Goal: Transaction & Acquisition: Book appointment/travel/reservation

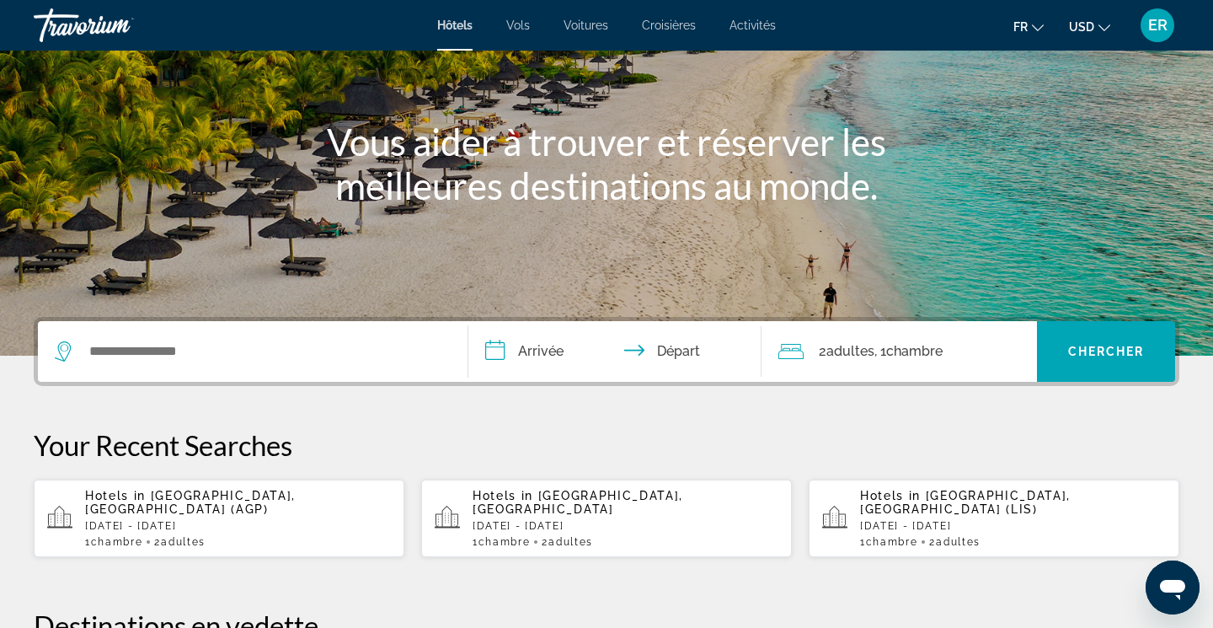
scroll to position [203, 0]
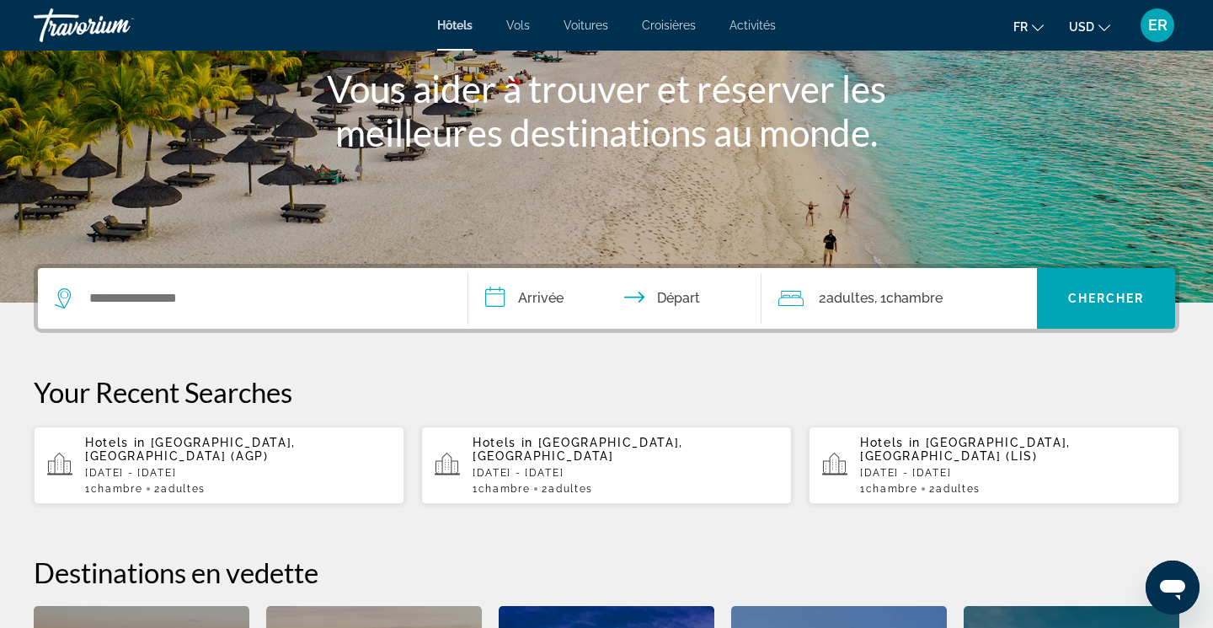
click at [531, 314] on input "**********" at bounding box center [618, 301] width 300 height 66
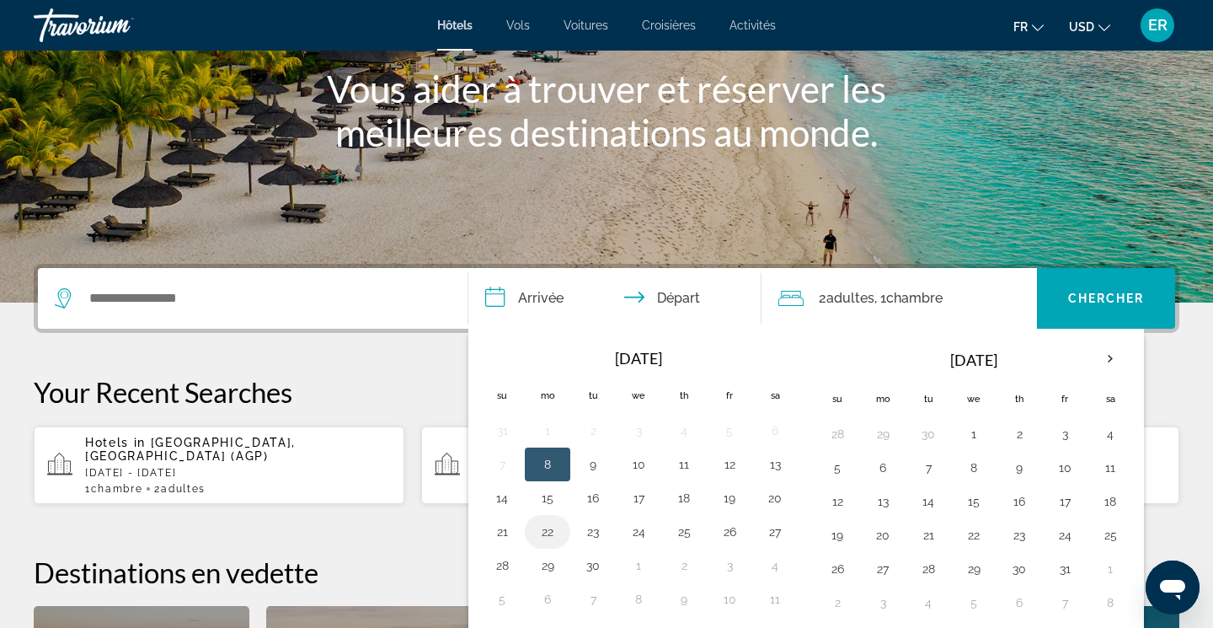
scroll to position [412, 0]
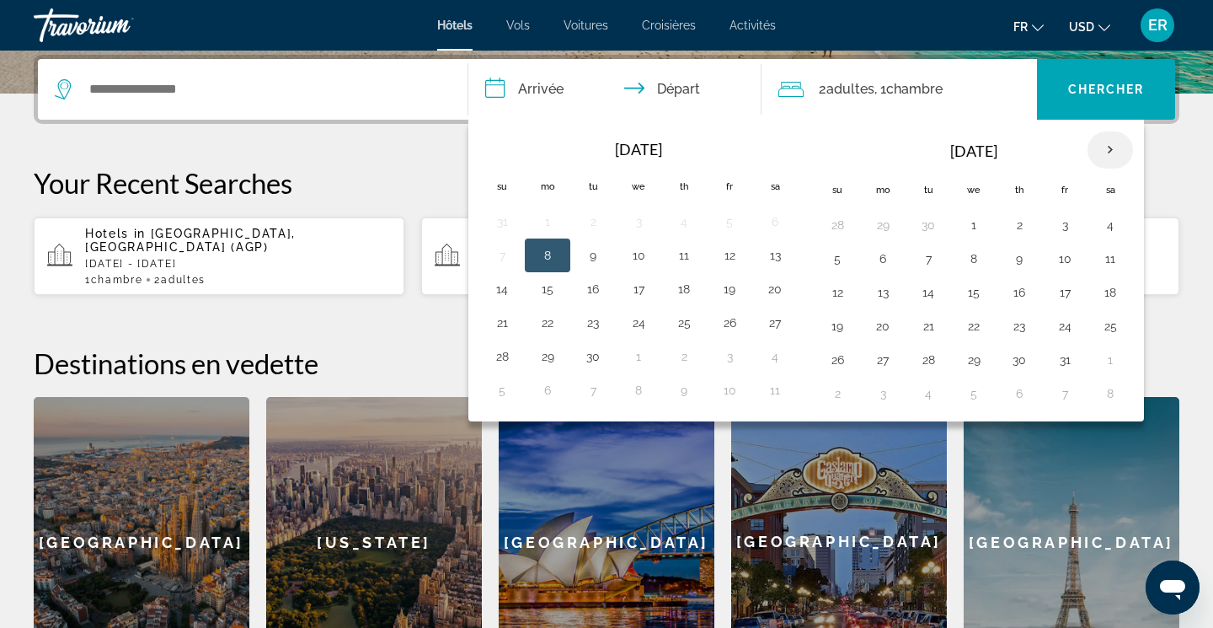
click at [1117, 156] on th "Next month" at bounding box center [1109, 149] width 45 height 37
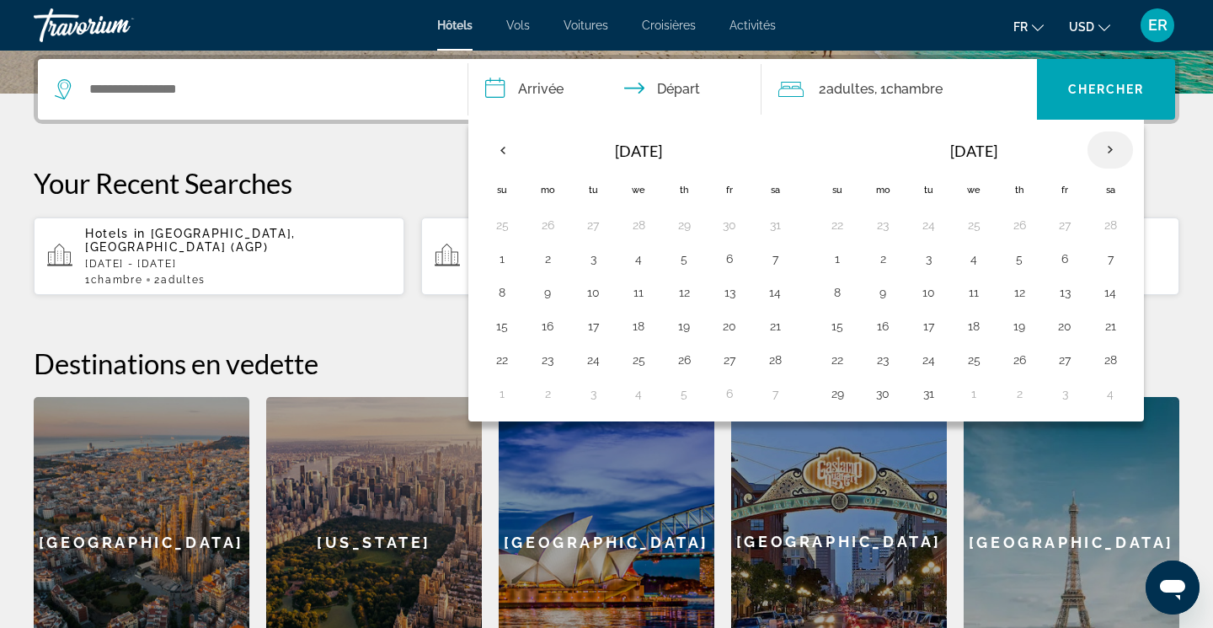
click at [1117, 156] on th "Next month" at bounding box center [1109, 149] width 45 height 37
click at [1118, 156] on th "Next month" at bounding box center [1109, 149] width 45 height 37
click at [1108, 331] on button "25" at bounding box center [1110, 326] width 27 height 24
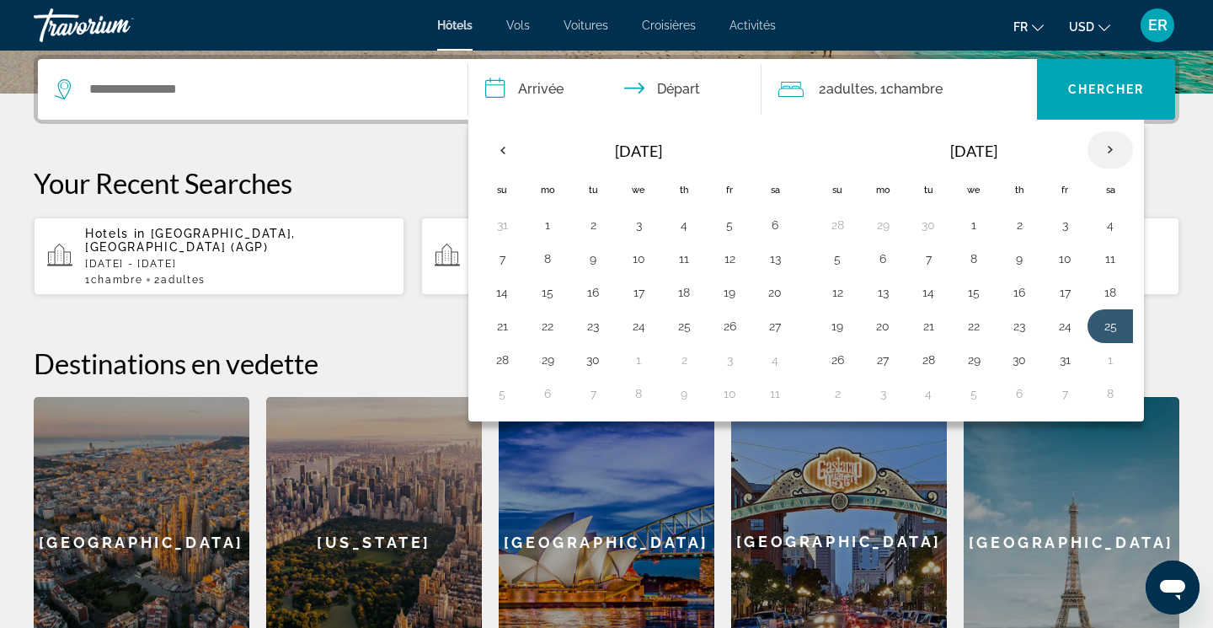
click at [1120, 159] on th "Next month" at bounding box center [1109, 149] width 45 height 37
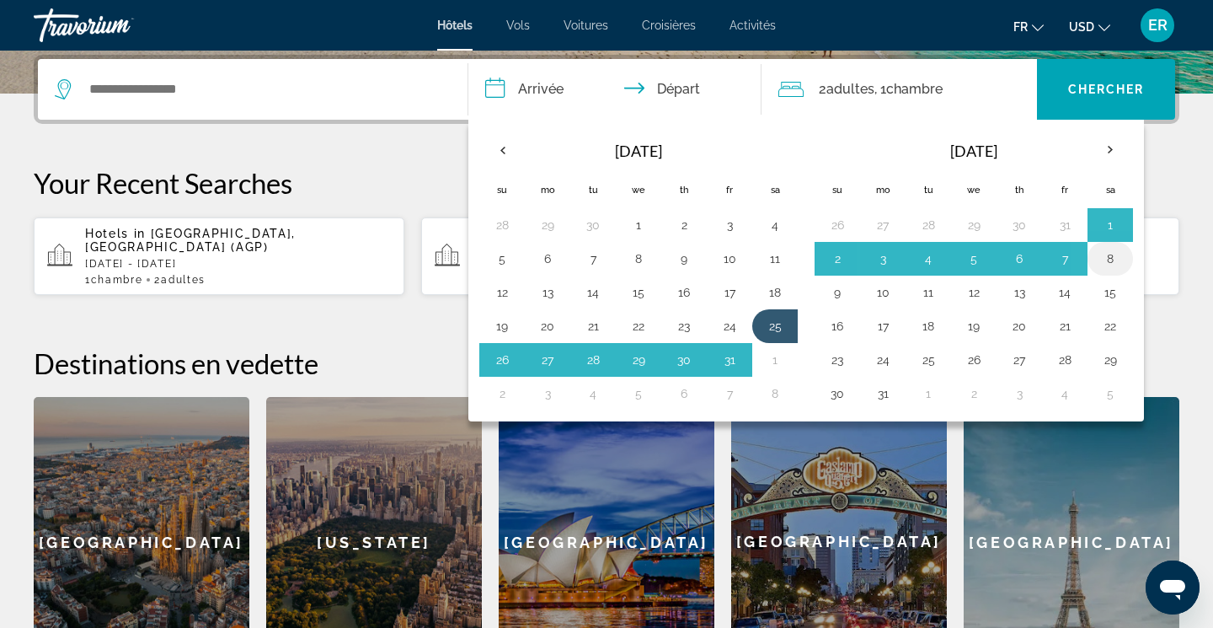
click at [1116, 270] on button "8" at bounding box center [1110, 259] width 27 height 24
type input "**********"
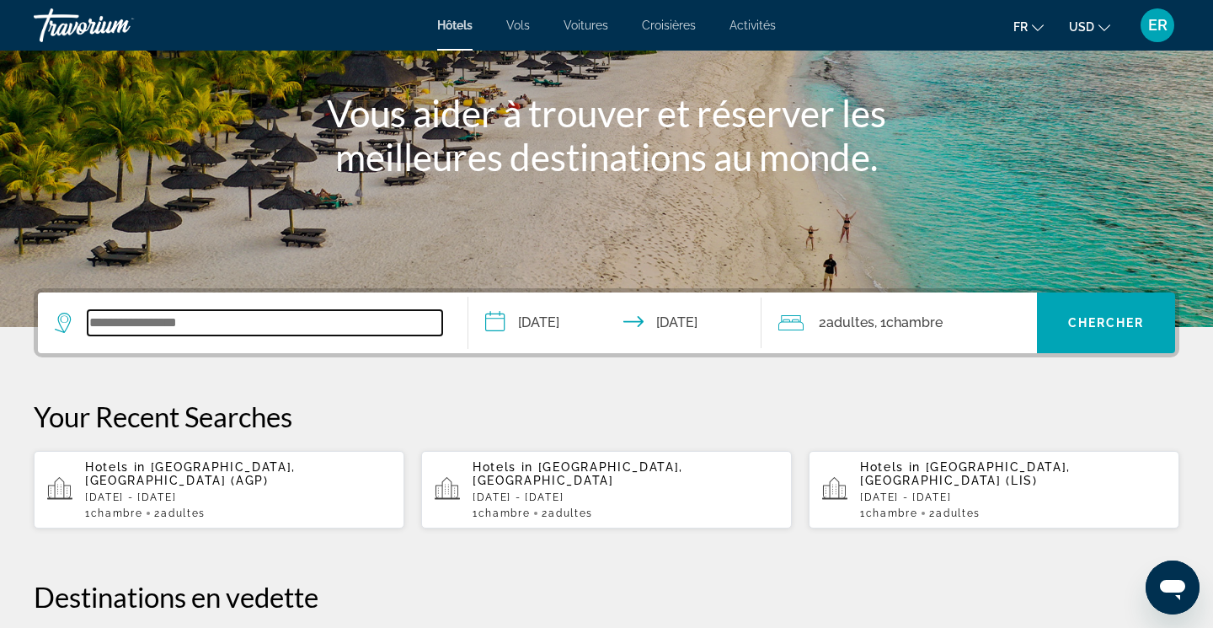
click at [343, 334] on input "Search widget" at bounding box center [265, 322] width 355 height 25
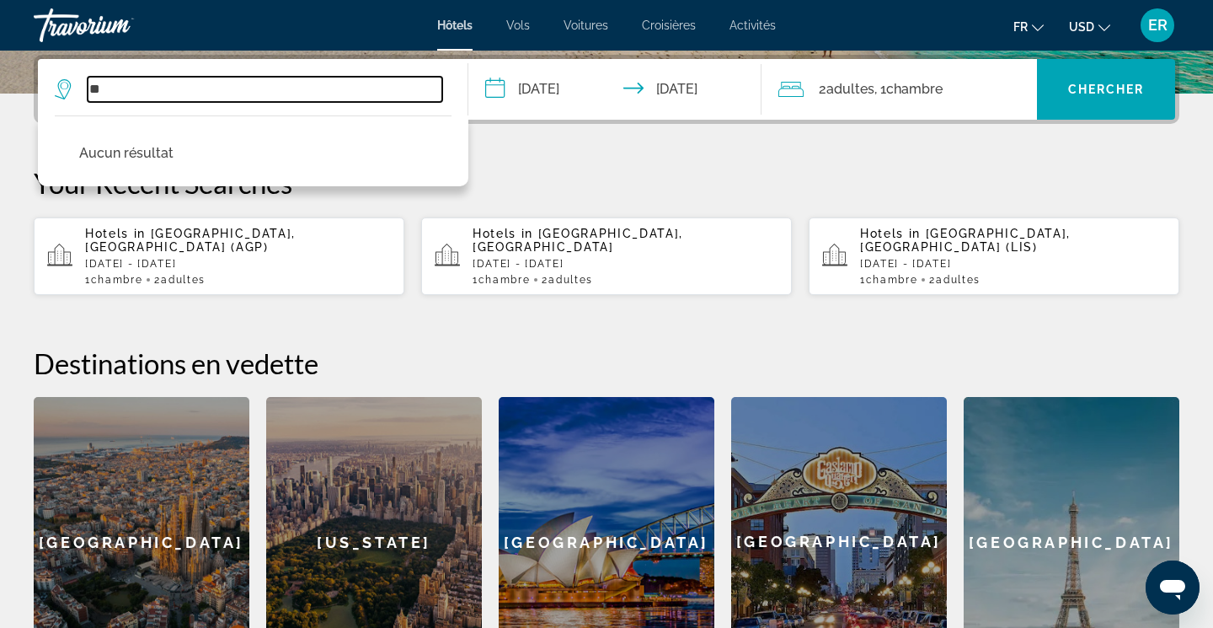
type input "*"
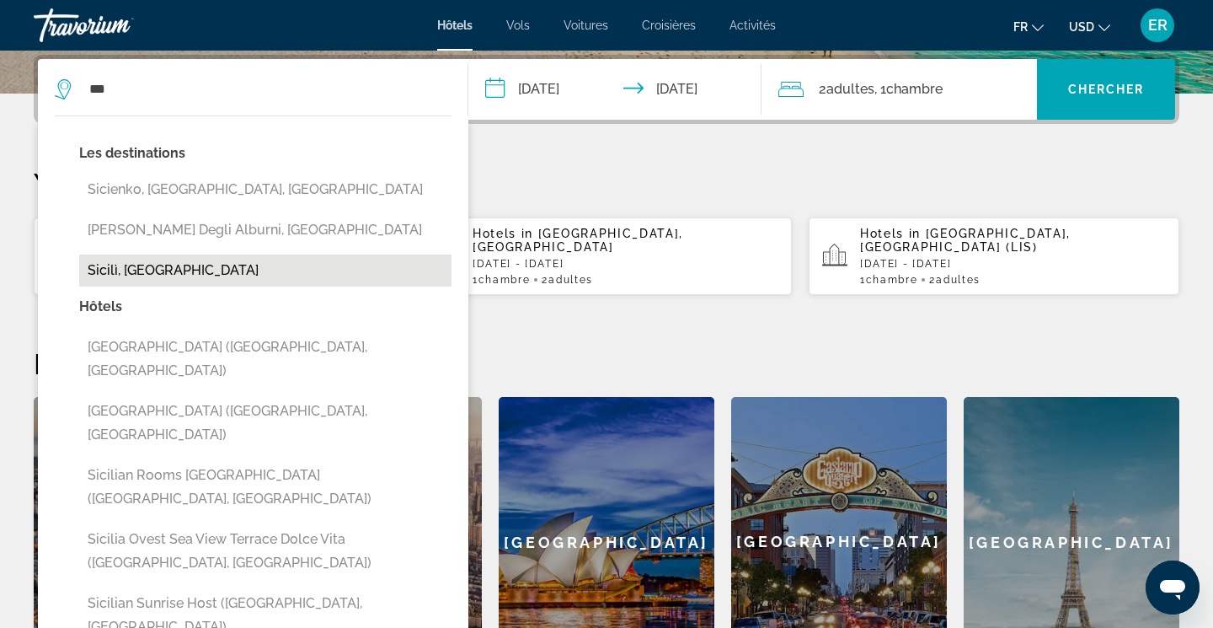
drag, startPoint x: 148, startPoint y: 355, endPoint x: 118, endPoint y: 274, distance: 87.2
click at [118, 274] on button "Sicilì, Italy" at bounding box center [265, 270] width 372 height 32
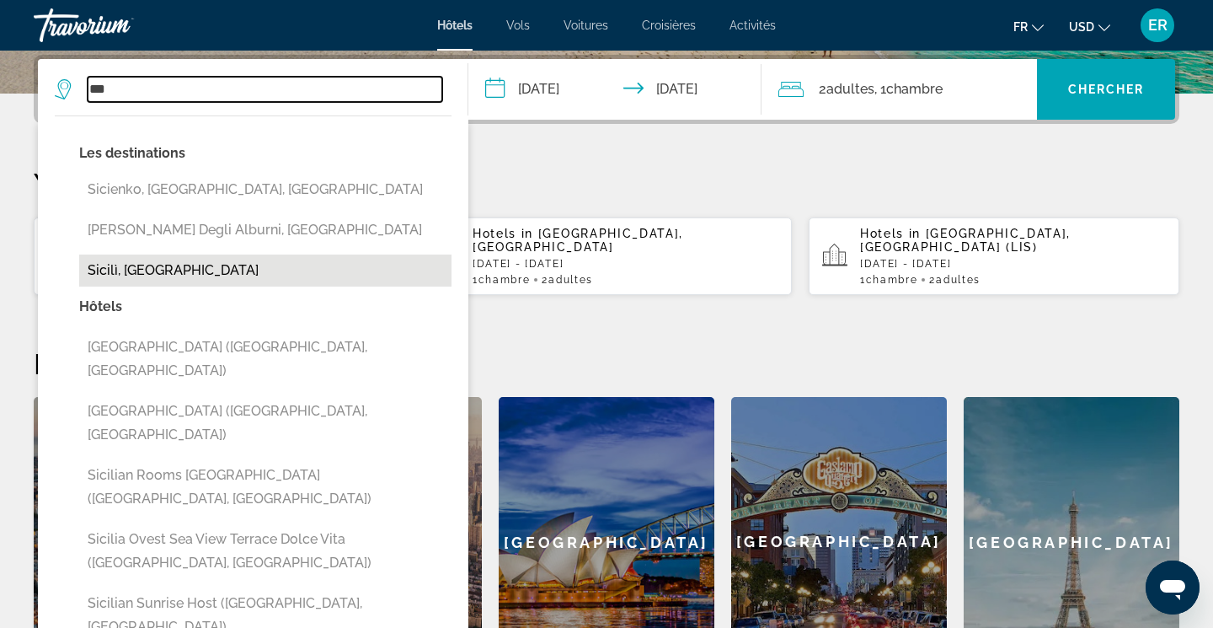
type input "**********"
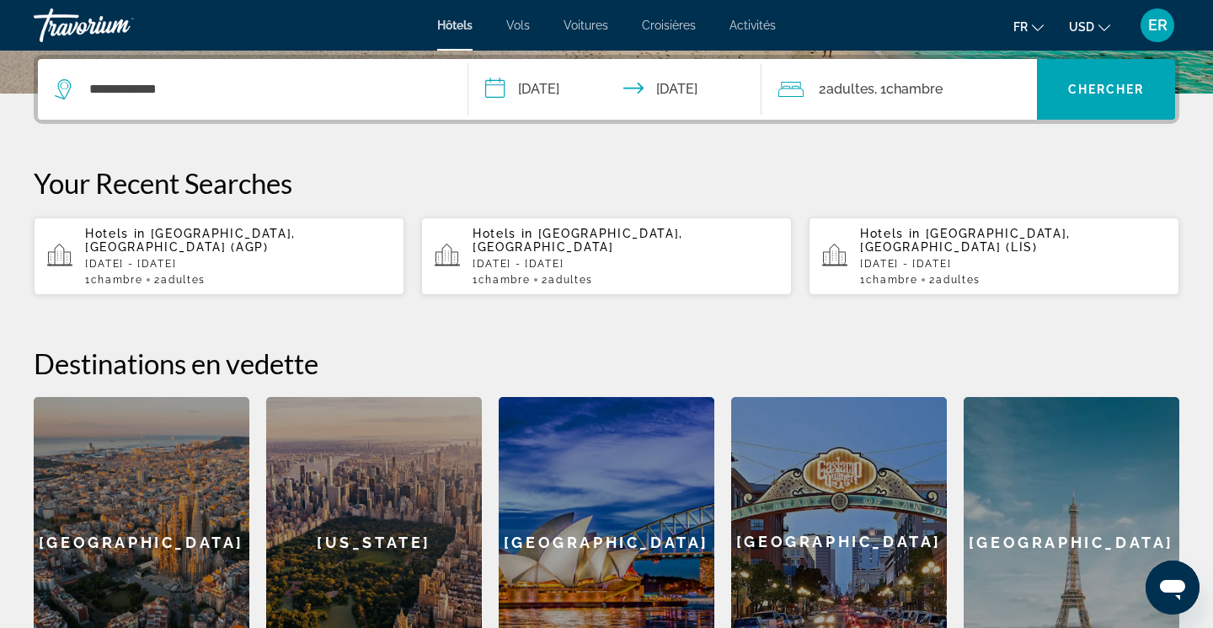
click at [1084, 35] on button "USD USD ($) MXN (Mex$) CAD (Can$) GBP (£) EUR (€) AUD (A$) NZD (NZ$) CNY (CN¥)" at bounding box center [1089, 26] width 41 height 24
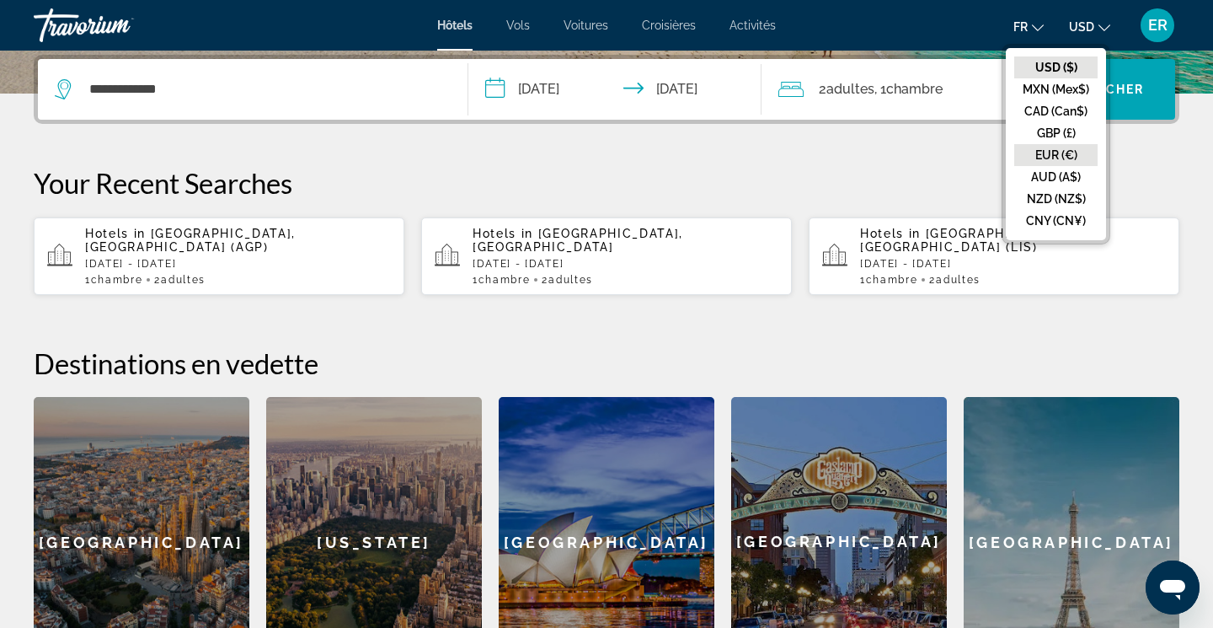
click at [1032, 163] on button "EUR (€)" at bounding box center [1055, 155] width 83 height 22
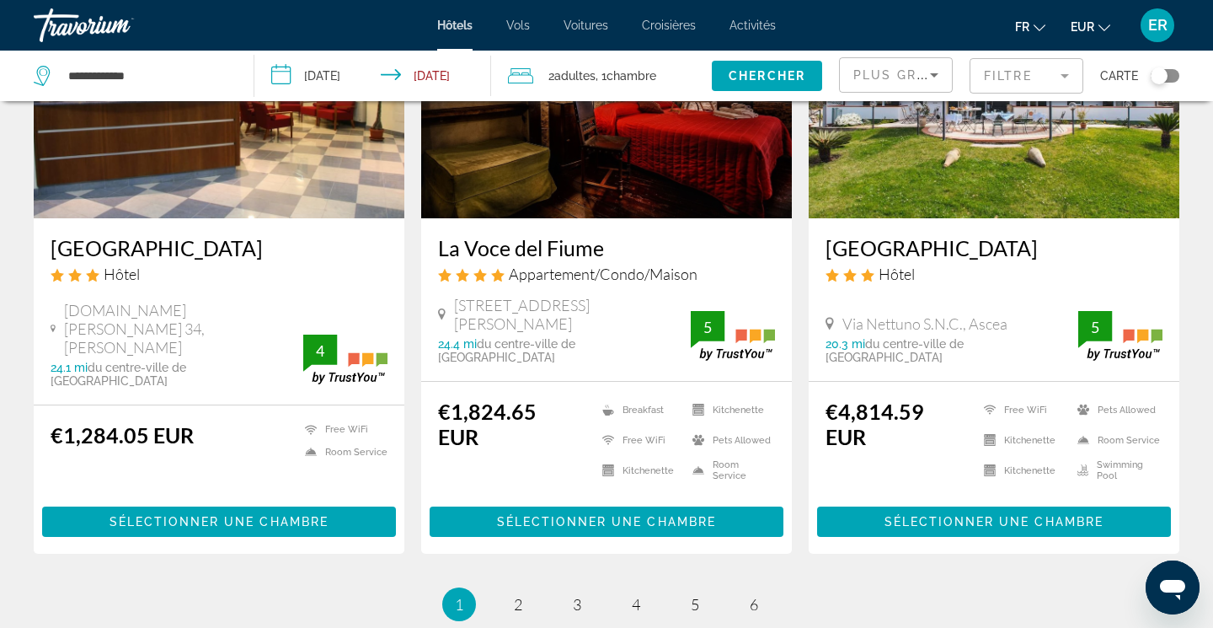
scroll to position [2128, 0]
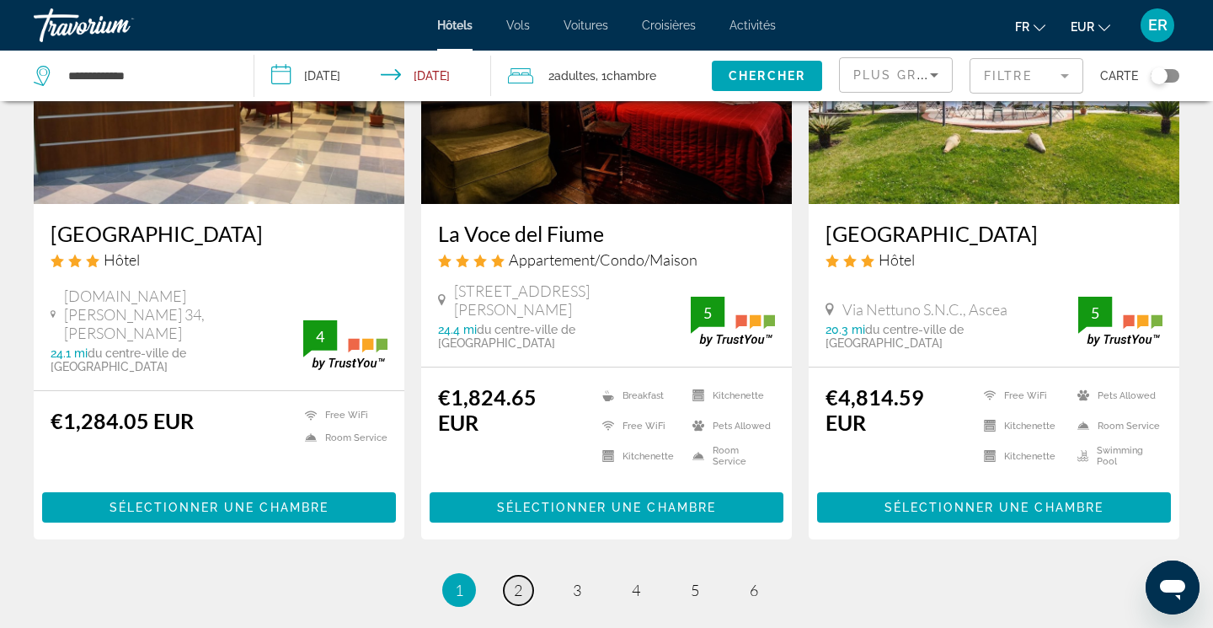
click at [521, 580] on span "2" at bounding box center [518, 589] width 8 height 19
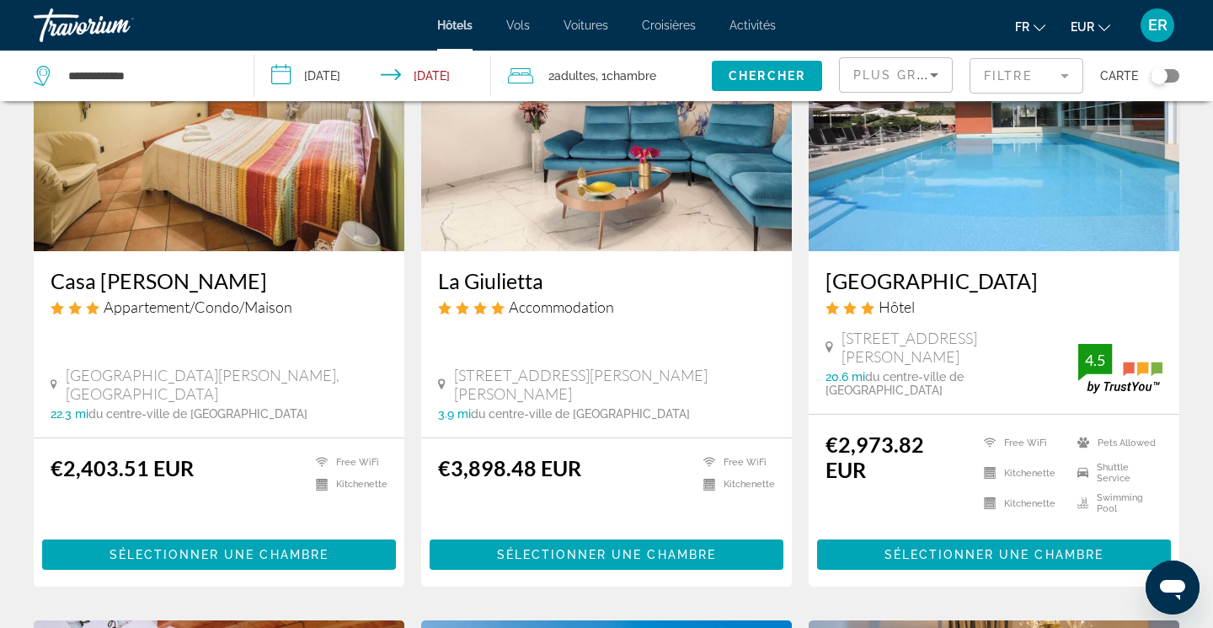
scroll to position [1504, 0]
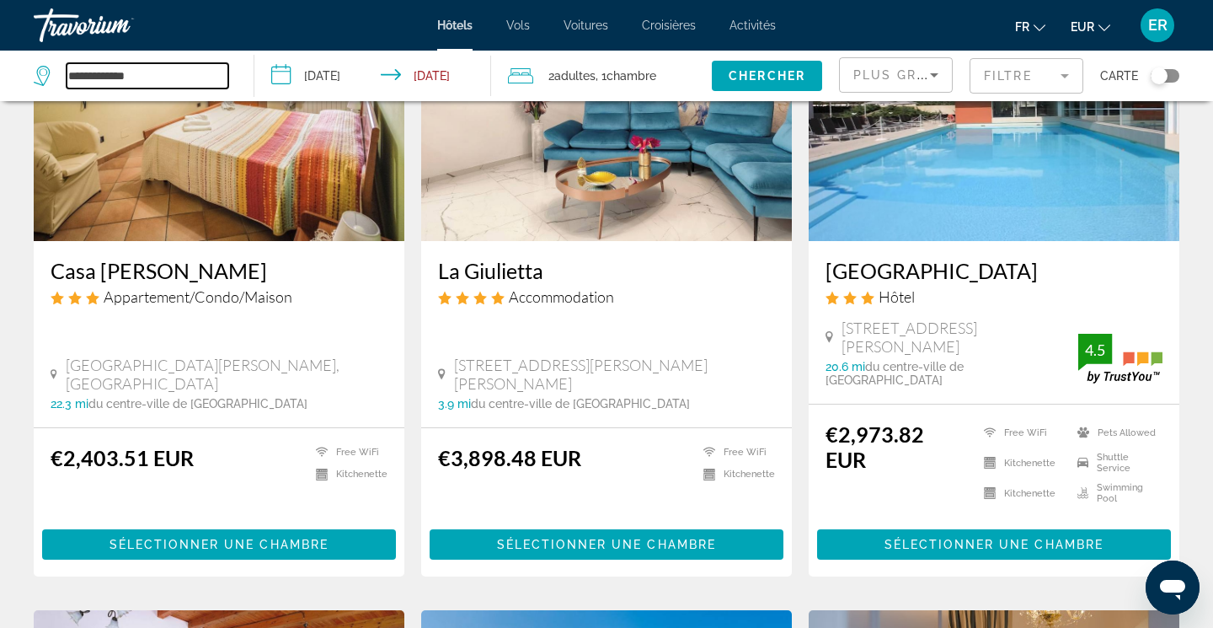
click at [129, 79] on input "**********" at bounding box center [148, 75] width 162 height 25
type input "*"
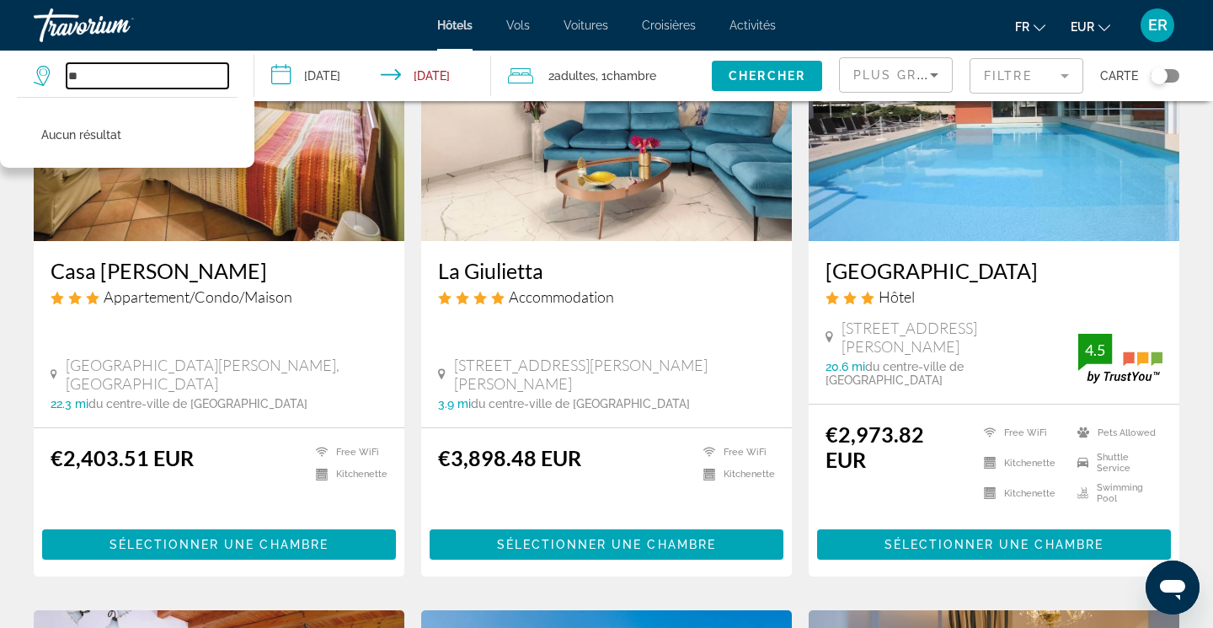
type input "*"
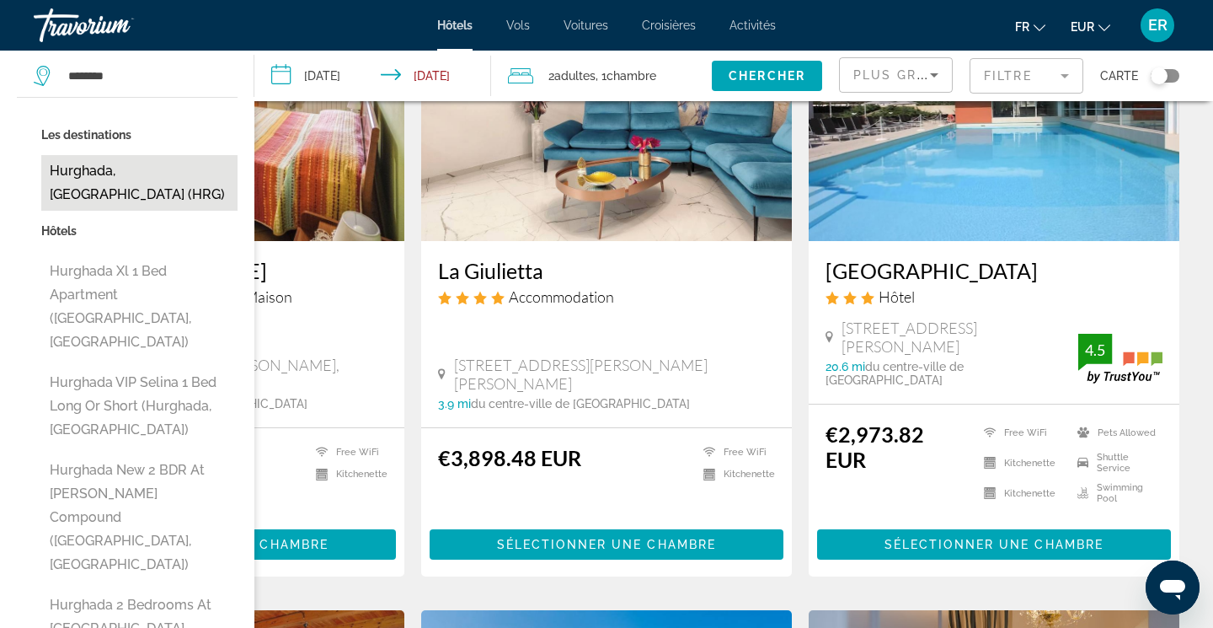
drag, startPoint x: 109, startPoint y: 105, endPoint x: 122, endPoint y: 175, distance: 71.2
click at [122, 175] on button "Hurghada, Egypt (HRG)" at bounding box center [139, 183] width 196 height 56
type input "**********"
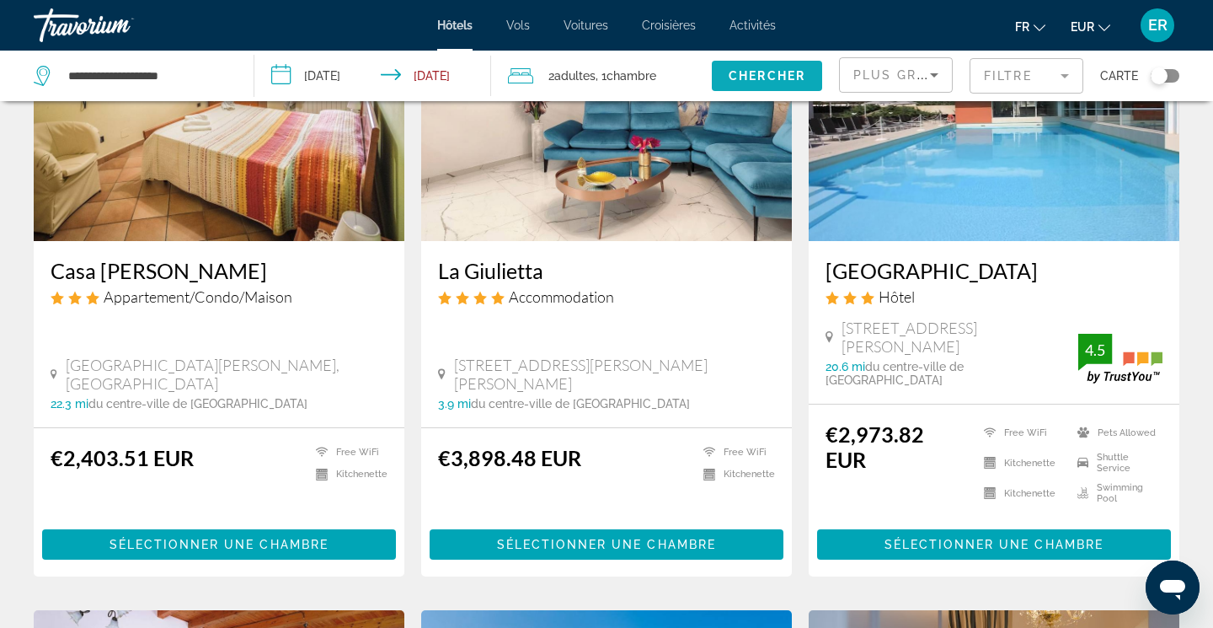
click at [783, 83] on span "Search widget" at bounding box center [767, 76] width 110 height 40
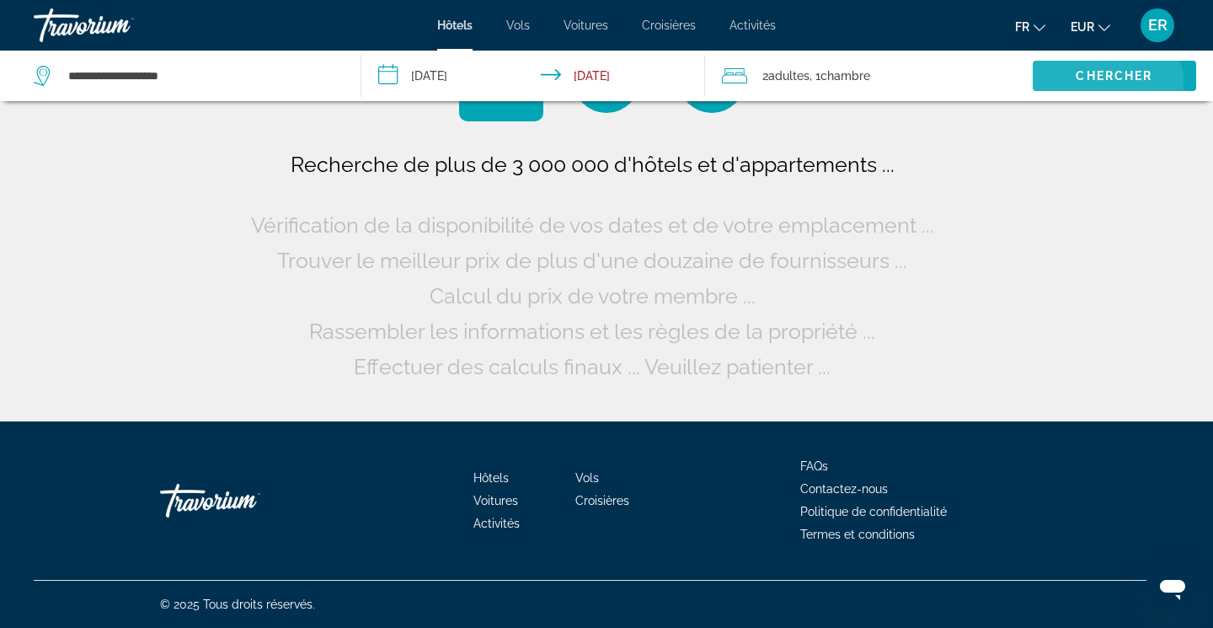
scroll to position [0, 0]
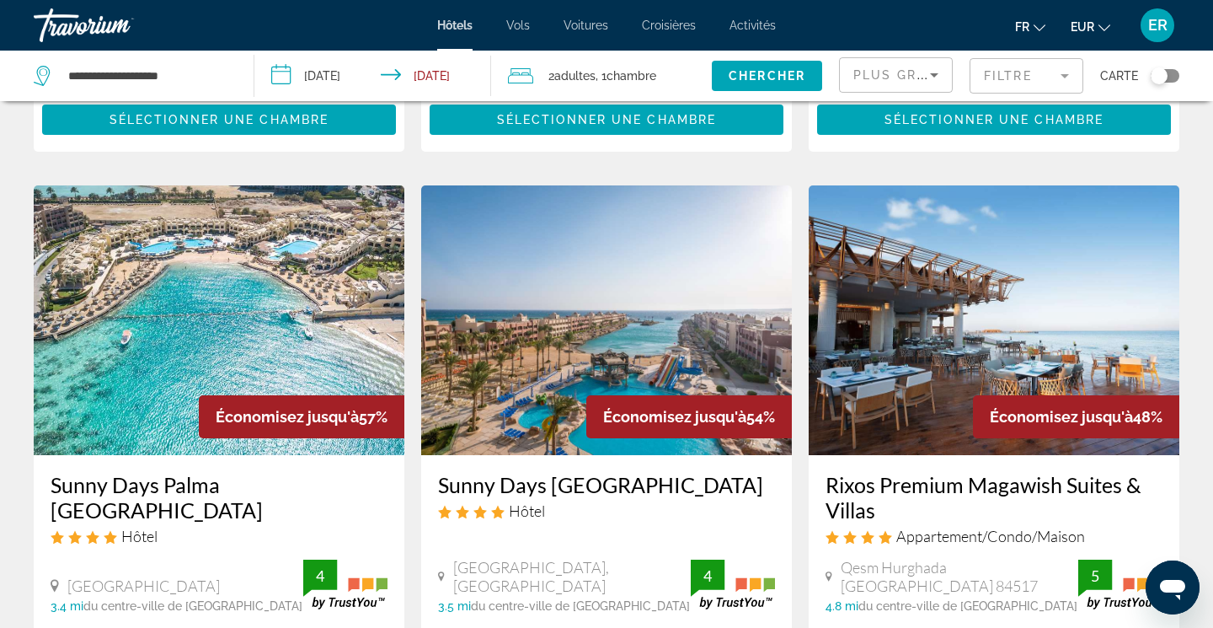
scroll to position [656, 0]
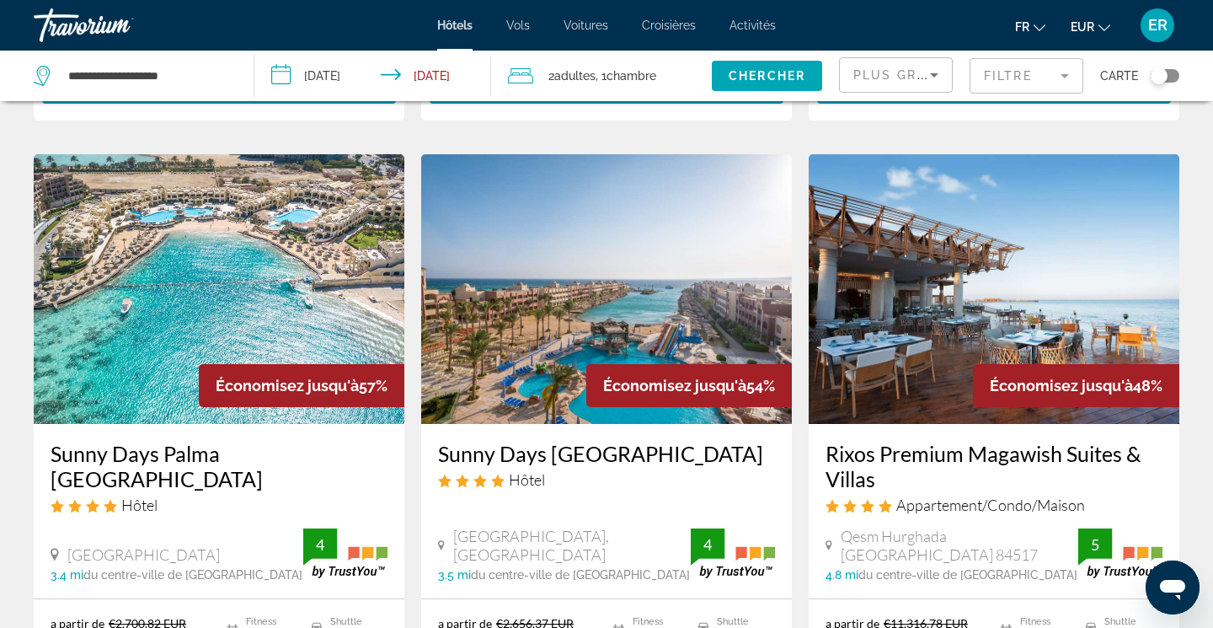
click at [1048, 78] on mat-form-field "Filtre" at bounding box center [1027, 75] width 114 height 35
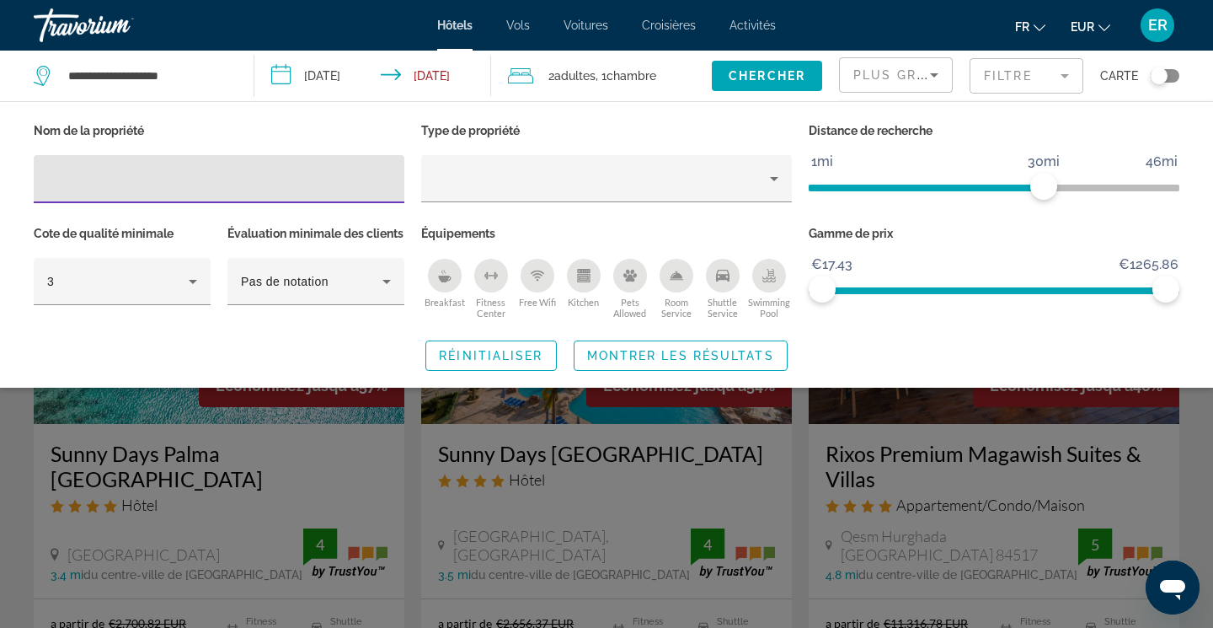
click at [262, 190] on input "Hotel Filters" at bounding box center [219, 179] width 344 height 20
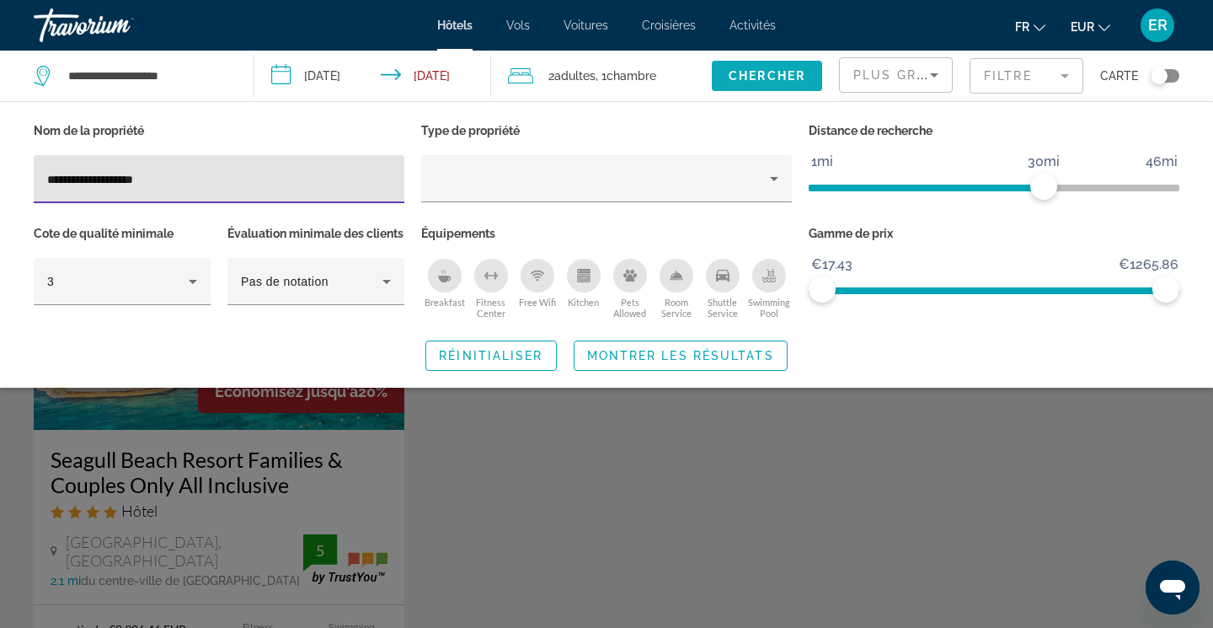
type input "**********"
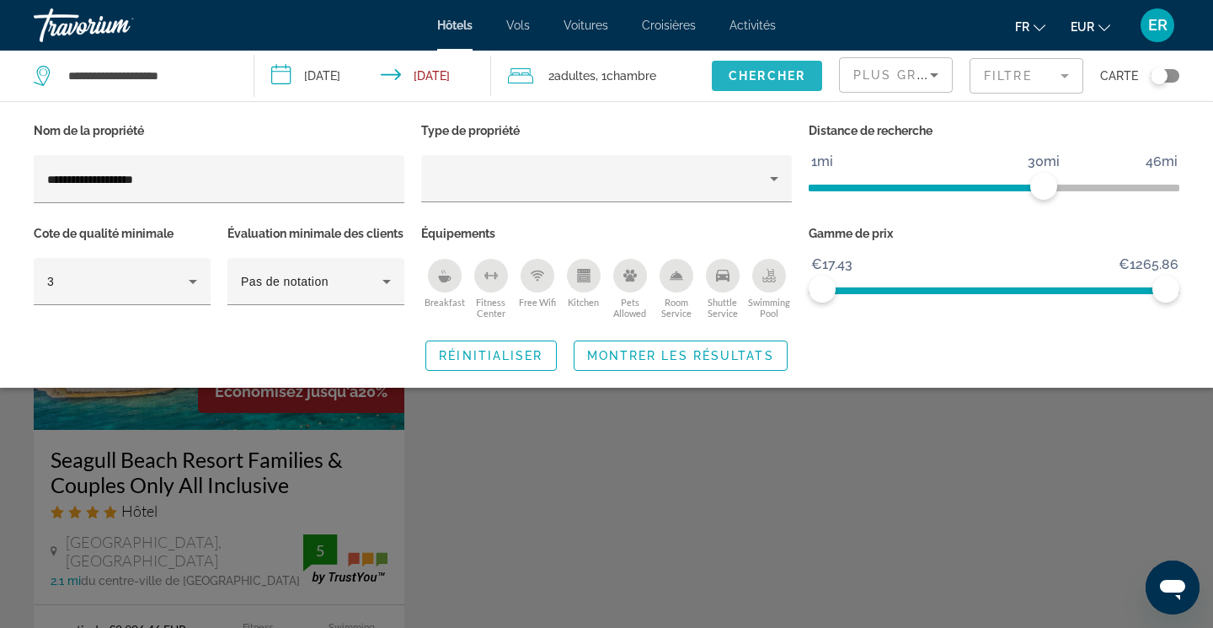
click at [772, 78] on span "Chercher" at bounding box center [767, 75] width 77 height 13
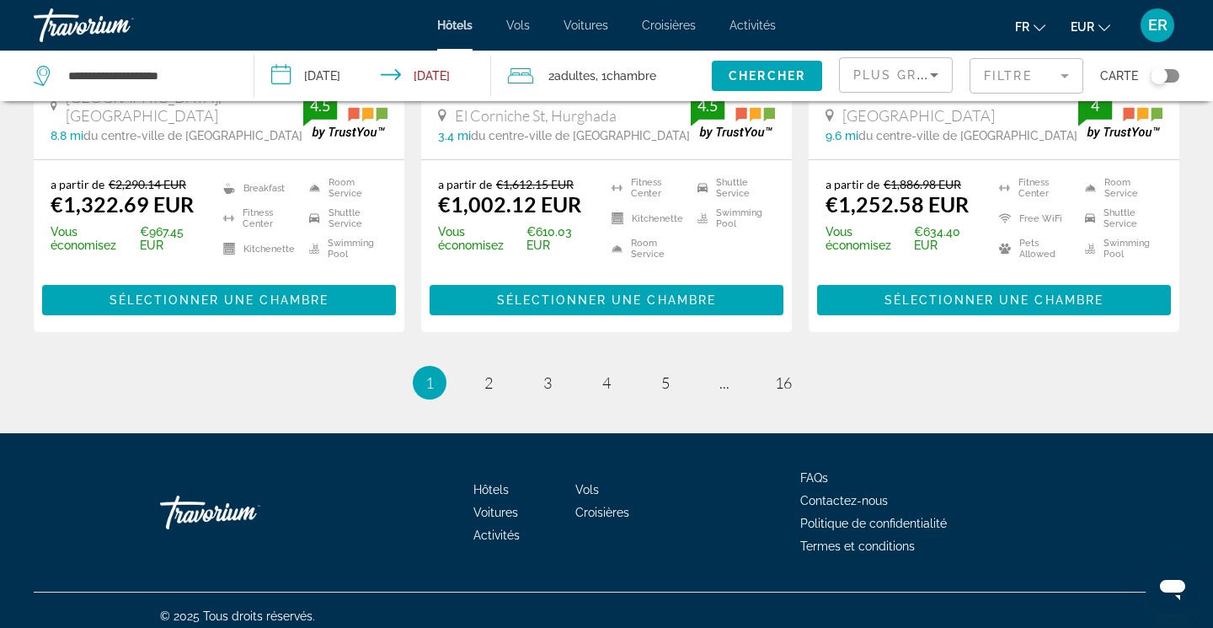
scroll to position [2359, 0]
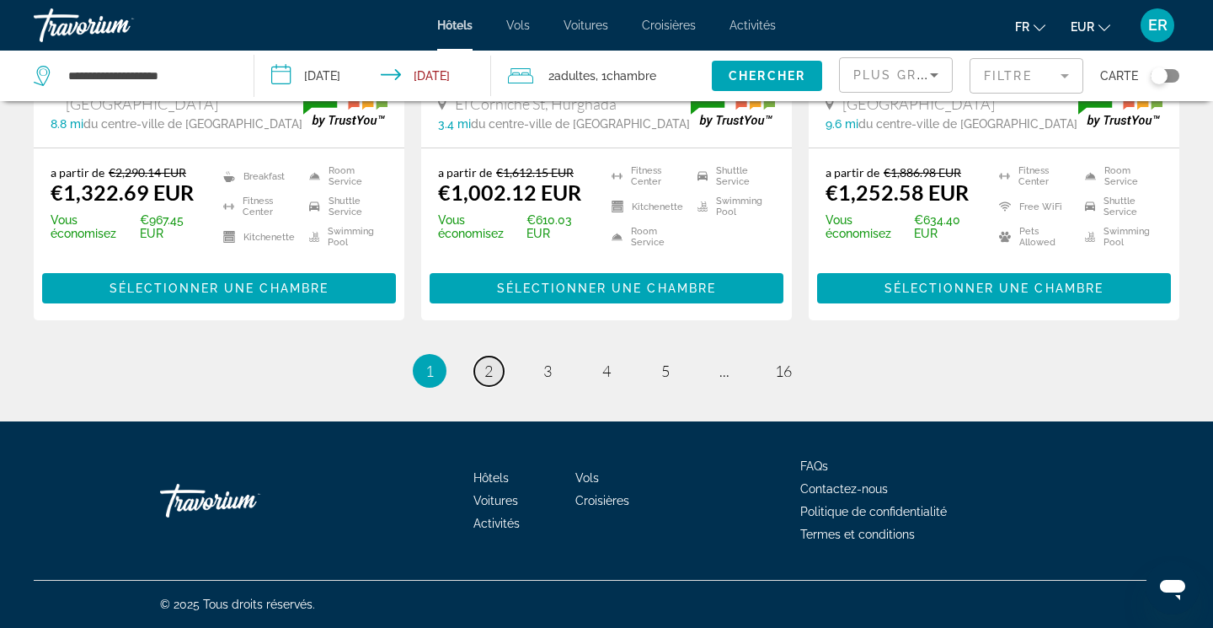
click at [485, 374] on span "2" at bounding box center [488, 370] width 8 height 19
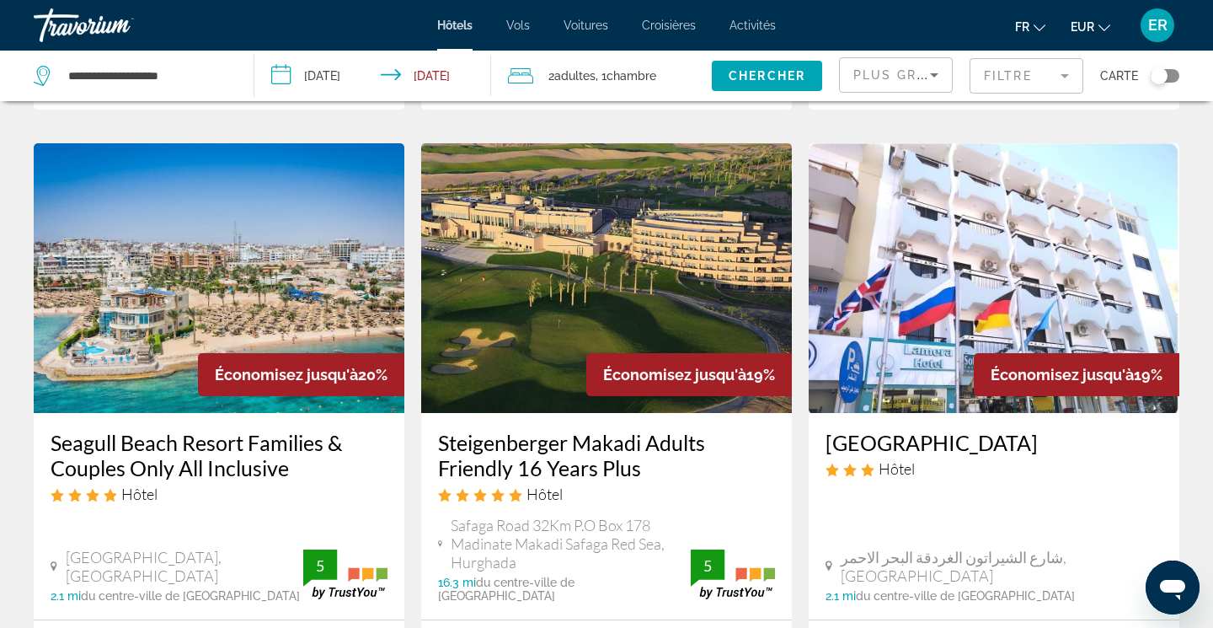
scroll to position [1999, 0]
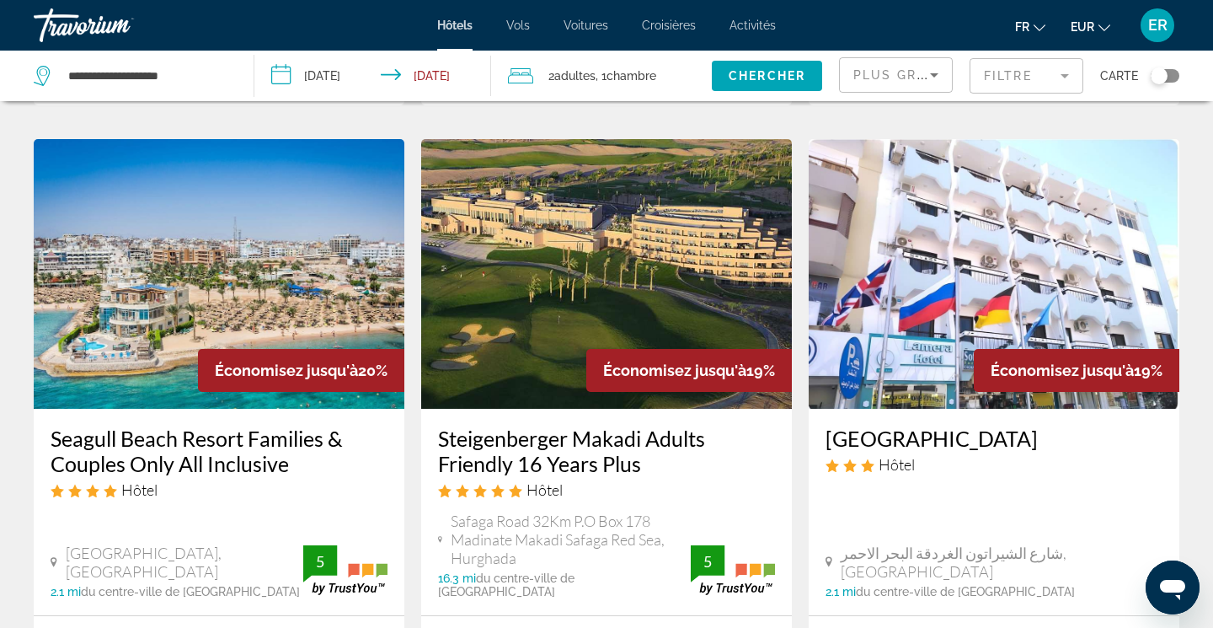
click at [163, 425] on h3 "Seagull Beach Resort Families & Couples Only All Inclusive" at bounding box center [219, 450] width 337 height 51
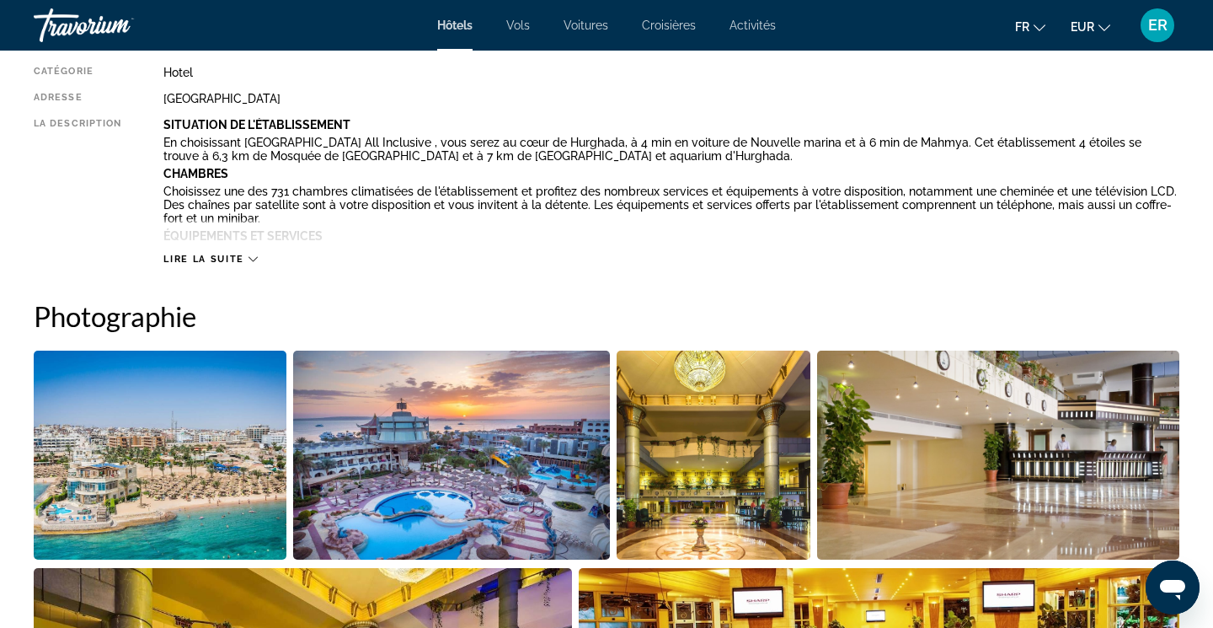
scroll to position [843, 0]
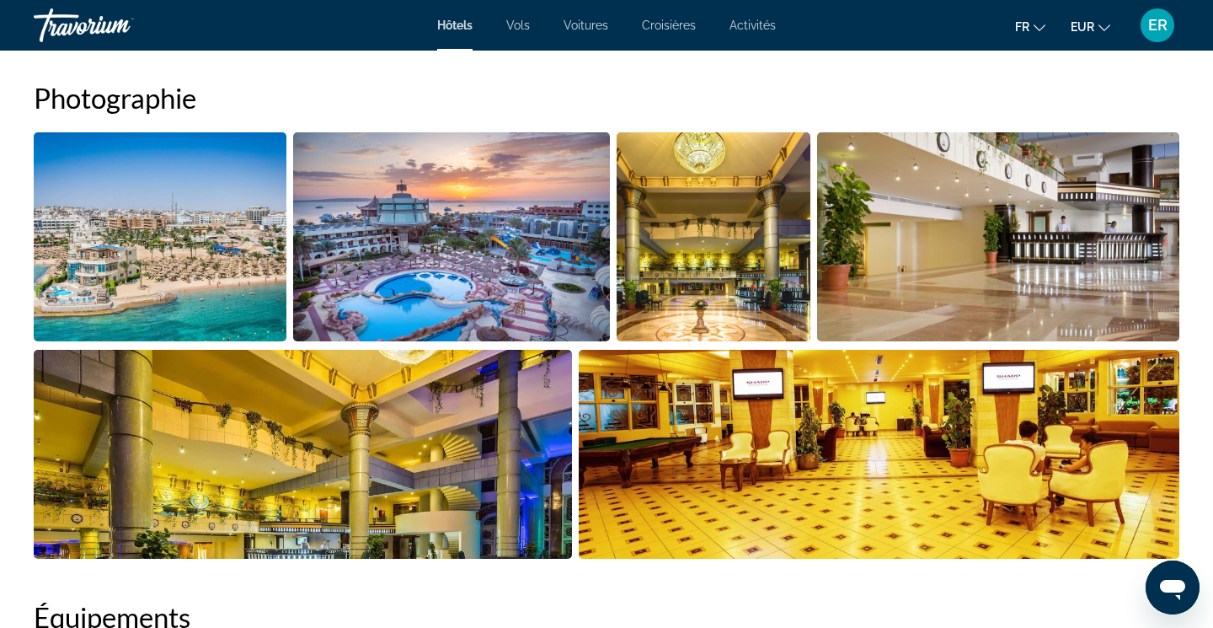
click at [513, 216] on img "Open full-screen image slider" at bounding box center [451, 236] width 316 height 209
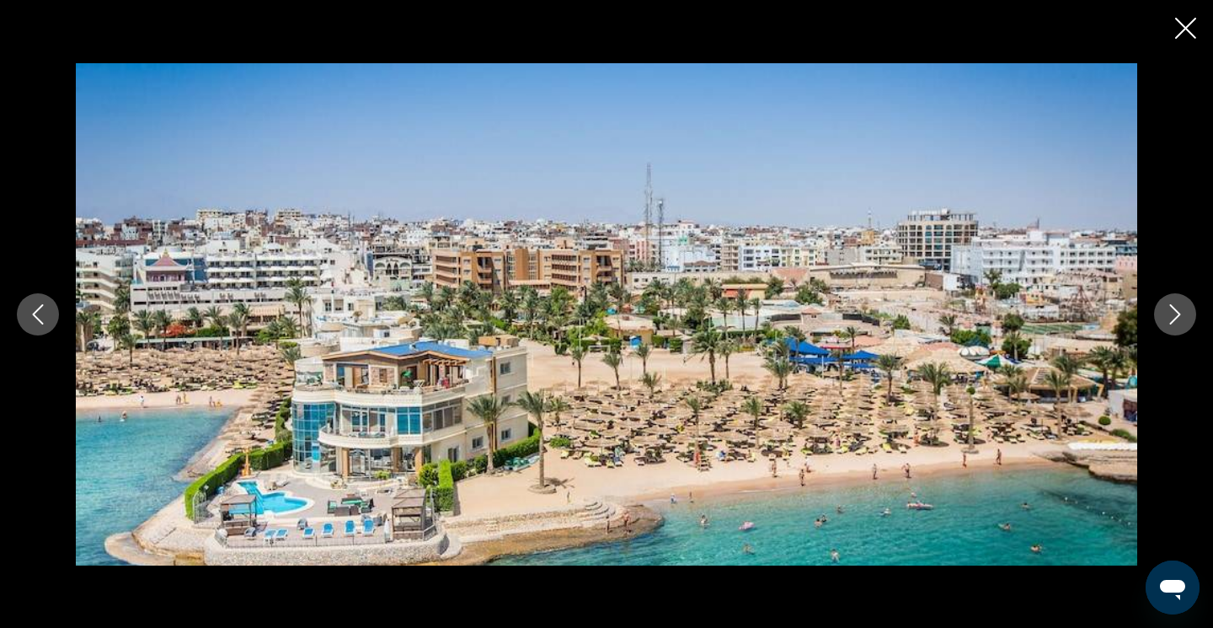
click at [1177, 318] on icon "Next image" at bounding box center [1175, 314] width 20 height 20
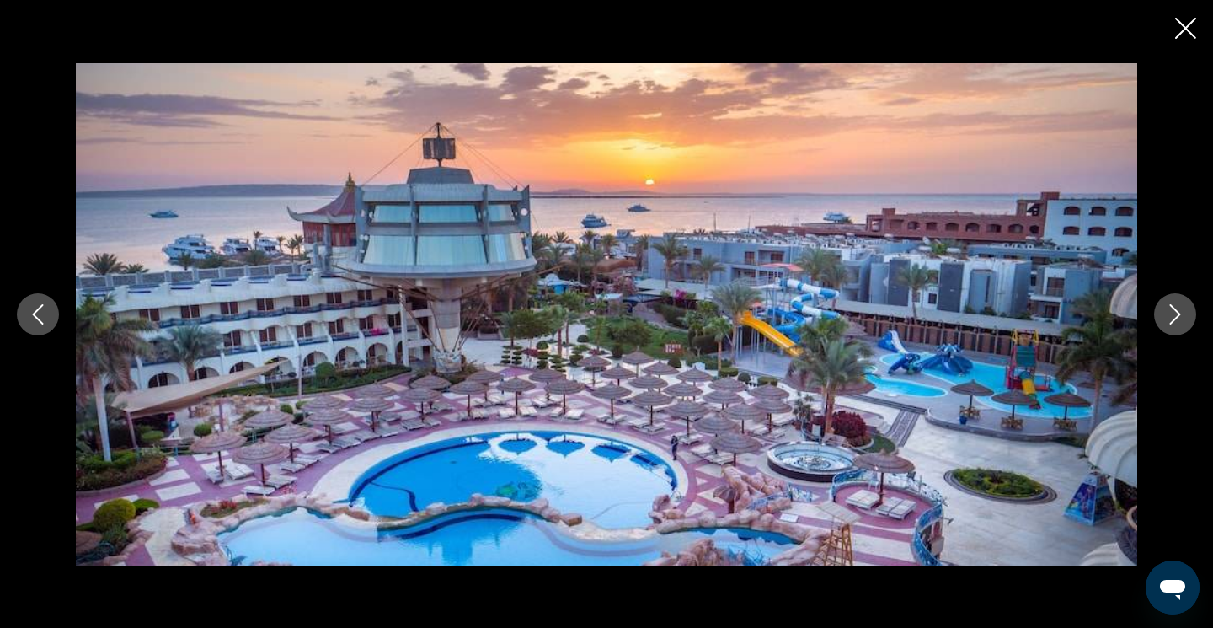
click at [1176, 319] on icon "Next image" at bounding box center [1175, 314] width 20 height 20
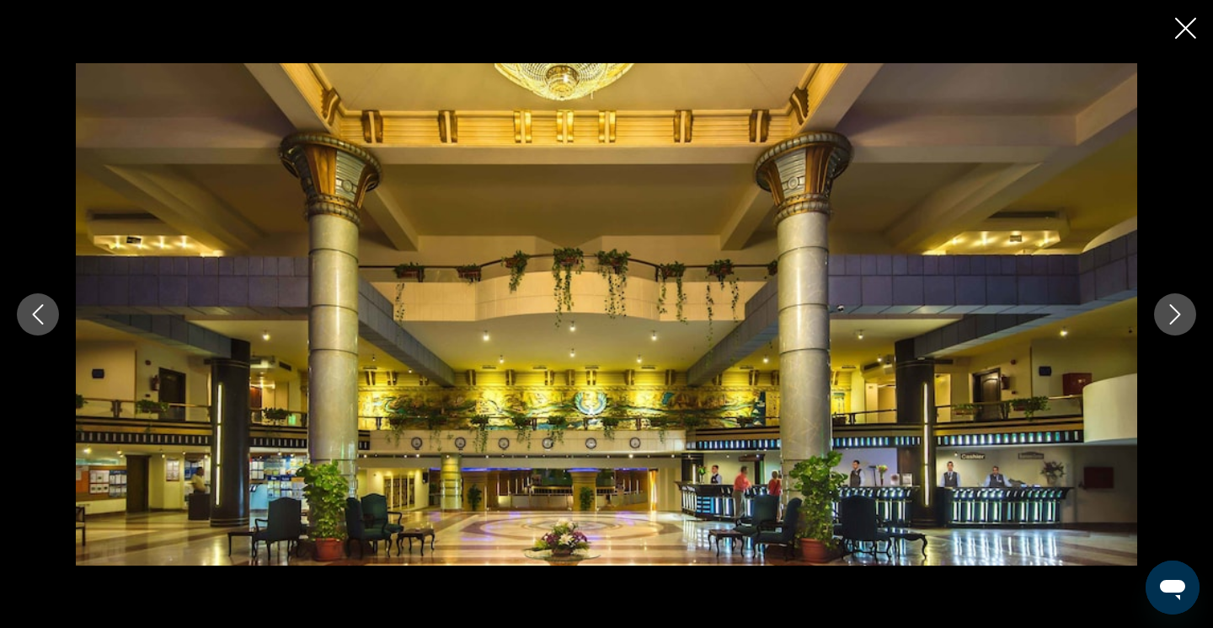
click at [1177, 319] on icon "Next image" at bounding box center [1175, 314] width 20 height 20
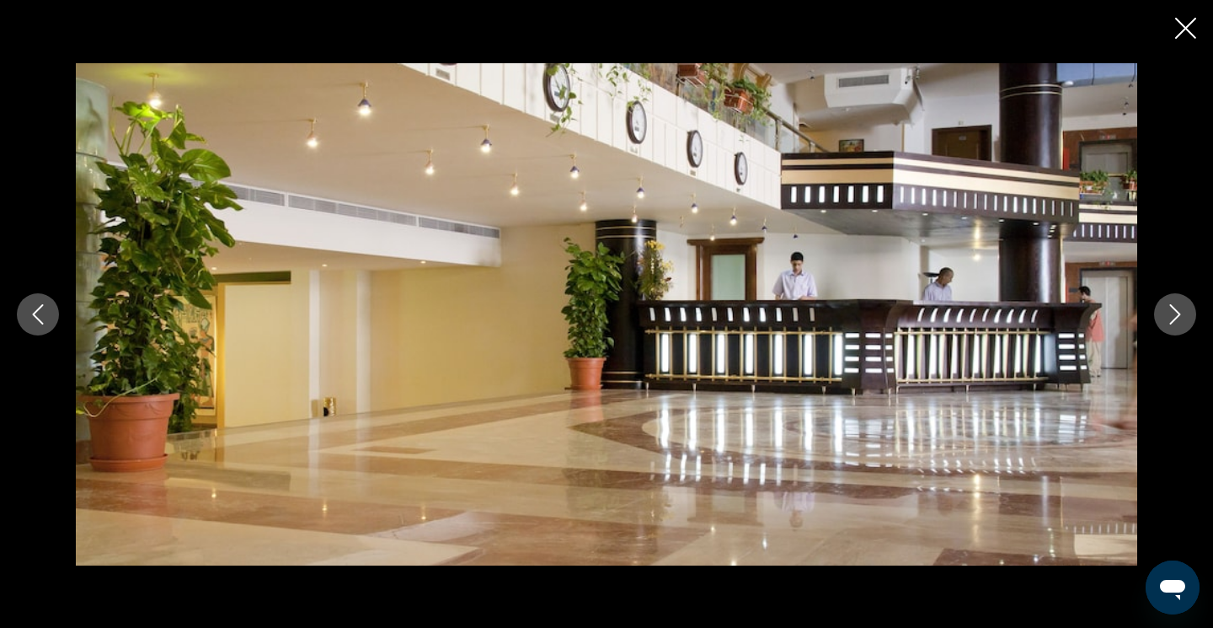
click at [1177, 319] on icon "Next image" at bounding box center [1175, 314] width 20 height 20
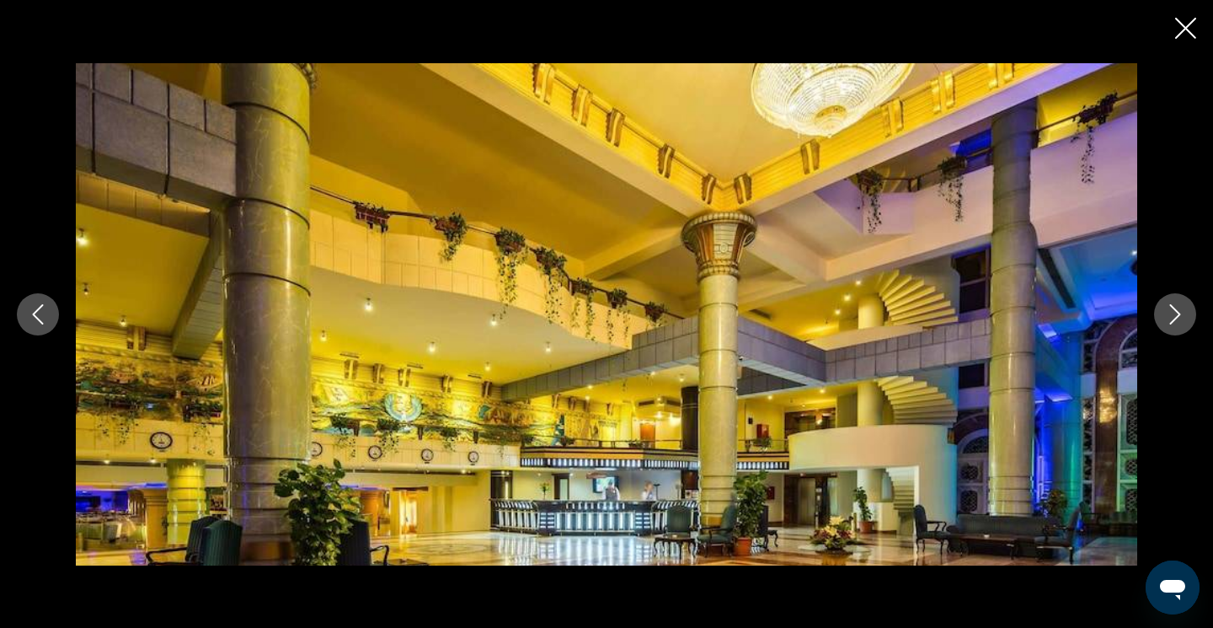
click at [1177, 319] on icon "Next image" at bounding box center [1175, 314] width 20 height 20
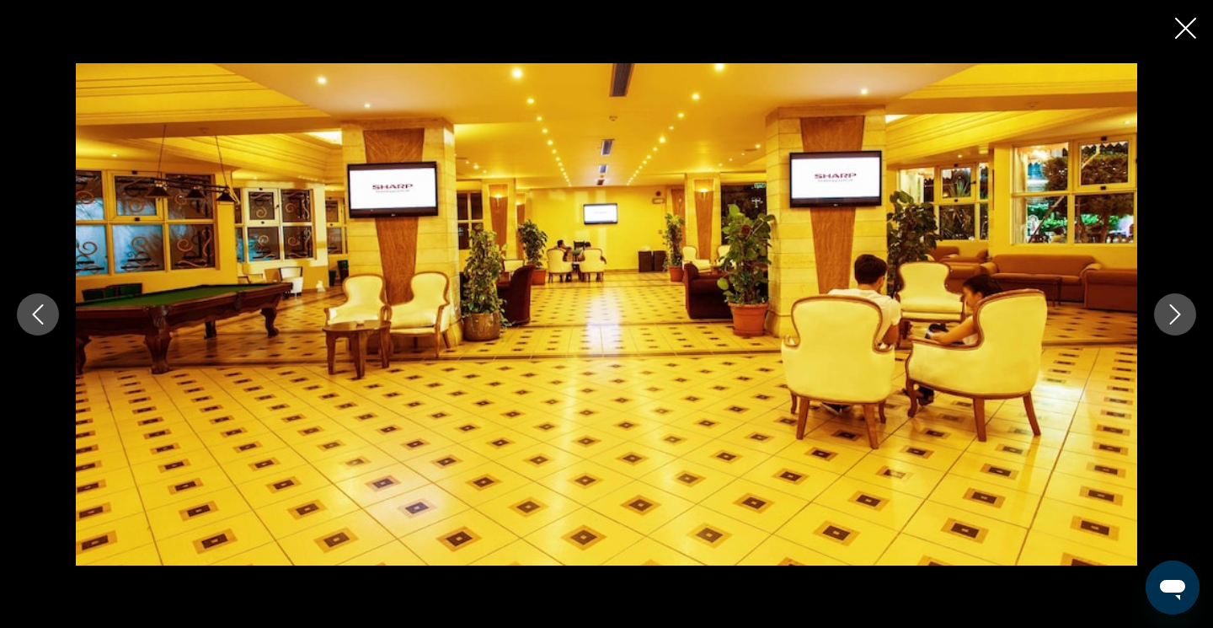
click at [1177, 319] on icon "Next image" at bounding box center [1175, 314] width 20 height 20
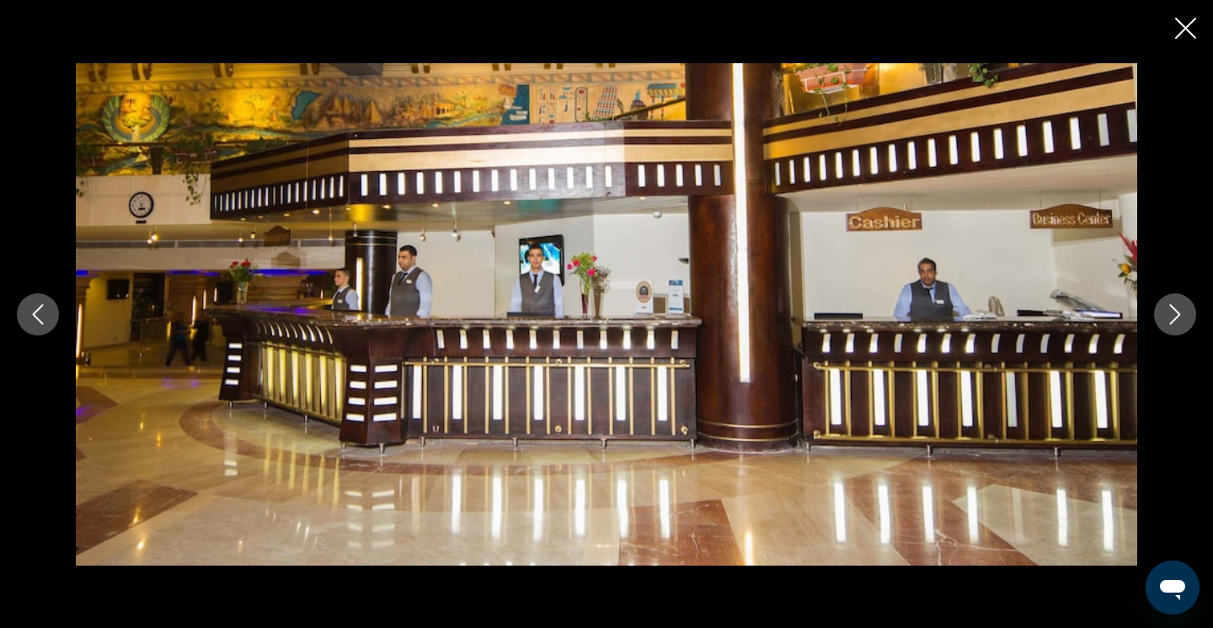
click at [1178, 33] on icon "Close slideshow" at bounding box center [1185, 28] width 21 height 21
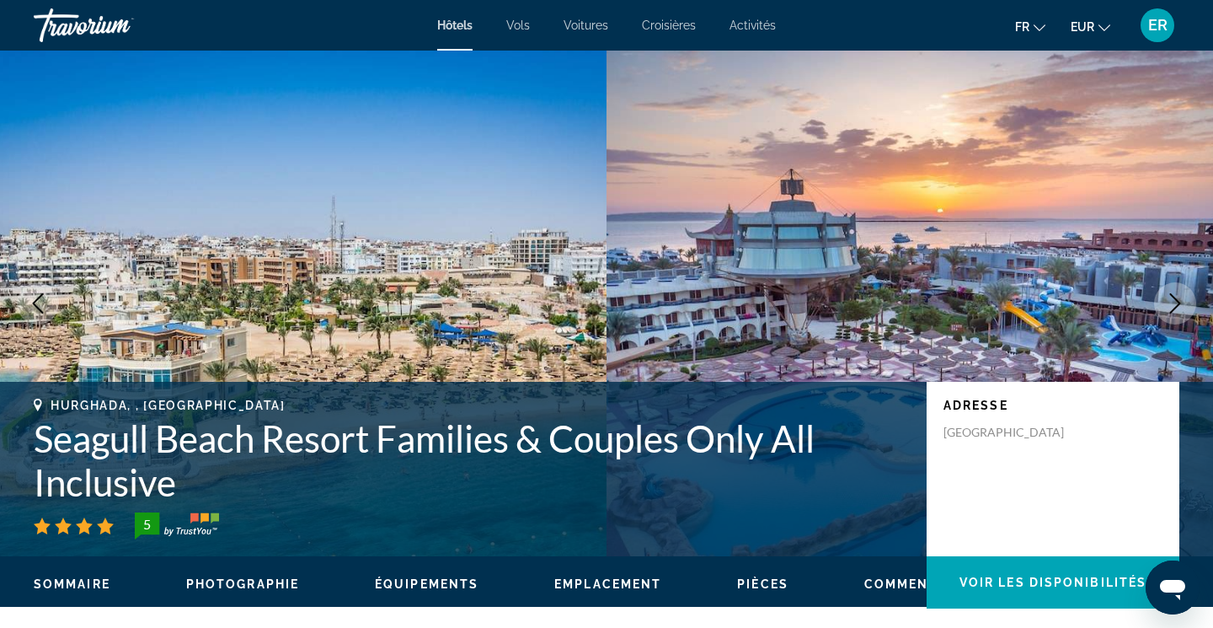
scroll to position [0, 0]
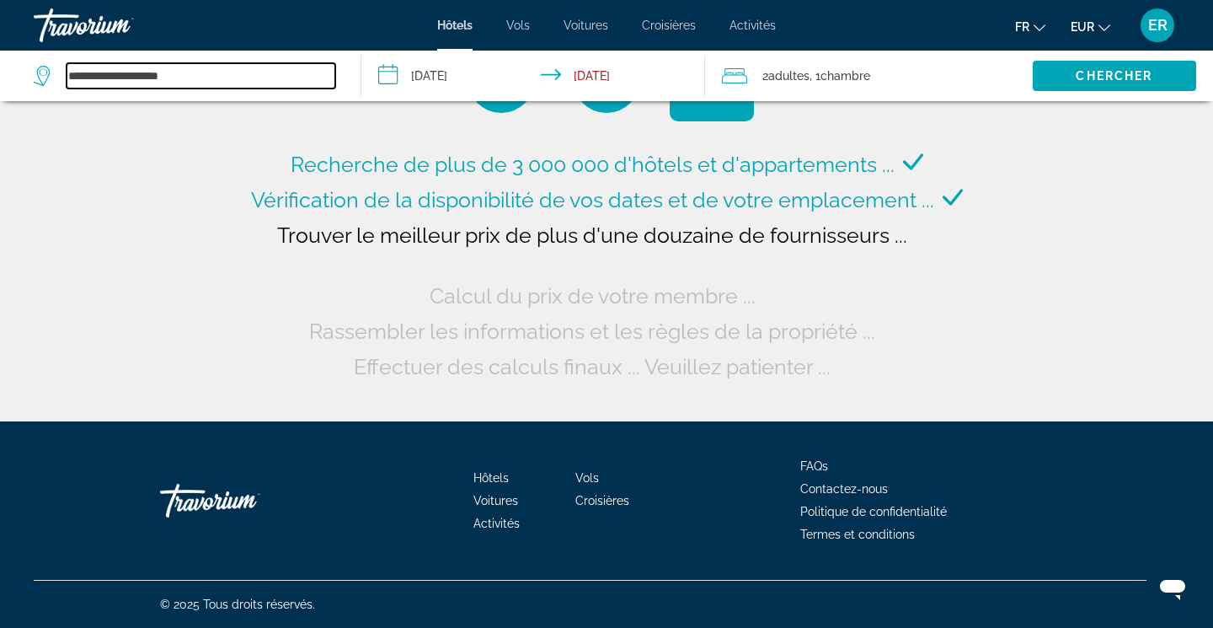
click at [245, 88] on input "**********" at bounding box center [201, 75] width 269 height 25
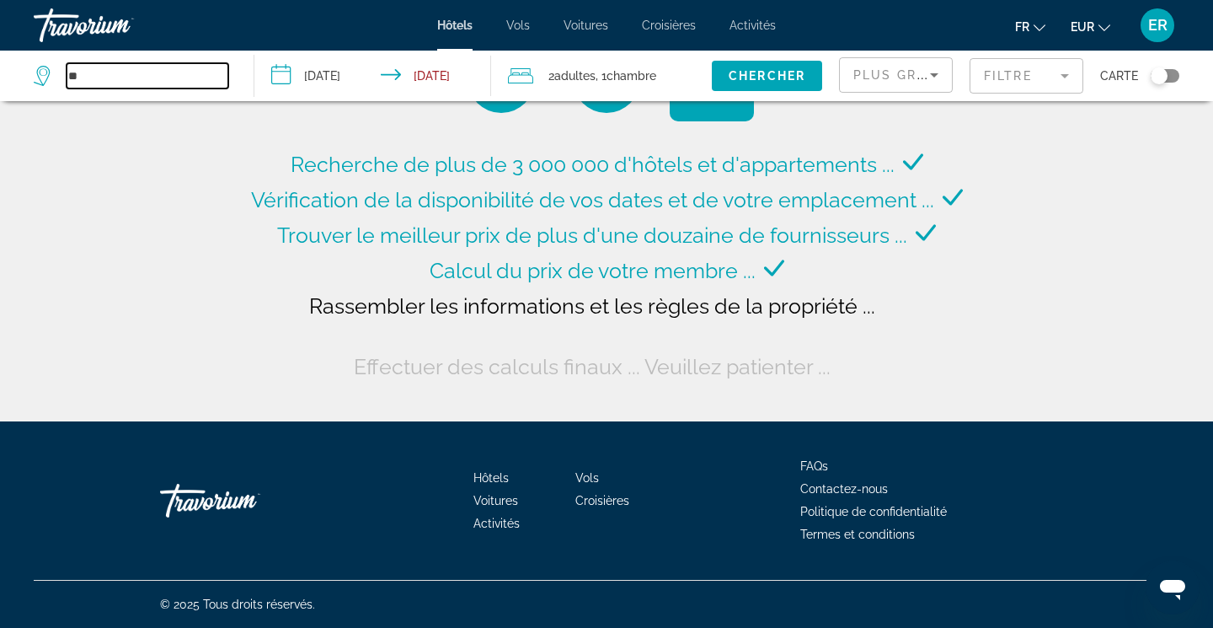
type input "*"
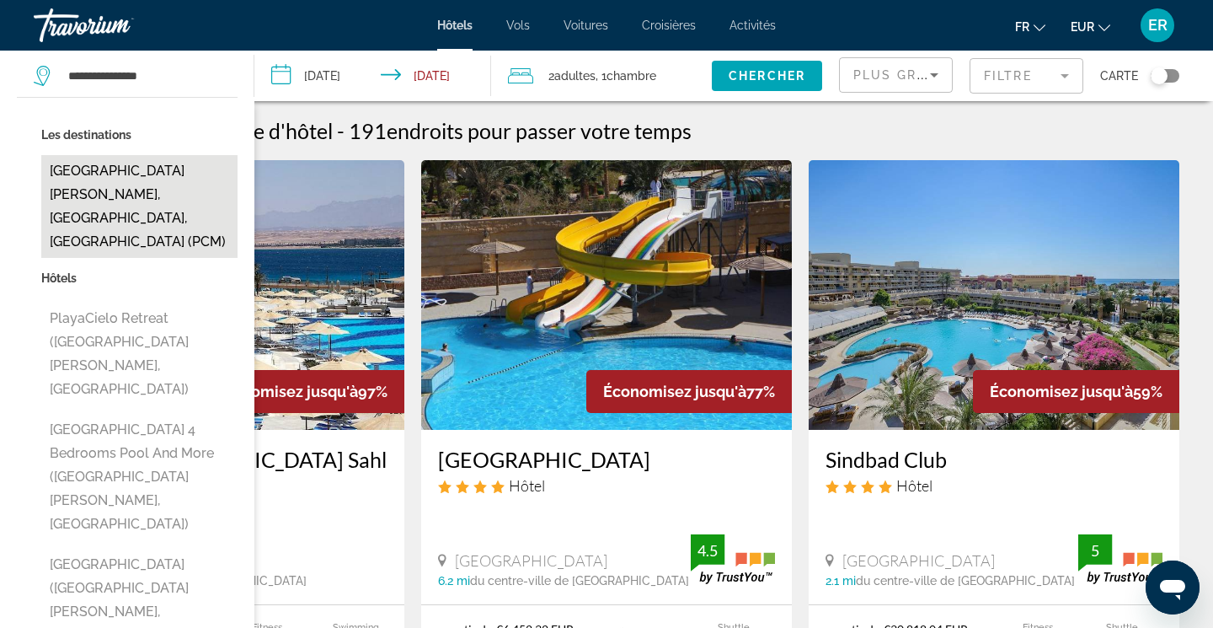
drag, startPoint x: 184, startPoint y: 174, endPoint x: 158, endPoint y: 176, distance: 25.3
click at [158, 176] on button "Playa Del Carmen, Riviera Maya, Mexico (PCM)" at bounding box center [139, 206] width 196 height 103
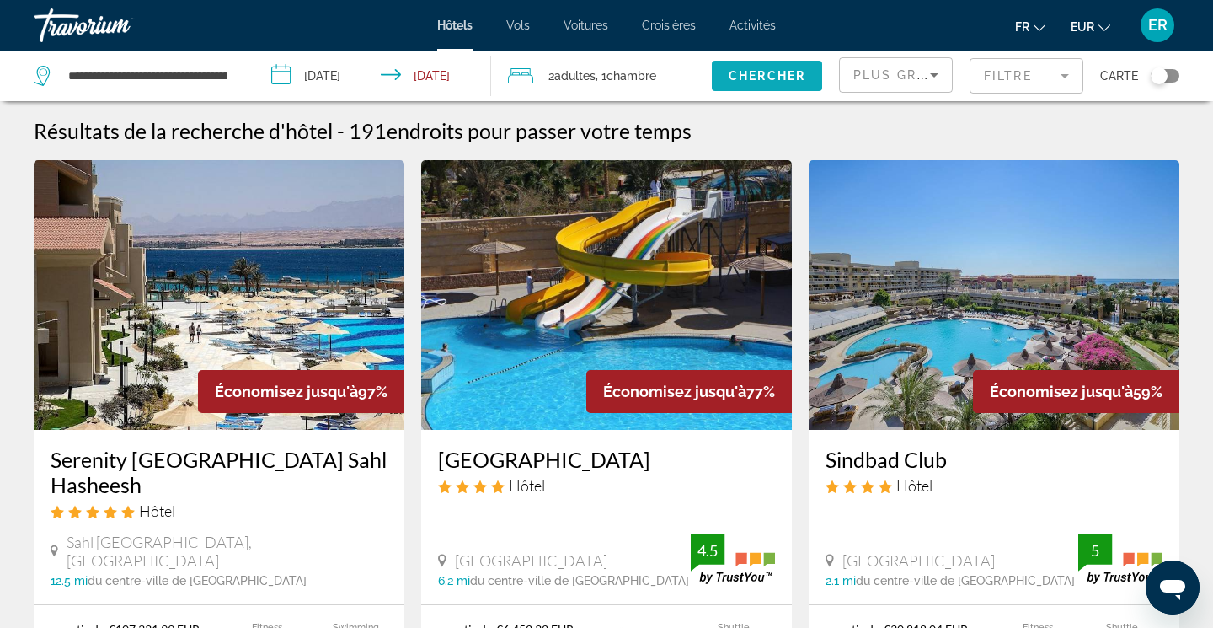
click at [780, 75] on span "Chercher" at bounding box center [767, 75] width 77 height 13
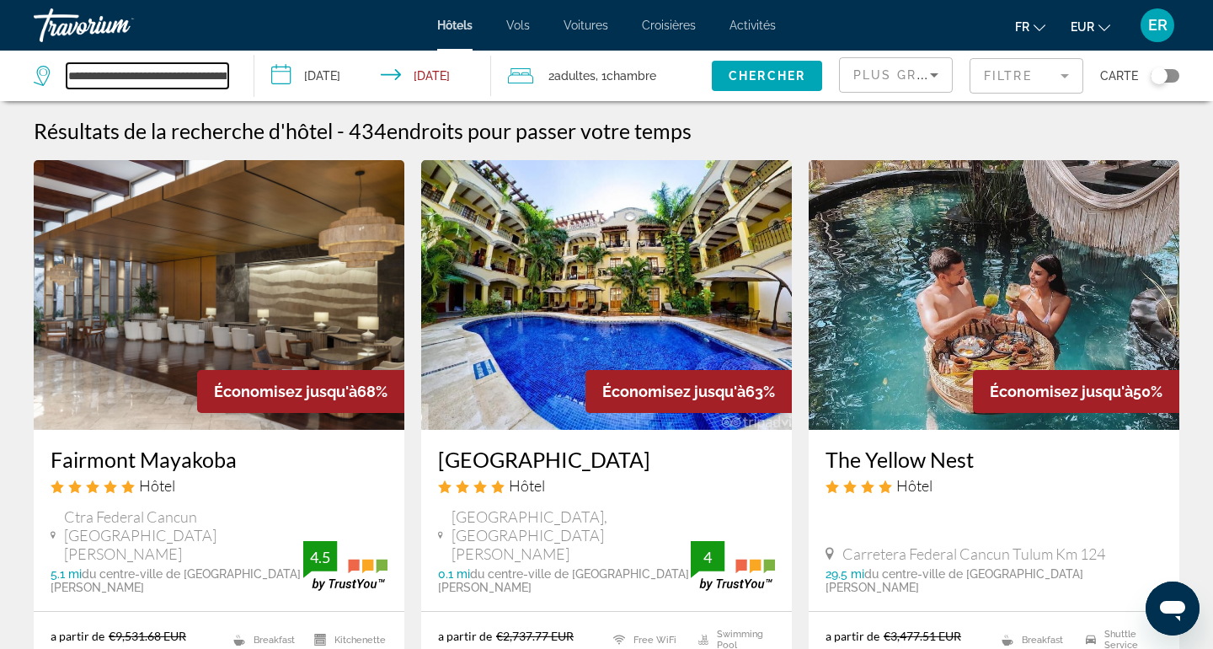
click at [216, 68] on input "**********" at bounding box center [148, 75] width 162 height 25
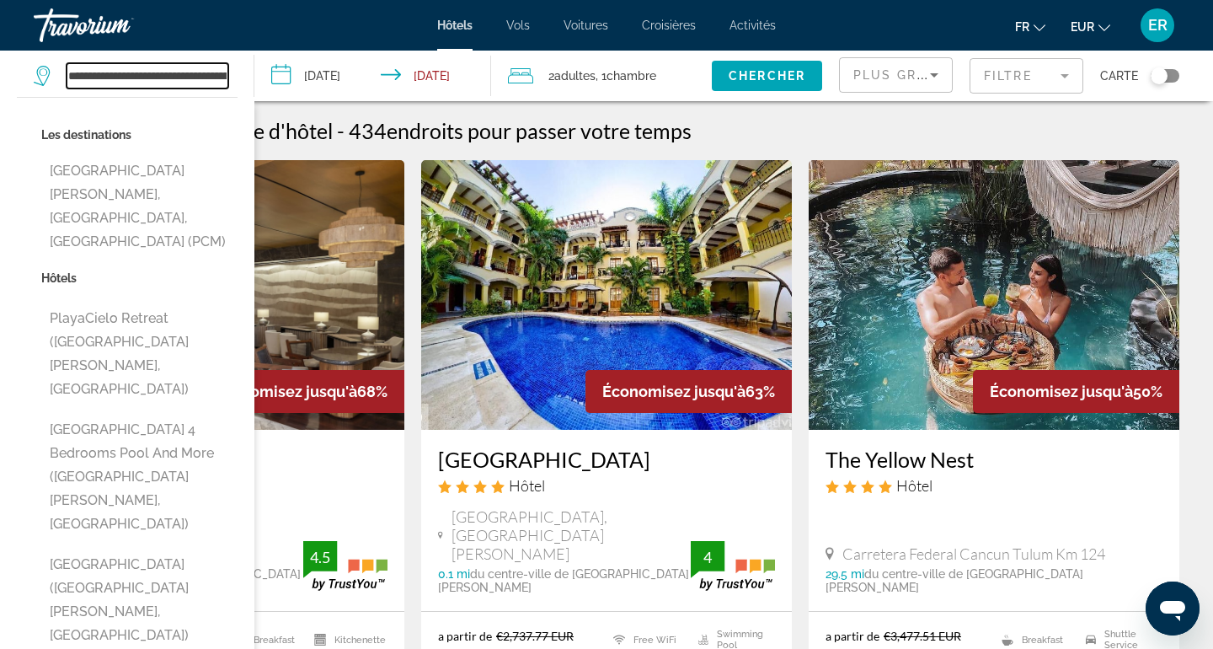
click at [216, 68] on input "**********" at bounding box center [148, 75] width 162 height 25
type input "*"
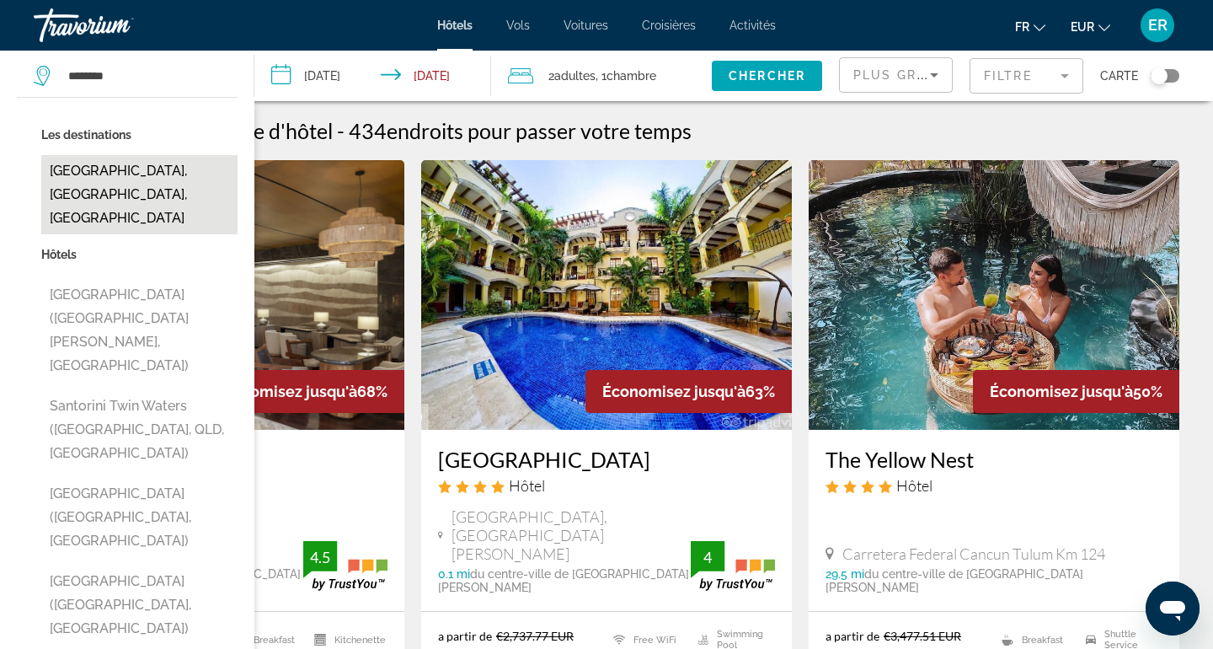
drag, startPoint x: 216, startPoint y: 68, endPoint x: 120, endPoint y: 167, distance: 138.2
click at [120, 167] on button "Santorini, Santorini Island, Greece" at bounding box center [139, 194] width 196 height 79
type input "**********"
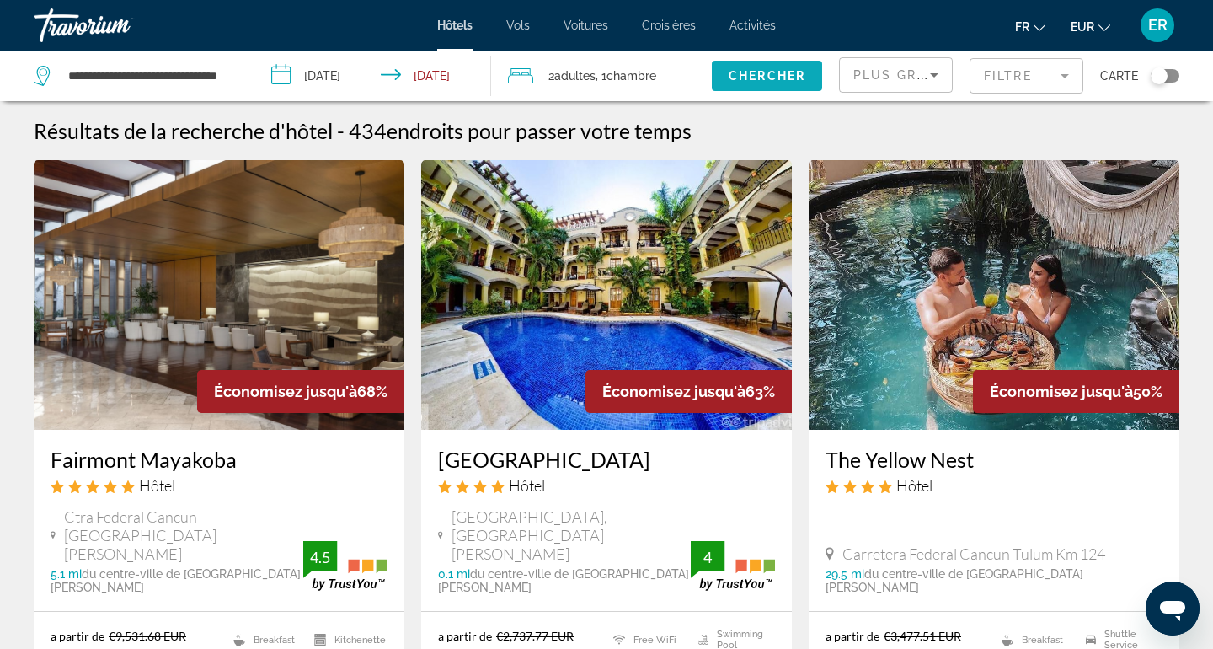
click at [740, 73] on span "Chercher" at bounding box center [767, 75] width 77 height 13
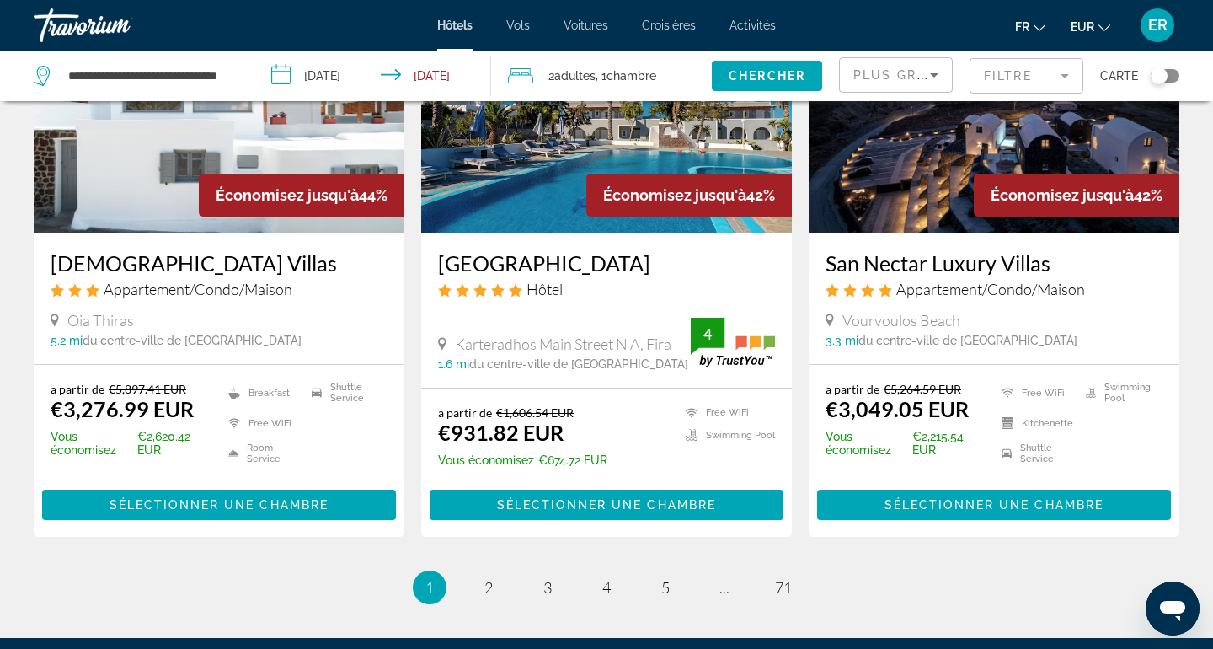
scroll to position [2072, 0]
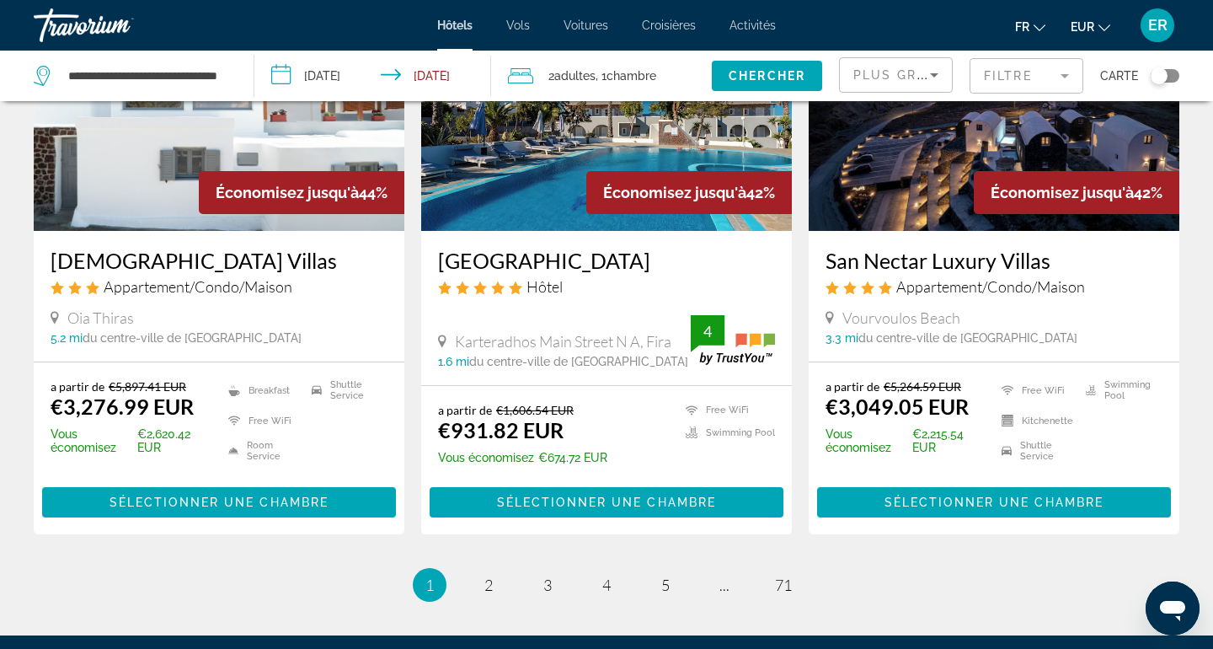
click at [555, 273] on h3 "Maistros Village" at bounding box center [606, 260] width 337 height 25
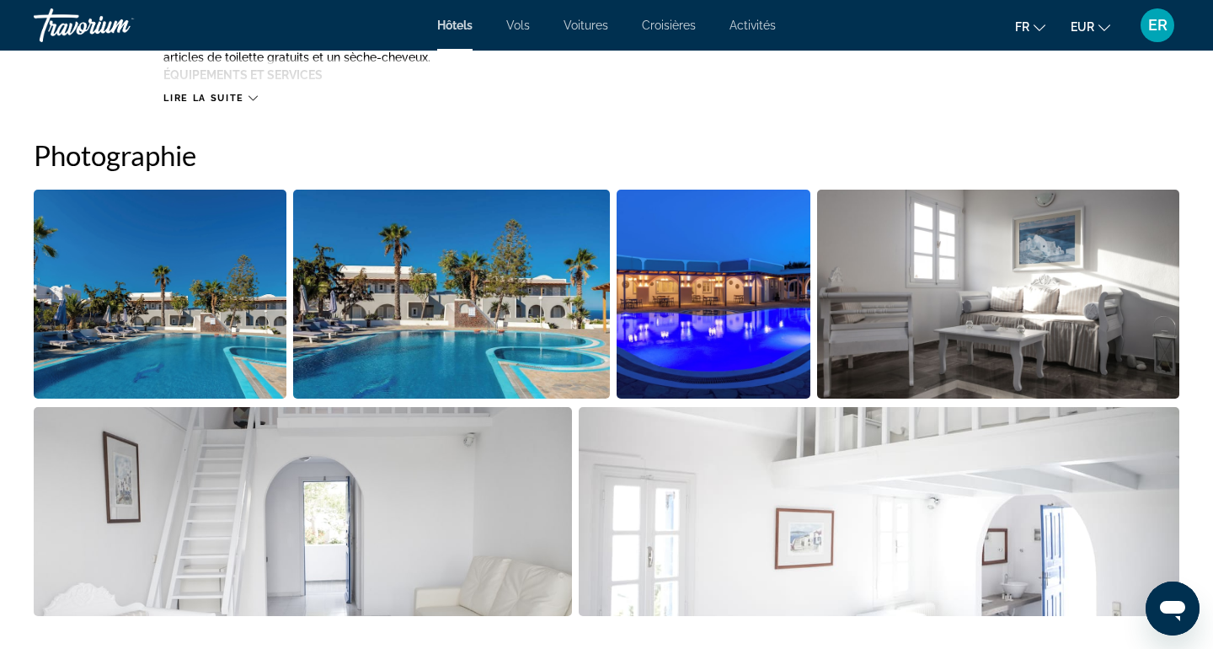
scroll to position [790, 0]
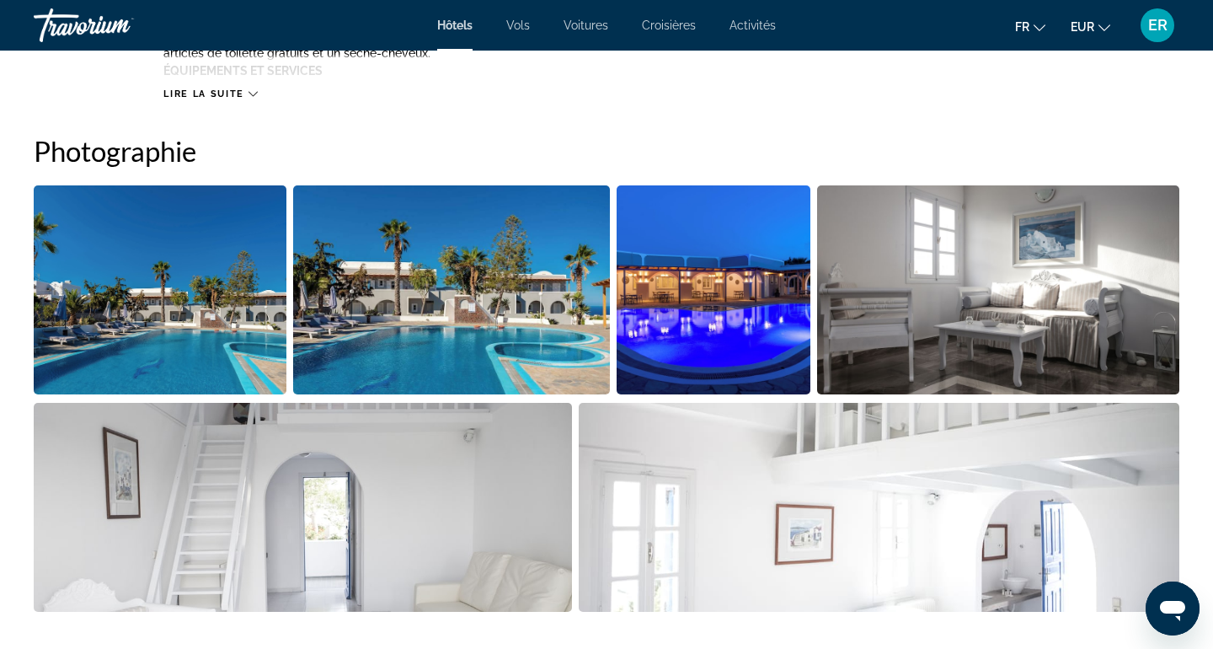
click at [708, 315] on img "Open full-screen image slider" at bounding box center [714, 289] width 194 height 209
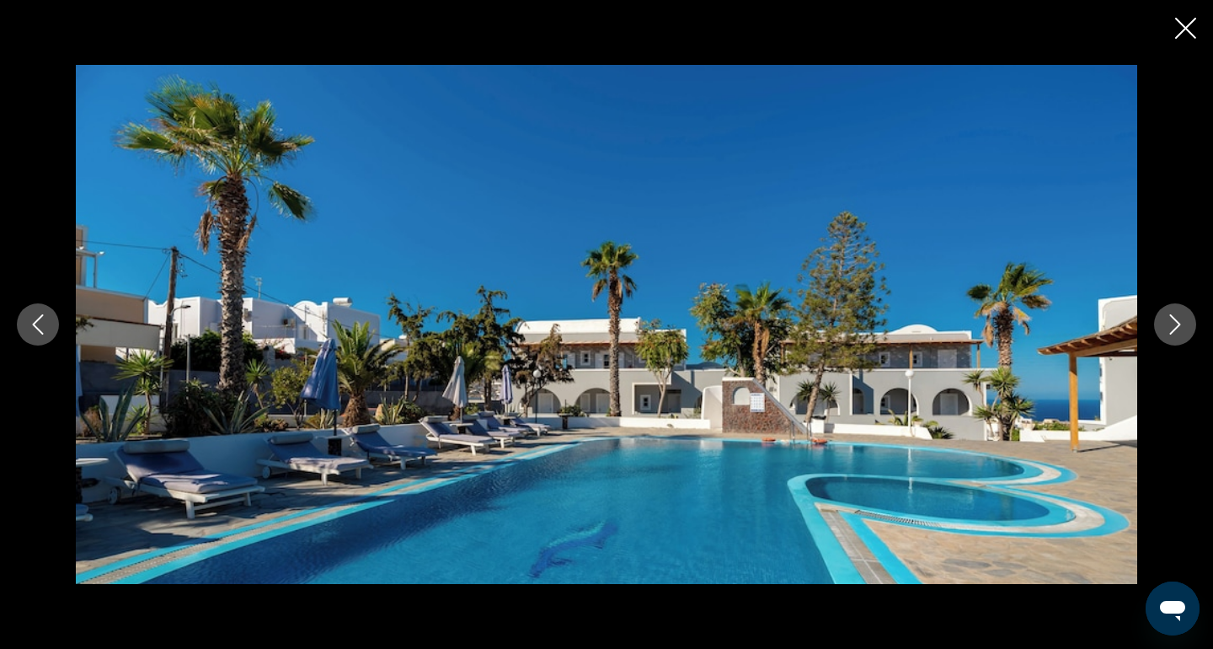
click at [1179, 334] on icon "Next image" at bounding box center [1175, 324] width 20 height 20
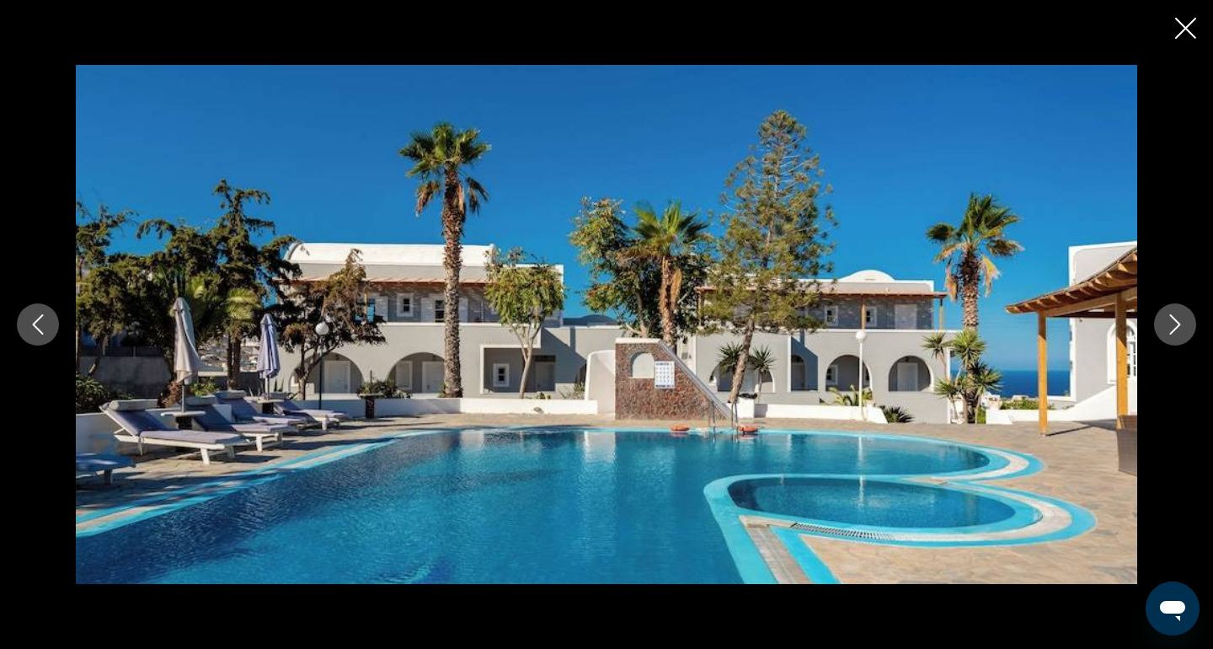
click at [1180, 339] on button "Next image" at bounding box center [1175, 324] width 42 height 42
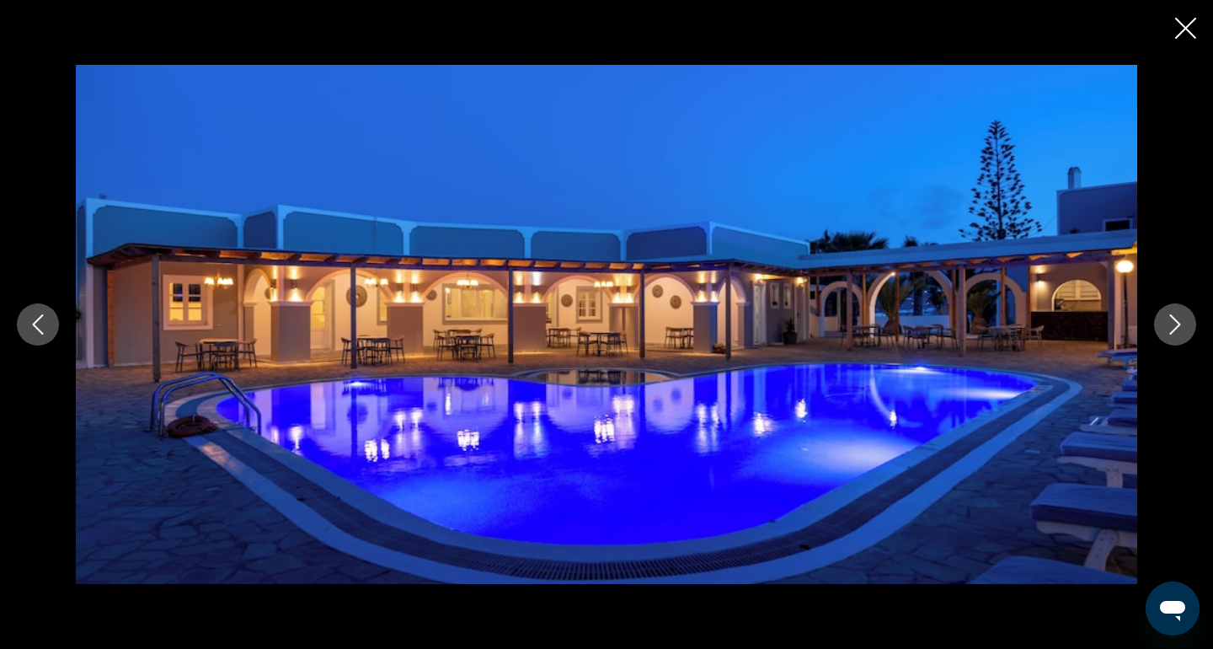
click at [1182, 342] on button "Next image" at bounding box center [1175, 324] width 42 height 42
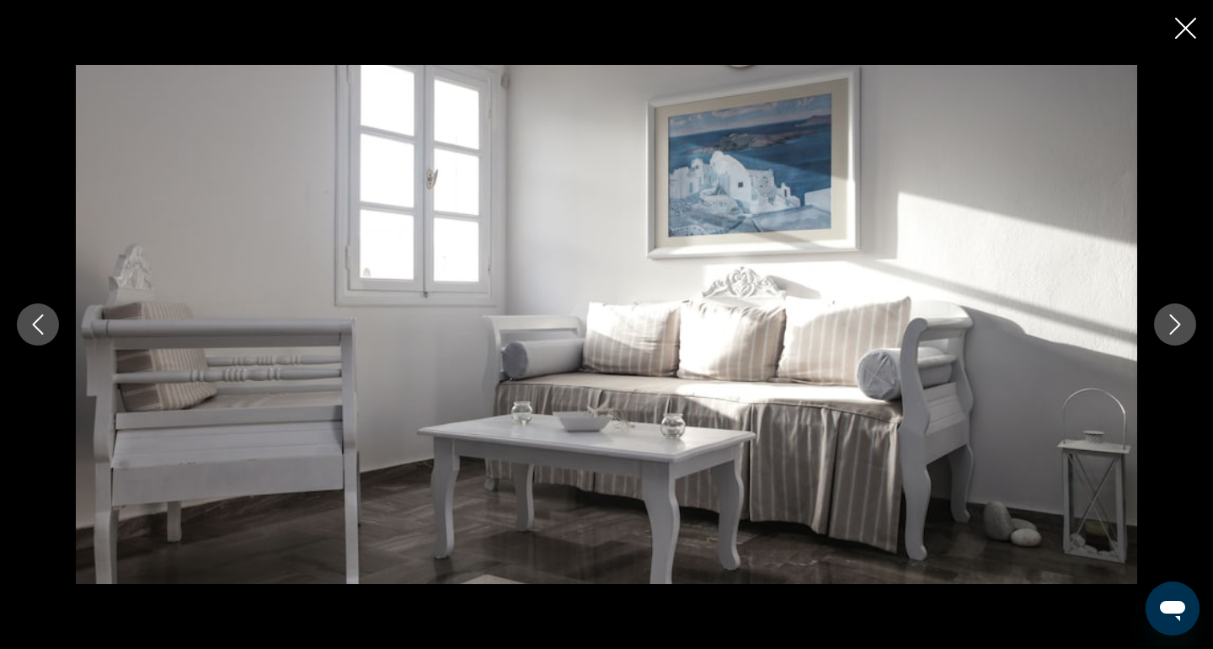
click at [1181, 342] on button "Next image" at bounding box center [1175, 324] width 42 height 42
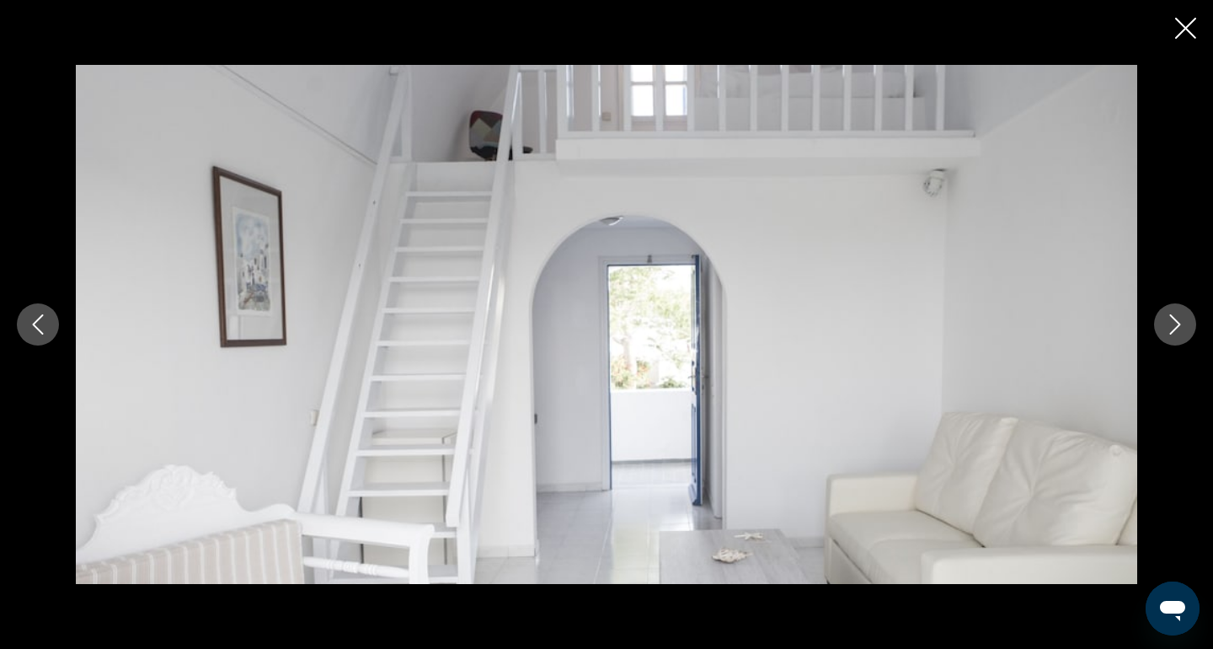
click at [1181, 342] on button "Next image" at bounding box center [1175, 324] width 42 height 42
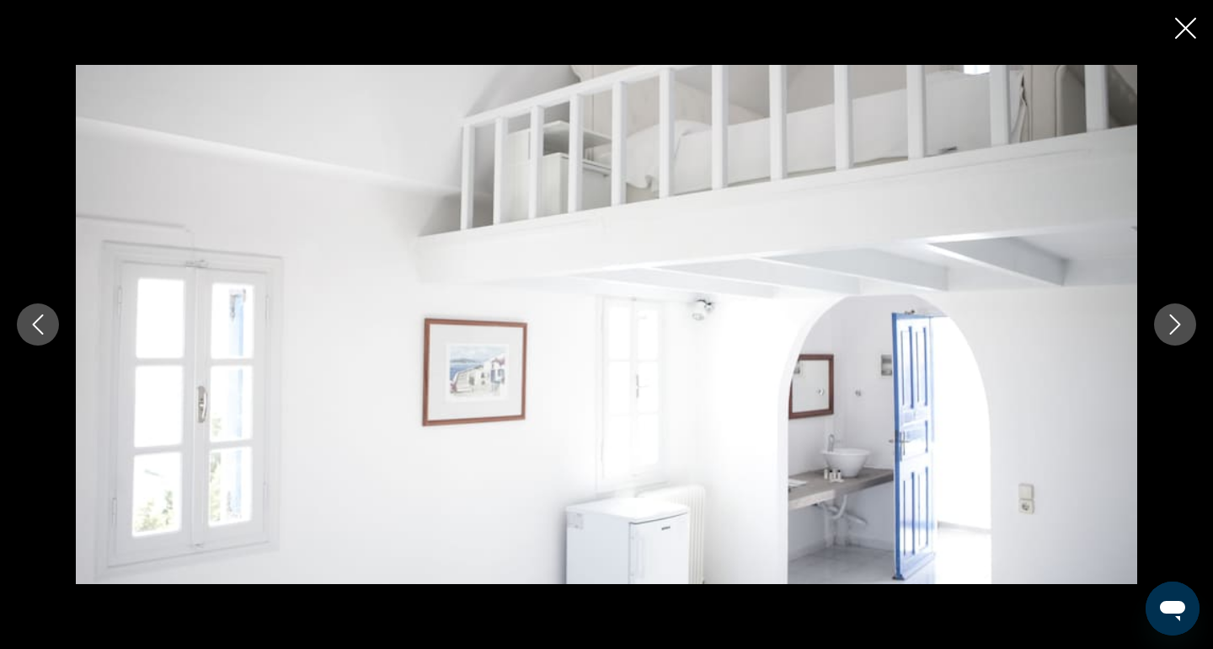
click at [1182, 342] on button "Next image" at bounding box center [1175, 324] width 42 height 42
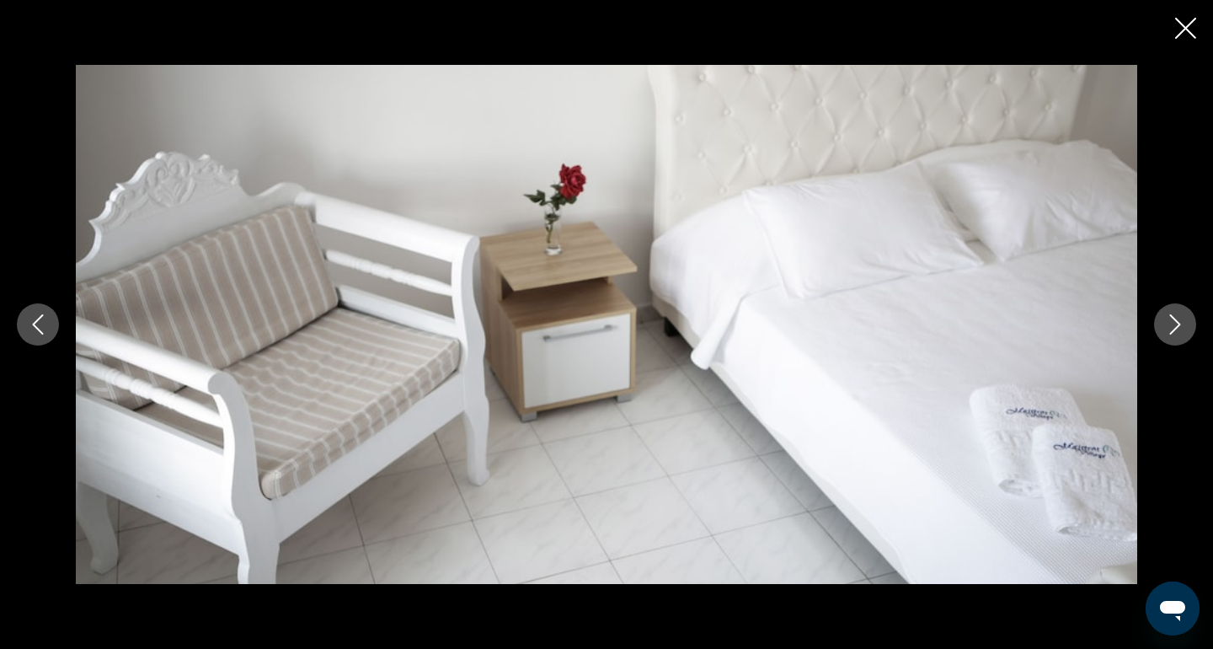
click at [1184, 344] on div "prev next" at bounding box center [606, 324] width 1213 height 519
click at [1182, 334] on icon "Next image" at bounding box center [1175, 324] width 20 height 20
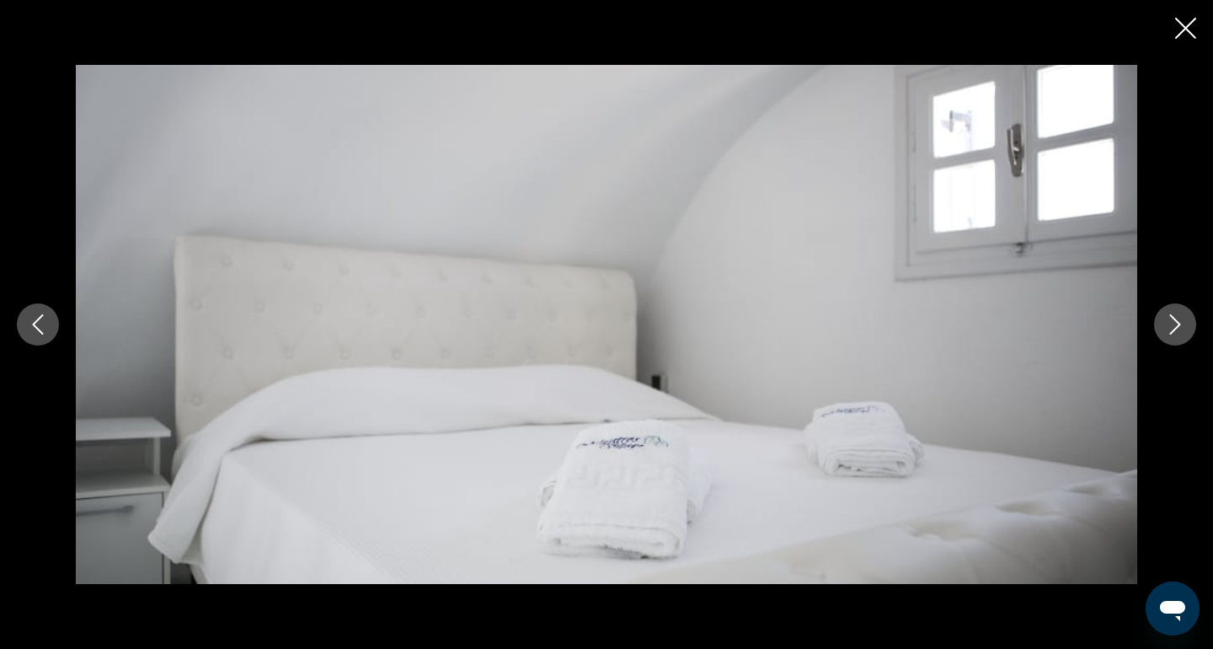
click at [1182, 334] on icon "Next image" at bounding box center [1175, 324] width 20 height 20
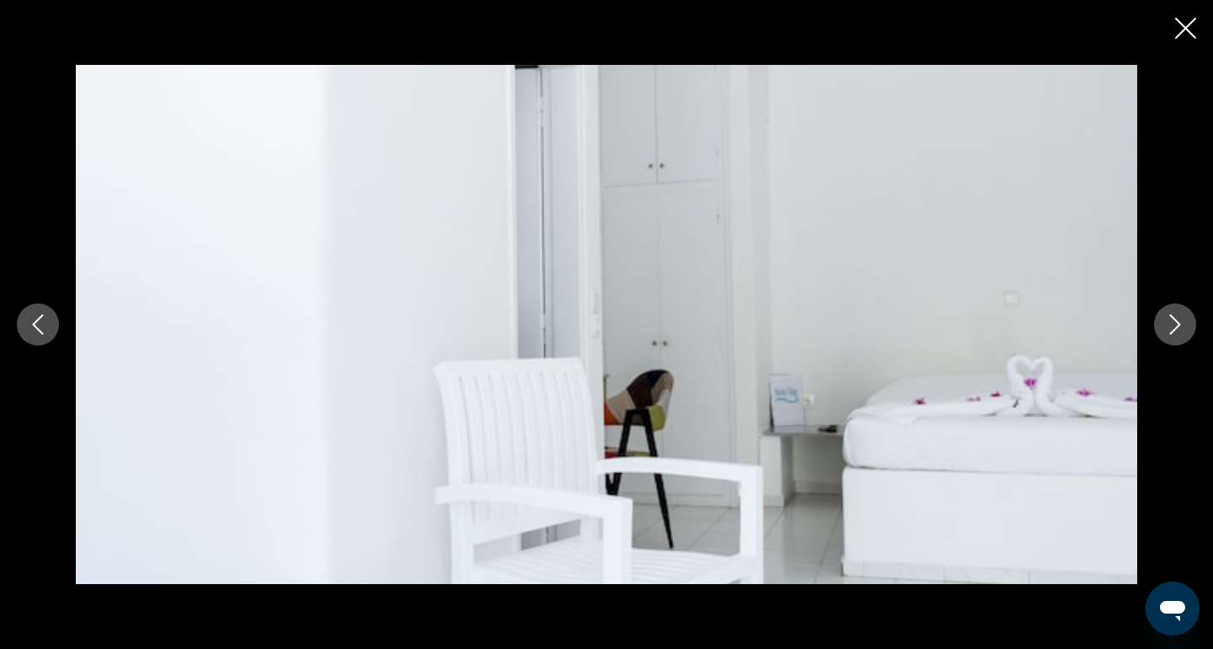
click at [1182, 334] on button "Next image" at bounding box center [1175, 324] width 42 height 42
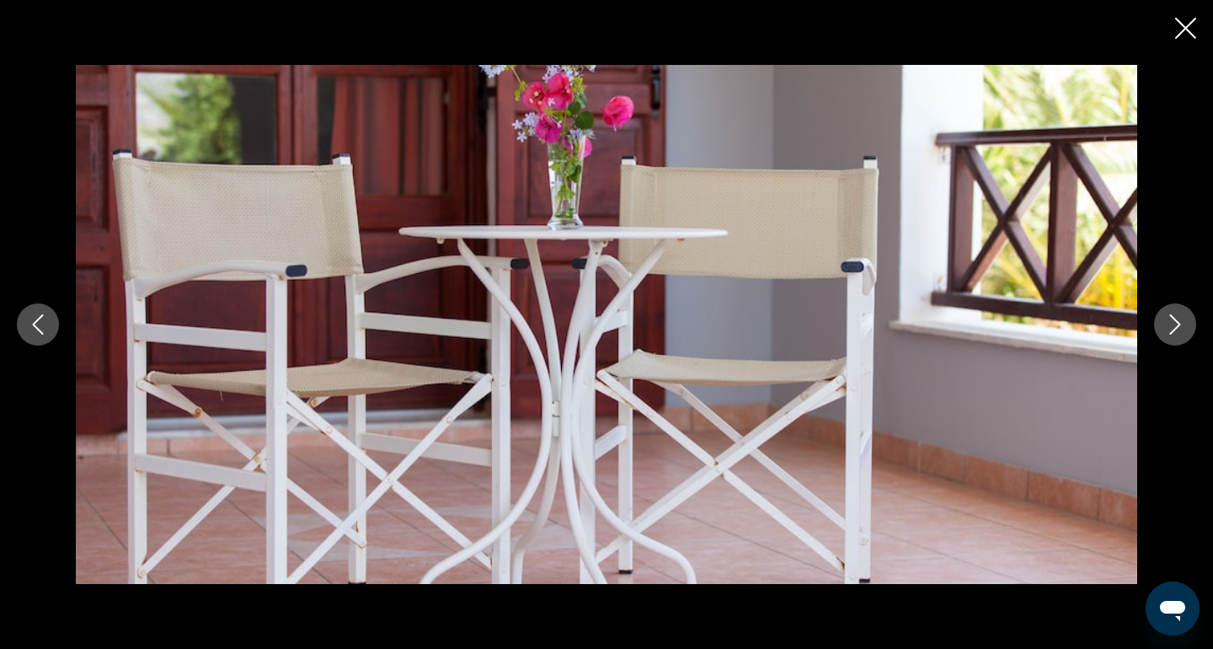
click at [1183, 338] on button "Next image" at bounding box center [1175, 324] width 42 height 42
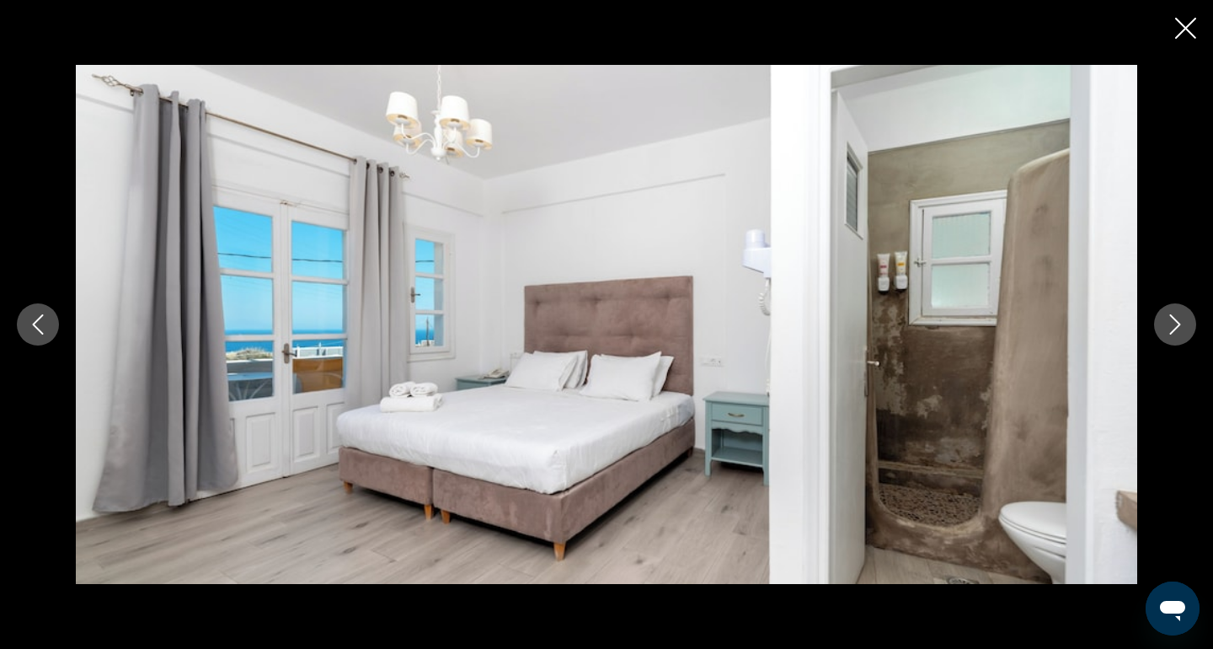
click at [1183, 338] on button "Next image" at bounding box center [1175, 324] width 42 height 42
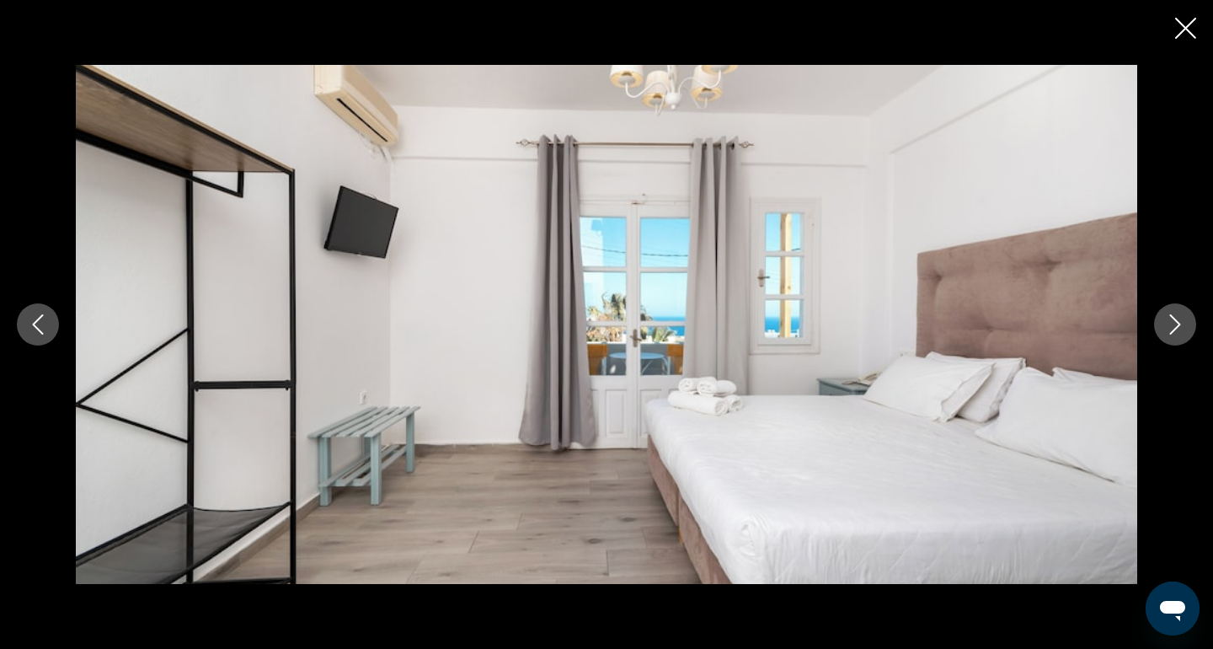
click at [1183, 338] on button "Next image" at bounding box center [1175, 324] width 42 height 42
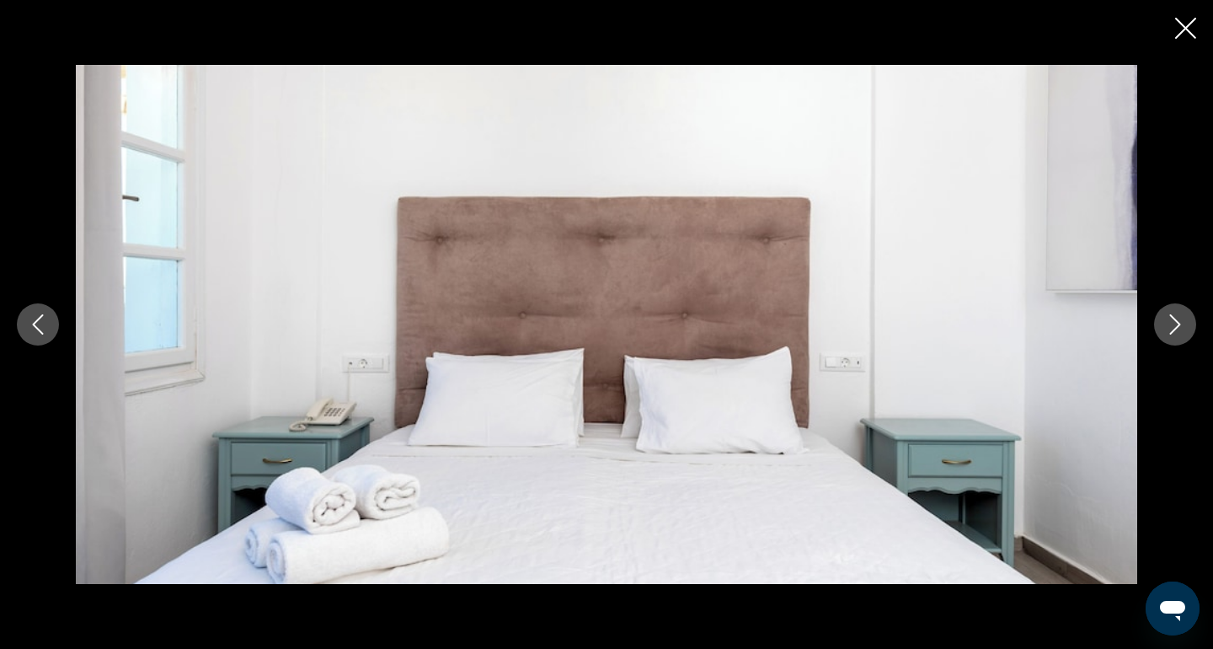
click at [1183, 338] on button "Next image" at bounding box center [1175, 324] width 42 height 42
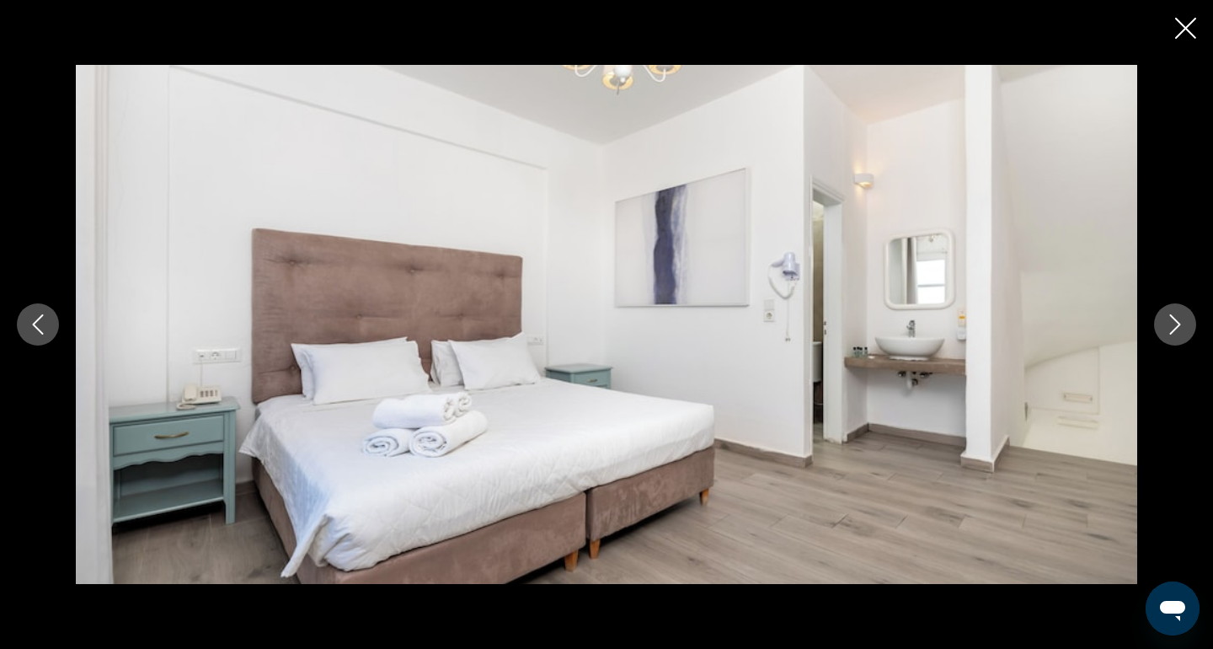
click at [1184, 338] on button "Next image" at bounding box center [1175, 324] width 42 height 42
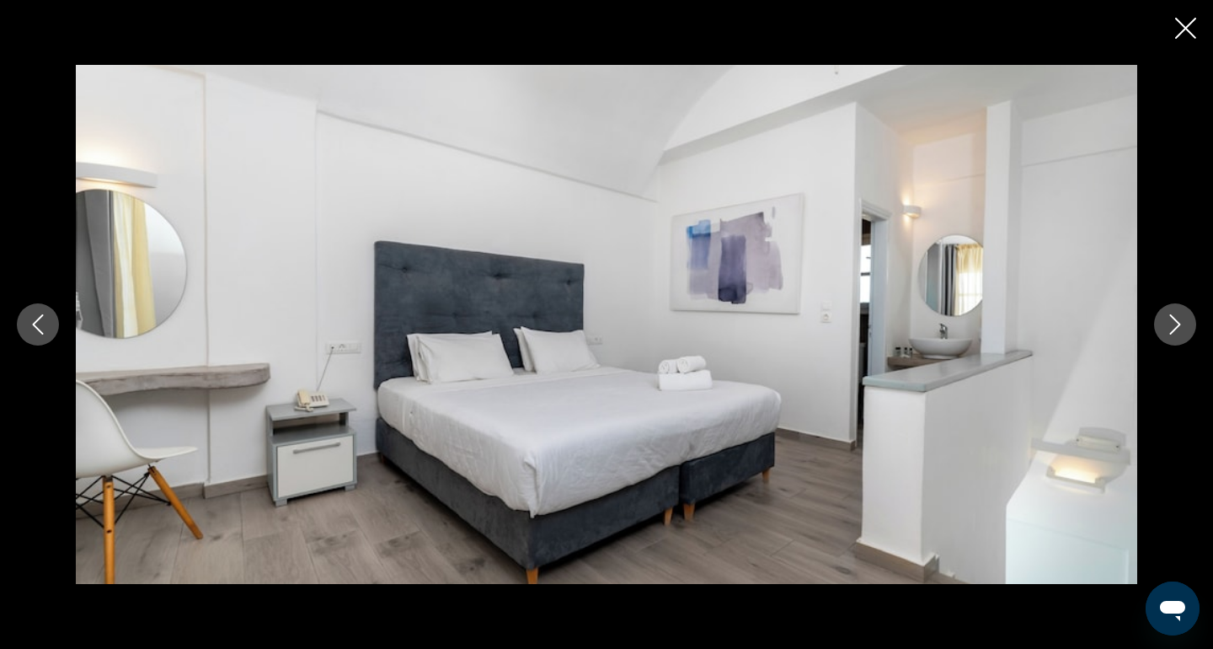
click at [1185, 338] on button "Next image" at bounding box center [1175, 324] width 42 height 42
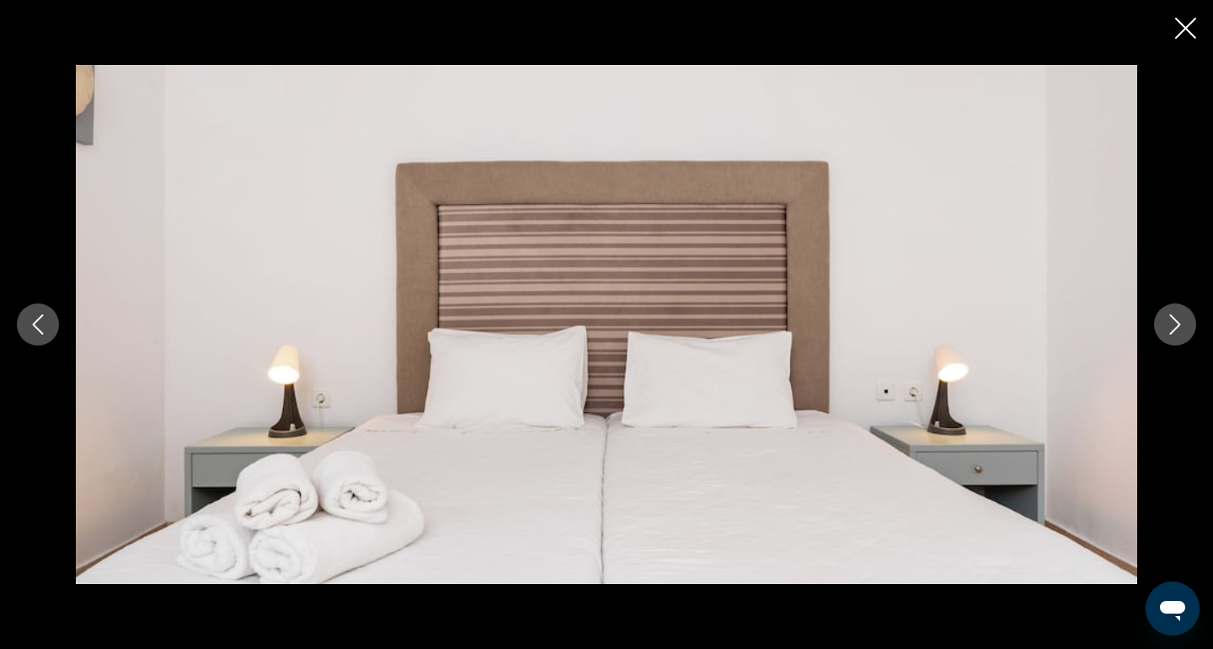
click at [1187, 338] on button "Next image" at bounding box center [1175, 324] width 42 height 42
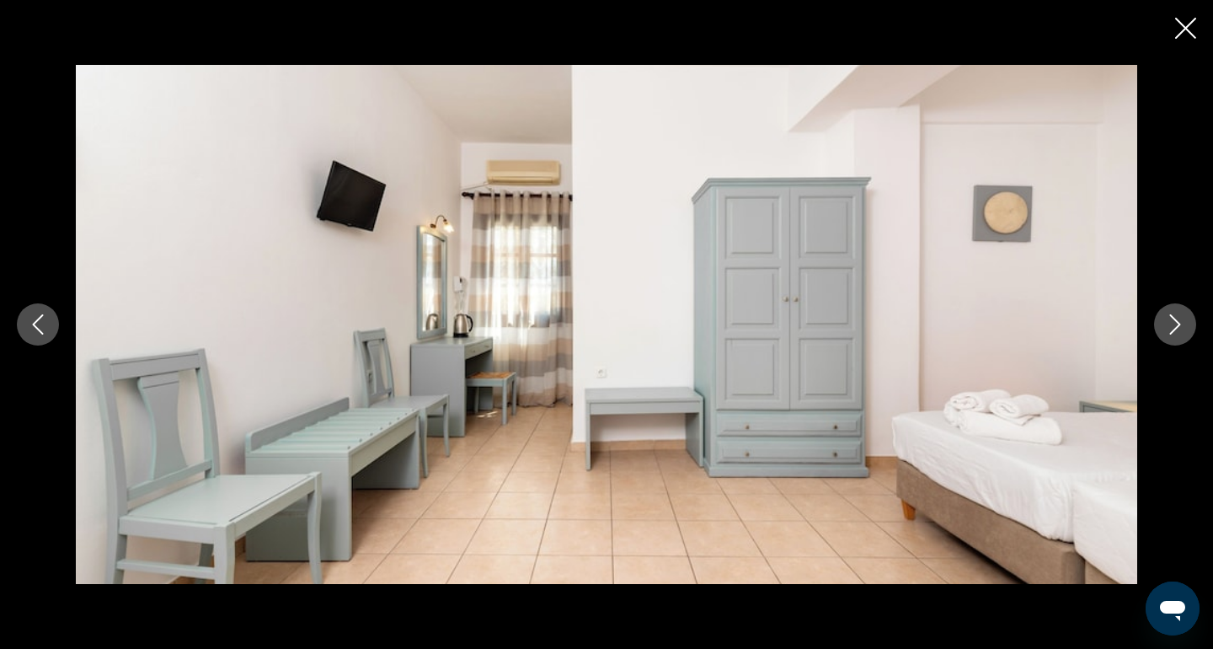
click at [1187, 338] on button "Next image" at bounding box center [1175, 324] width 42 height 42
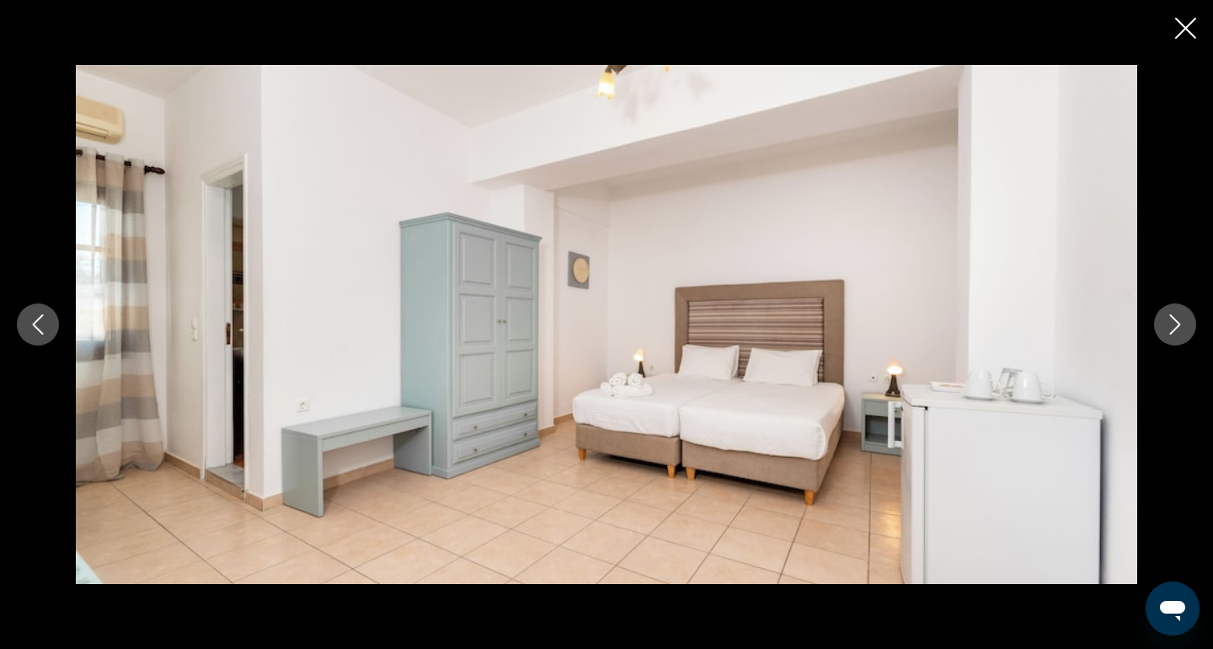
click at [1188, 338] on button "Next image" at bounding box center [1175, 324] width 42 height 42
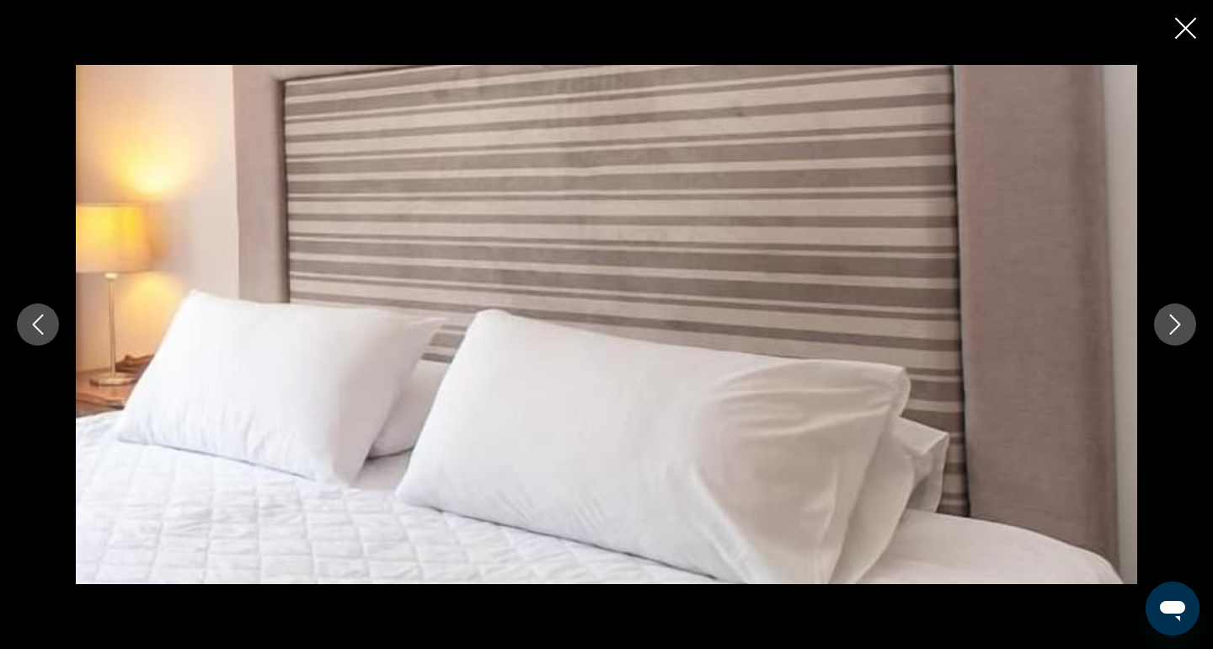
click at [1189, 339] on button "Next image" at bounding box center [1175, 324] width 42 height 42
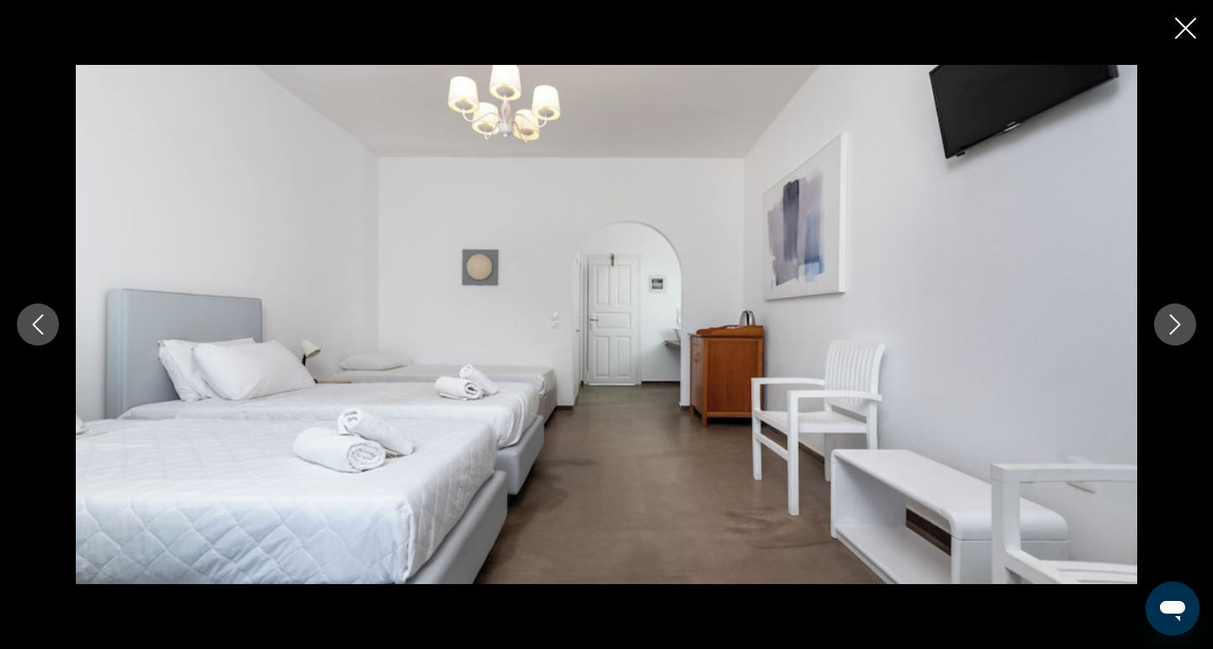
click at [1189, 339] on button "Next image" at bounding box center [1175, 324] width 42 height 42
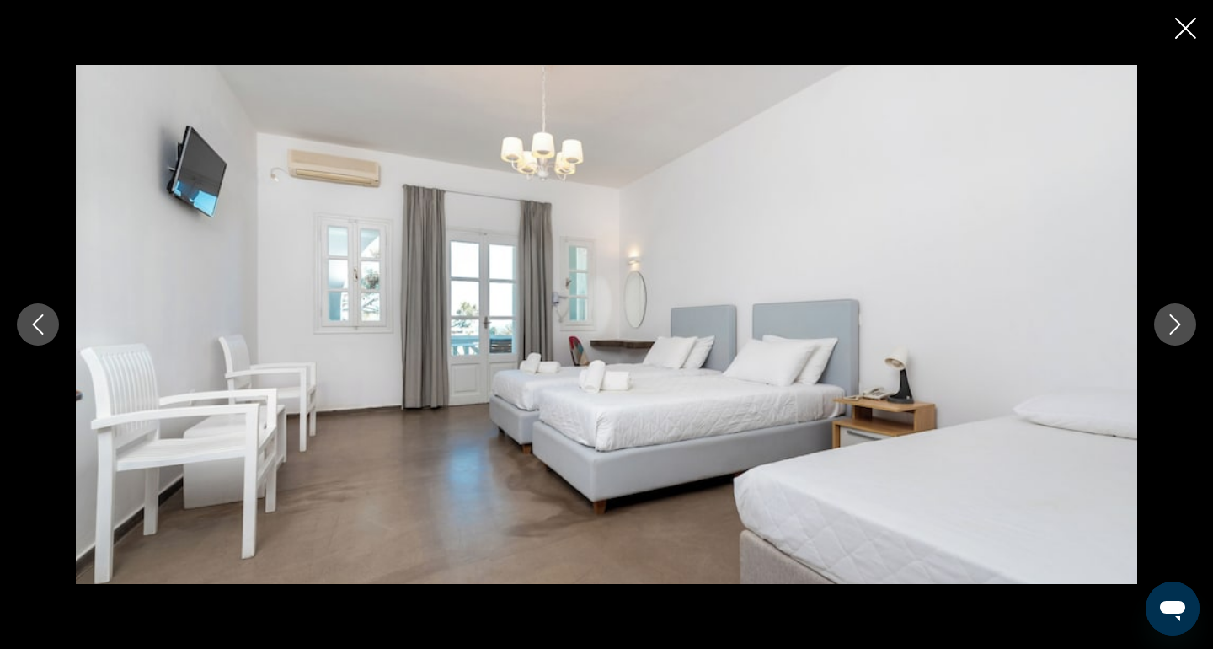
click at [1189, 339] on button "Next image" at bounding box center [1175, 324] width 42 height 42
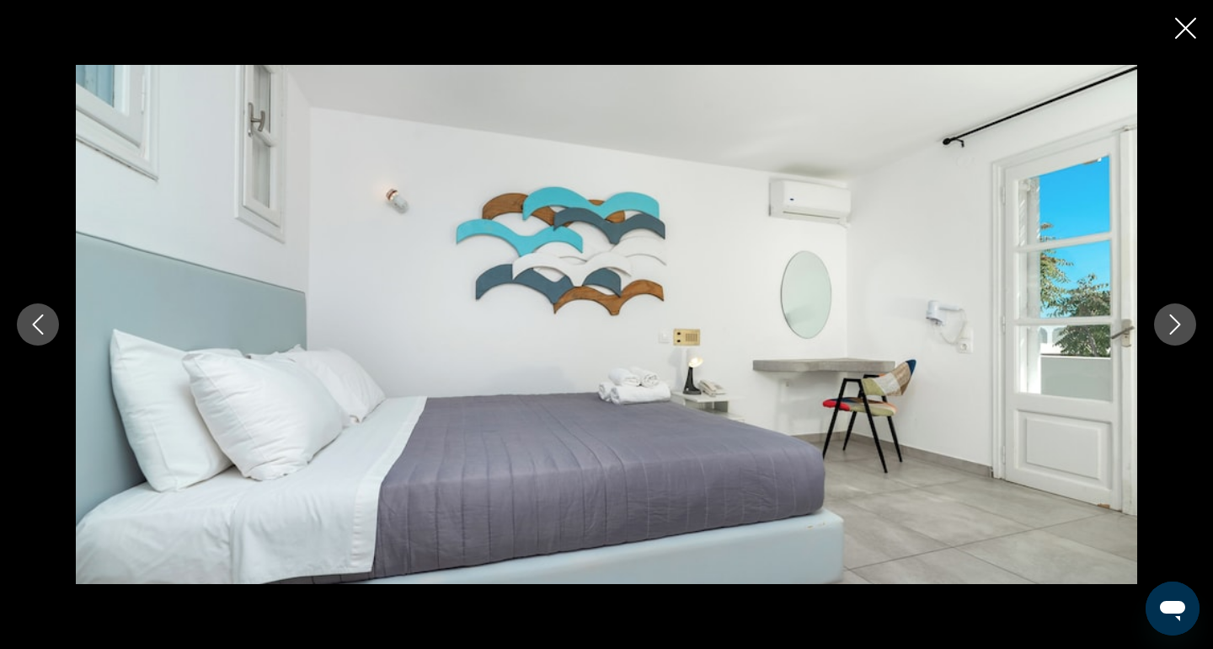
click at [1189, 340] on div "prev next" at bounding box center [606, 324] width 1213 height 519
click at [1178, 332] on icon "Next image" at bounding box center [1175, 324] width 20 height 20
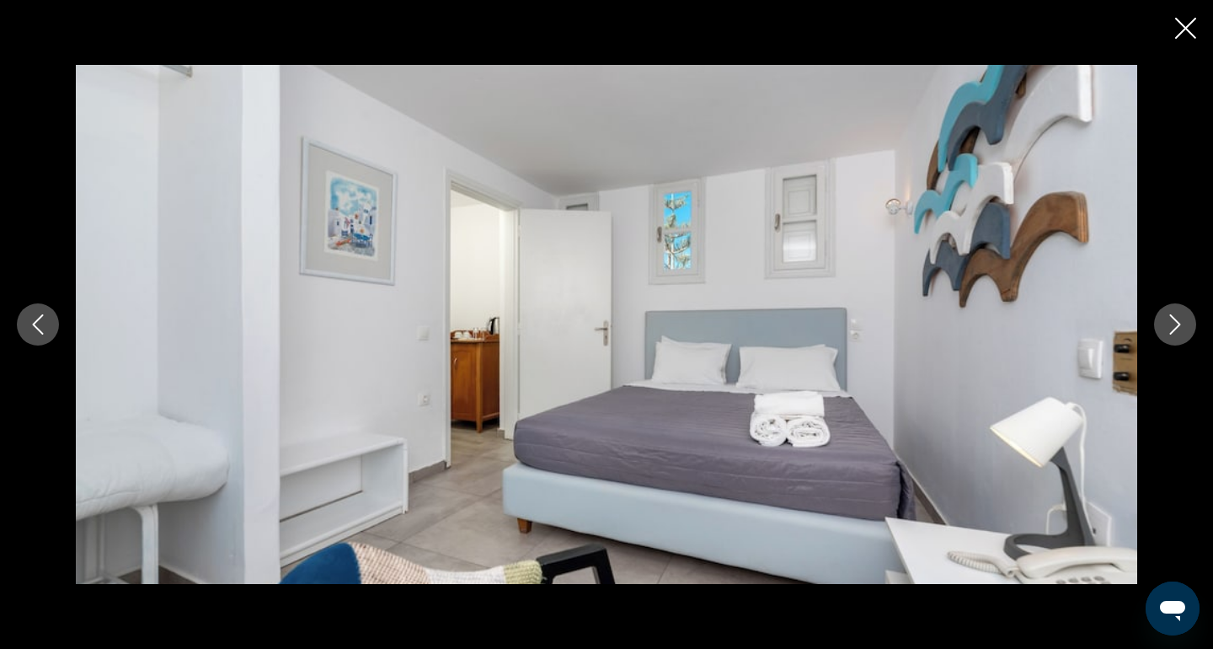
click at [1178, 334] on icon "Next image" at bounding box center [1175, 324] width 20 height 20
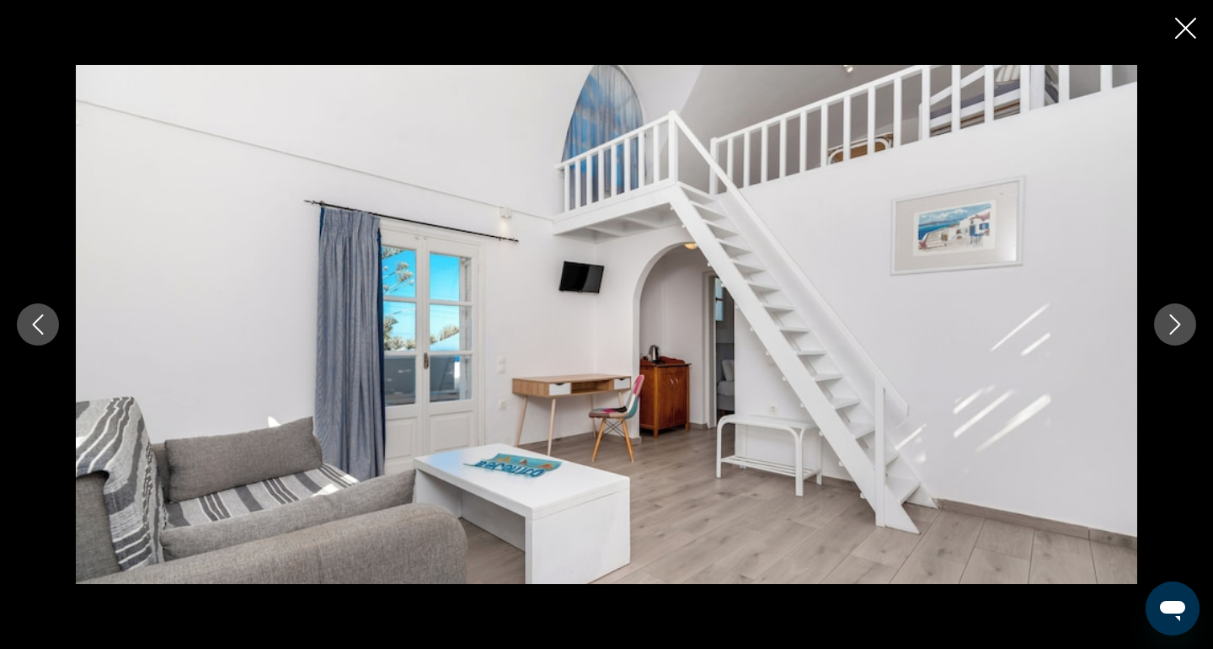
click at [1178, 336] on button "Next image" at bounding box center [1175, 324] width 42 height 42
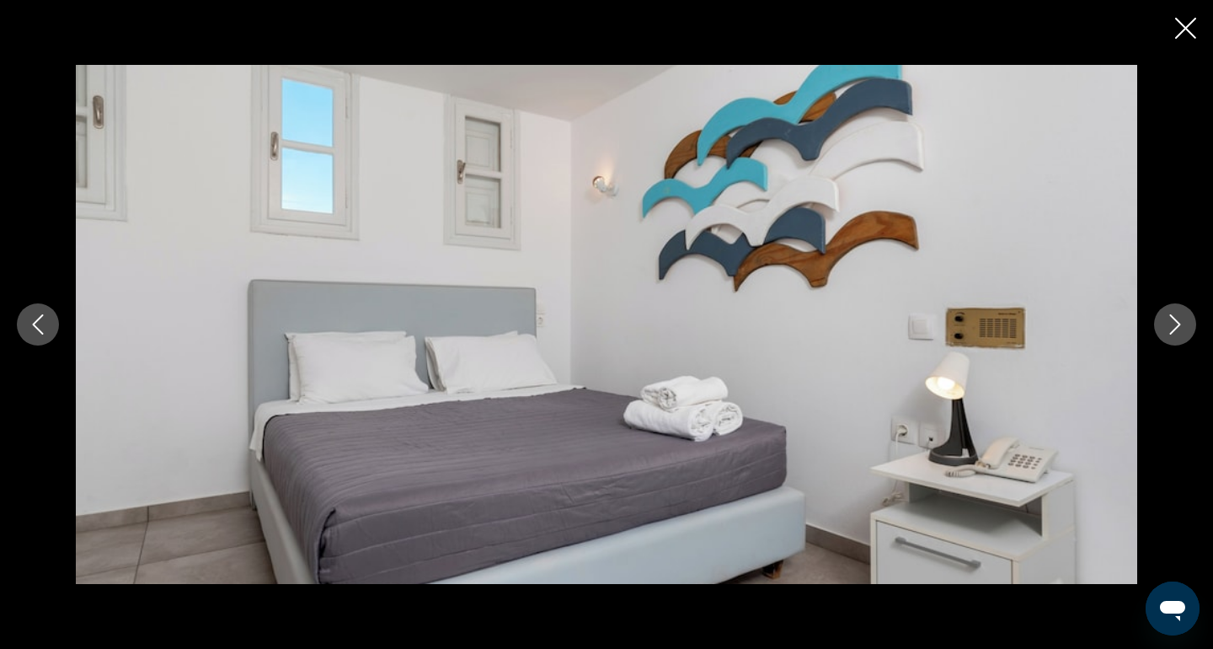
click at [1178, 336] on button "Next image" at bounding box center [1175, 324] width 42 height 42
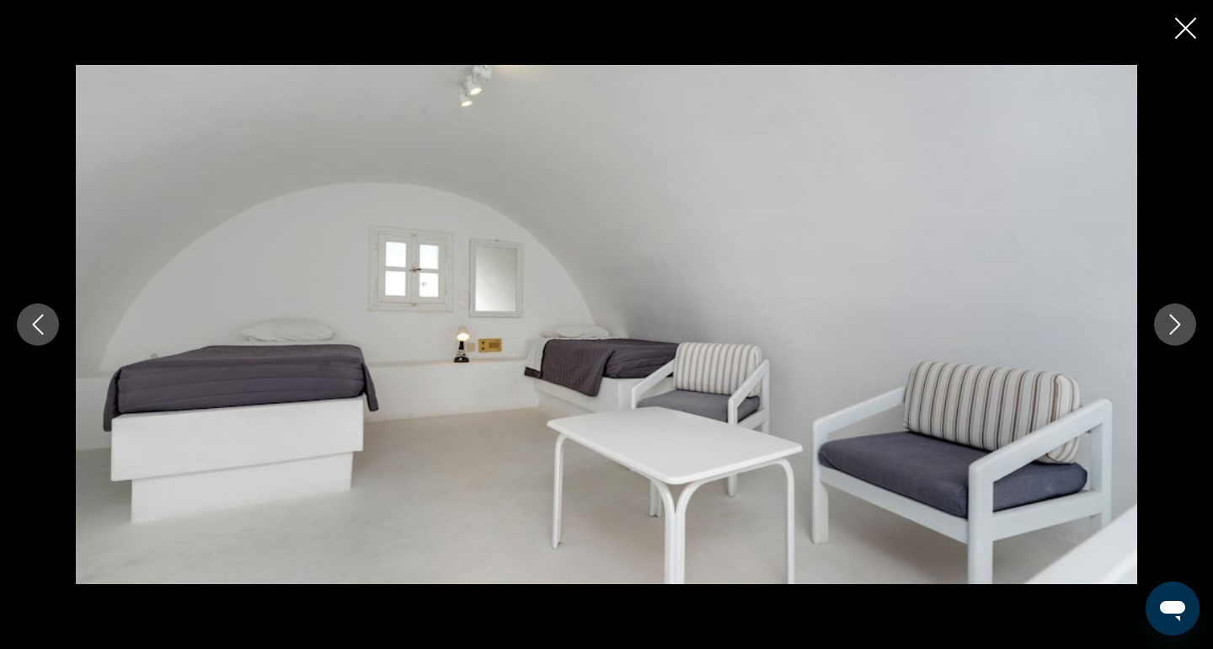
click at [1178, 336] on button "Next image" at bounding box center [1175, 324] width 42 height 42
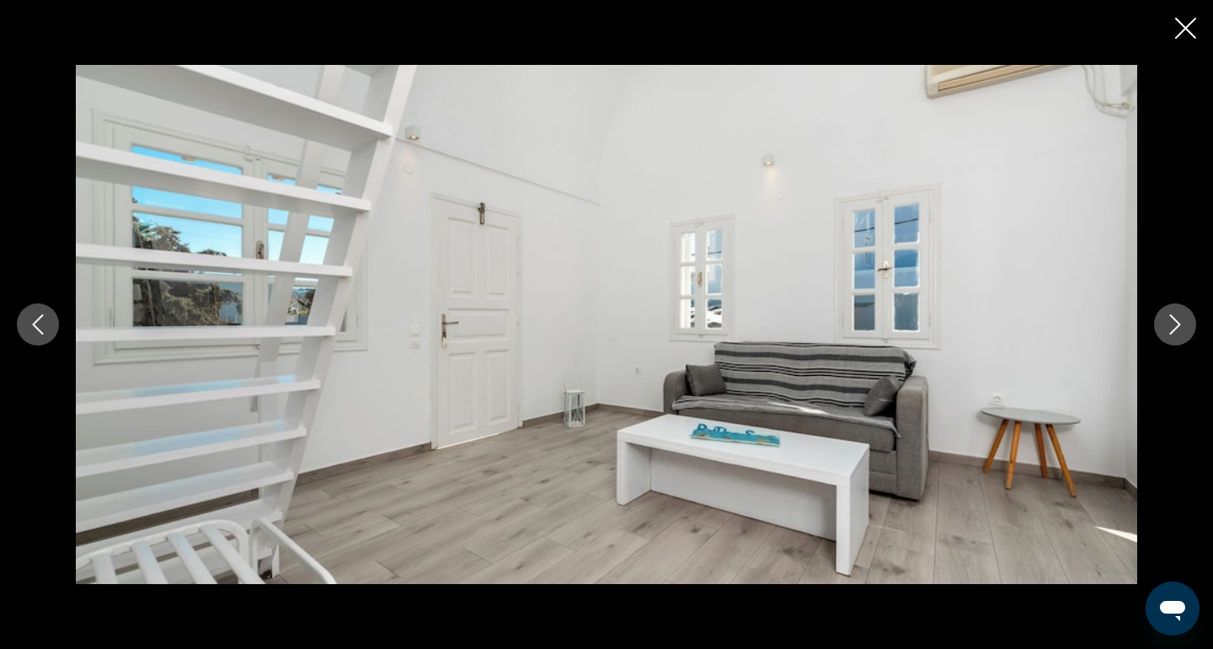
click at [1180, 336] on button "Next image" at bounding box center [1175, 324] width 42 height 42
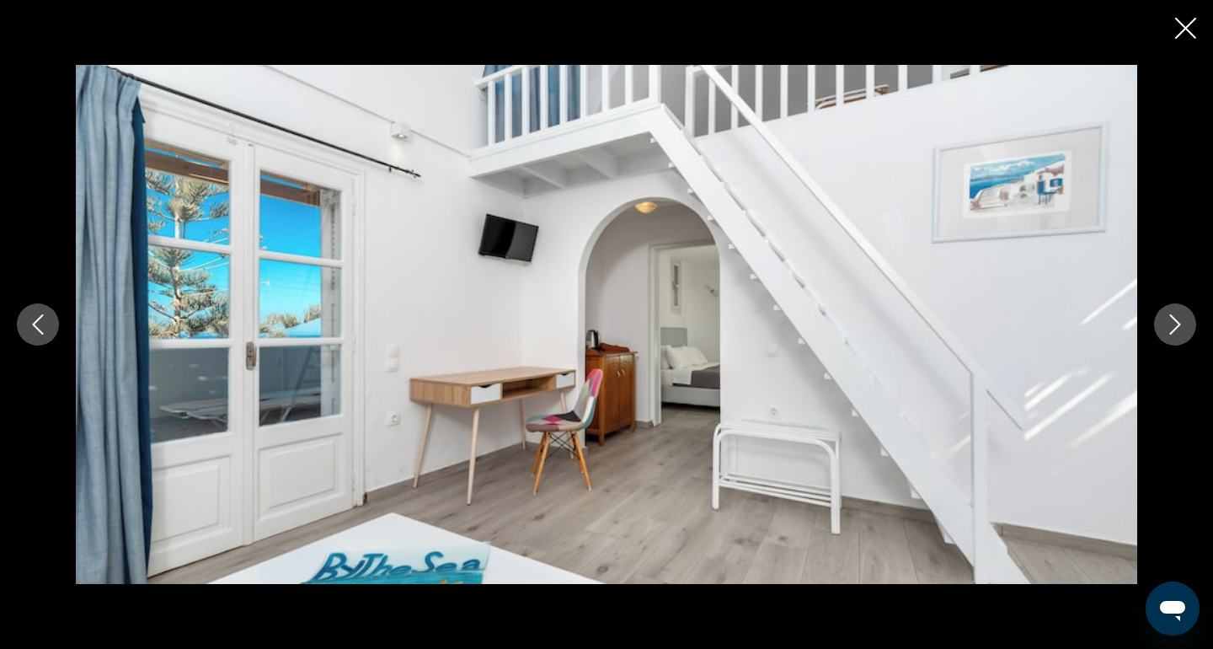
click at [1180, 336] on button "Next image" at bounding box center [1175, 324] width 42 height 42
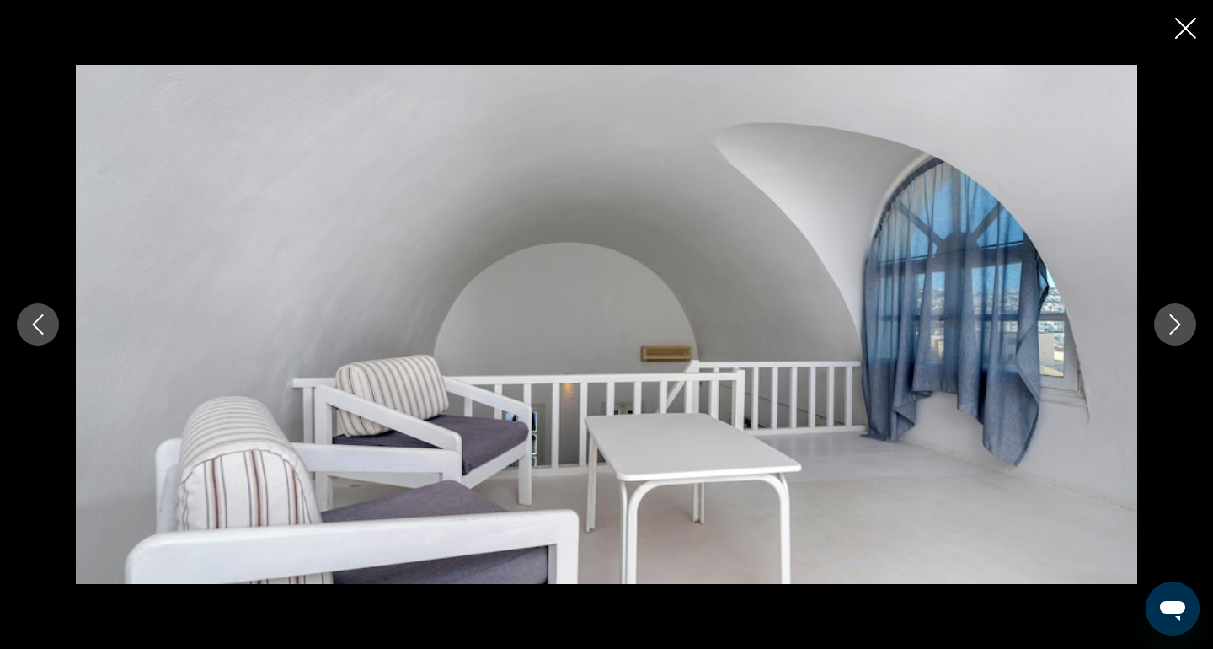
click at [1180, 337] on button "Next image" at bounding box center [1175, 324] width 42 height 42
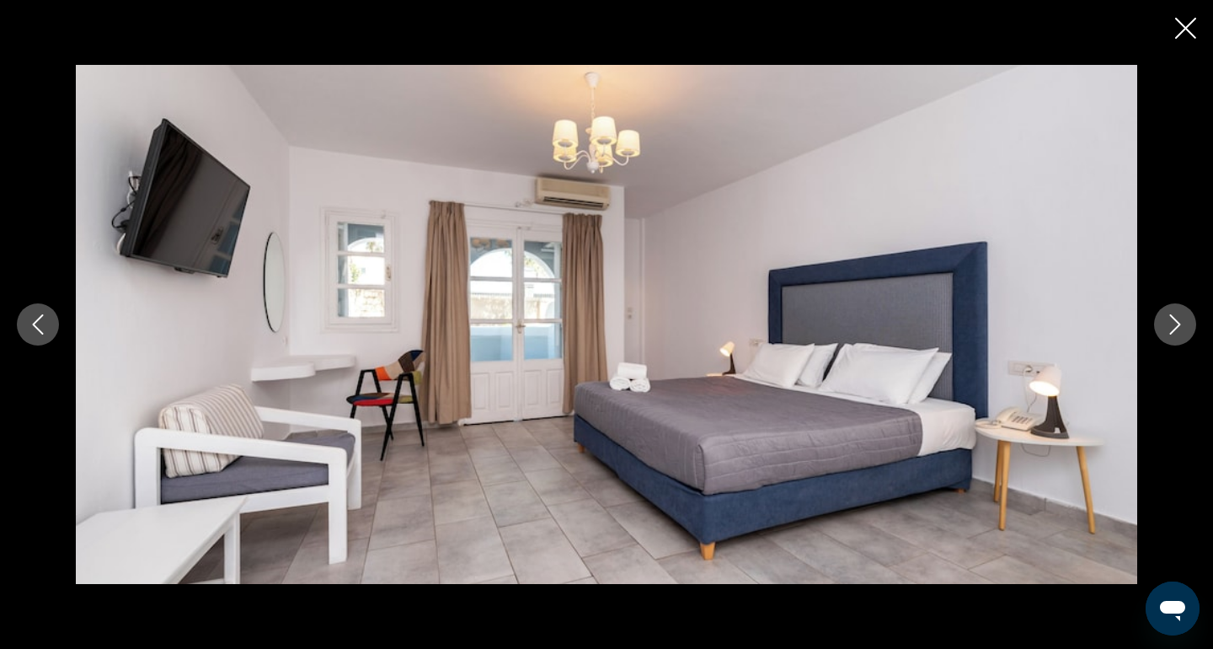
click at [1180, 337] on button "Next image" at bounding box center [1175, 324] width 42 height 42
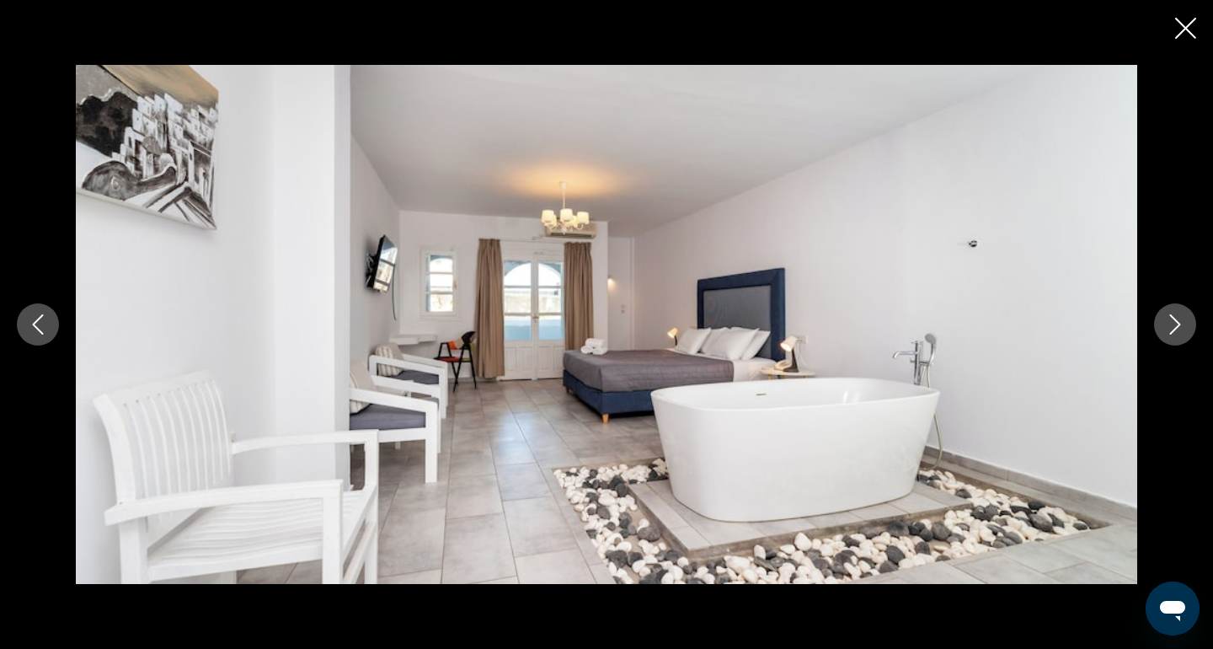
click at [1180, 337] on button "Next image" at bounding box center [1175, 324] width 42 height 42
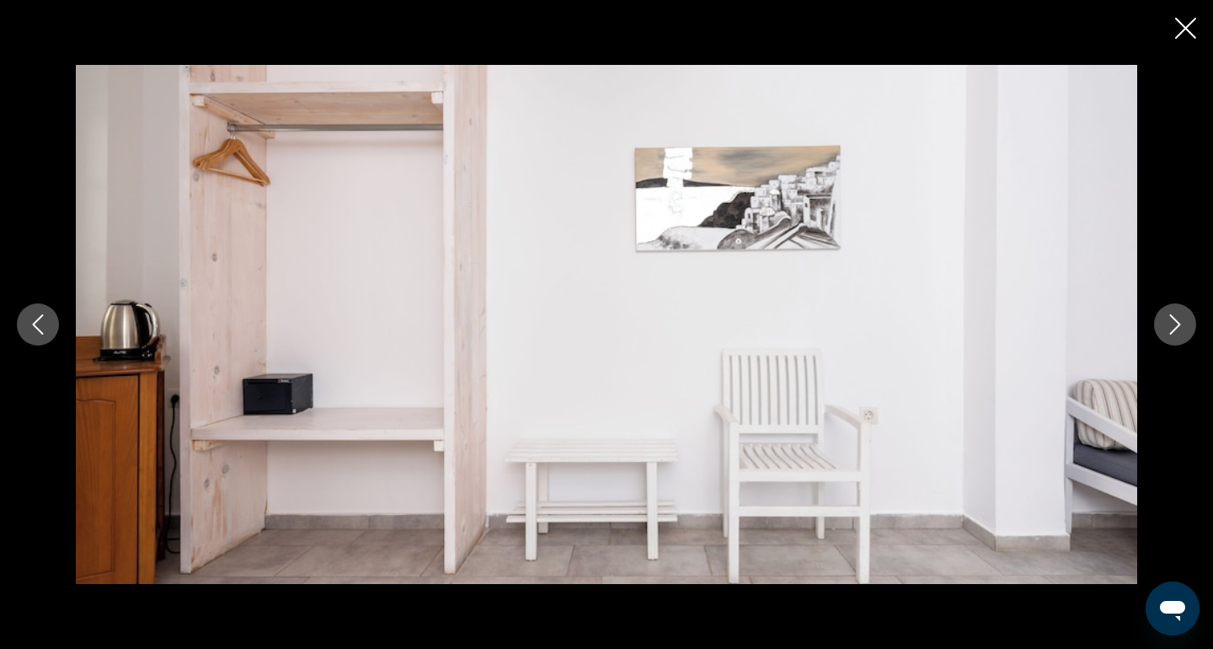
click at [1181, 339] on button "Next image" at bounding box center [1175, 324] width 42 height 42
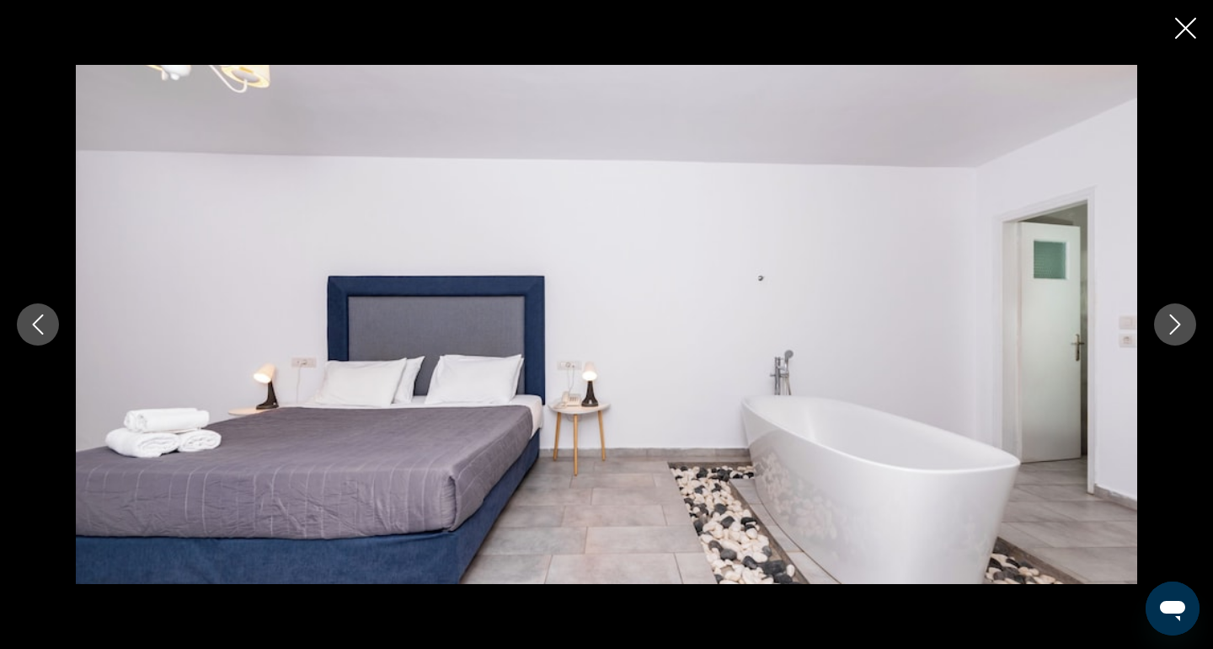
click at [1183, 41] on button "Close slideshow" at bounding box center [1185, 30] width 21 height 26
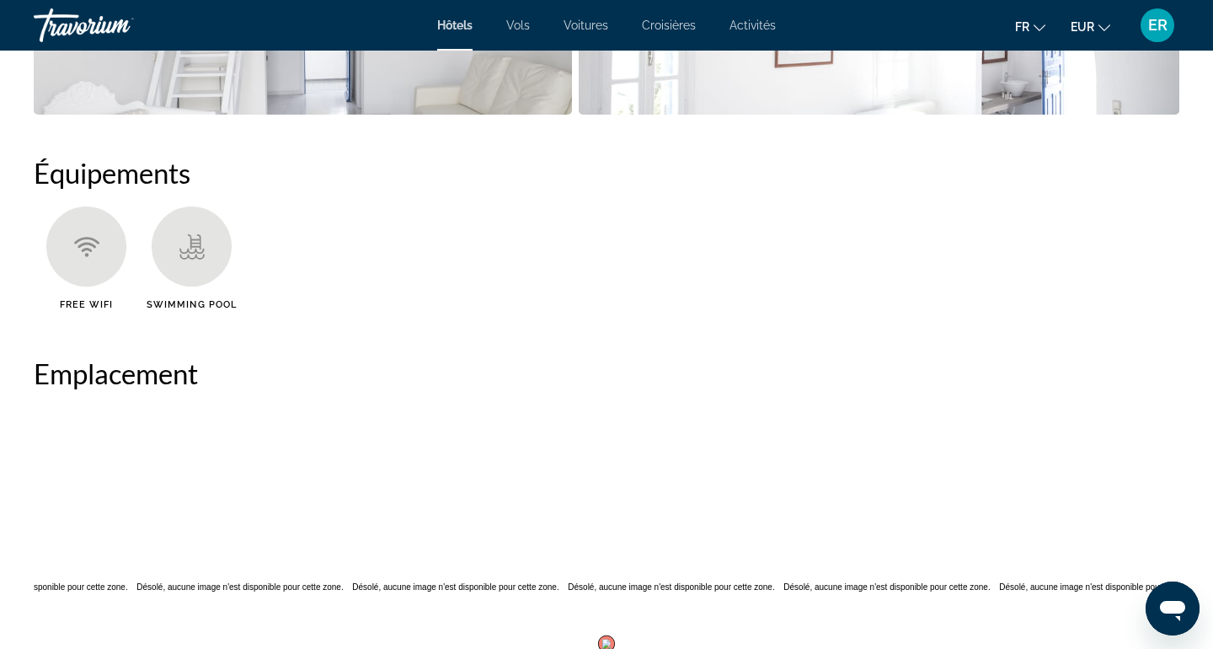
scroll to position [1210, 0]
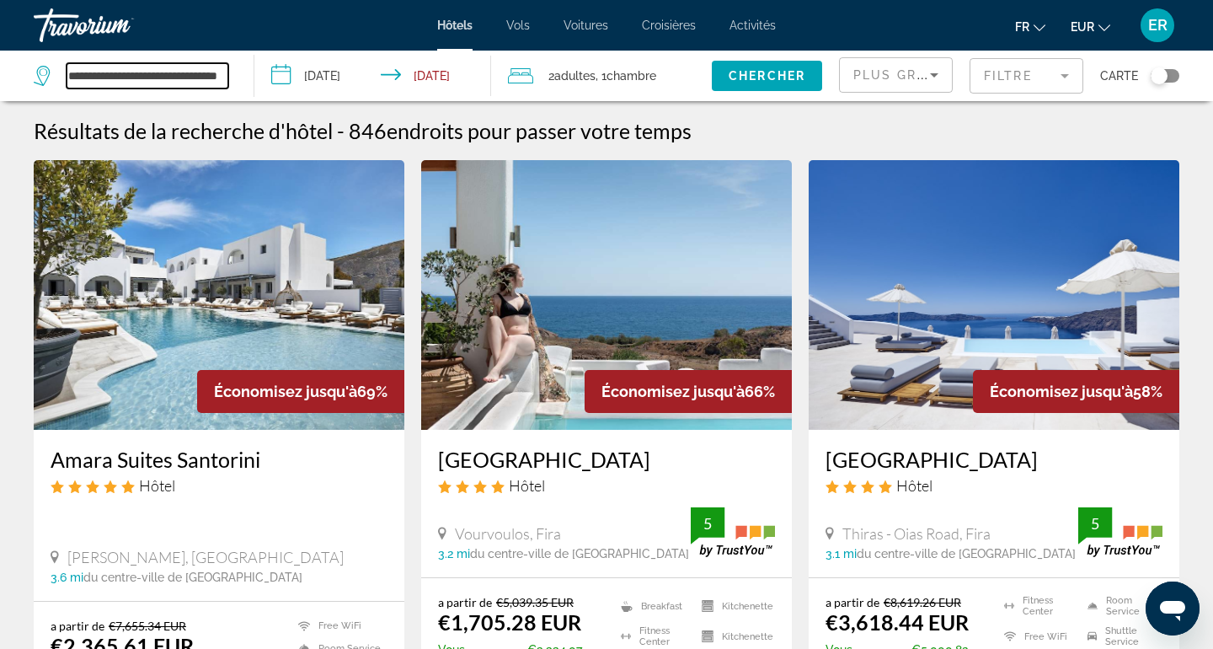
click at [168, 72] on input "**********" at bounding box center [148, 75] width 162 height 25
click at [179, 70] on input "**********" at bounding box center [148, 75] width 162 height 25
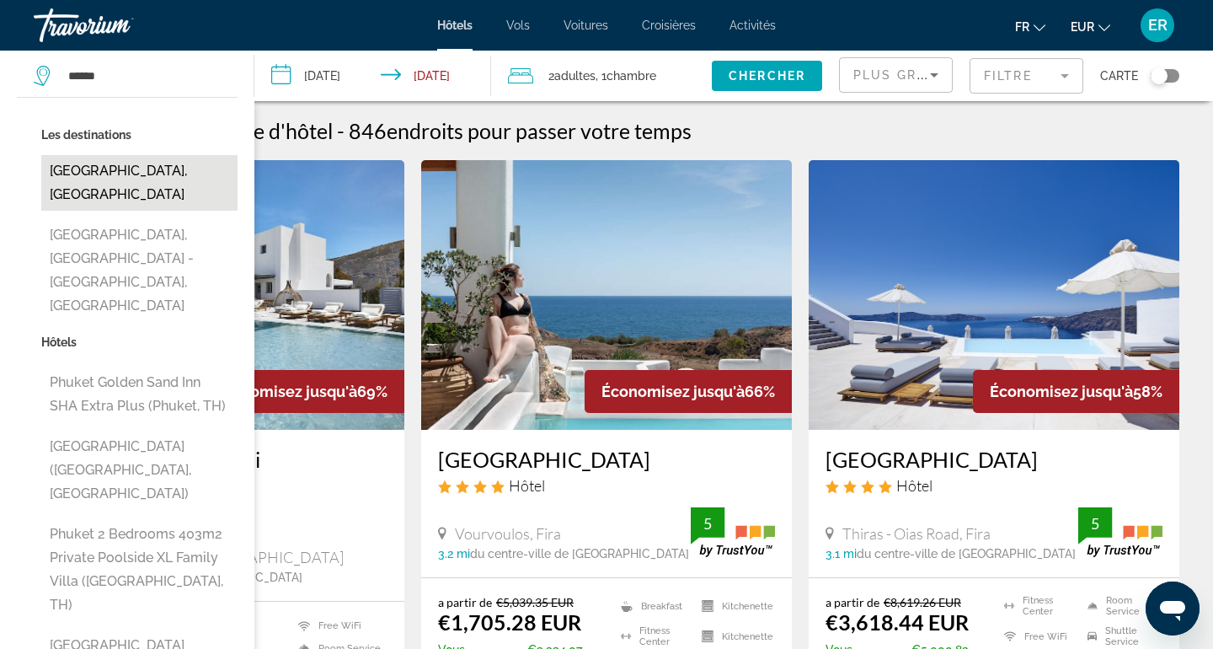
click at [114, 179] on button "Phuket Island, Thailand" at bounding box center [139, 183] width 196 height 56
type input "**********"
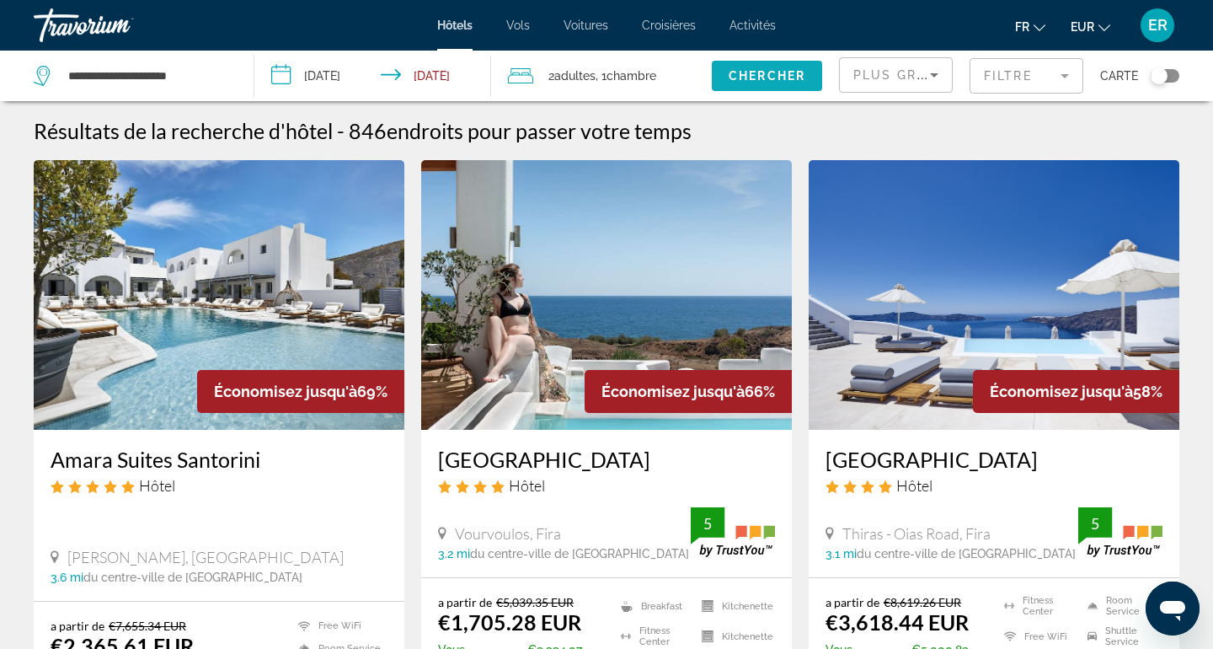
click at [772, 92] on span "Search widget" at bounding box center [767, 76] width 110 height 40
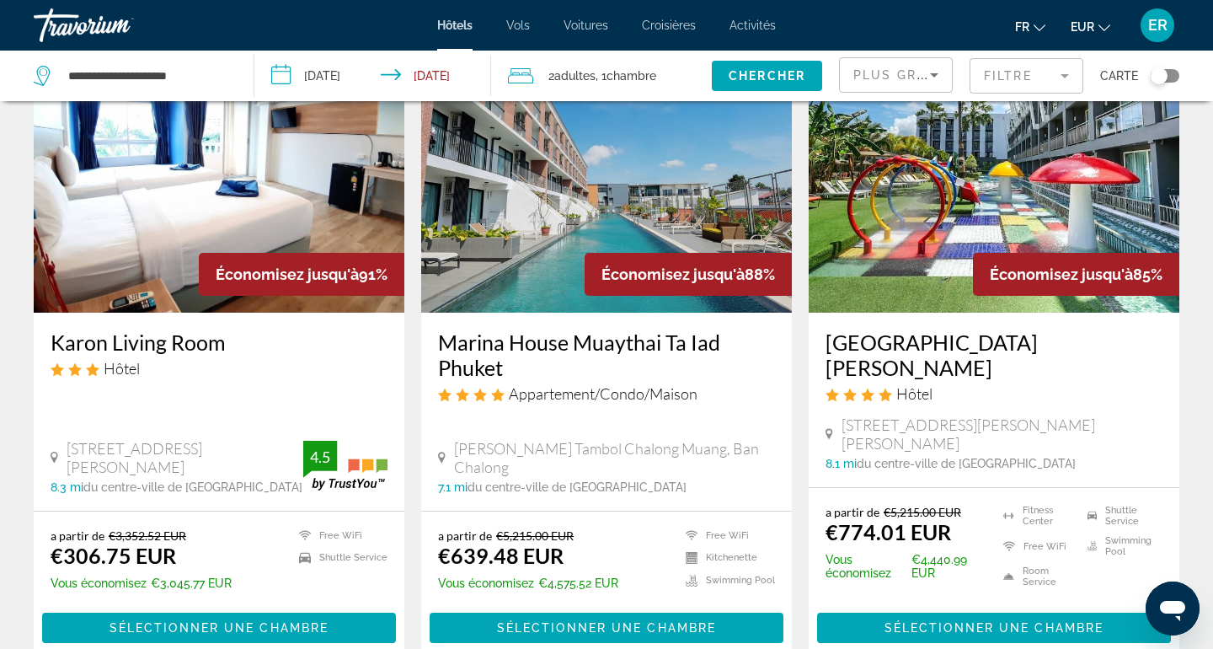
scroll to position [118, 0]
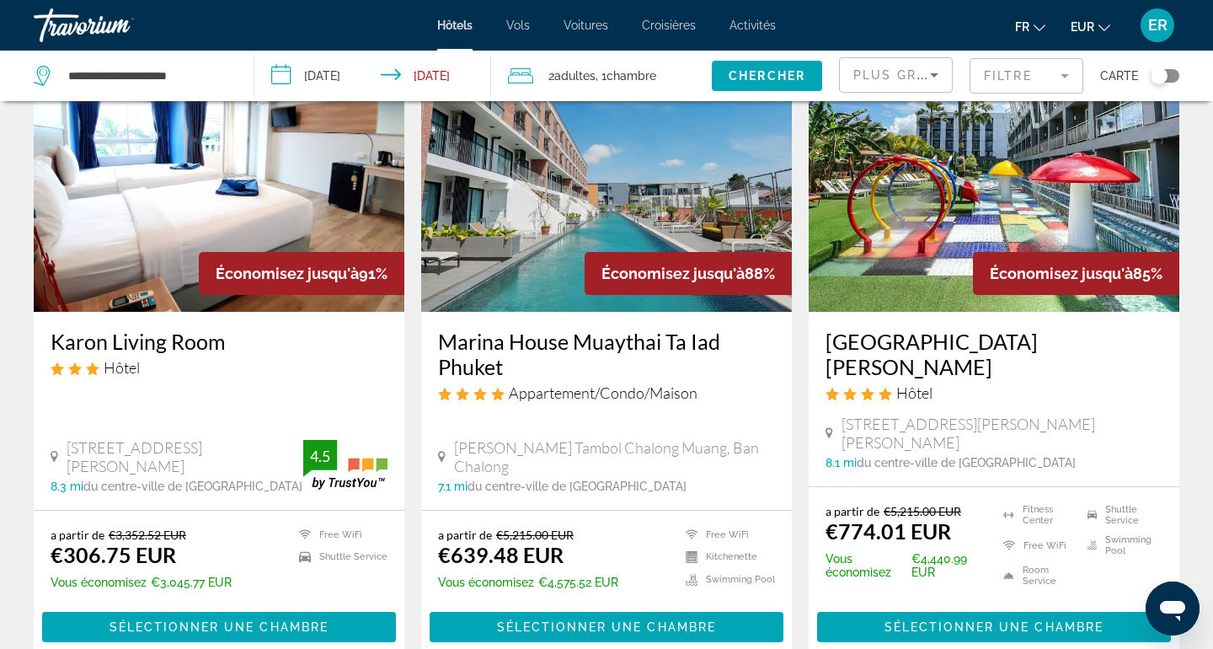
click at [659, 354] on h3 "Marina House Muaythai Ta Iad Phuket" at bounding box center [606, 354] width 337 height 51
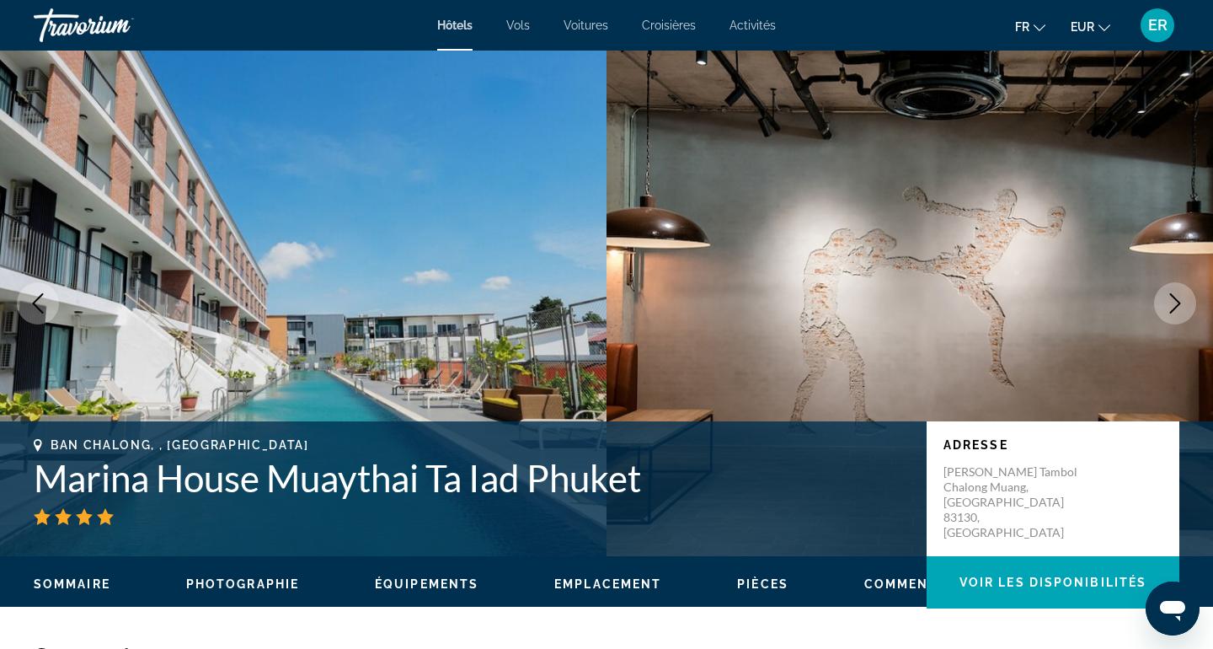
click at [1185, 315] on button "Next image" at bounding box center [1175, 303] width 42 height 42
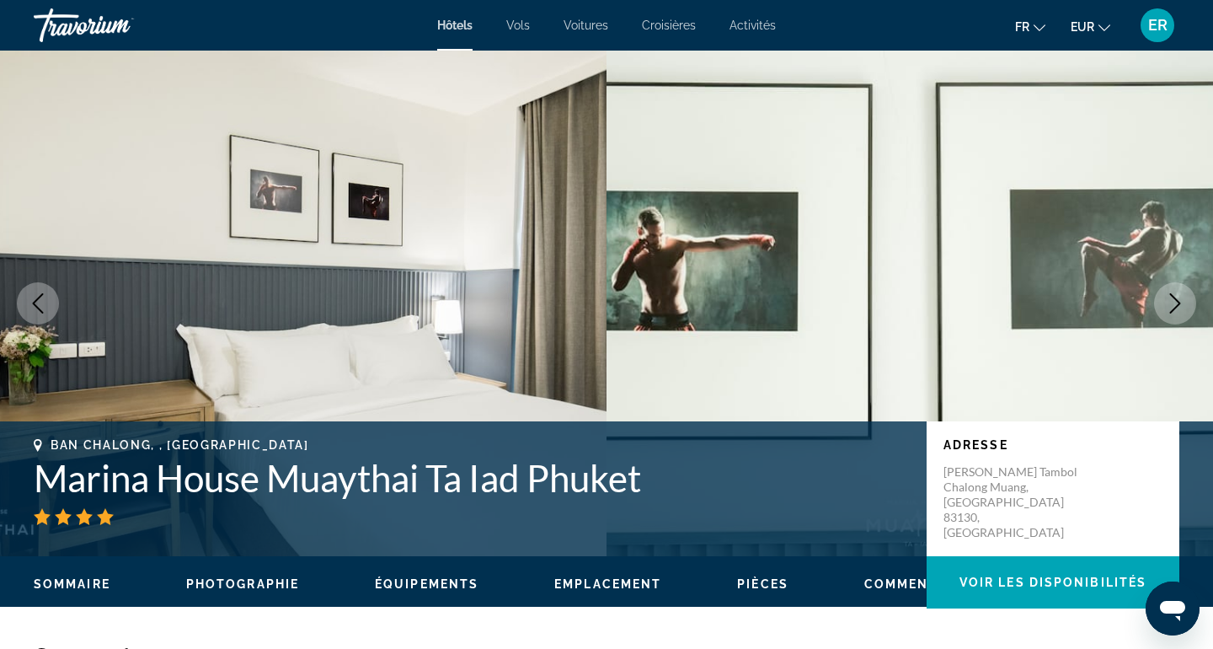
click at [1185, 315] on button "Next image" at bounding box center [1175, 303] width 42 height 42
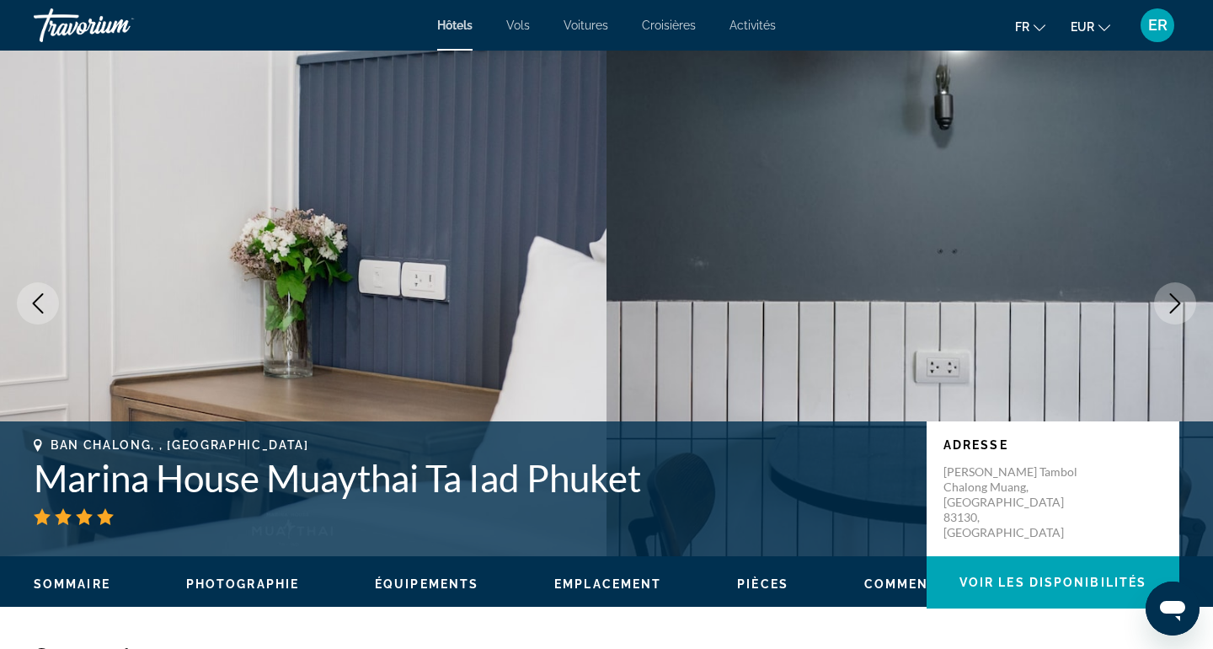
click at [1185, 315] on button "Next image" at bounding box center [1175, 303] width 42 height 42
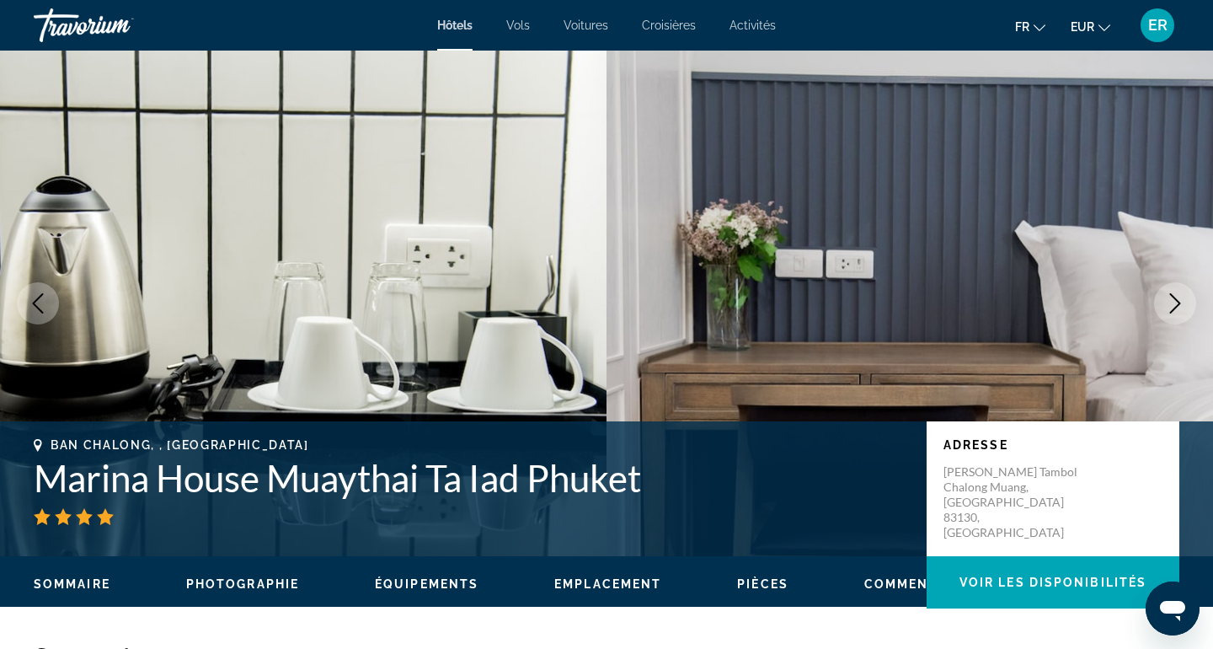
click at [1185, 315] on button "Next image" at bounding box center [1175, 303] width 42 height 42
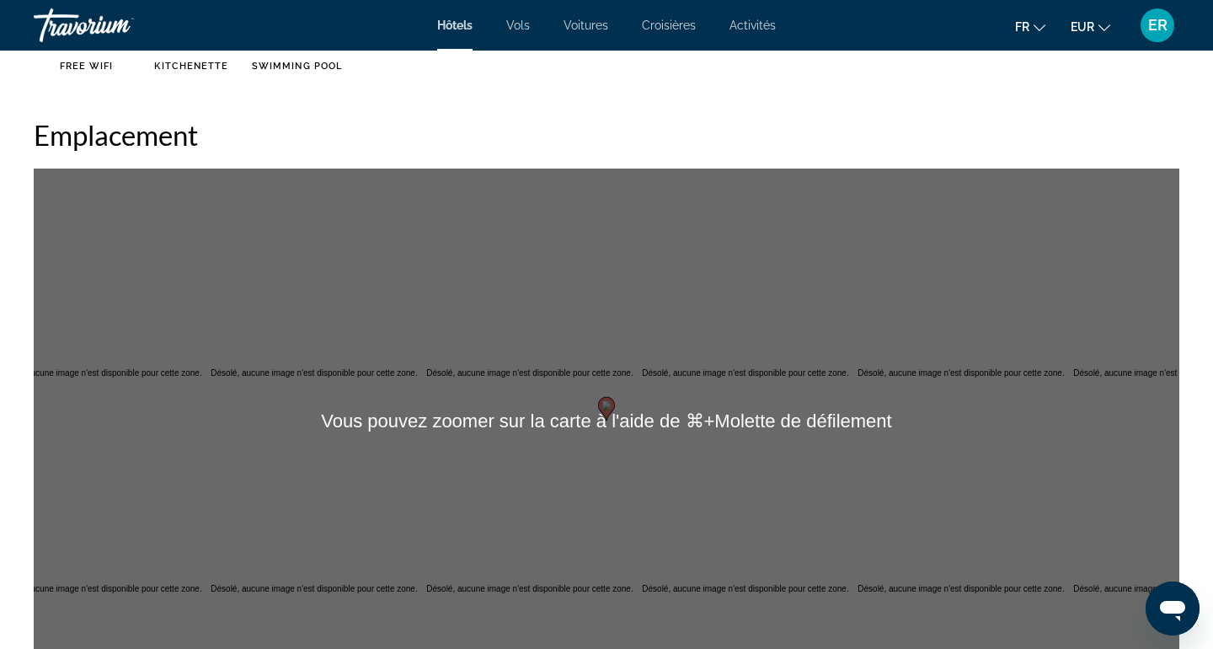
scroll to position [1525, 0]
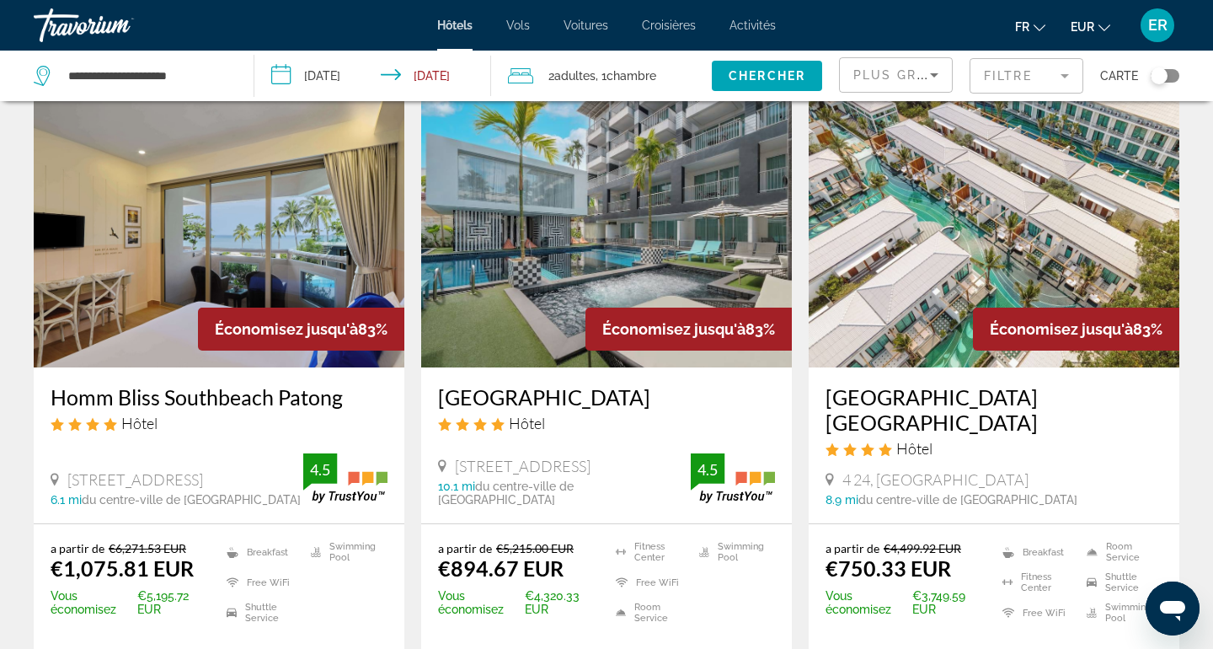
scroll to position [726, 0]
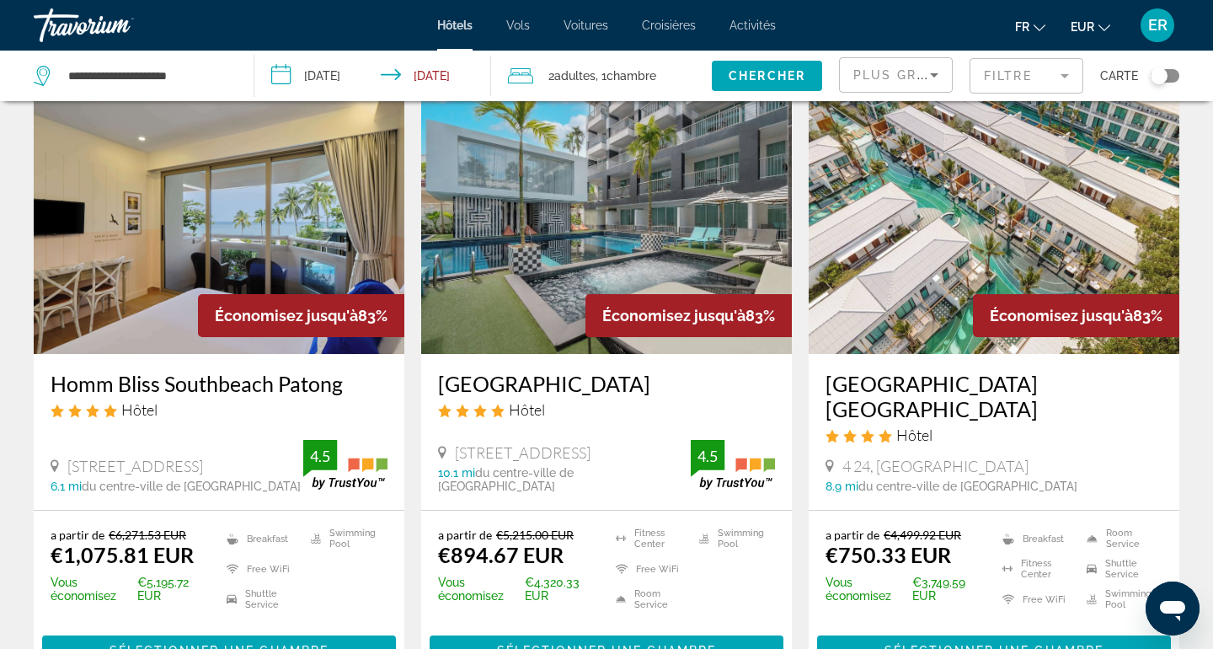
click at [908, 371] on h3 "Sugar Marina Resort LAGOON Villas Naiyang Beach" at bounding box center [993, 396] width 337 height 51
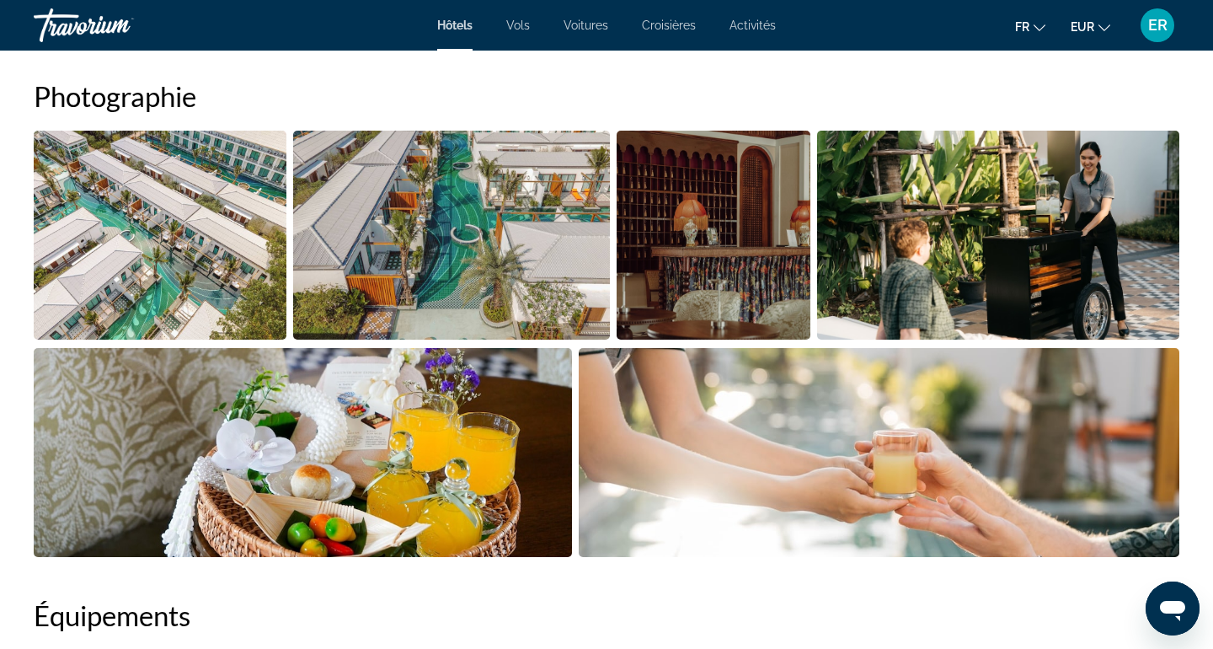
scroll to position [852, 0]
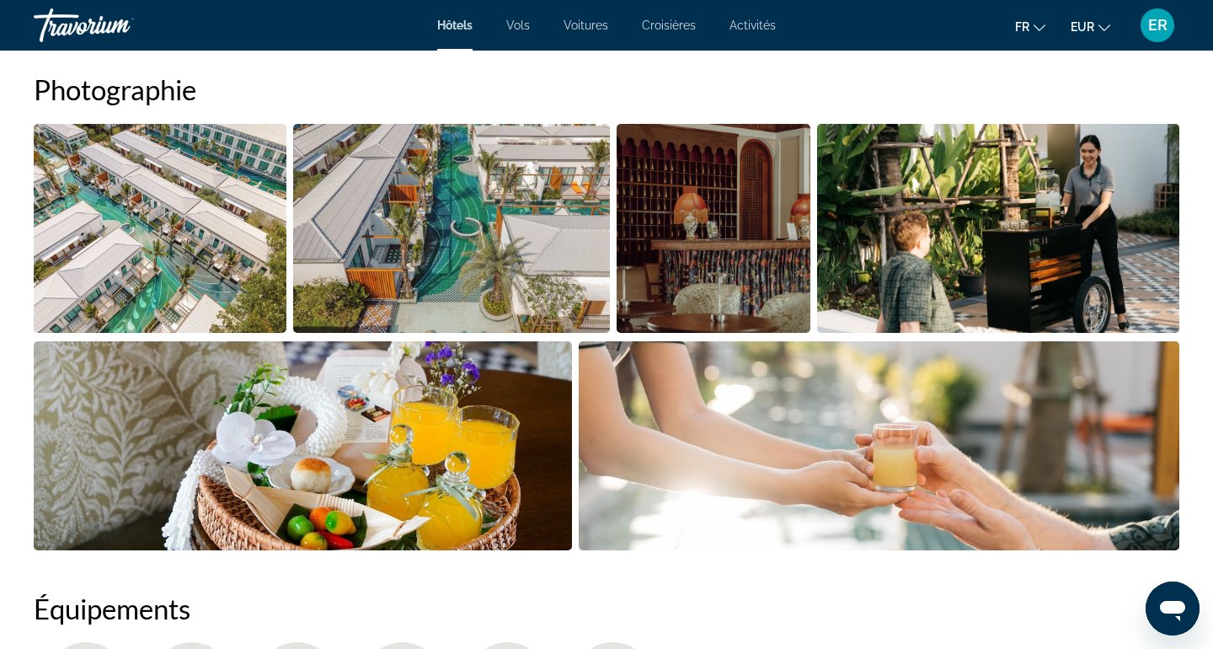
click at [226, 223] on img "Open full-screen image slider" at bounding box center [160, 228] width 253 height 209
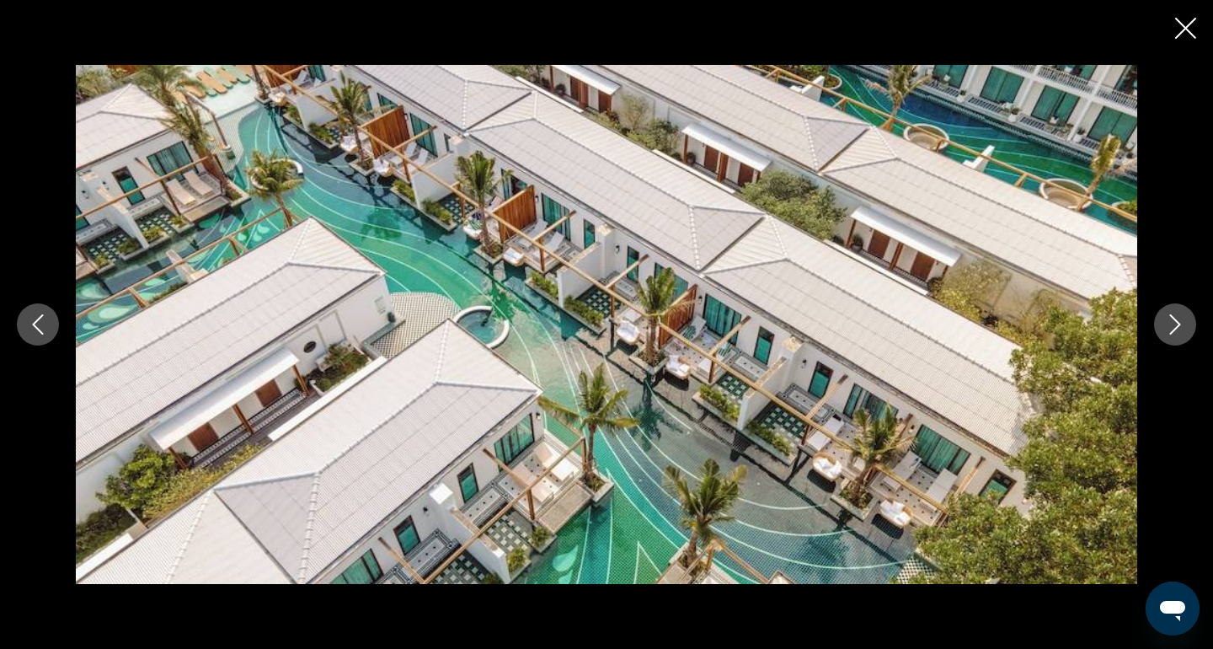
click at [1176, 329] on icon "Next image" at bounding box center [1175, 324] width 11 height 20
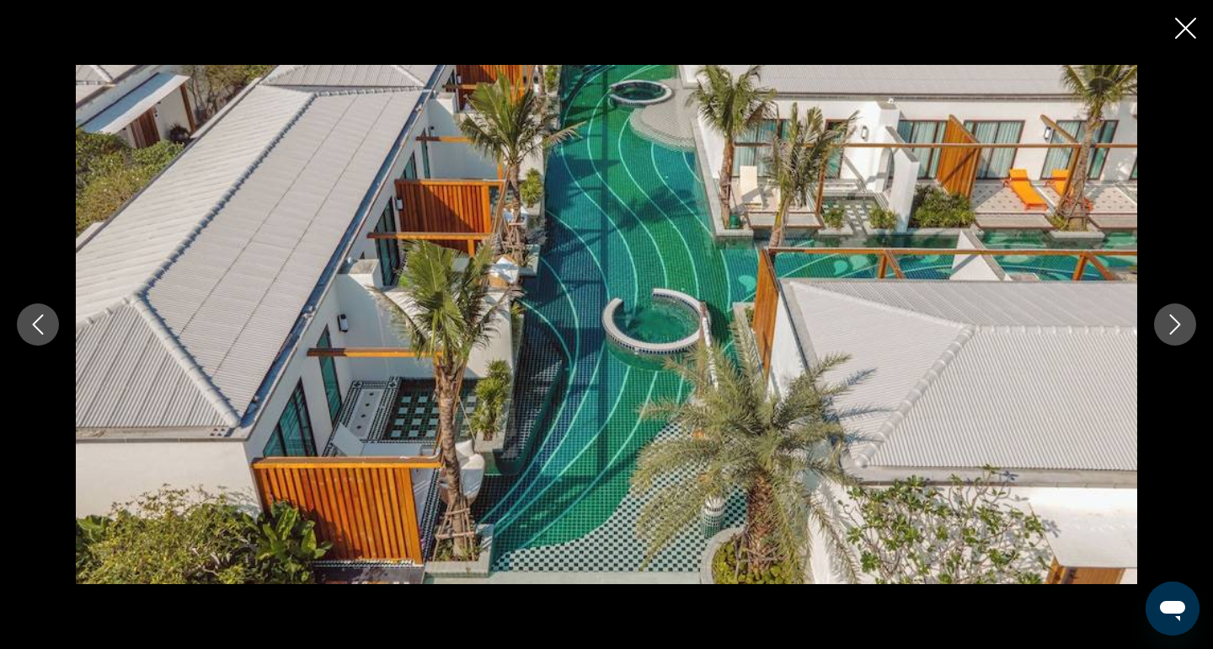
click at [1186, 330] on button "Next image" at bounding box center [1175, 324] width 42 height 42
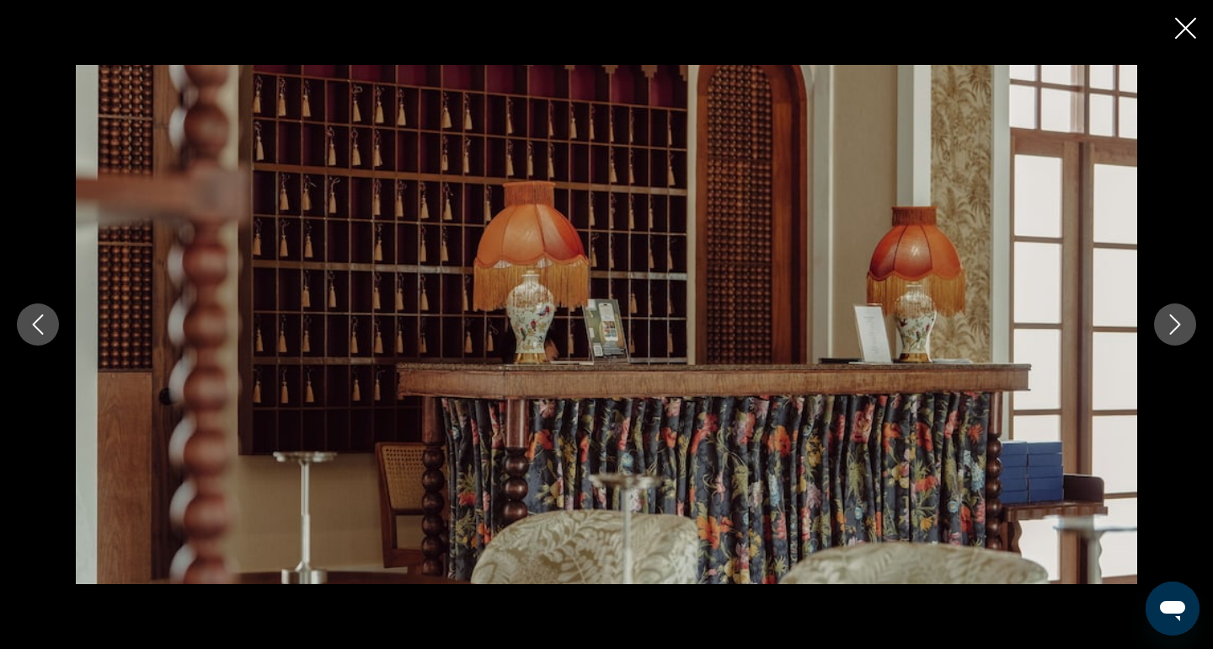
click at [1186, 331] on button "Next image" at bounding box center [1175, 324] width 42 height 42
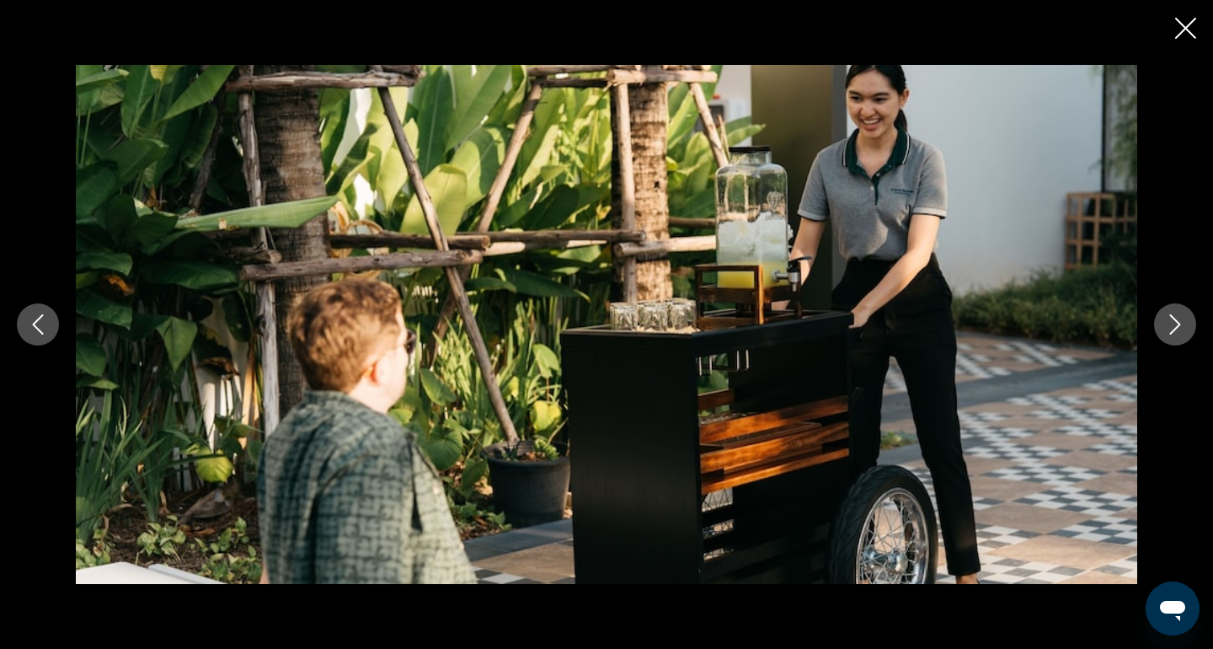
click at [1186, 331] on button "Next image" at bounding box center [1175, 324] width 42 height 42
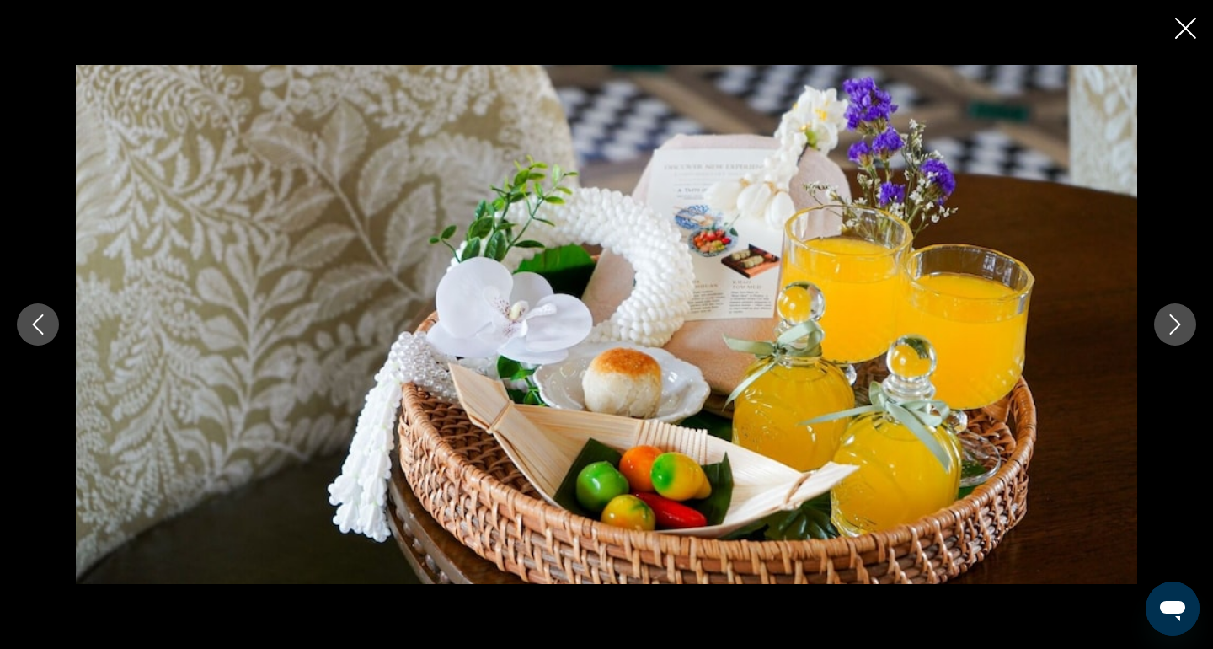
click at [1186, 331] on button "Next image" at bounding box center [1175, 324] width 42 height 42
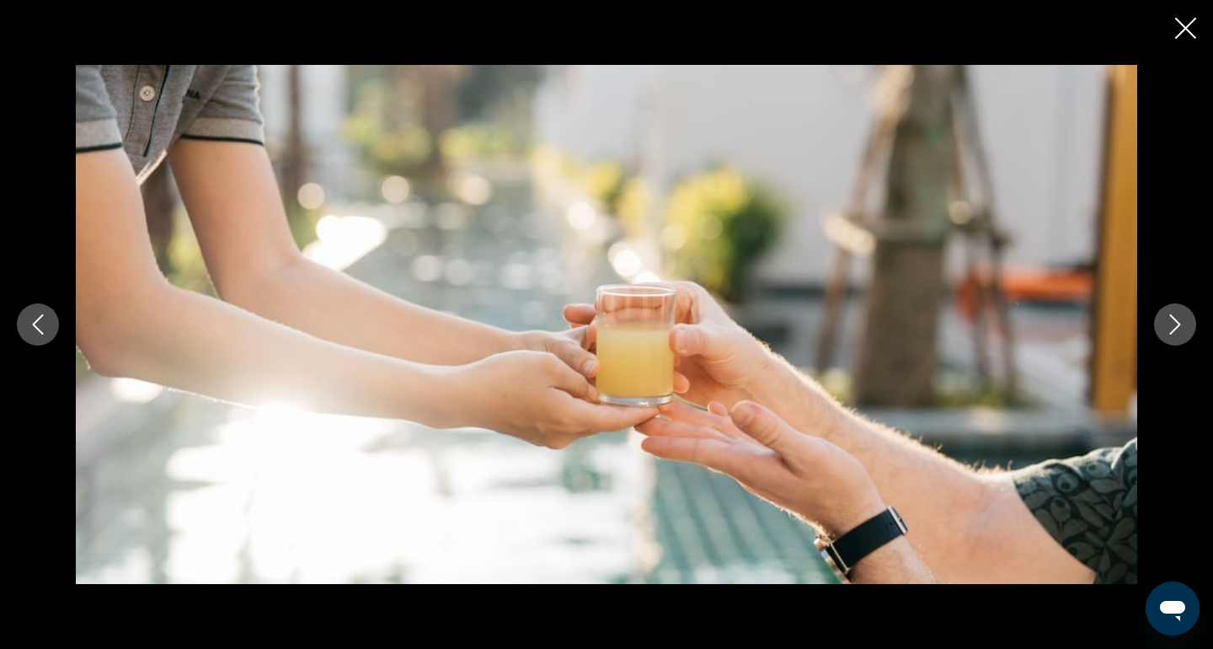
click at [1186, 331] on button "Next image" at bounding box center [1175, 324] width 42 height 42
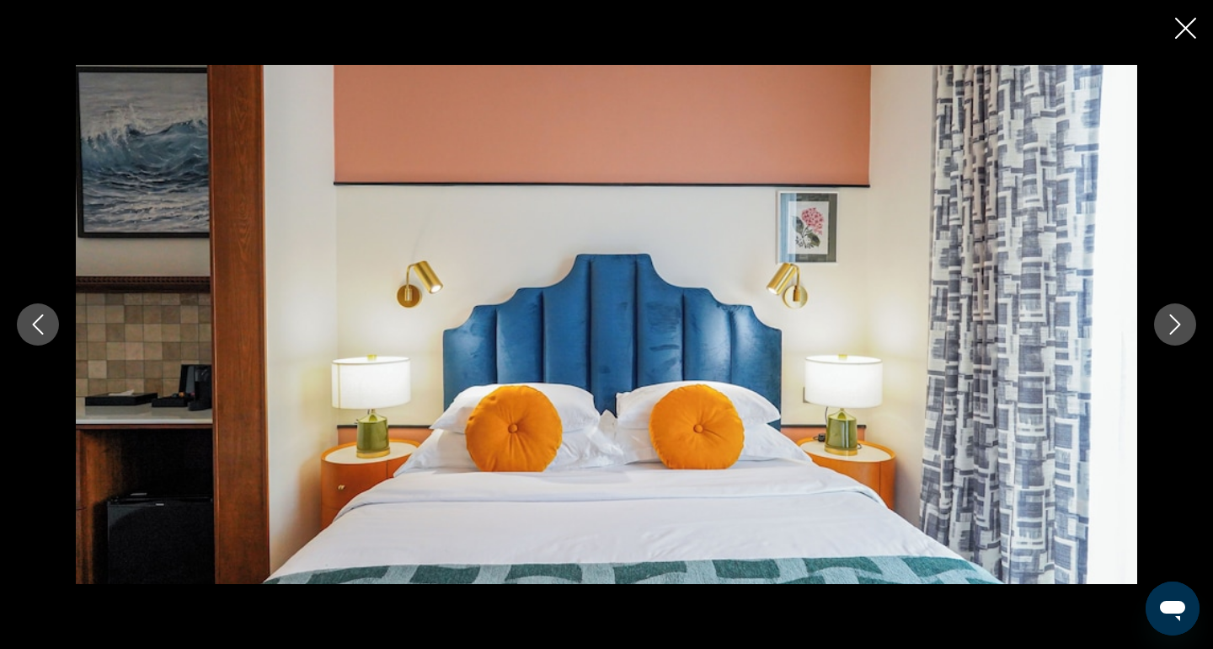
click at [1183, 29] on icon "Close slideshow" at bounding box center [1185, 28] width 21 height 21
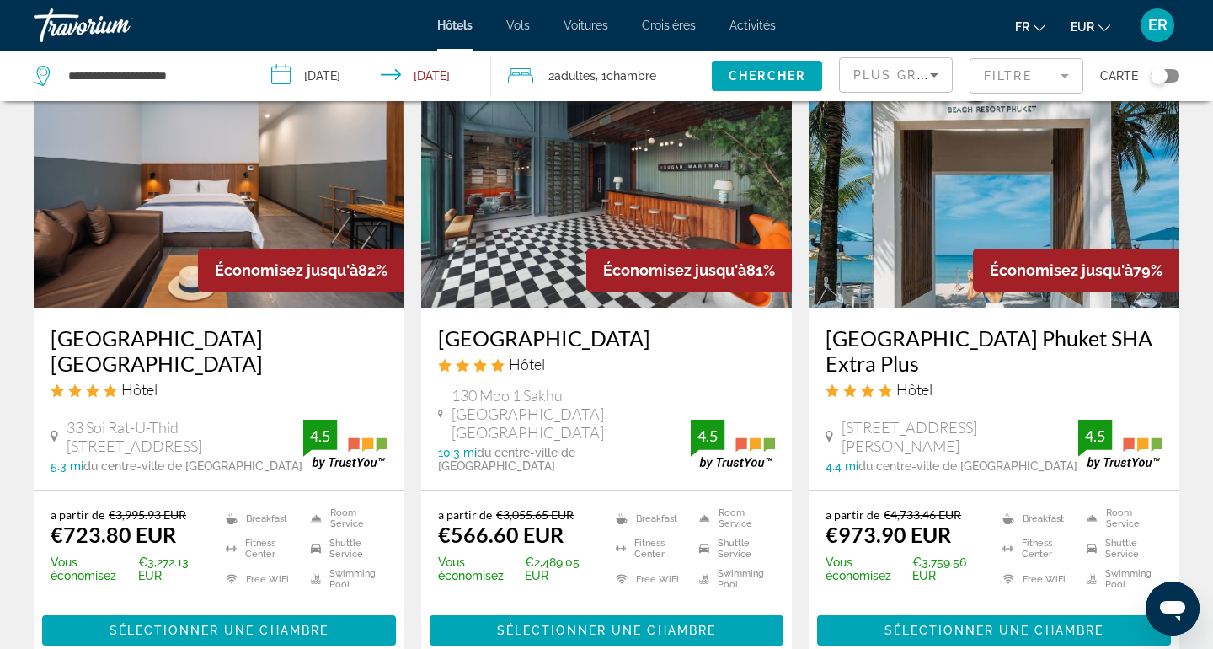
scroll to position [1107, 0]
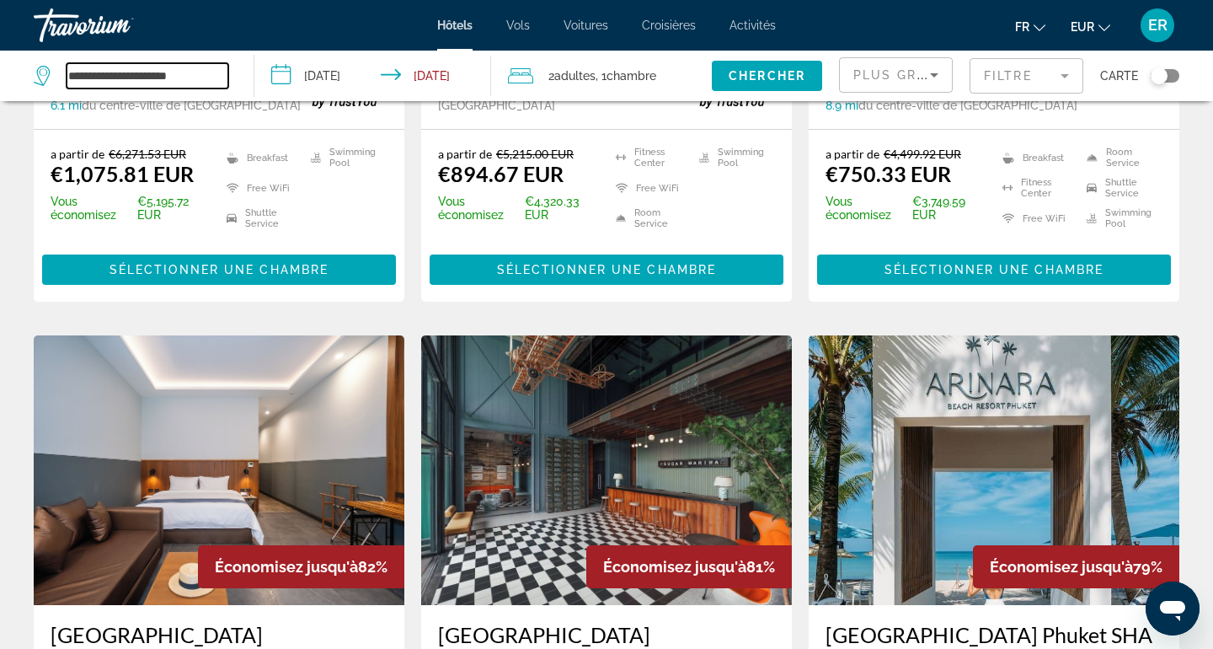
click at [172, 71] on input "**********" at bounding box center [148, 75] width 162 height 25
type input "*"
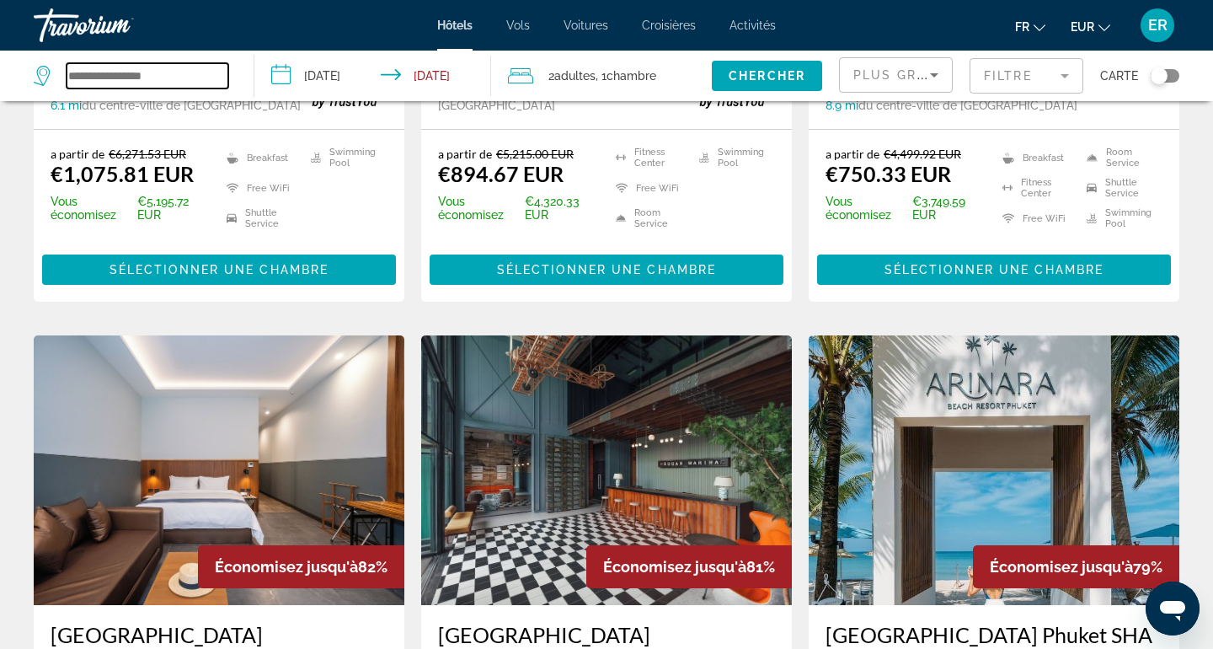
type input "*"
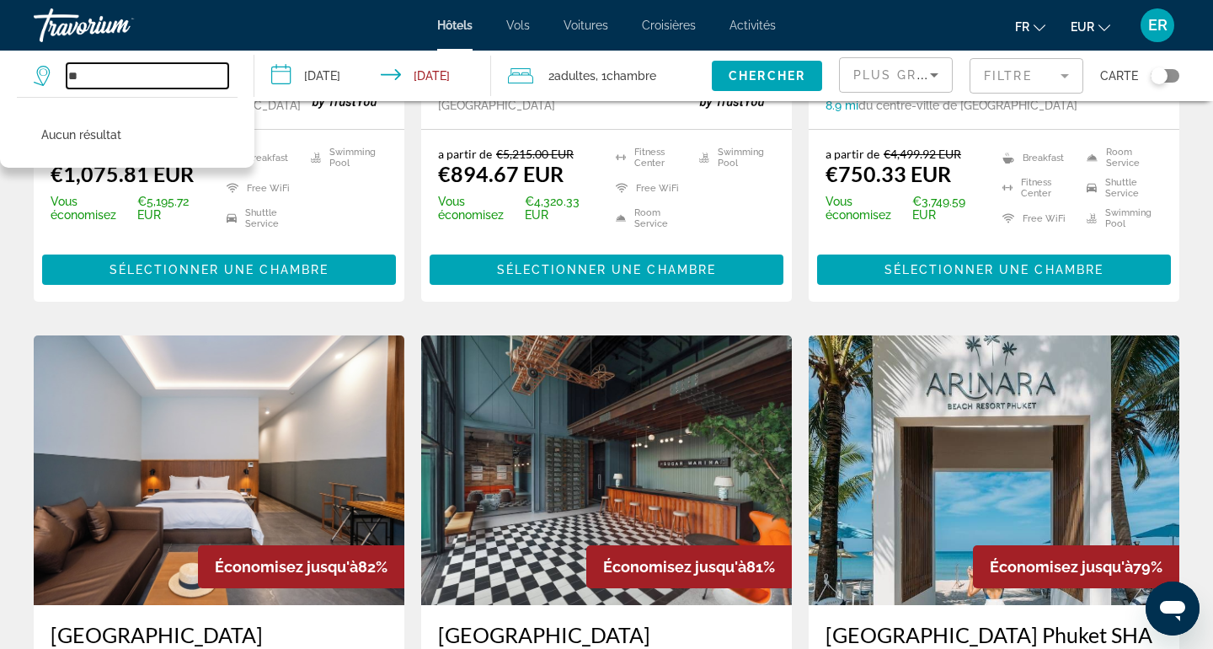
type input "*"
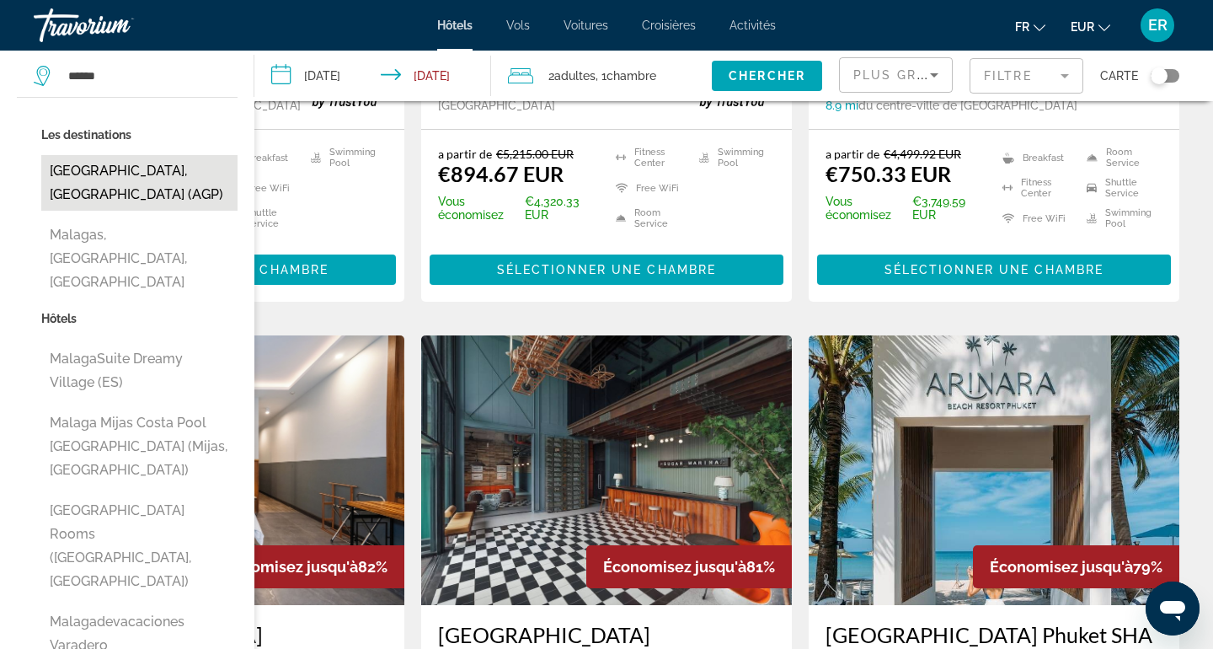
click at [120, 181] on button "Malaga, Spain (AGP)" at bounding box center [139, 183] width 196 height 56
type input "**********"
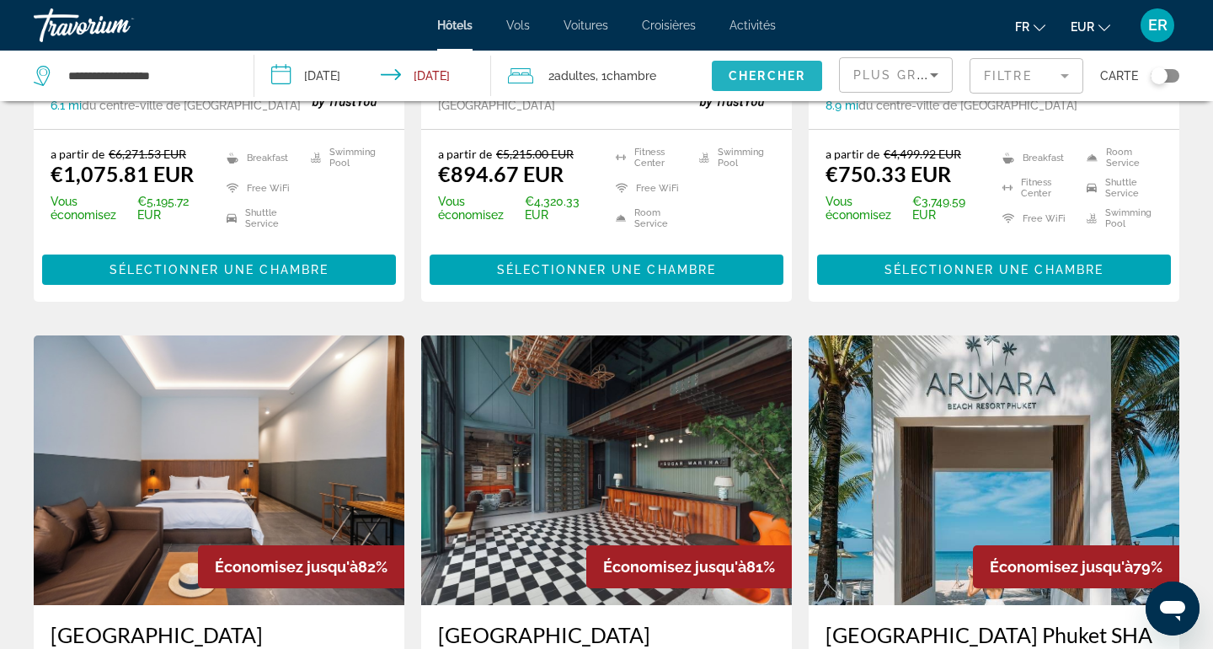
click at [735, 75] on span "Chercher" at bounding box center [767, 75] width 77 height 13
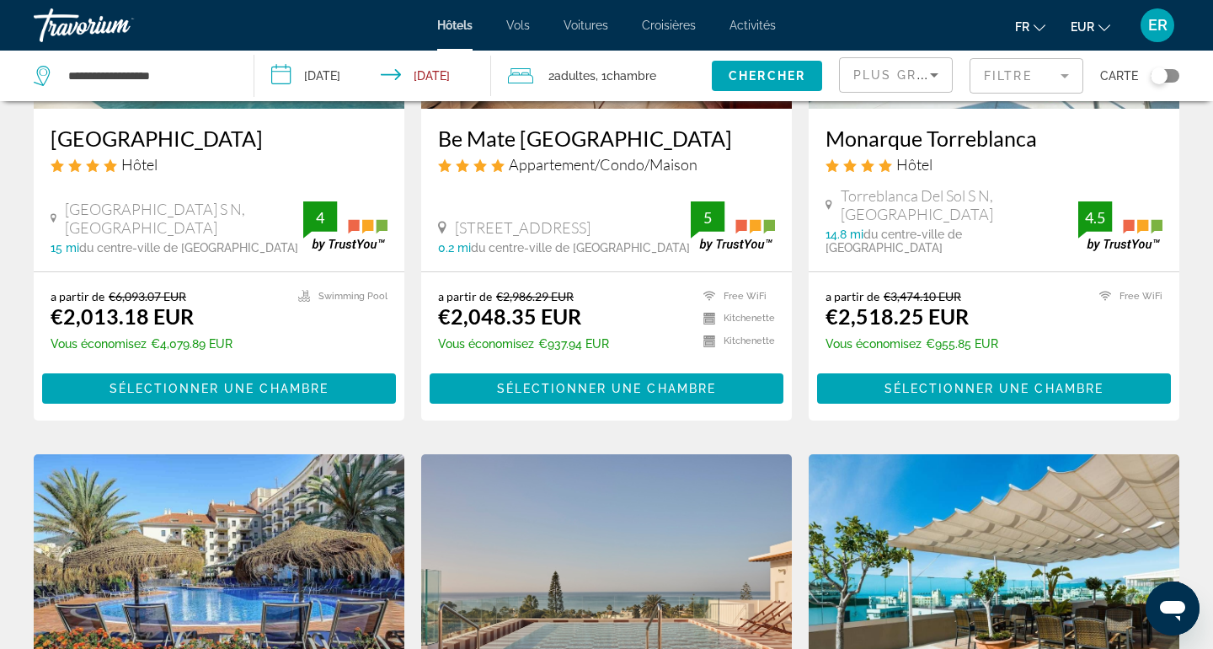
scroll to position [197, 0]
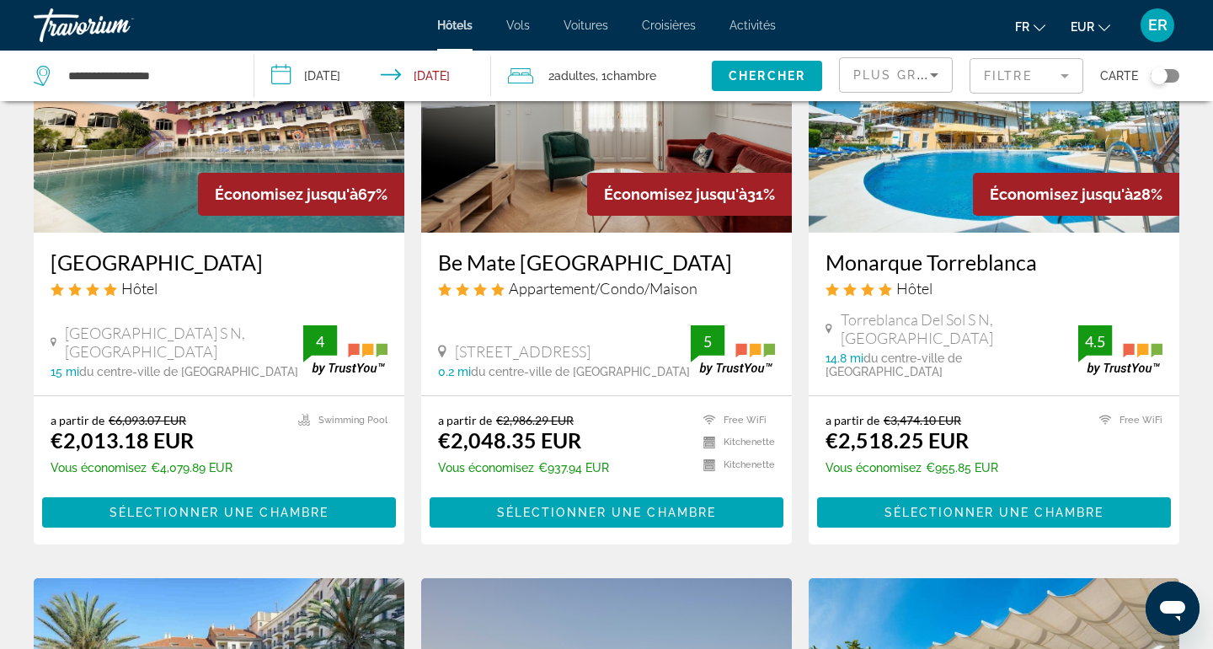
click at [188, 63] on div "**********" at bounding box center [131, 75] width 195 height 25
click at [184, 74] on input "**********" at bounding box center [148, 75] width 162 height 25
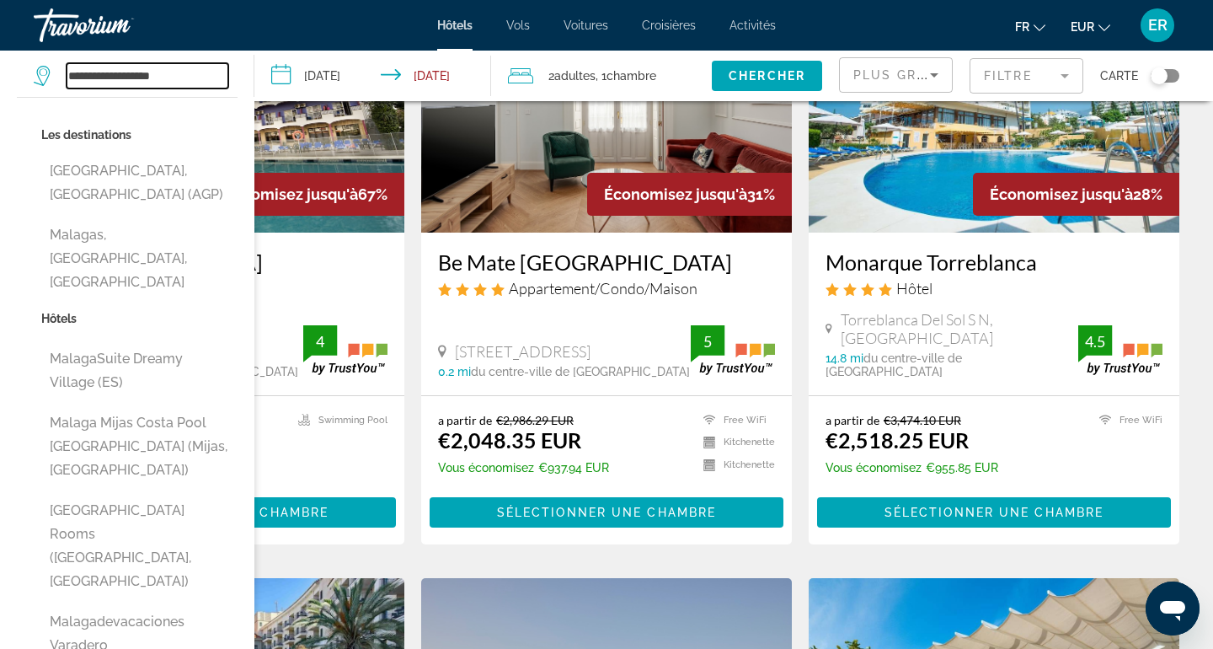
click at [184, 74] on input "**********" at bounding box center [148, 75] width 162 height 25
type input "*"
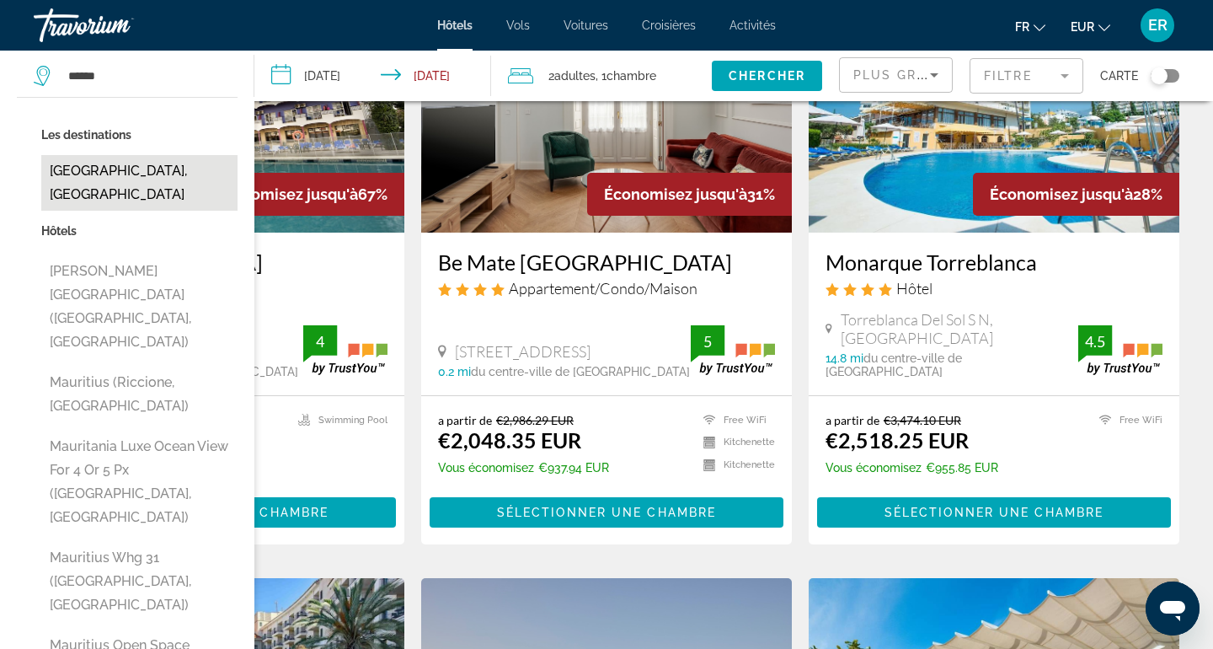
click at [82, 174] on button "Mauritius Island, Mauritius" at bounding box center [139, 183] width 196 height 56
type input "**********"
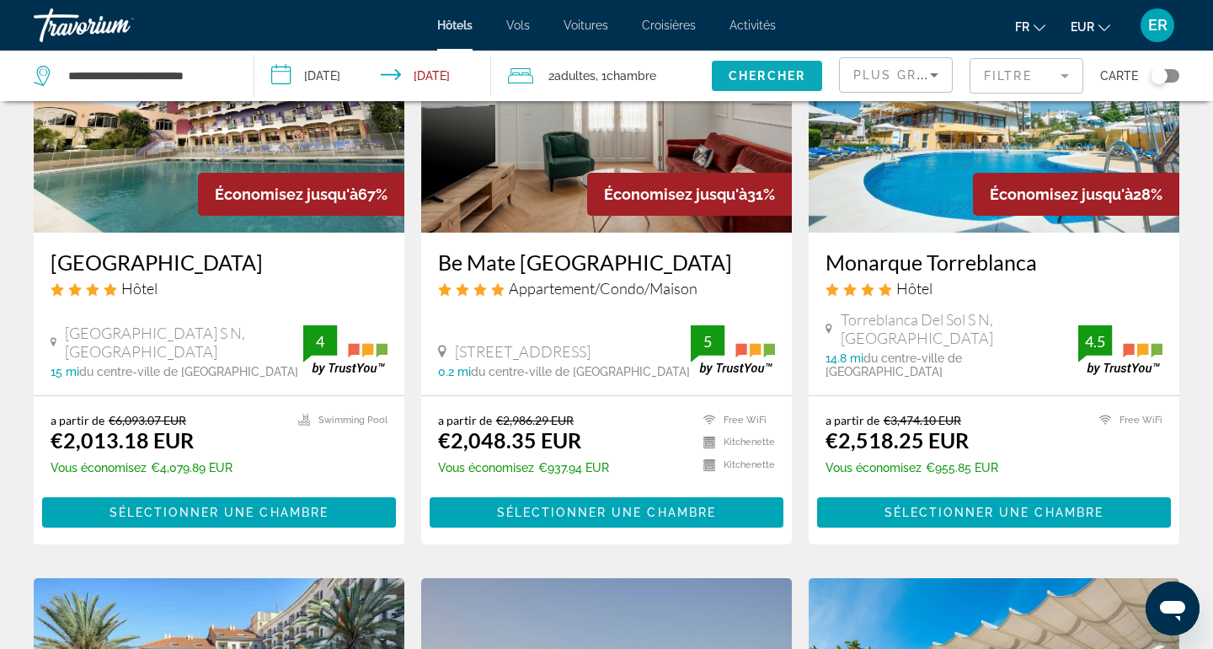
click at [772, 76] on span "Chercher" at bounding box center [767, 75] width 77 height 13
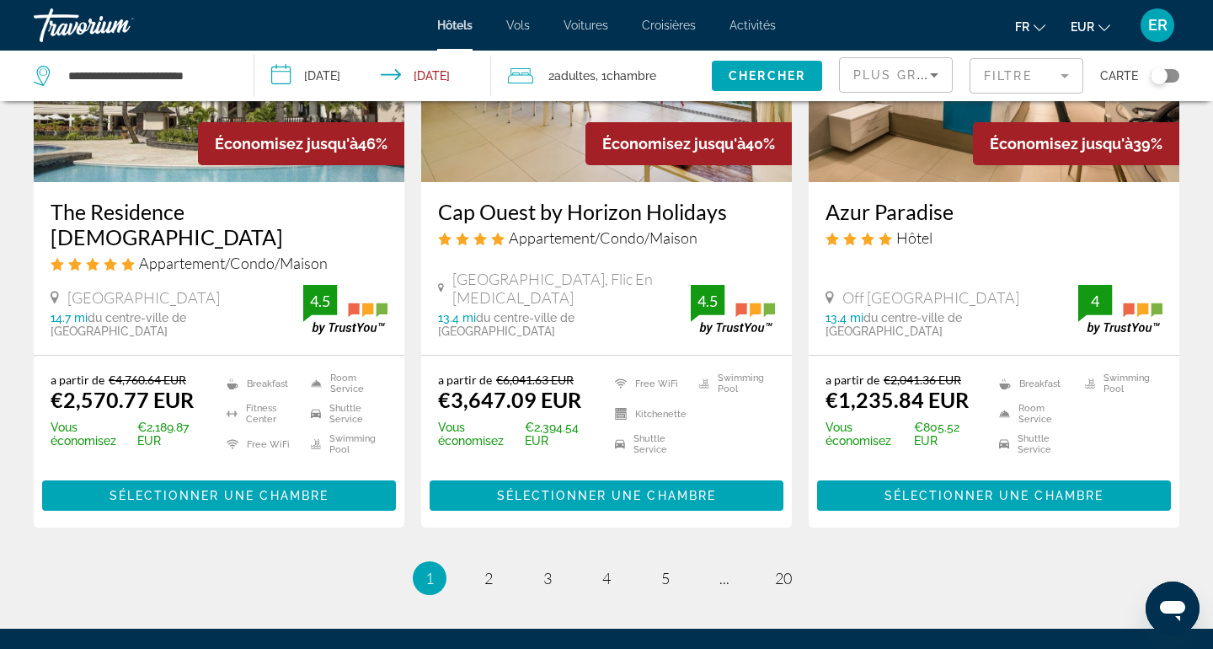
scroll to position [2176, 0]
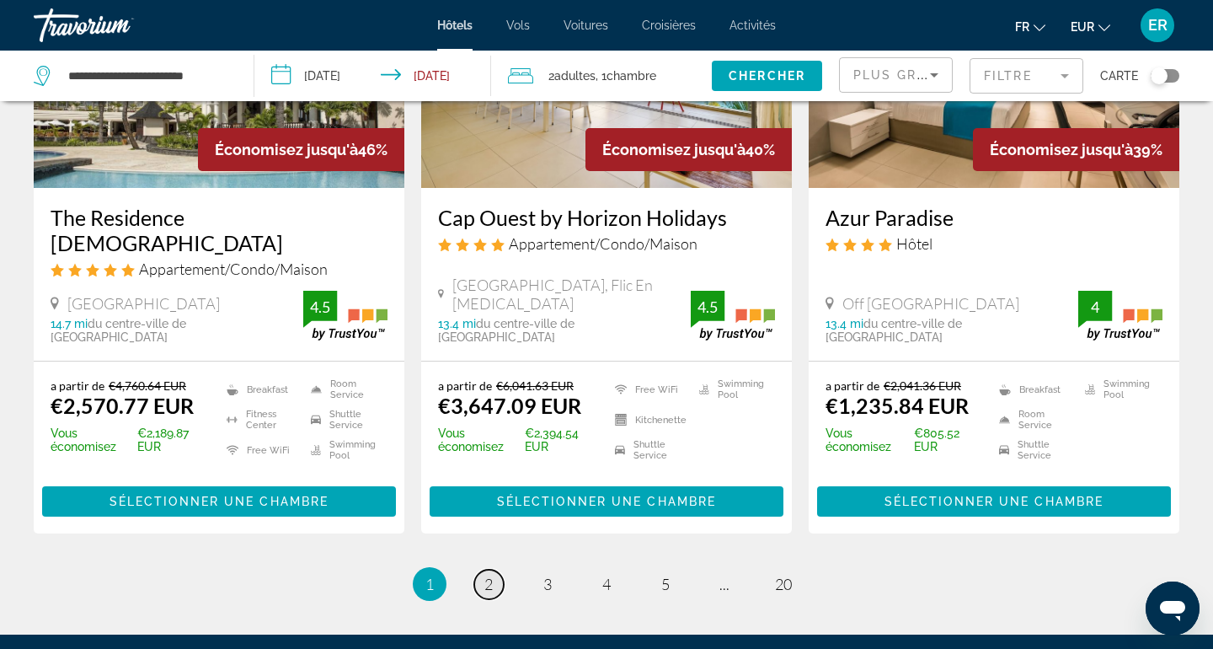
click at [500, 569] on link "page 2" at bounding box center [488, 583] width 29 height 29
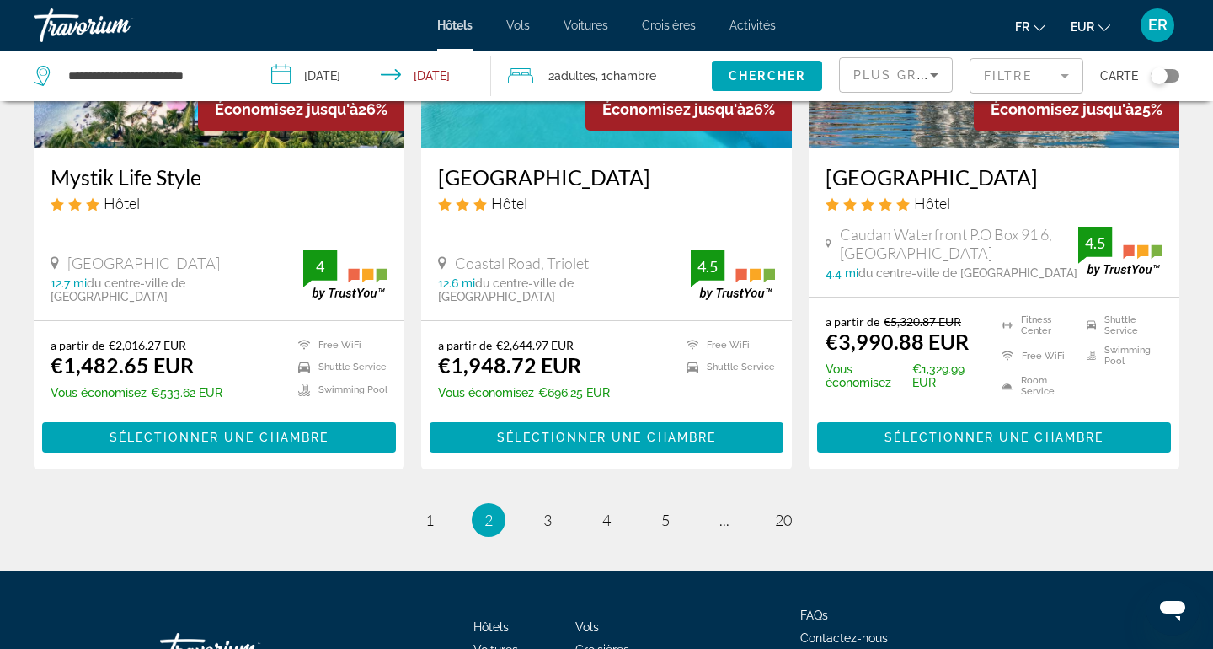
scroll to position [2198, 0]
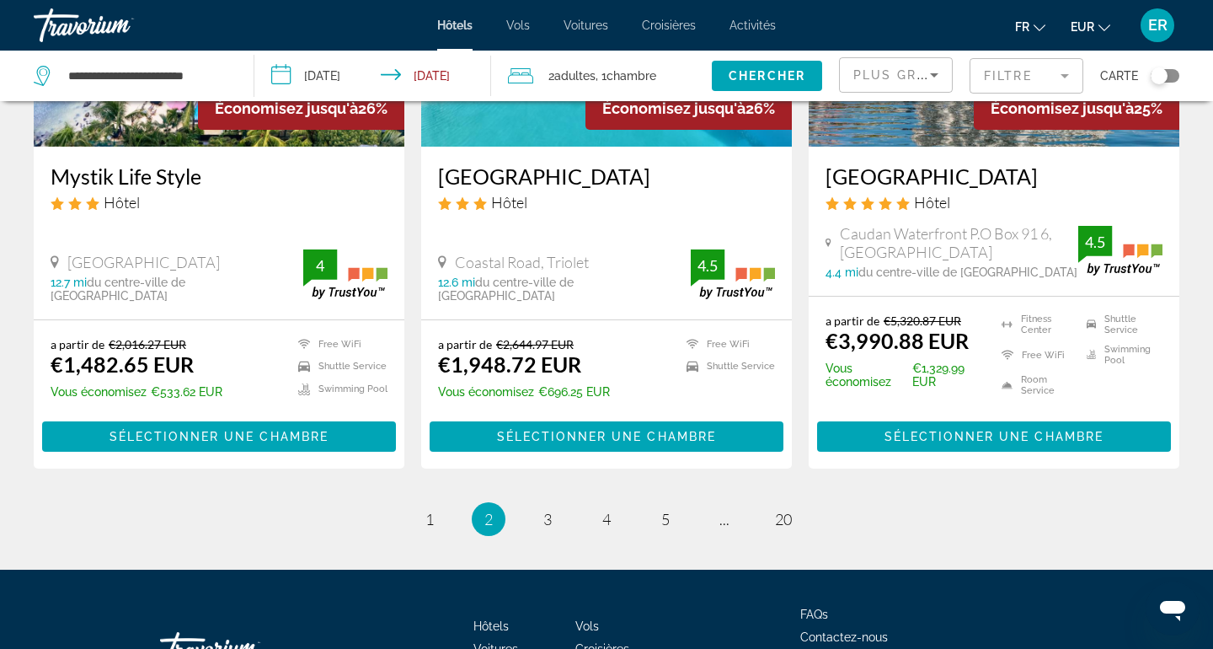
click at [162, 48] on mat-toolbar "Hôtels Vols Voitures Croisières Activités Hôtels Vols Voitures Croisières Activ…" at bounding box center [606, 25] width 1213 height 51
click at [162, 54] on div "**********" at bounding box center [135, 76] width 203 height 51
click at [162, 76] on input "**********" at bounding box center [148, 75] width 162 height 25
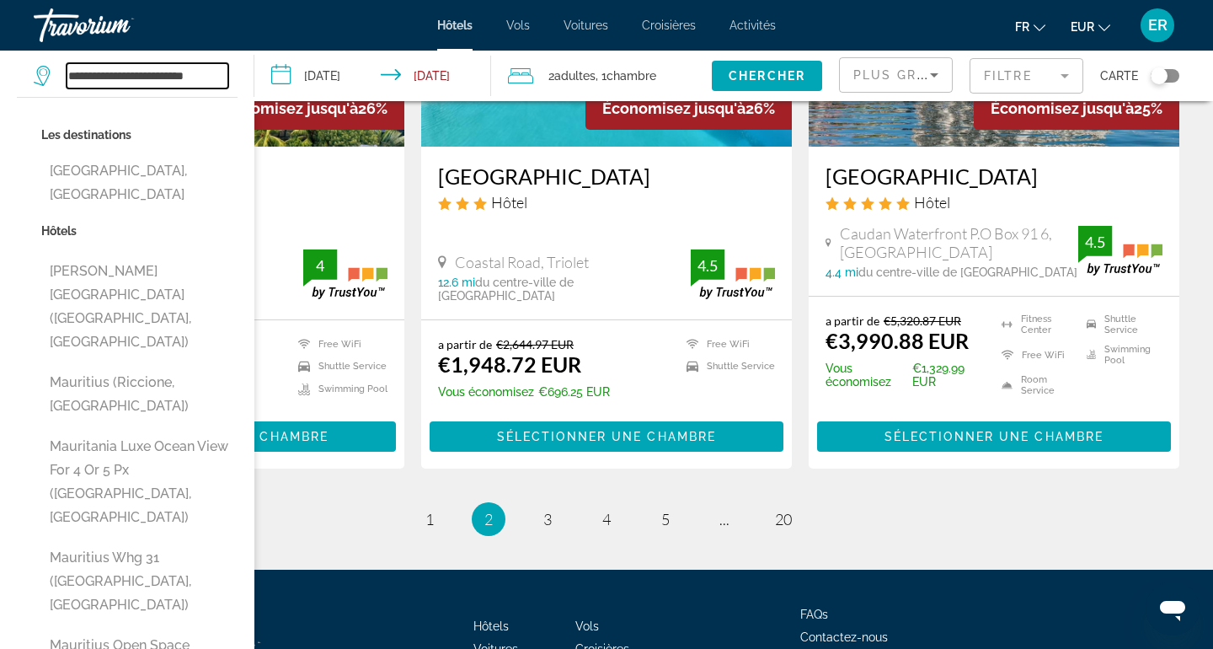
click at [162, 76] on input "**********" at bounding box center [148, 75] width 162 height 25
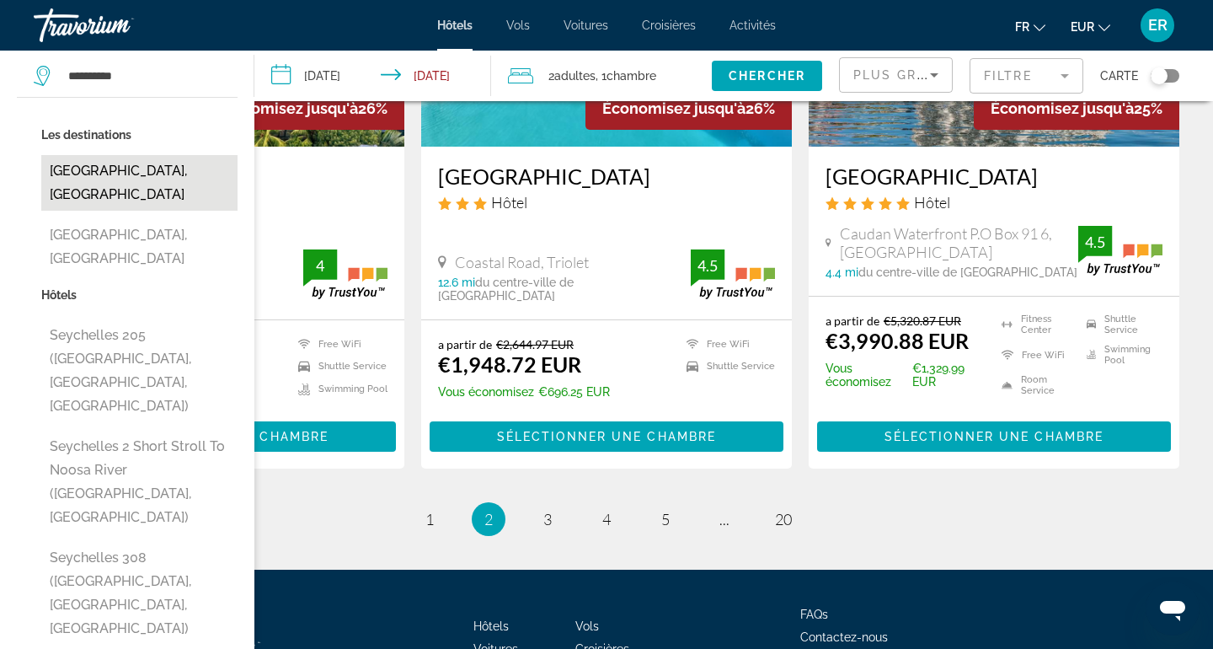
click at [135, 192] on button "Seychelles, Seychelles Islands" at bounding box center [139, 183] width 196 height 56
type input "**********"
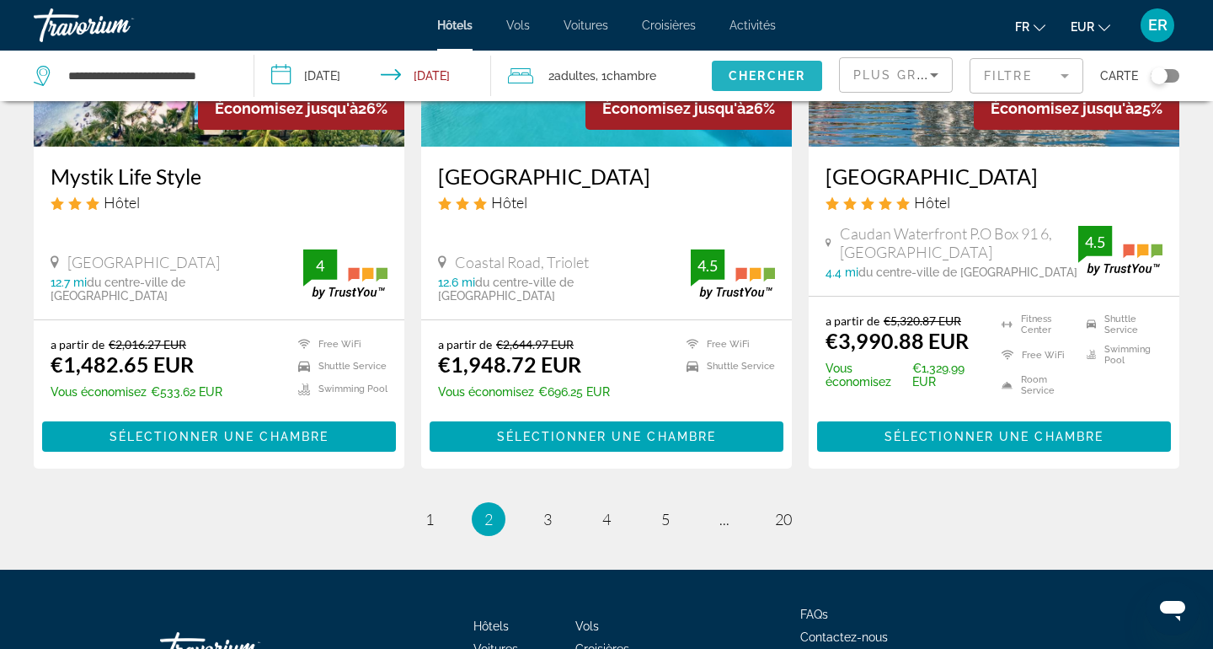
click at [757, 78] on span "Chercher" at bounding box center [767, 75] width 77 height 13
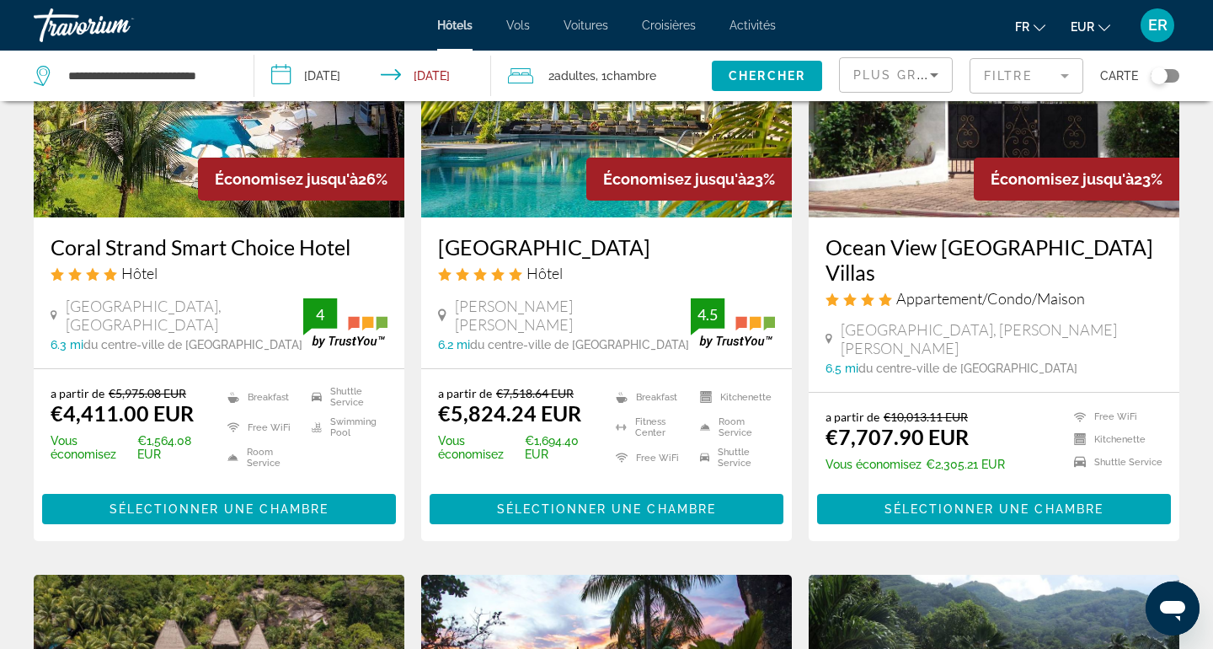
scroll to position [868, 0]
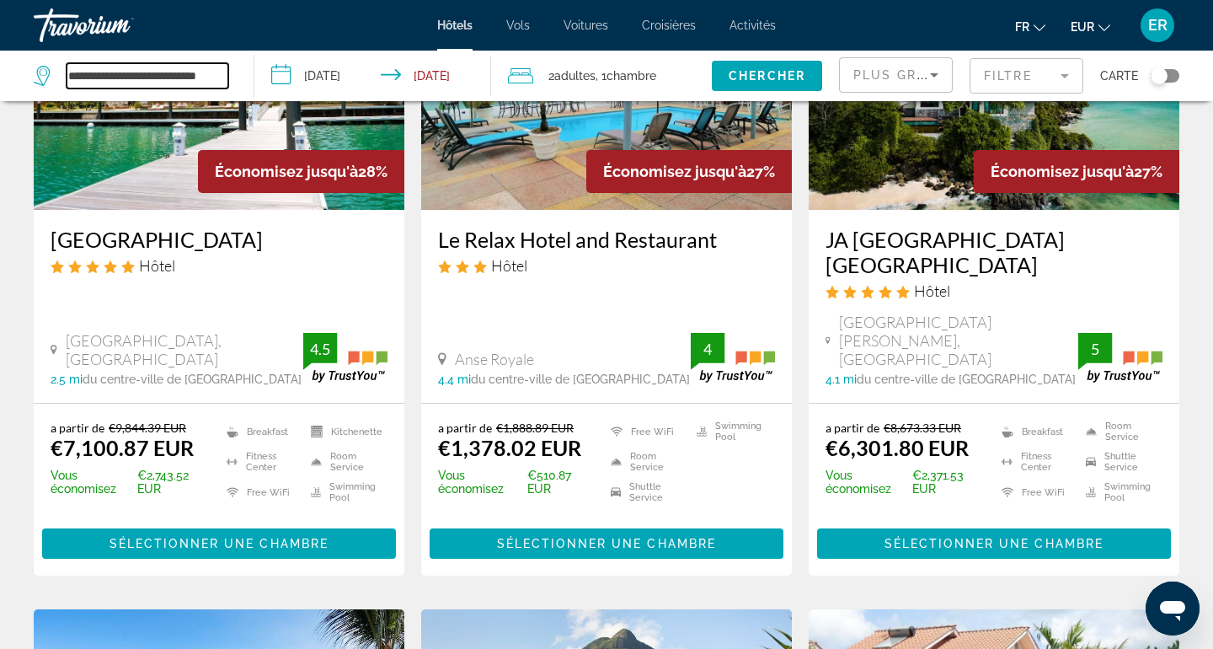
click at [197, 69] on input "**********" at bounding box center [148, 75] width 162 height 25
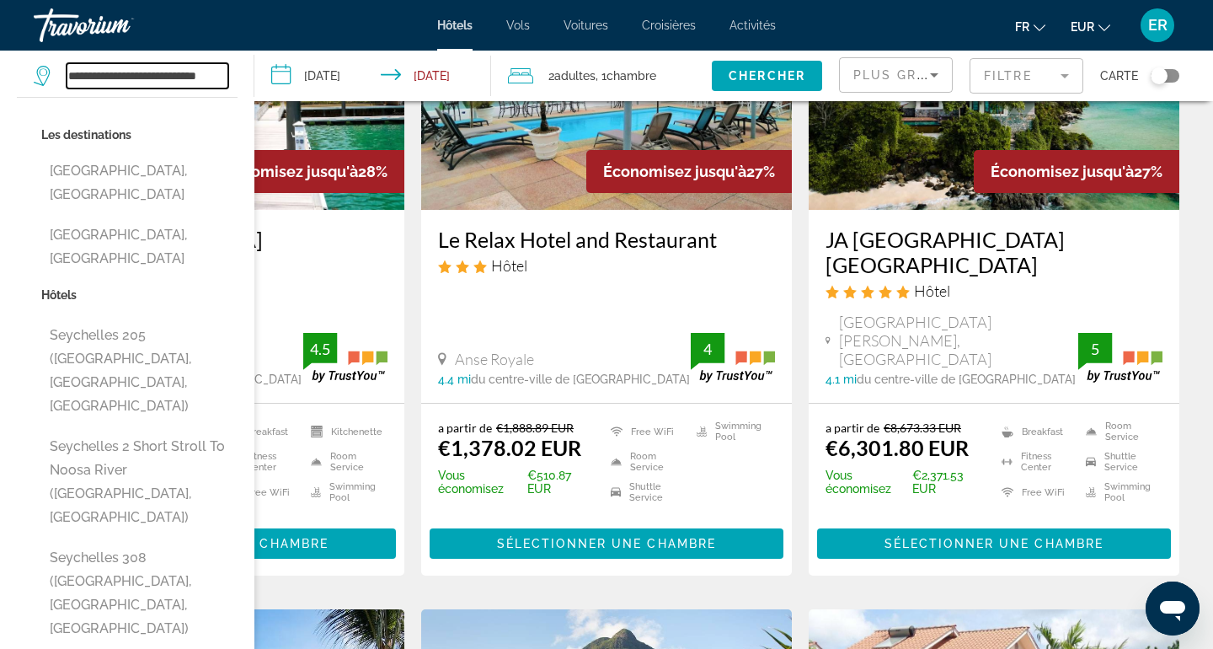
click at [210, 76] on input "**********" at bounding box center [148, 75] width 162 height 25
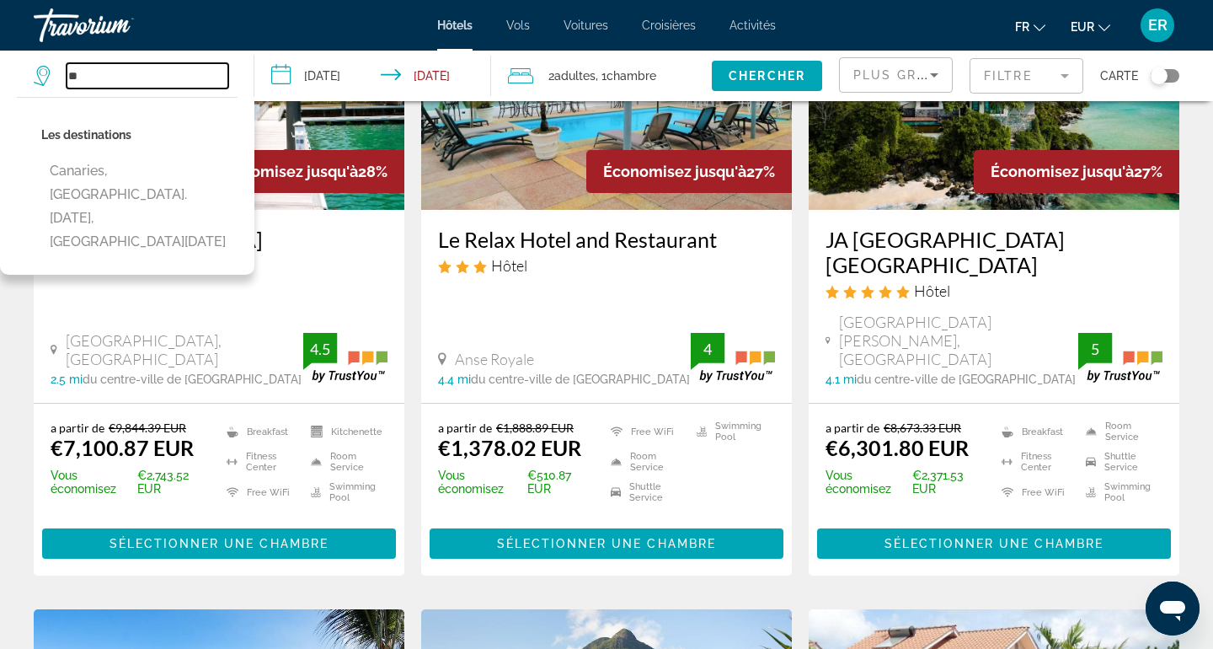
type input "*"
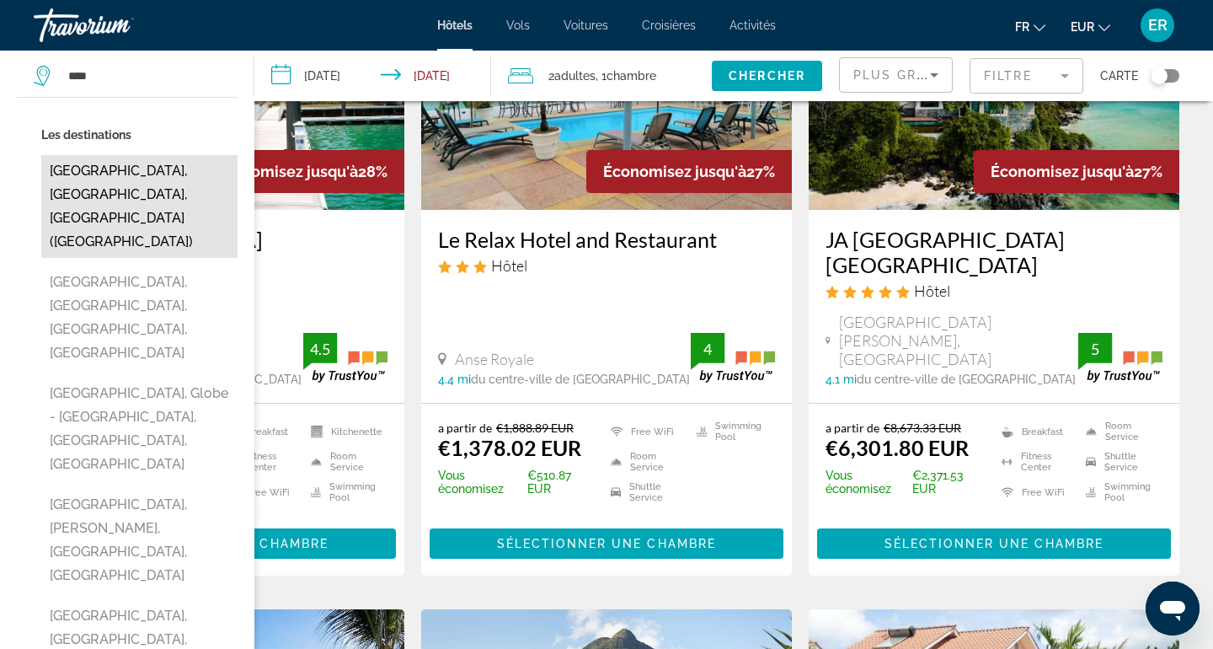
click at [202, 168] on button "Miami, FL, United States (MIA)" at bounding box center [139, 206] width 196 height 103
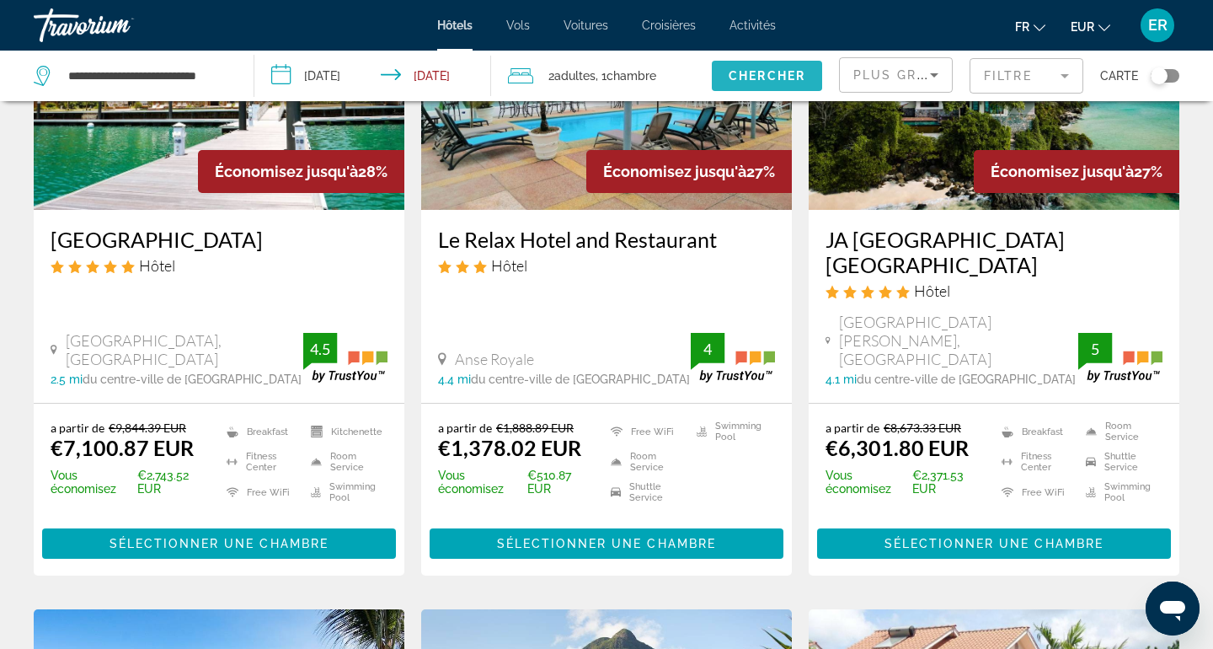
click at [753, 69] on span "Chercher" at bounding box center [767, 75] width 77 height 13
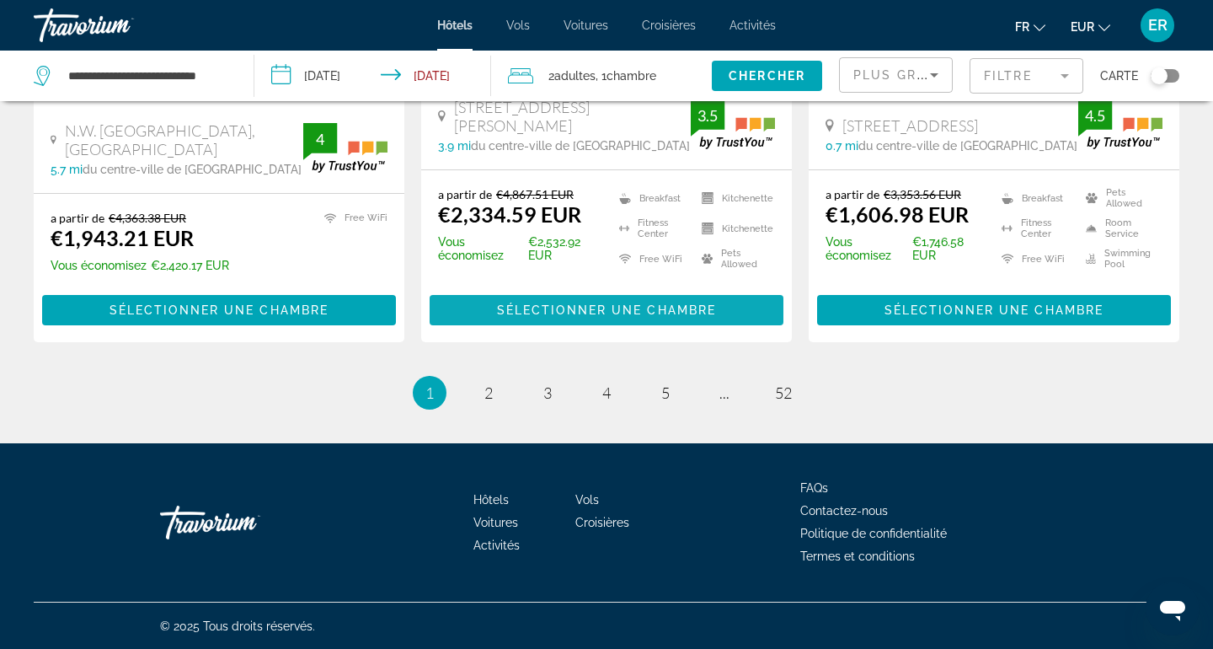
scroll to position [2380, 0]
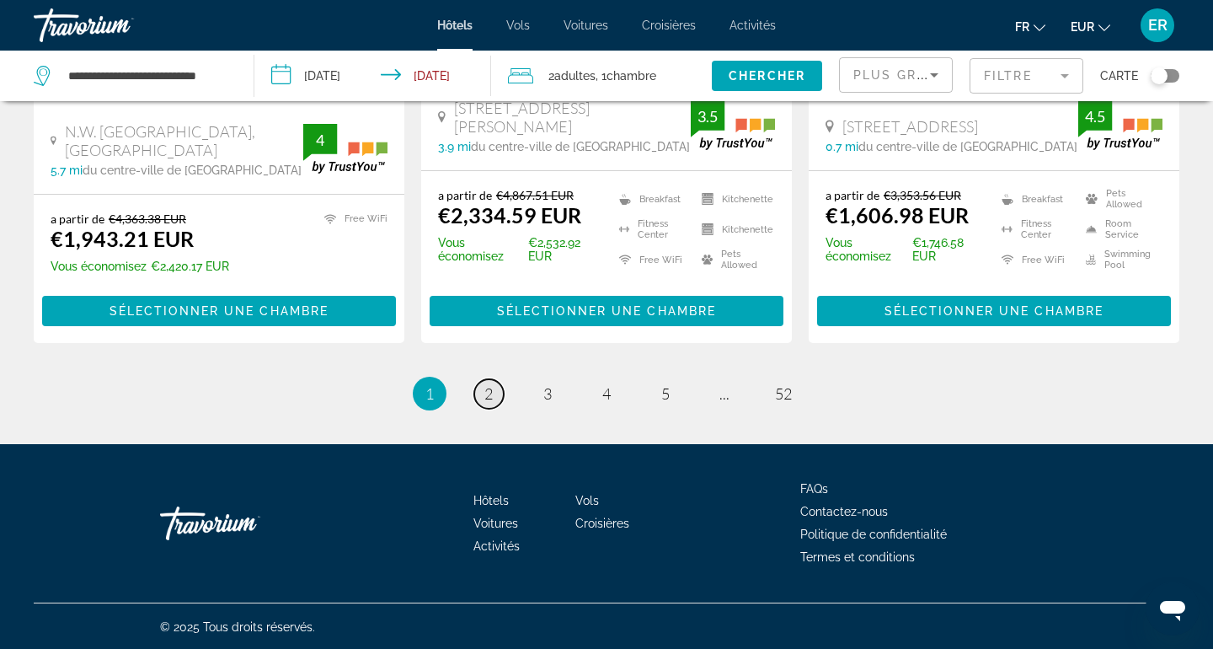
click at [495, 391] on link "page 2" at bounding box center [488, 393] width 29 height 29
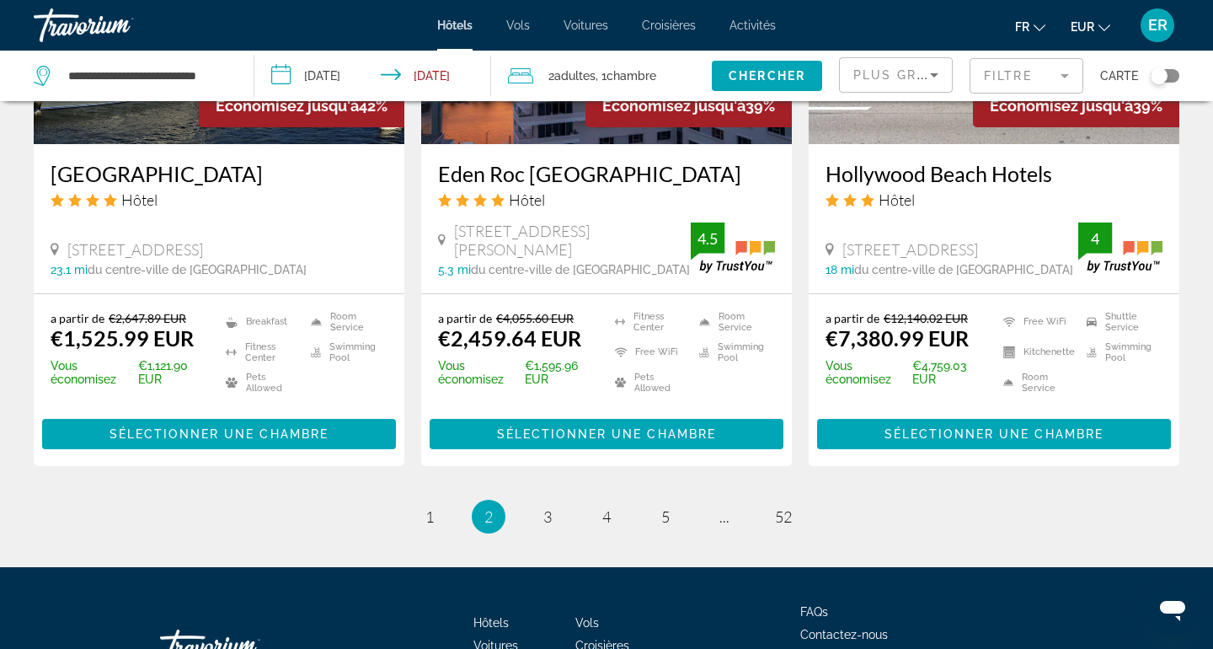
scroll to position [2252, 0]
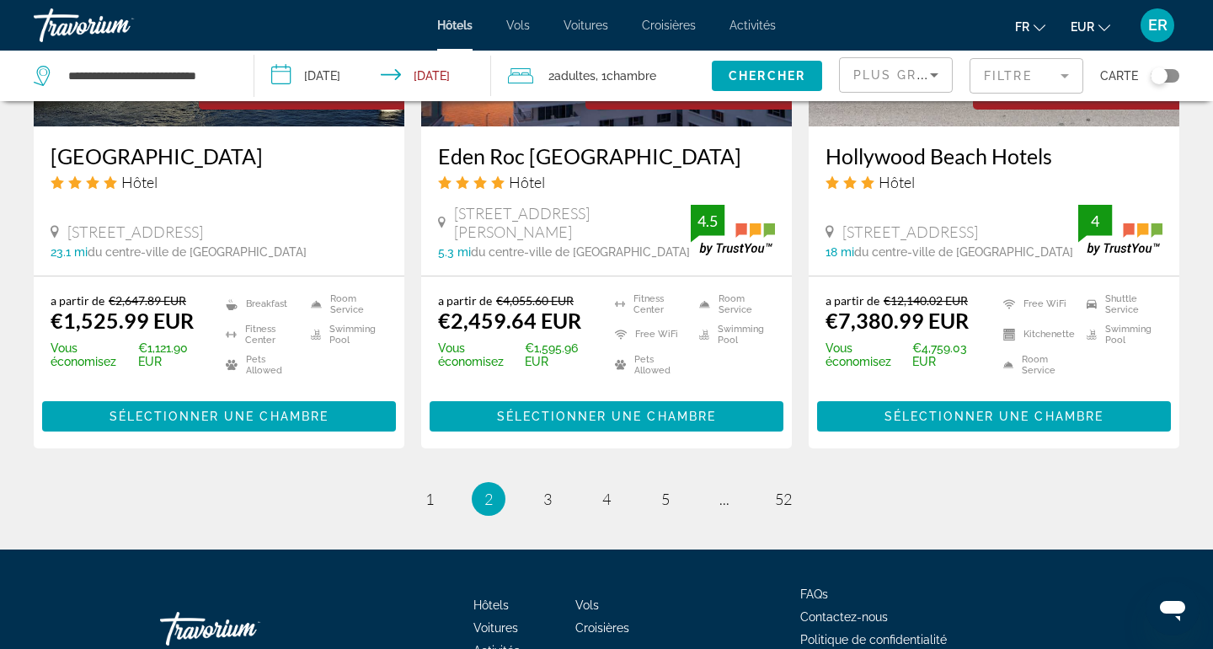
click at [549, 482] on li "page 3" at bounding box center [548, 499] width 34 height 34
click at [548, 489] on span "3" at bounding box center [547, 498] width 8 height 19
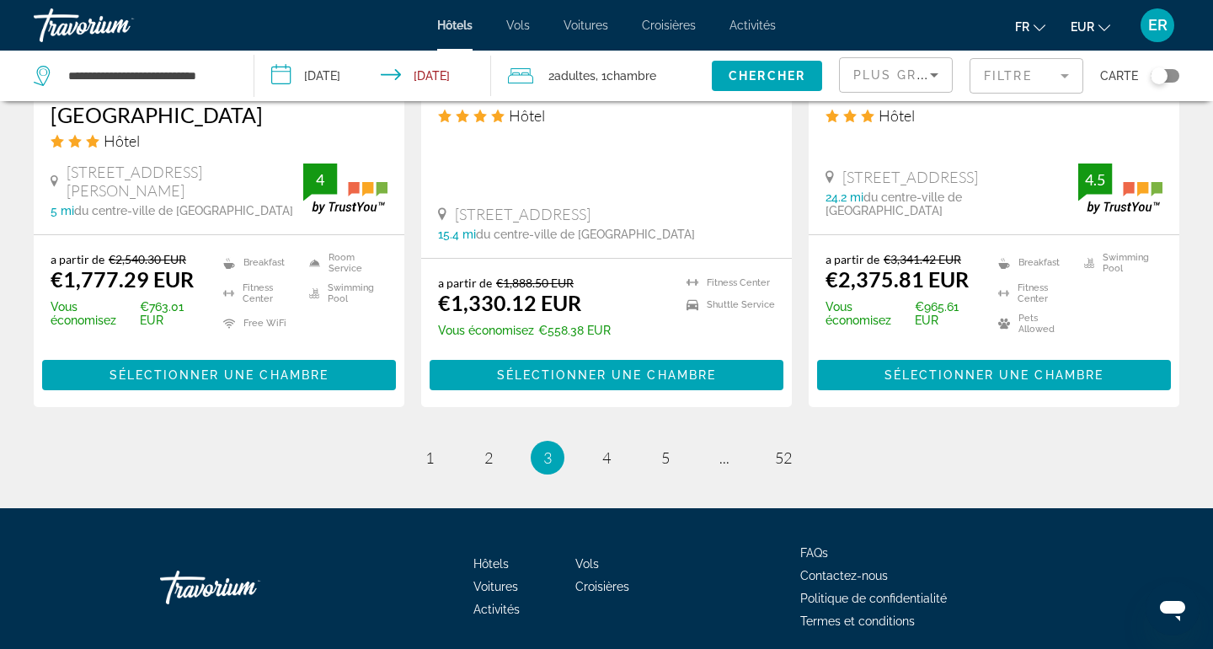
scroll to position [2359, 0]
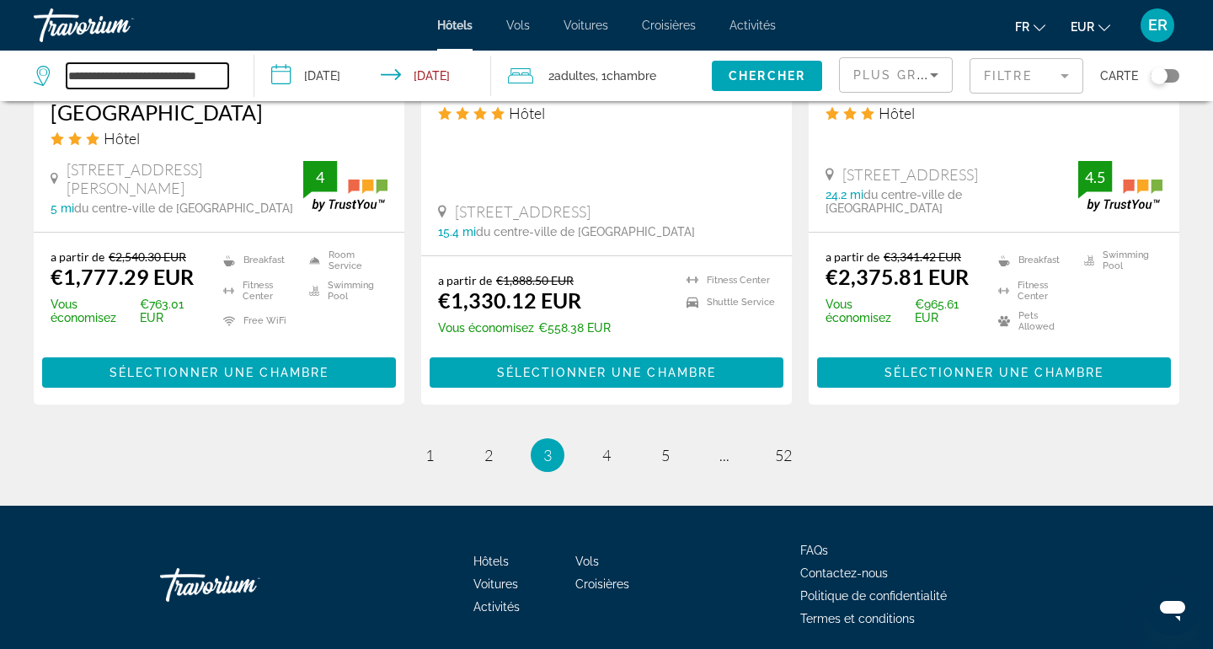
click at [198, 67] on input "**********" at bounding box center [148, 75] width 162 height 25
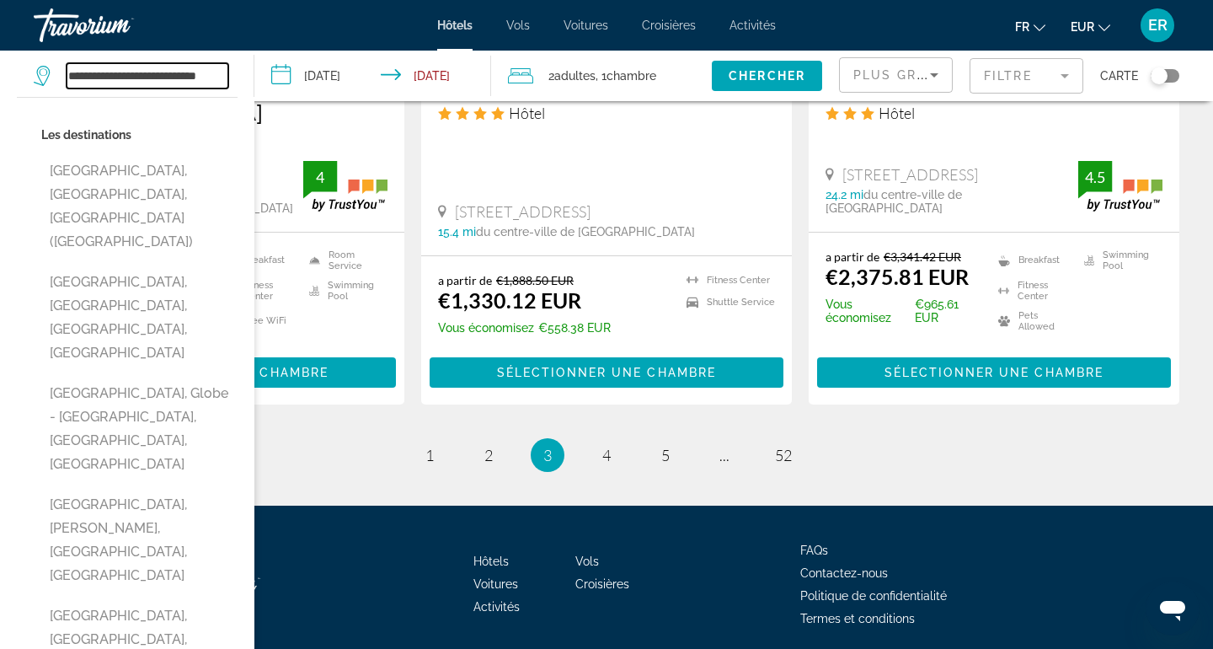
click at [198, 67] on input "**********" at bounding box center [148, 75] width 162 height 25
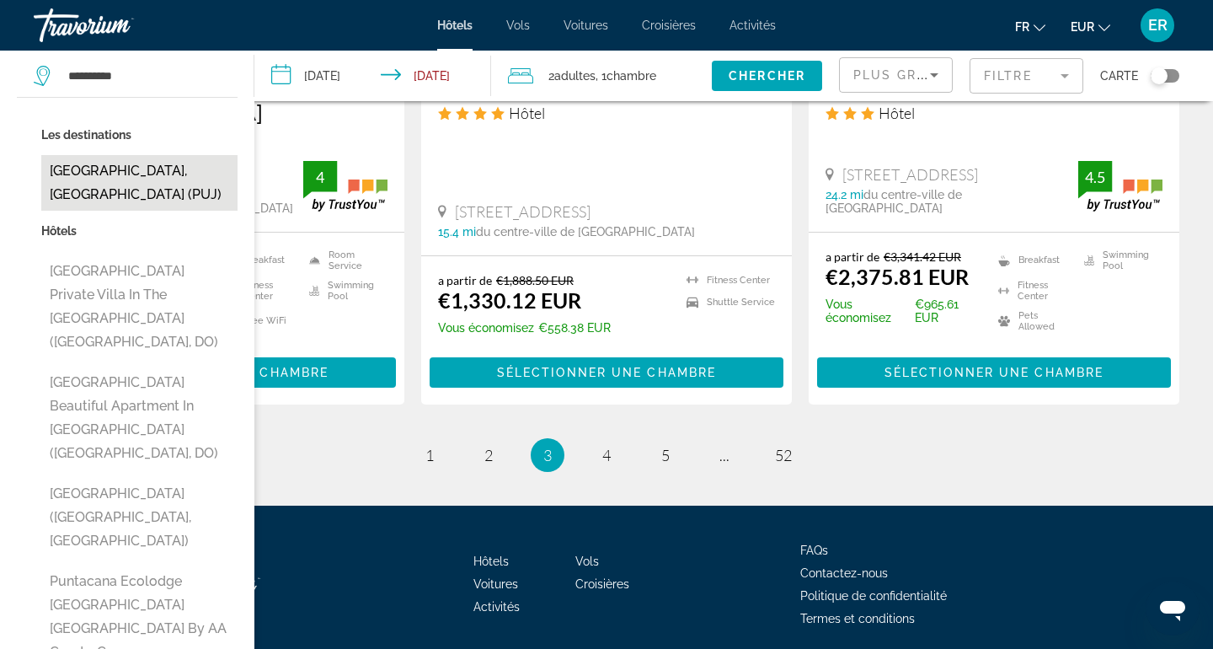
click at [136, 184] on button "Punta Cana, Dominican Republic (PUJ)" at bounding box center [139, 183] width 196 height 56
type input "**********"
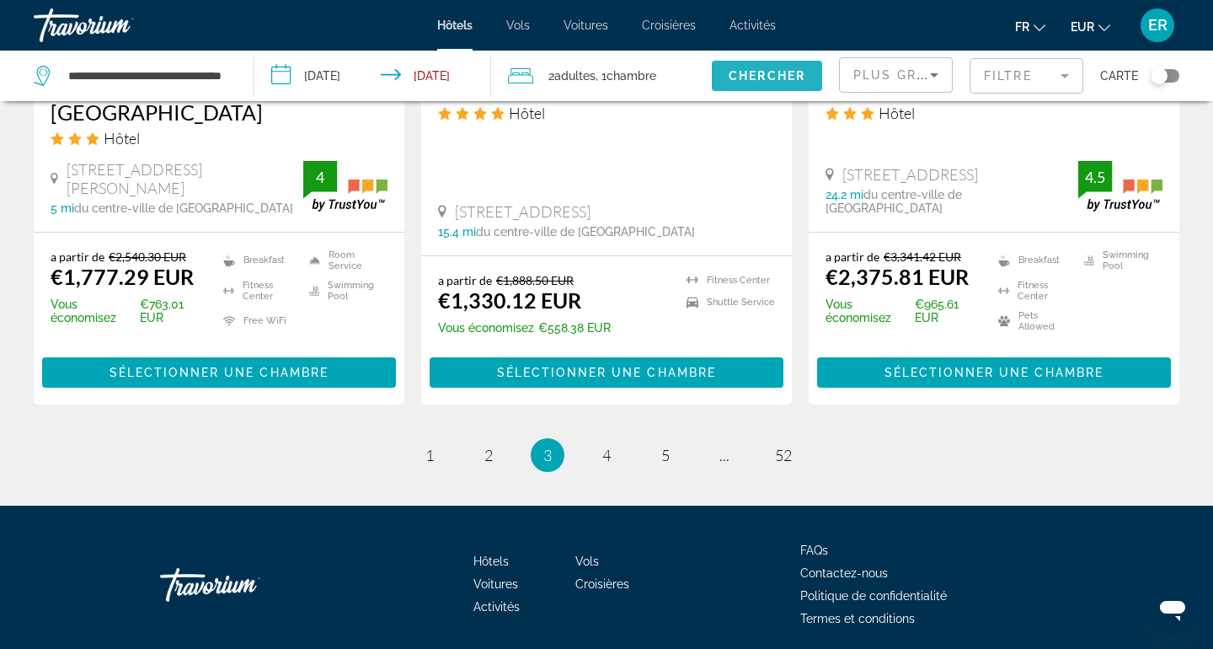
click at [794, 69] on span "Chercher" at bounding box center [767, 75] width 77 height 13
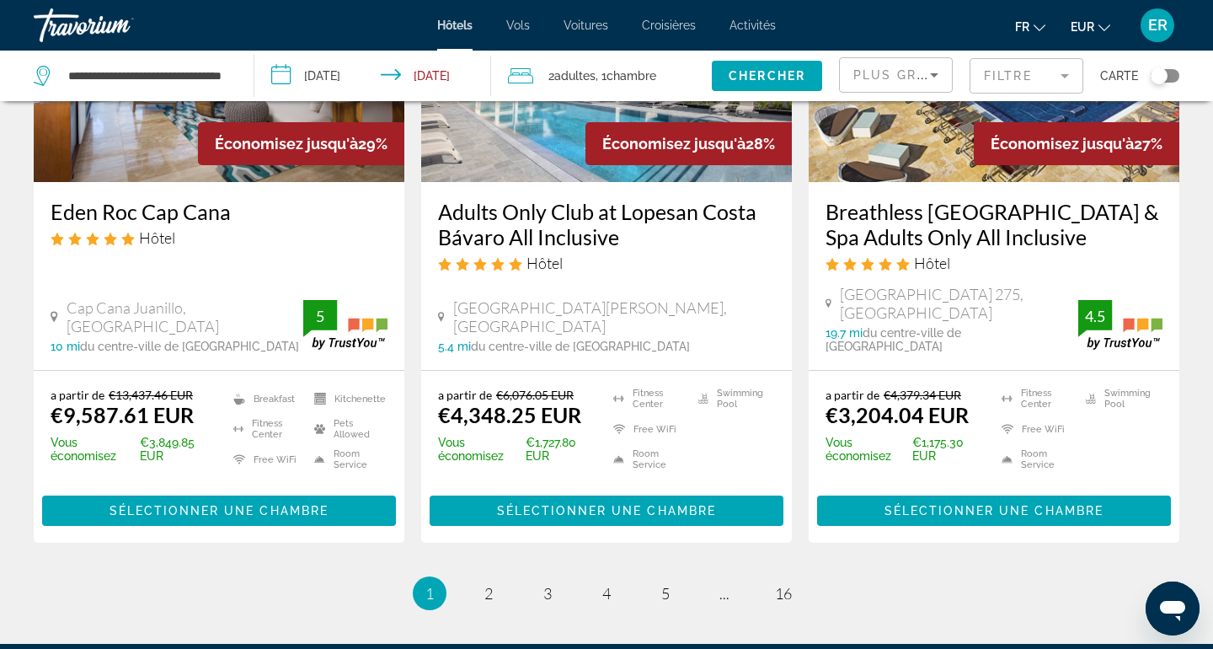
scroll to position [2275, 0]
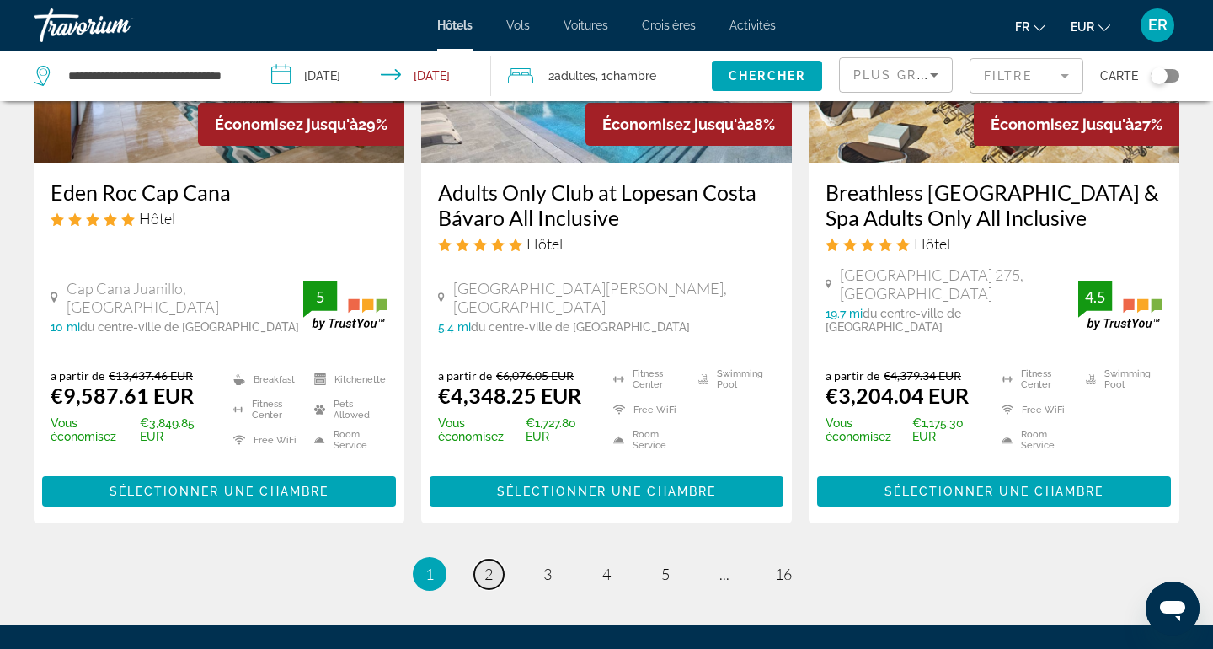
click at [494, 559] on link "page 2" at bounding box center [488, 573] width 29 height 29
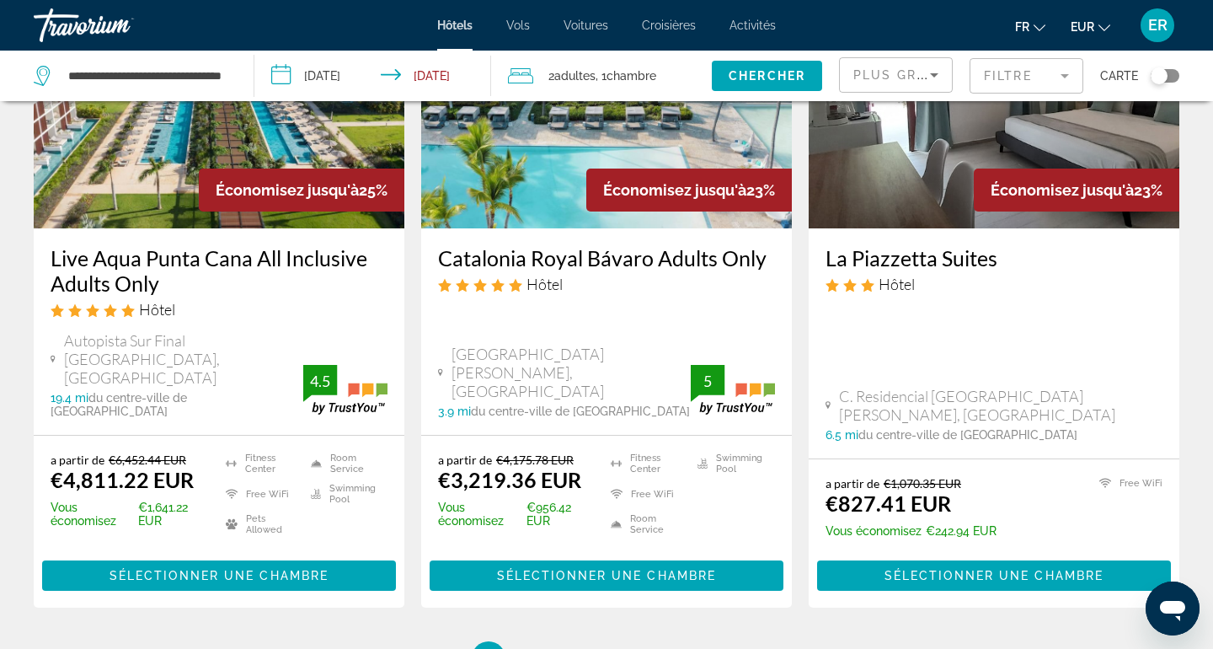
scroll to position [2318, 0]
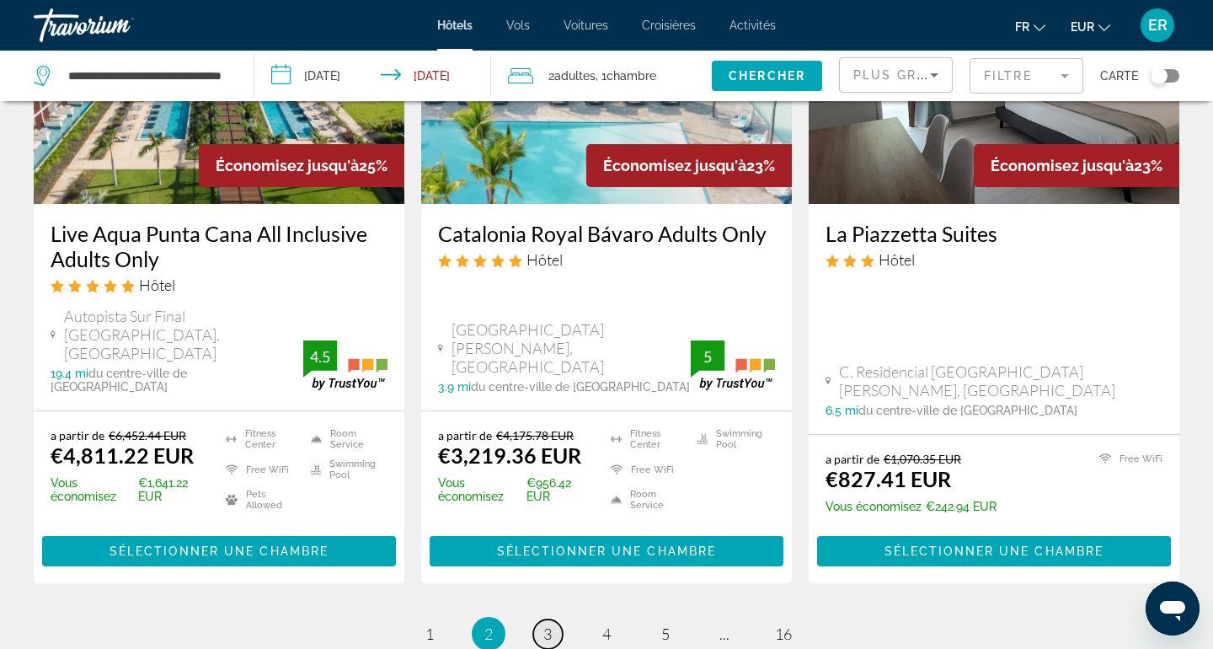
click at [562, 619] on link "page 3" at bounding box center [547, 633] width 29 height 29
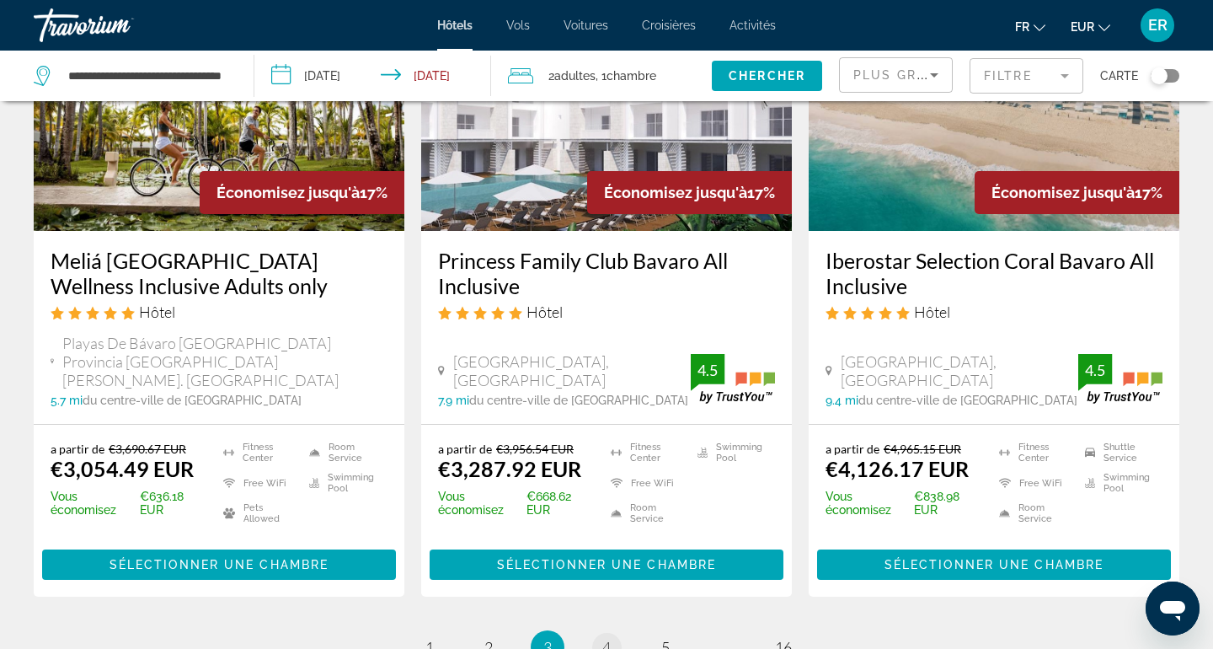
scroll to position [2214, 0]
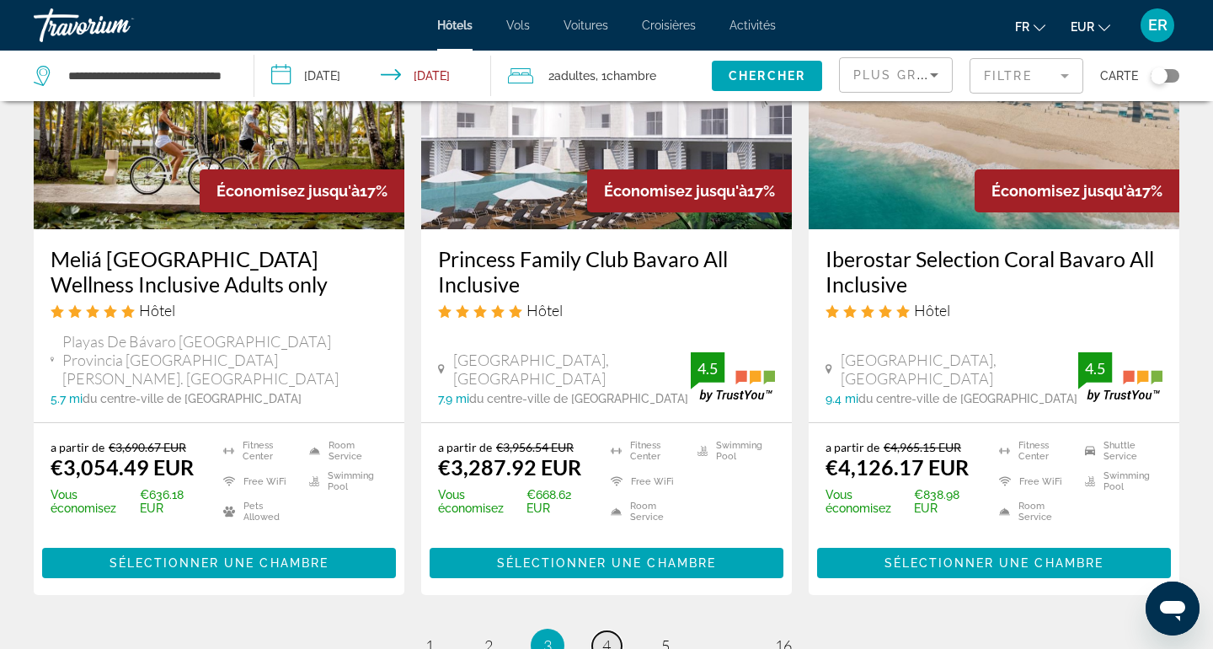
click at [606, 627] on span "4" at bounding box center [606, 645] width 8 height 19
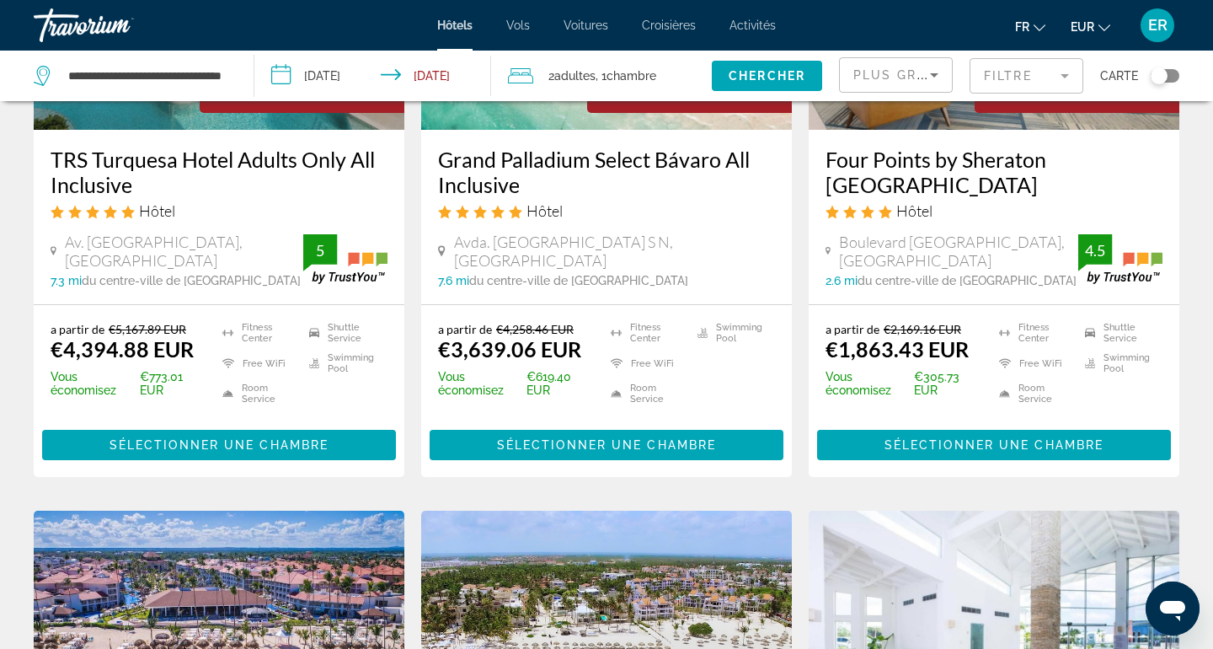
scroll to position [999, 0]
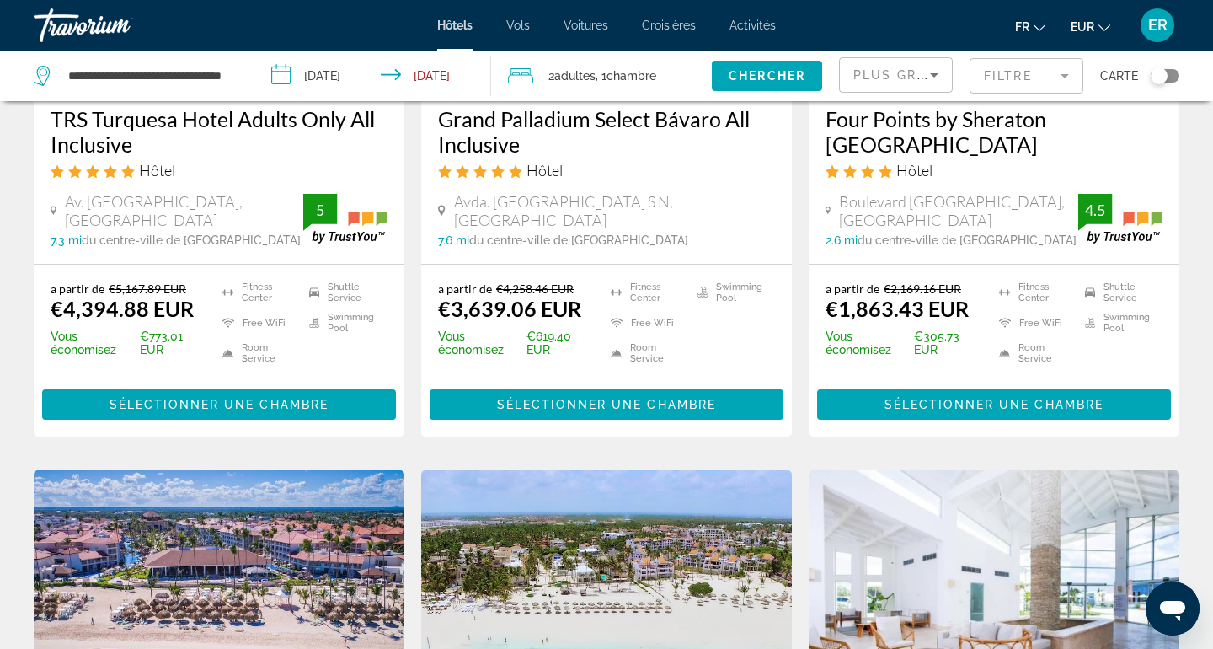
click at [147, 93] on div "**********" at bounding box center [135, 76] width 203 height 51
click at [147, 79] on input "**********" at bounding box center [148, 75] width 162 height 25
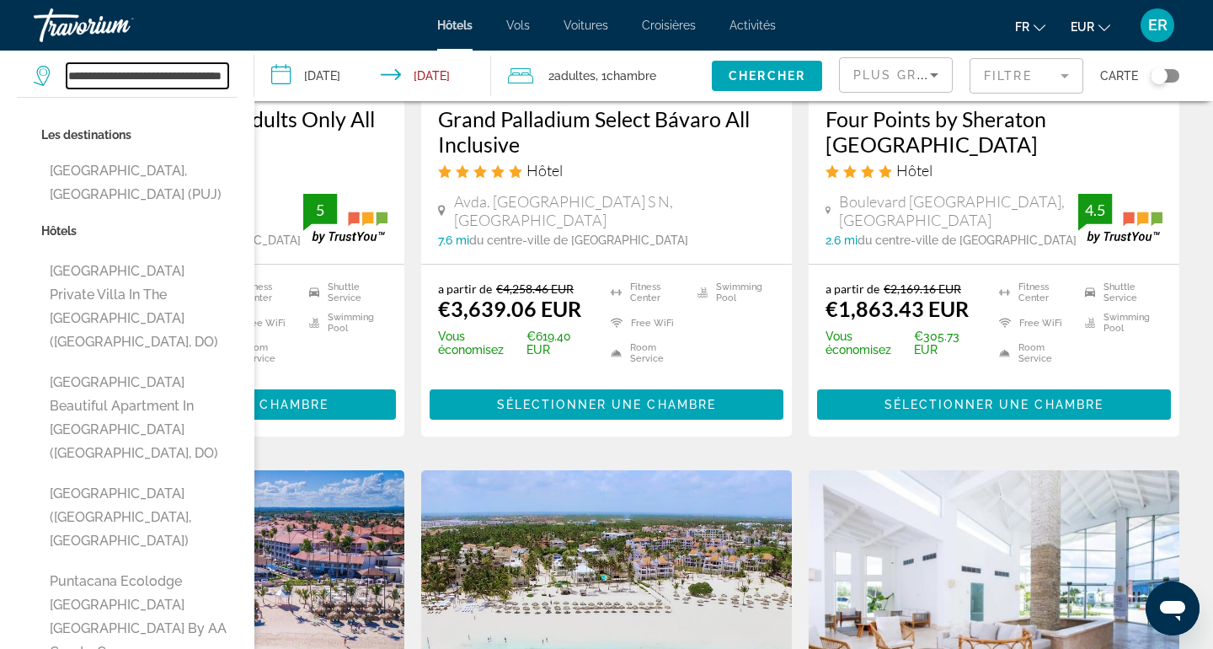
click at [147, 79] on input "**********" at bounding box center [148, 75] width 162 height 25
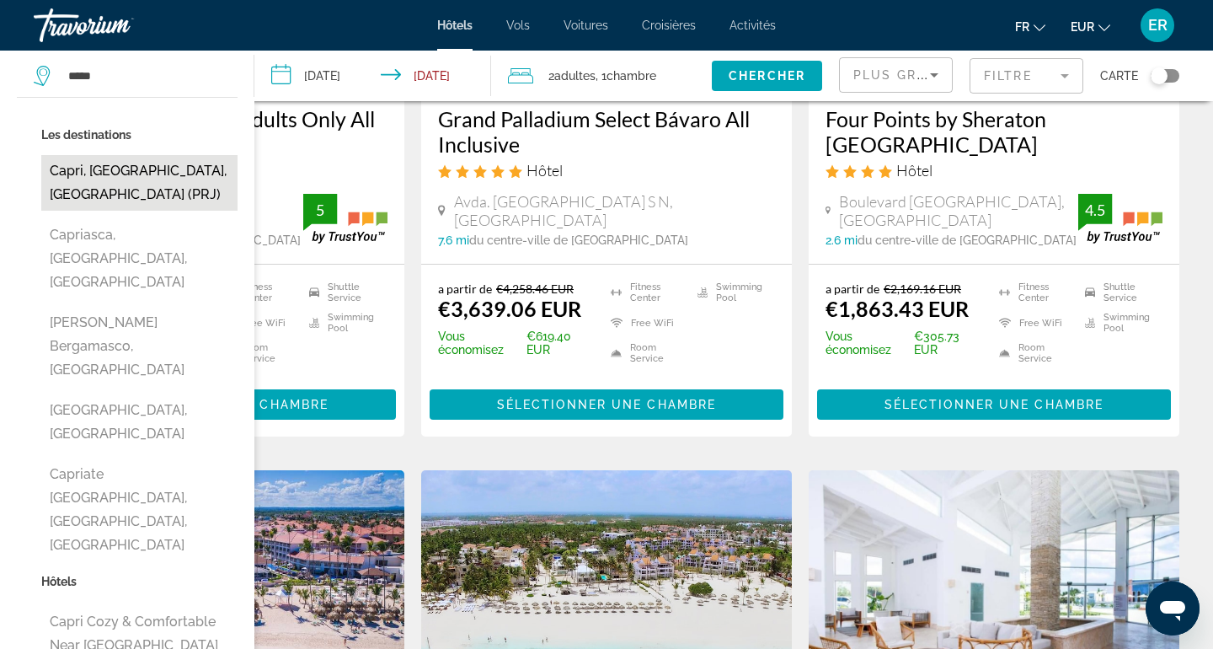
click at [106, 187] on button "Capri, Capri Island, Italy (PRJ)" at bounding box center [139, 183] width 196 height 56
type input "**********"
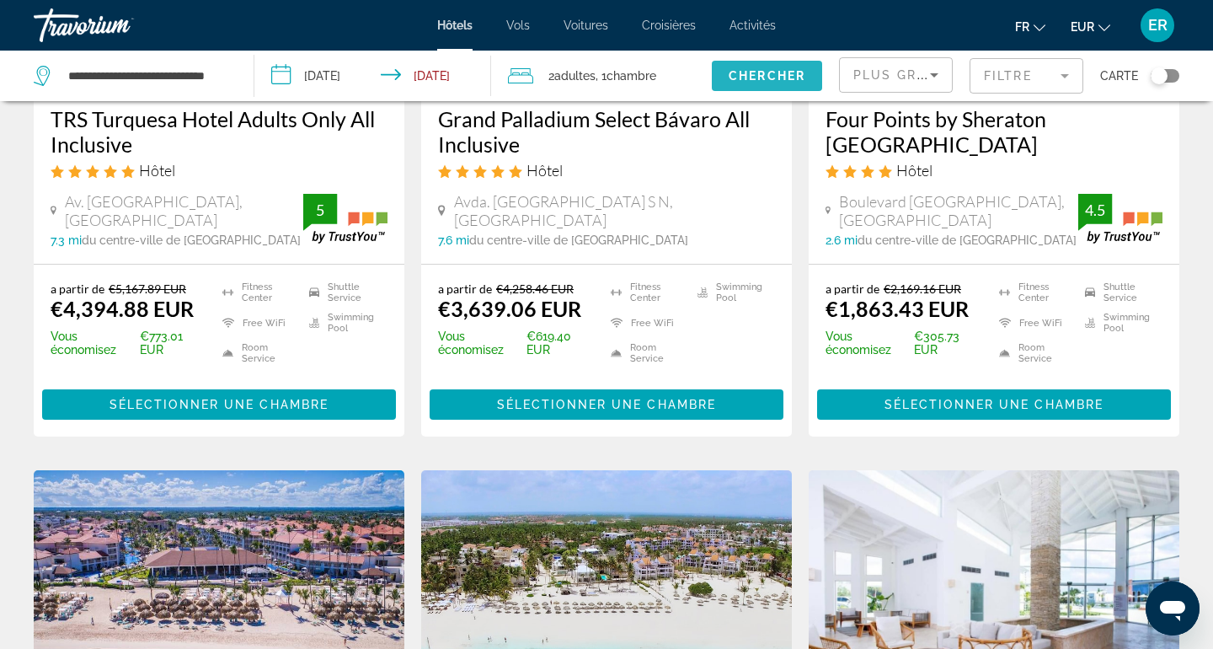
click at [779, 72] on span "Chercher" at bounding box center [767, 75] width 77 height 13
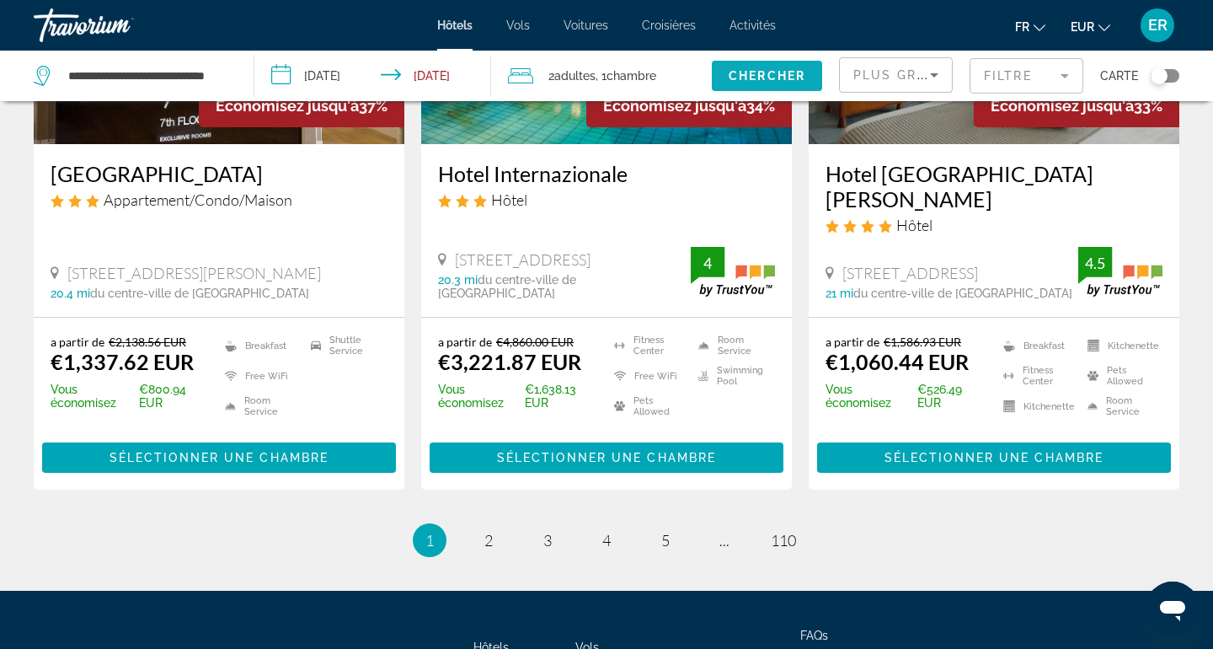
scroll to position [2201, 0]
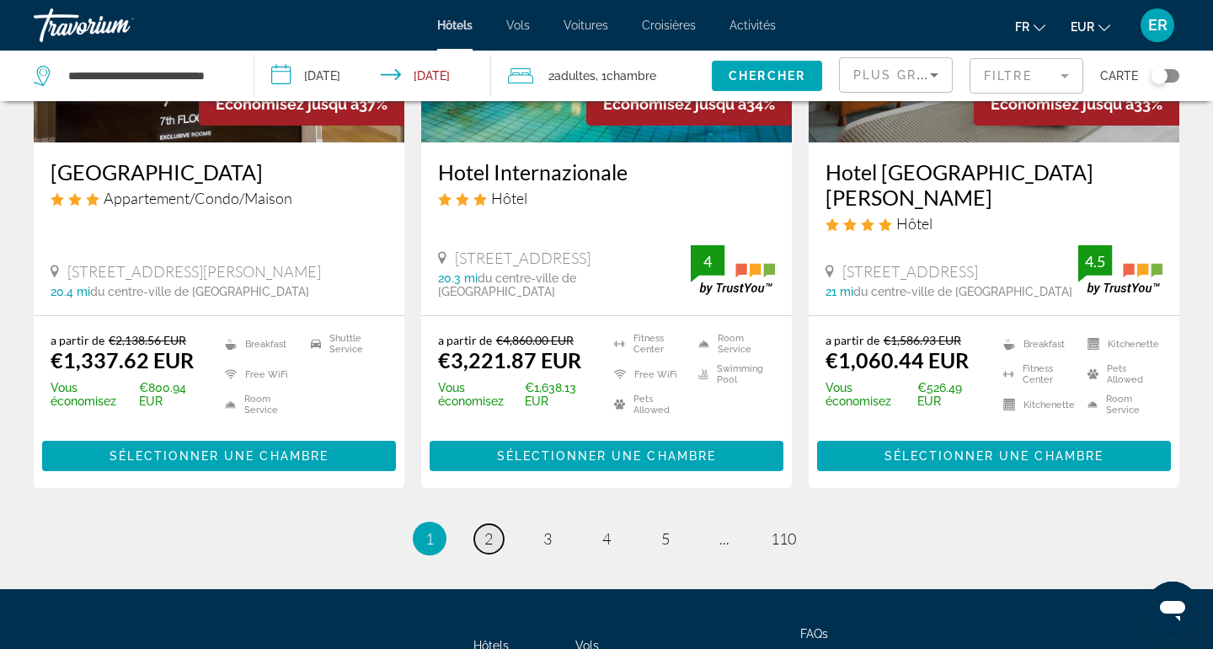
click at [491, 529] on span "2" at bounding box center [488, 538] width 8 height 19
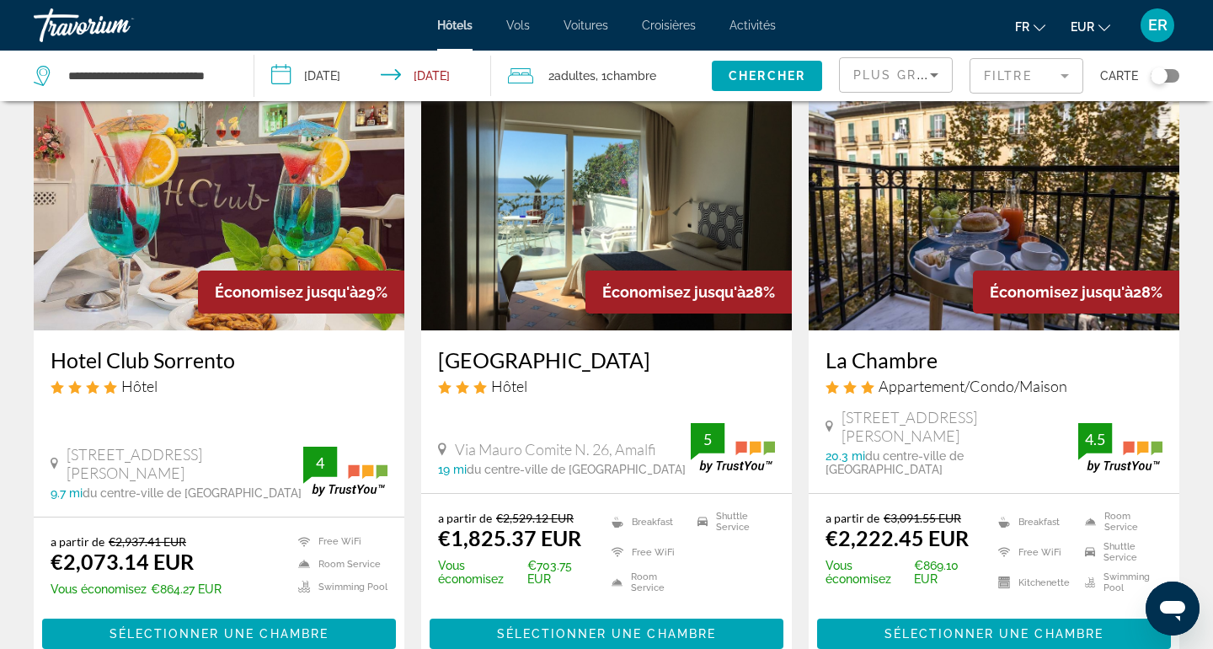
scroll to position [555, 0]
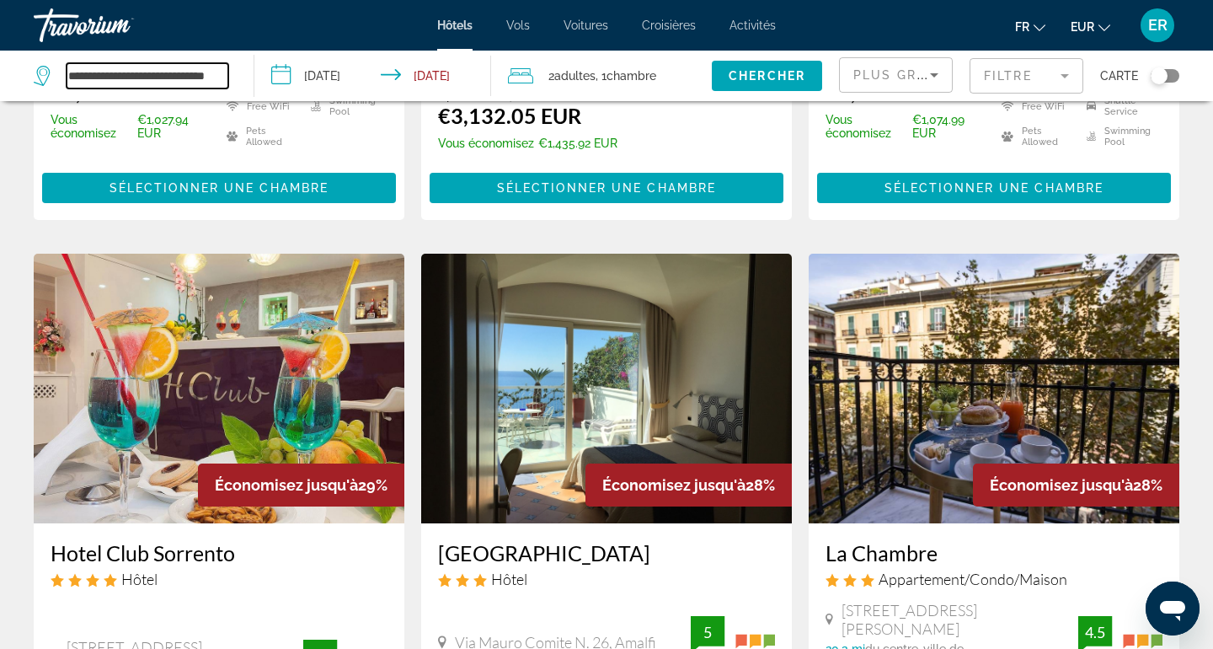
click at [143, 81] on input "**********" at bounding box center [148, 75] width 162 height 25
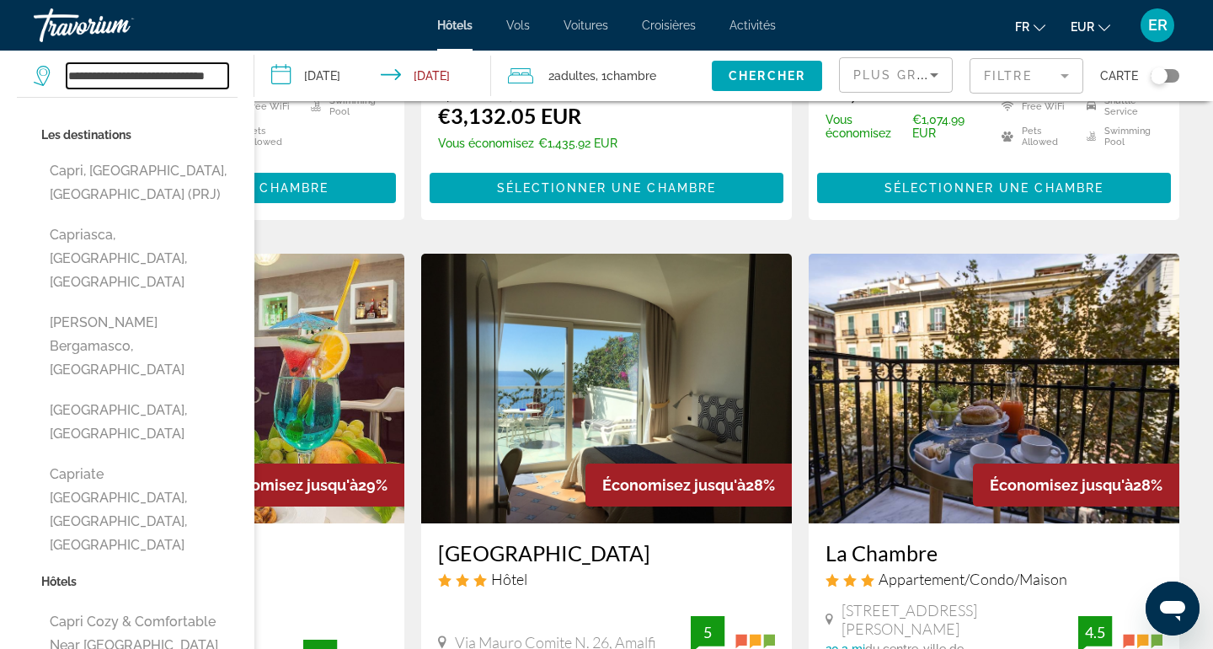
click at [143, 81] on input "**********" at bounding box center [148, 75] width 162 height 25
click at [521, 24] on span "Vols" at bounding box center [518, 25] width 24 height 13
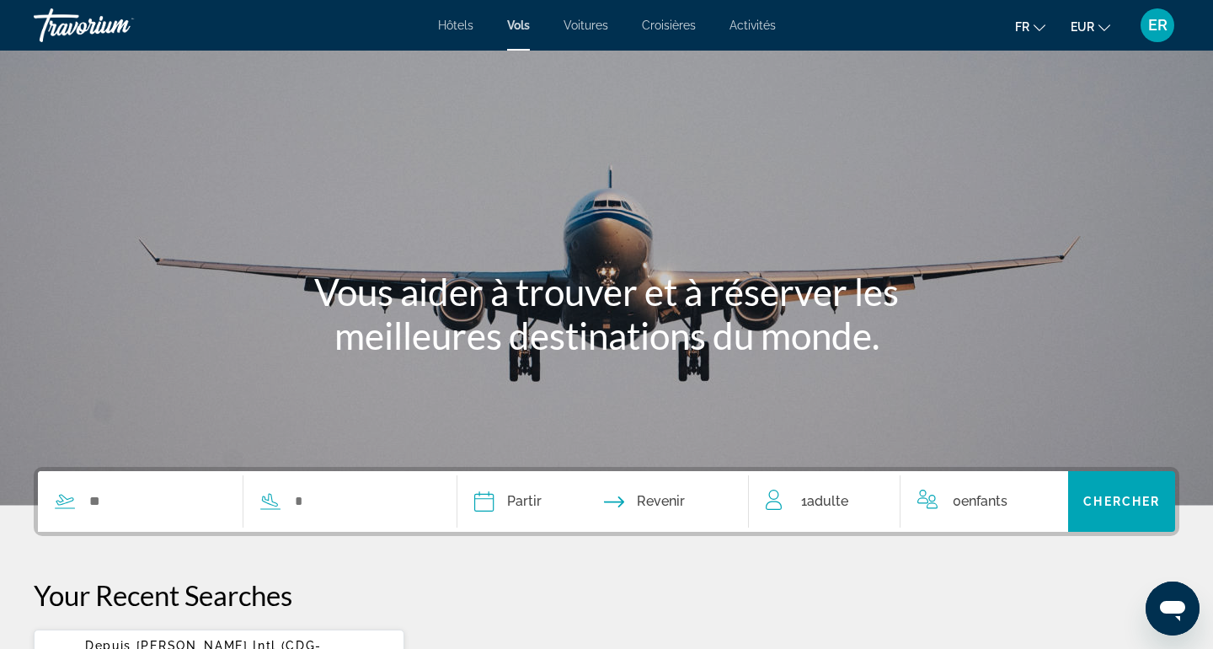
scroll to position [60, 0]
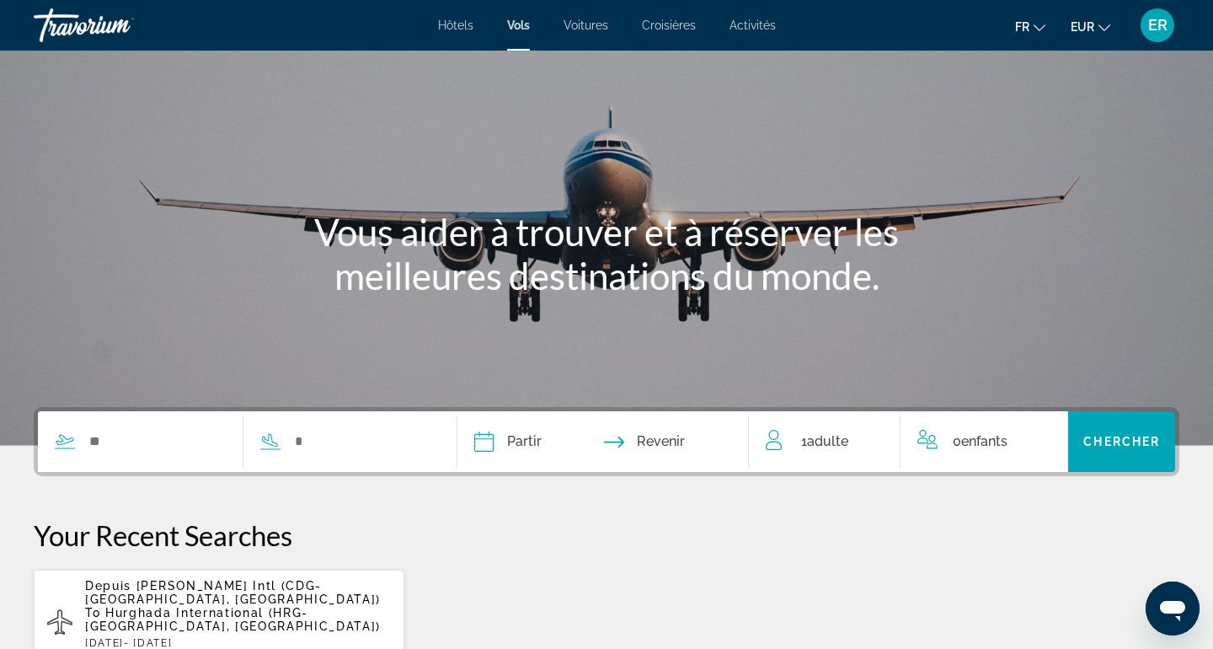
click at [595, 446] on input "Depart date" at bounding box center [542, 444] width 144 height 66
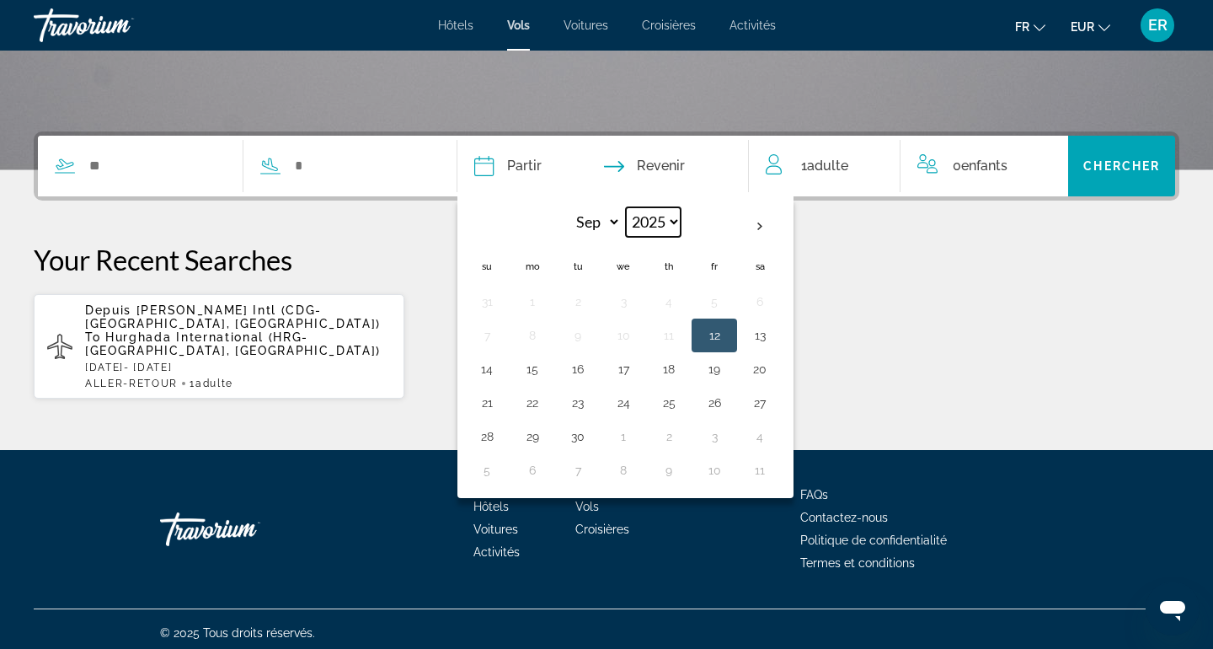
select select "****"
select select "*"
click at [773, 407] on button "25" at bounding box center [759, 403] width 27 height 24
type input "**********"
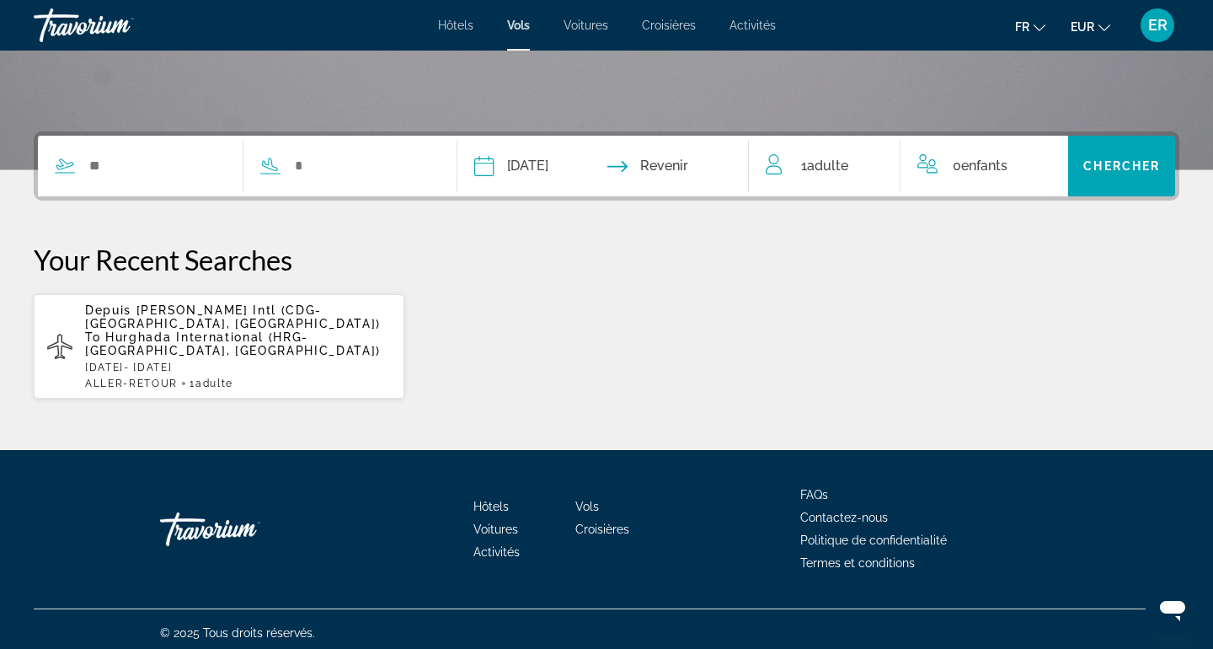
click at [702, 186] on input "Return date" at bounding box center [684, 169] width 144 height 66
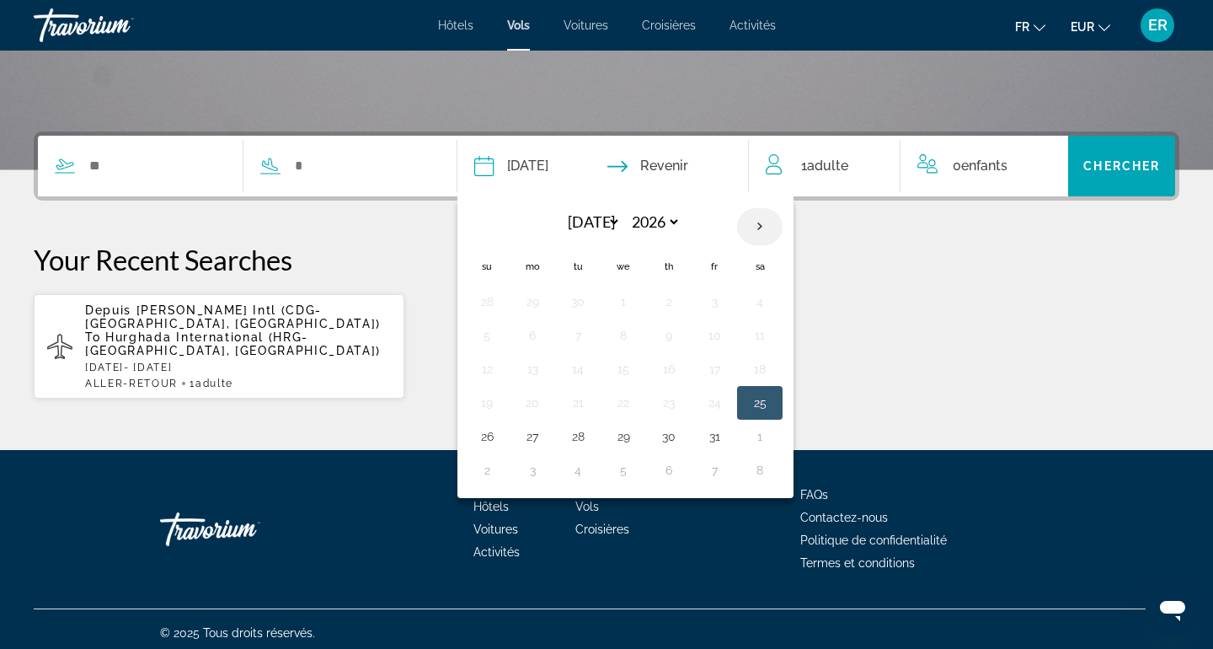
click at [783, 217] on th "Next month" at bounding box center [759, 226] width 45 height 37
select select "*"
click at [773, 334] on button "8" at bounding box center [759, 335] width 27 height 24
type input "**********"
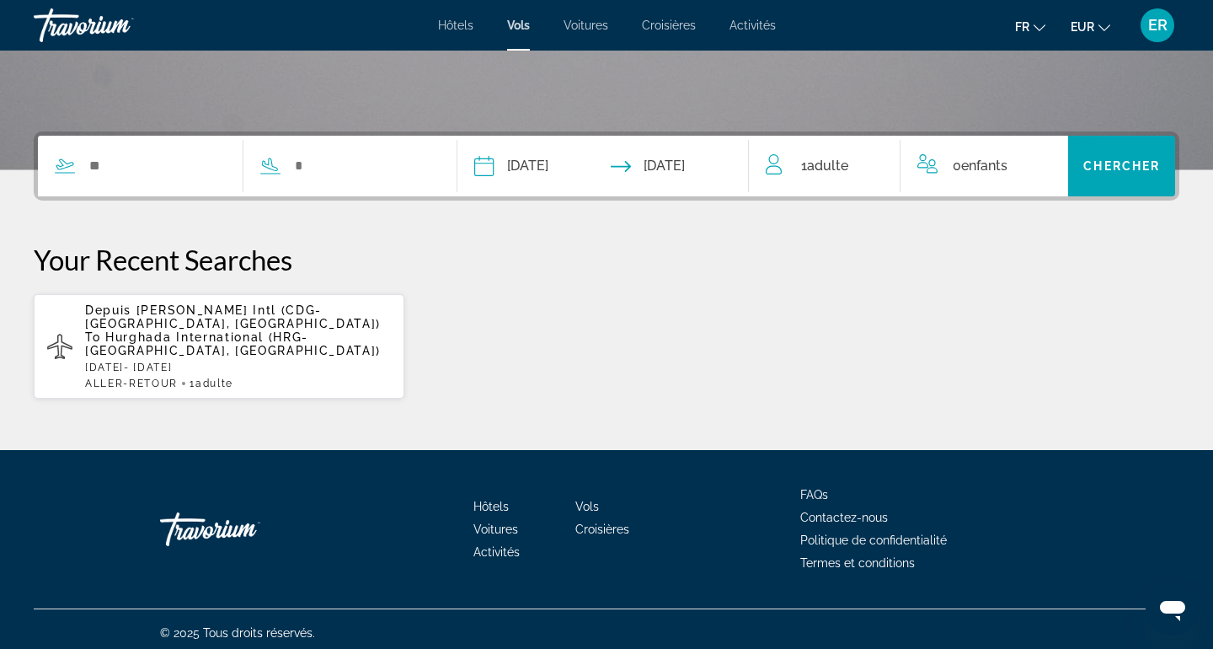
click at [147, 147] on div "Search widget" at bounding box center [234, 166] width 393 height 61
click at [147, 153] on div "Search widget" at bounding box center [140, 165] width 205 height 25
click at [107, 169] on input "Search widget" at bounding box center [157, 165] width 138 height 25
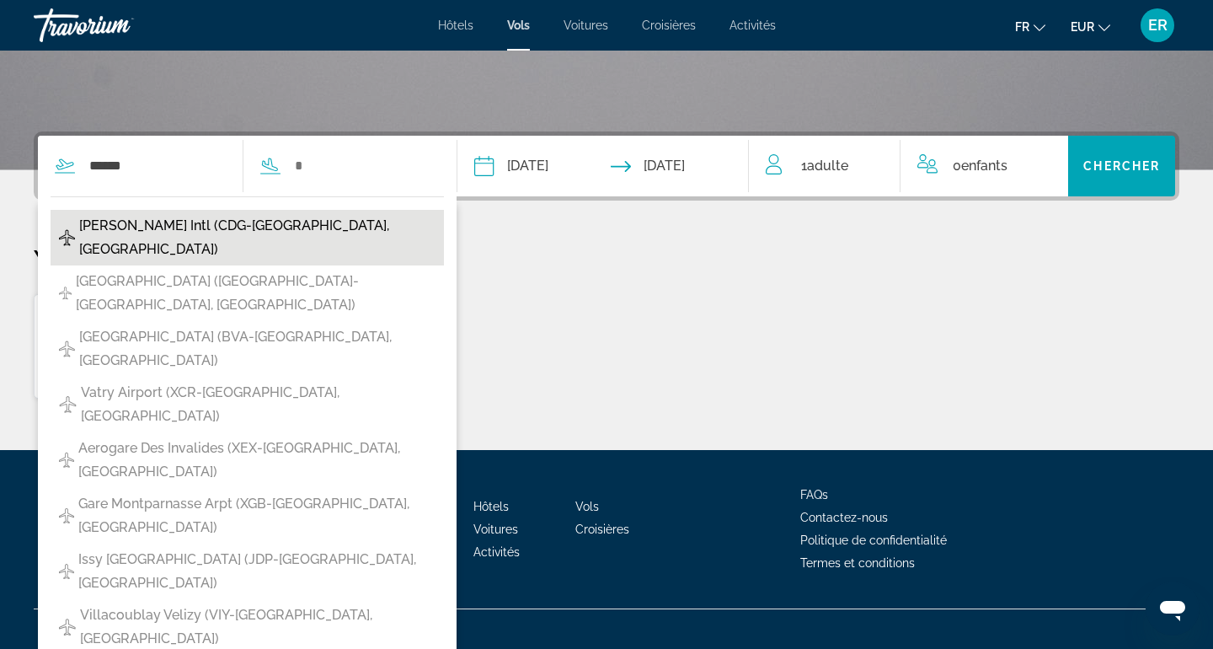
click at [95, 226] on span "Charles De Gaulle Intl (CDG-Paris, France)" at bounding box center [257, 237] width 356 height 47
type input "**********"
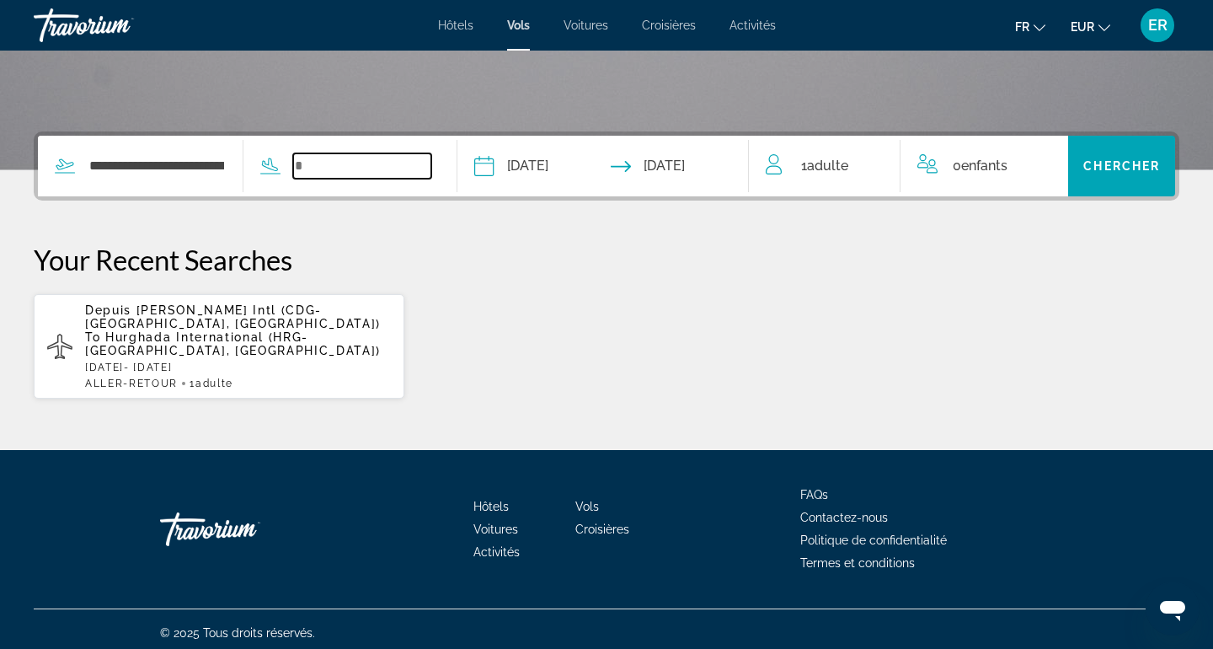
click at [386, 177] on input "Search widget" at bounding box center [362, 165] width 138 height 25
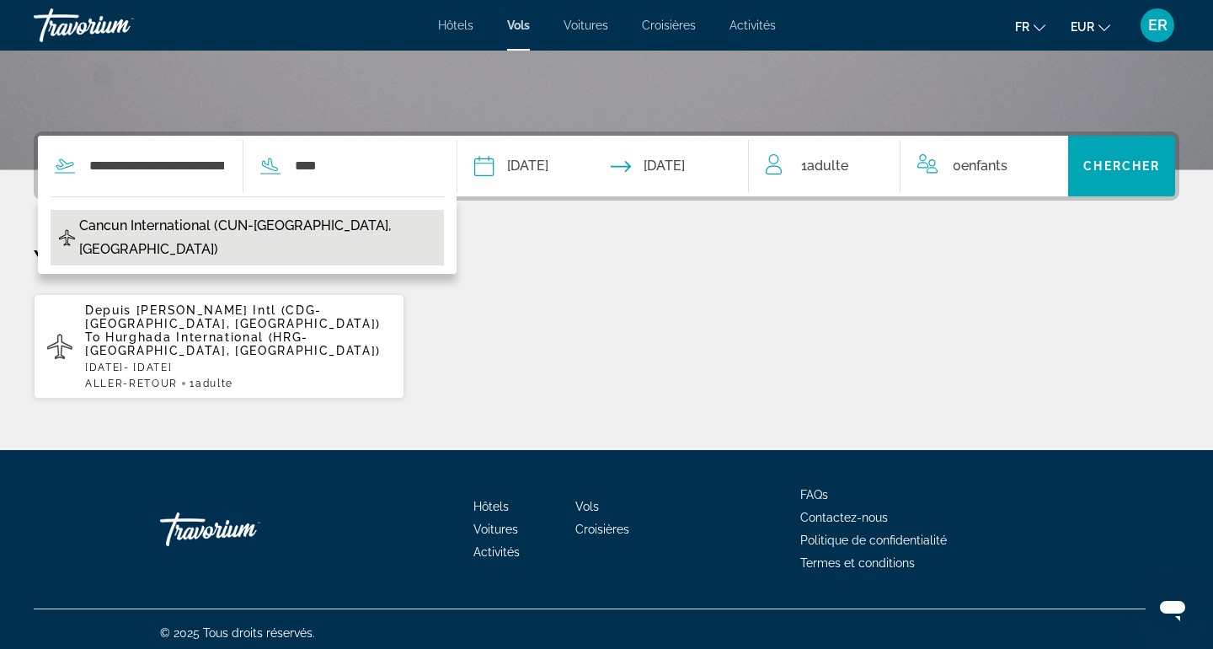
click at [308, 219] on span "Cancun International (CUN-Cancun, Mexico)" at bounding box center [257, 237] width 356 height 47
type input "**********"
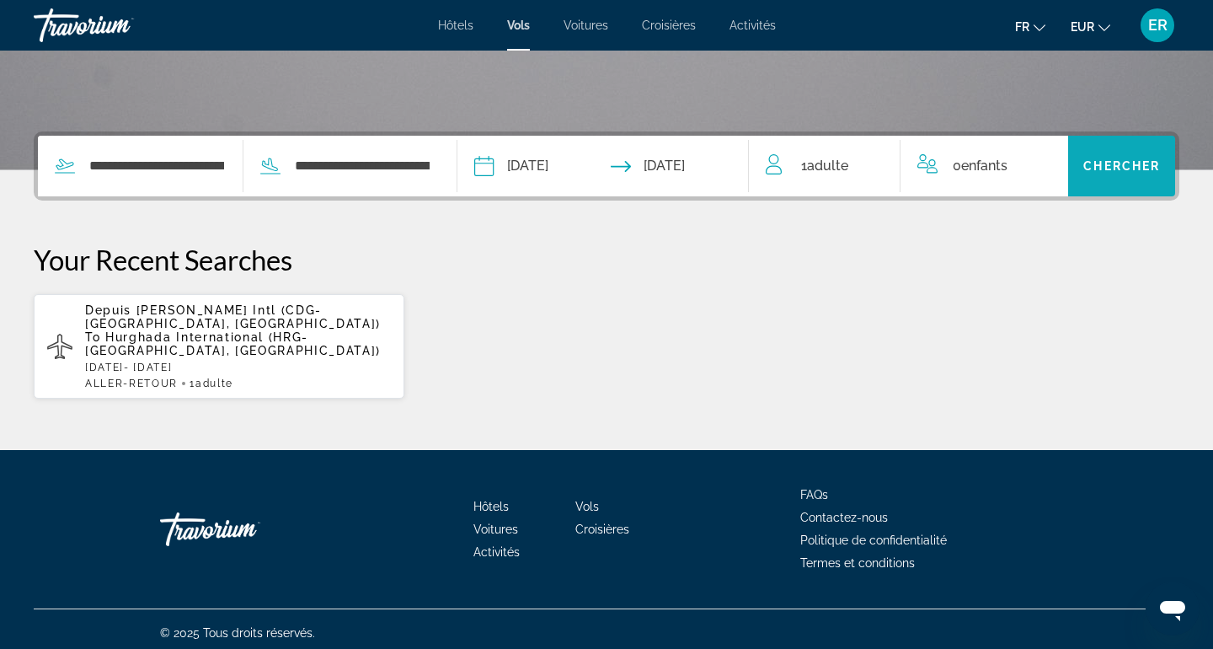
click at [1142, 171] on span "Chercher" at bounding box center [1121, 165] width 77 height 13
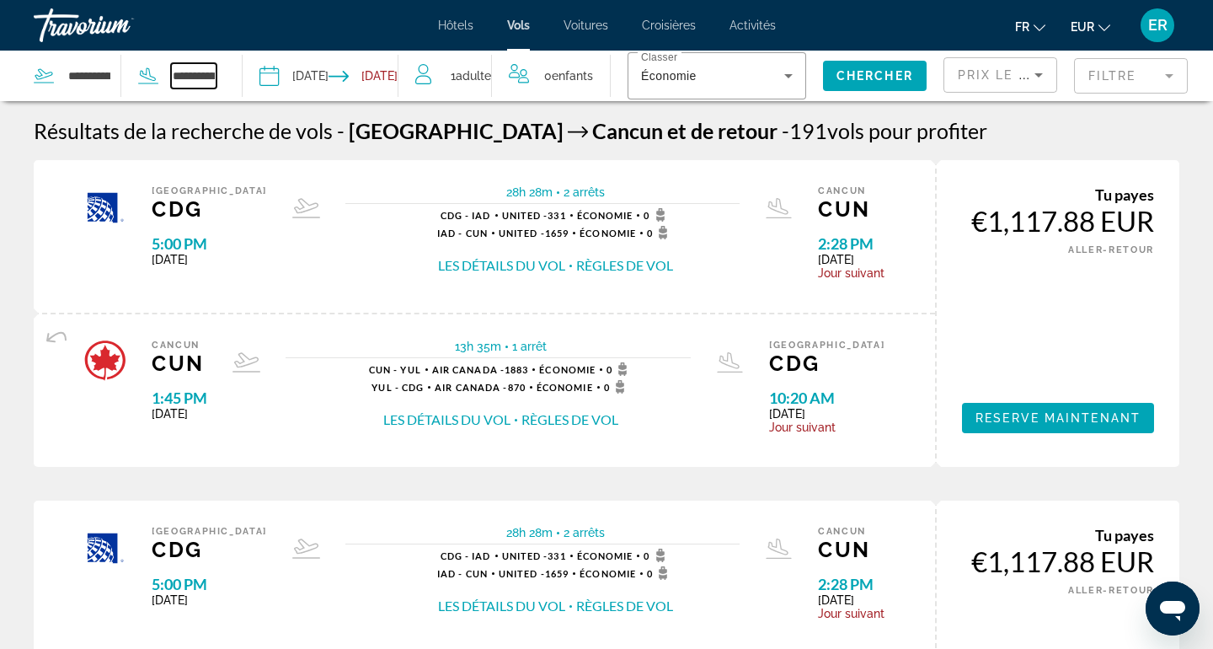
click at [190, 81] on input "**********" at bounding box center [193, 75] width 45 height 25
click at [206, 72] on input "**********" at bounding box center [193, 75] width 45 height 25
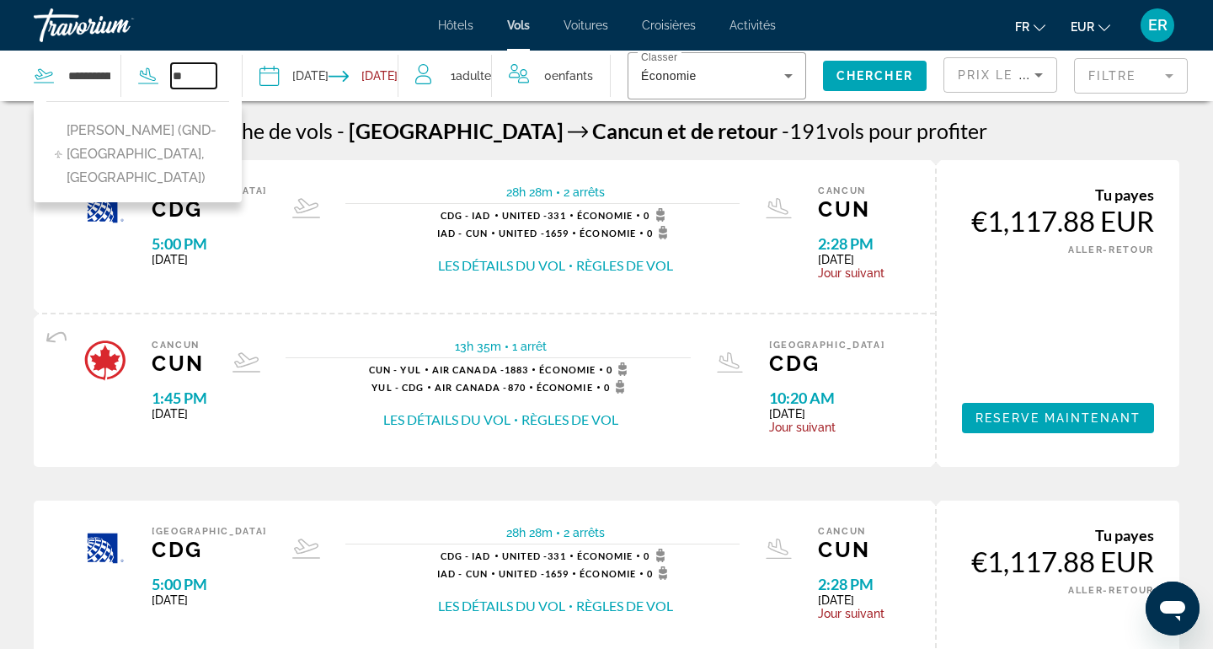
type input "*"
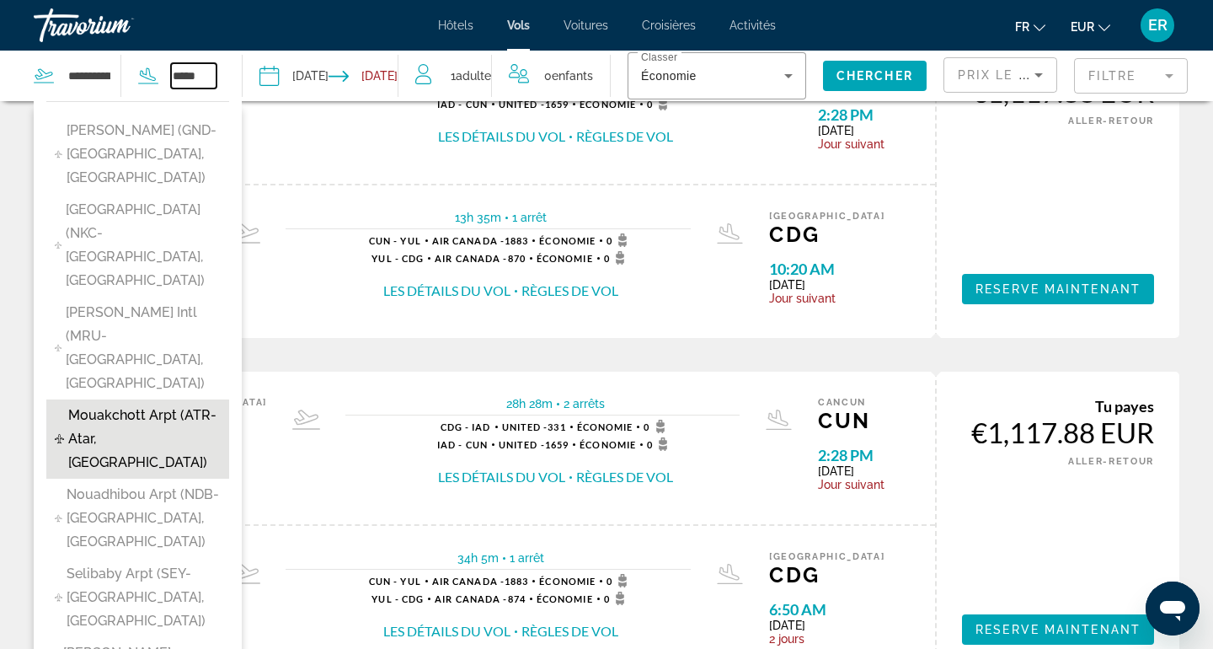
scroll to position [131, 0]
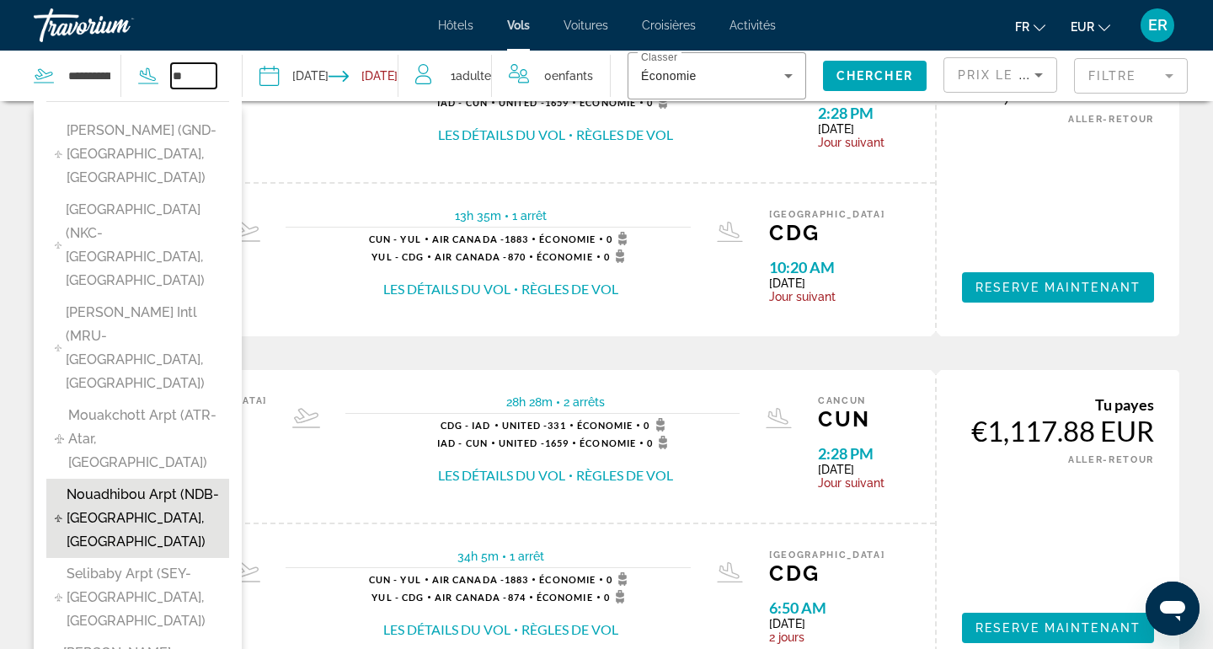
type input "*"
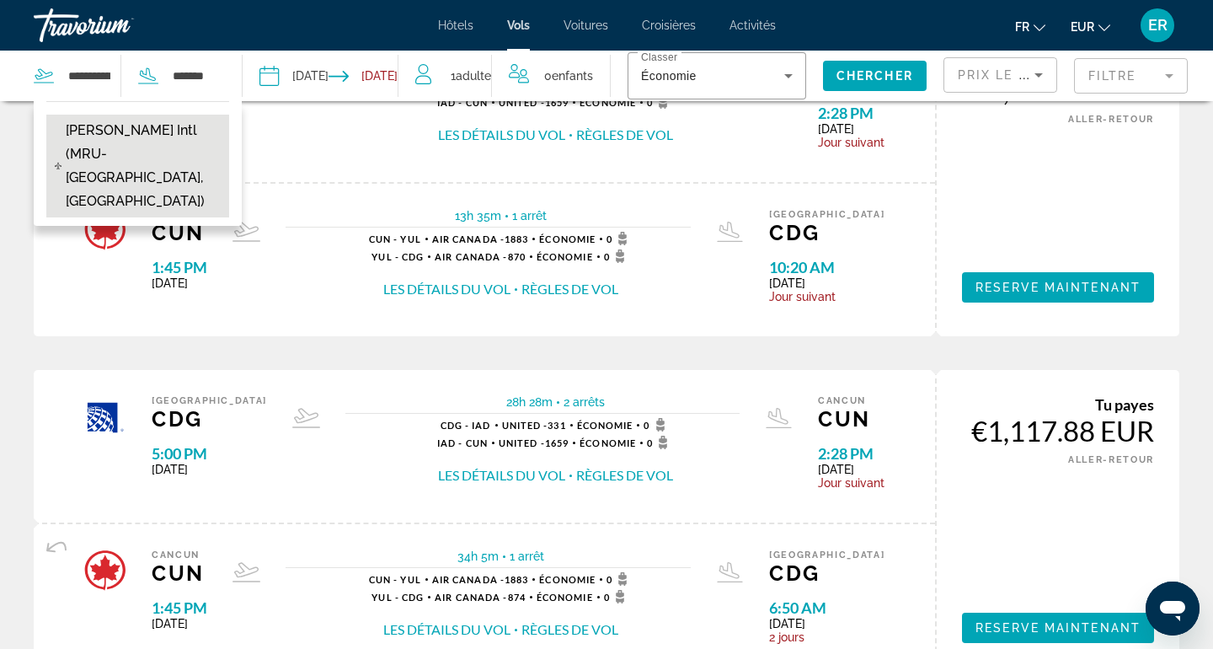
click at [151, 123] on span "Sir Seewoosagur Ramgoolam Intl (MRU-Mauritius, Mauritius)" at bounding box center [143, 166] width 155 height 94
type input "**********"
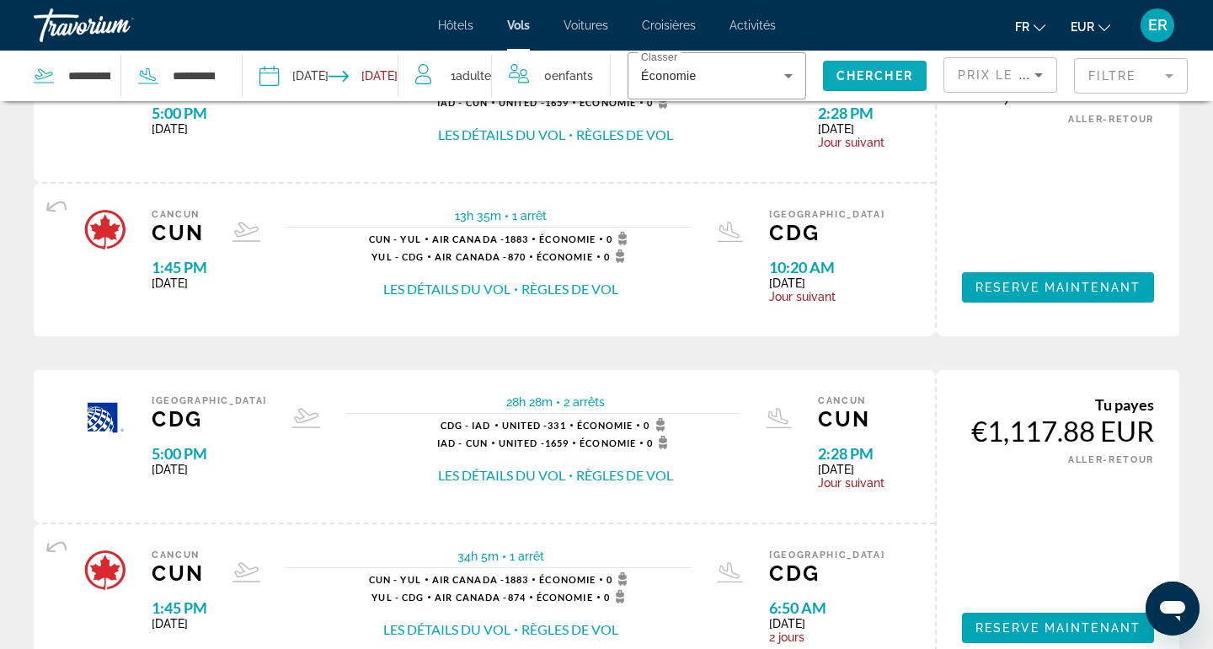
click at [855, 81] on span "Chercher" at bounding box center [874, 75] width 77 height 13
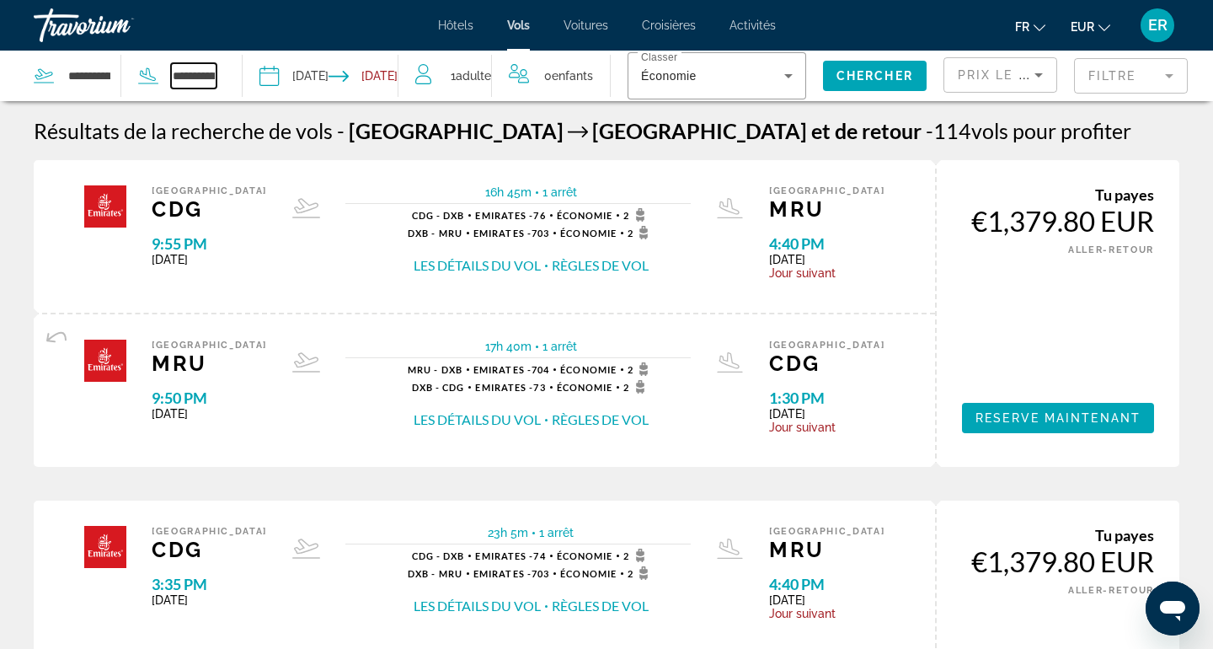
click at [184, 84] on input "**********" at bounding box center [193, 75] width 45 height 25
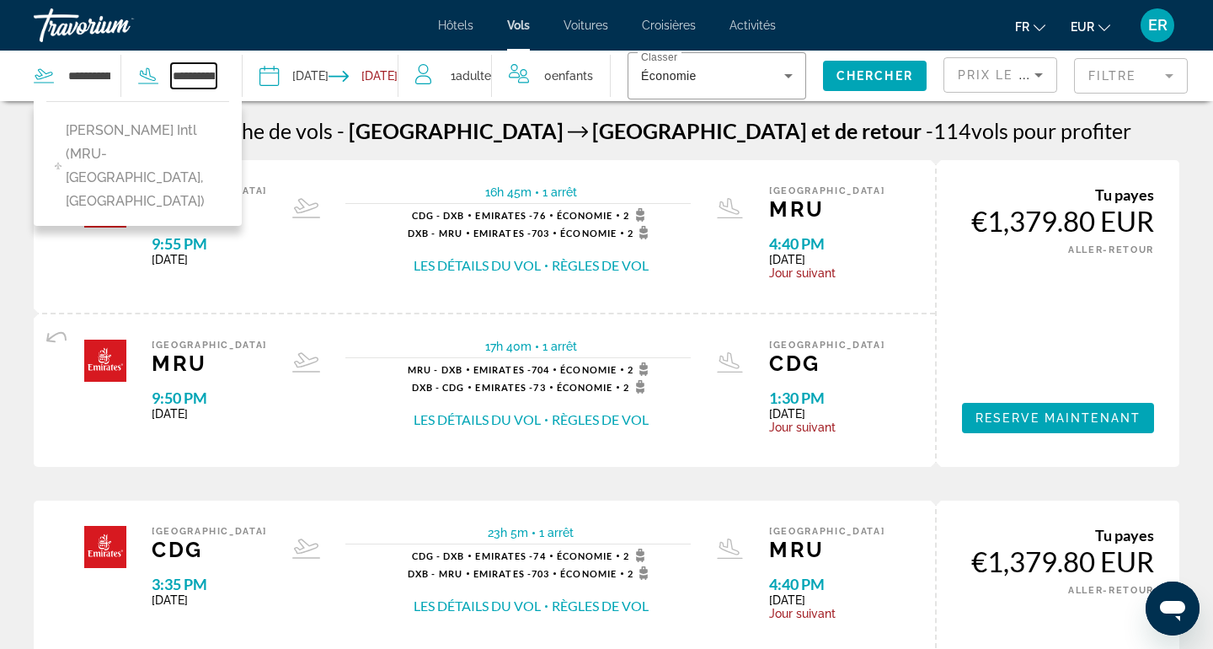
click at [184, 84] on input "**********" at bounding box center [193, 75] width 45 height 25
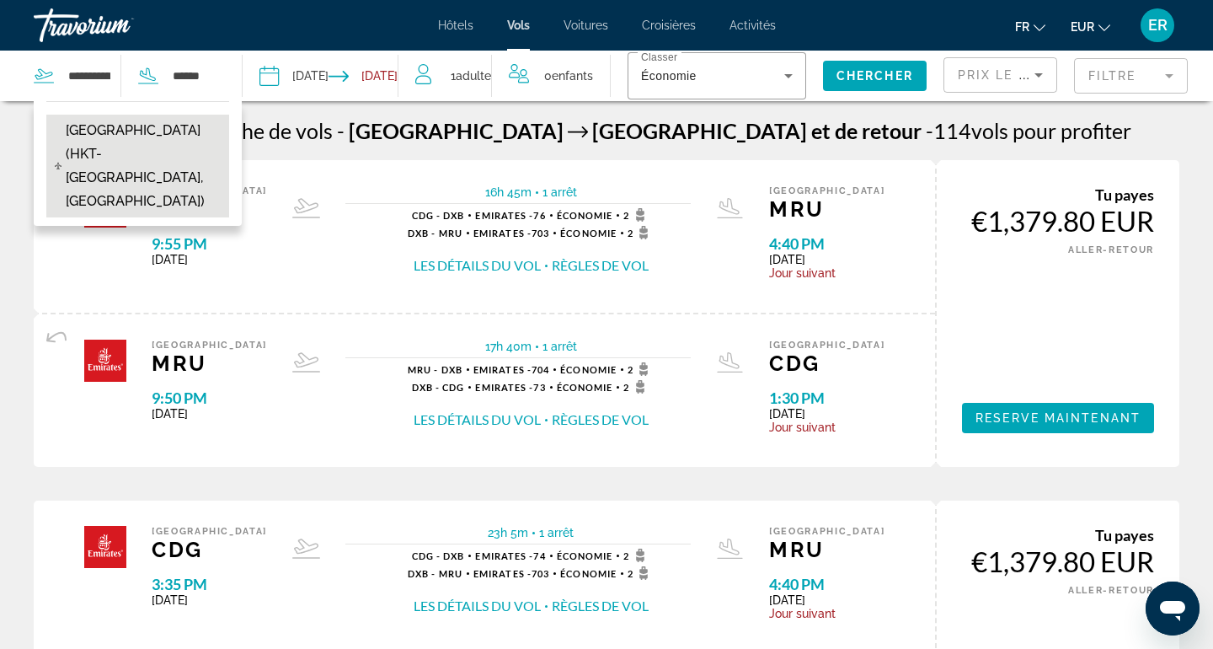
drag, startPoint x: 161, startPoint y: 93, endPoint x: 140, endPoint y: 153, distance: 64.2
click at [140, 153] on span "Phuket Intl Airport (HKT-Phuket, Thailand)" at bounding box center [143, 166] width 155 height 94
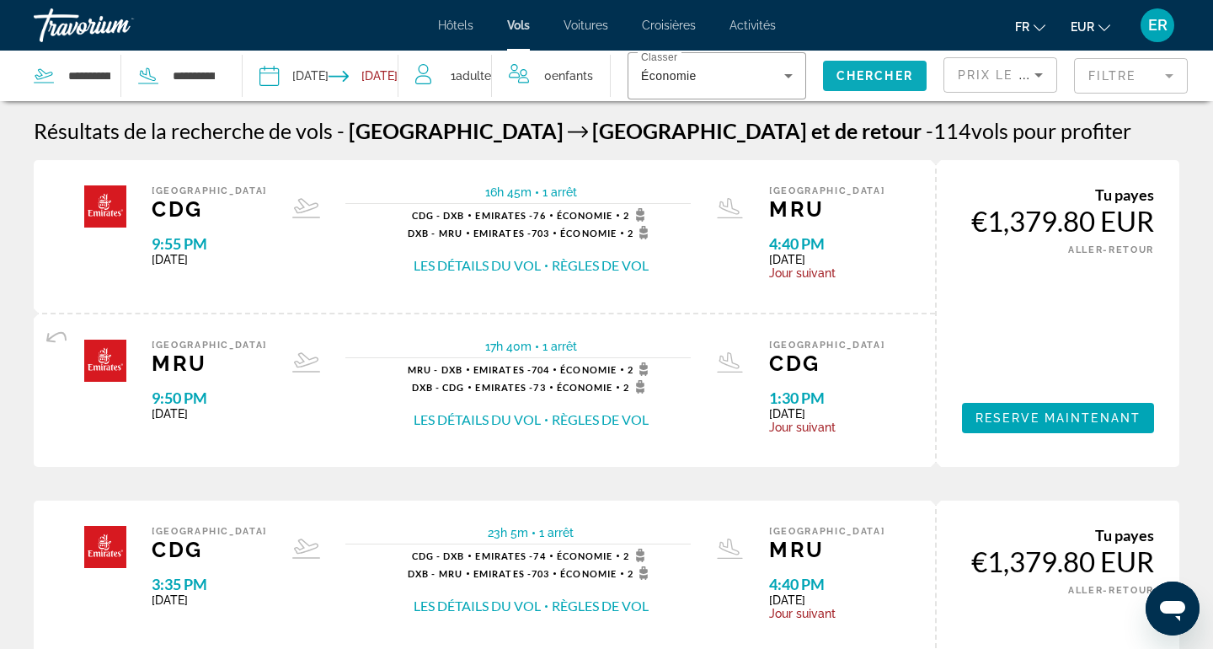
click at [880, 72] on span "Chercher" at bounding box center [874, 75] width 77 height 13
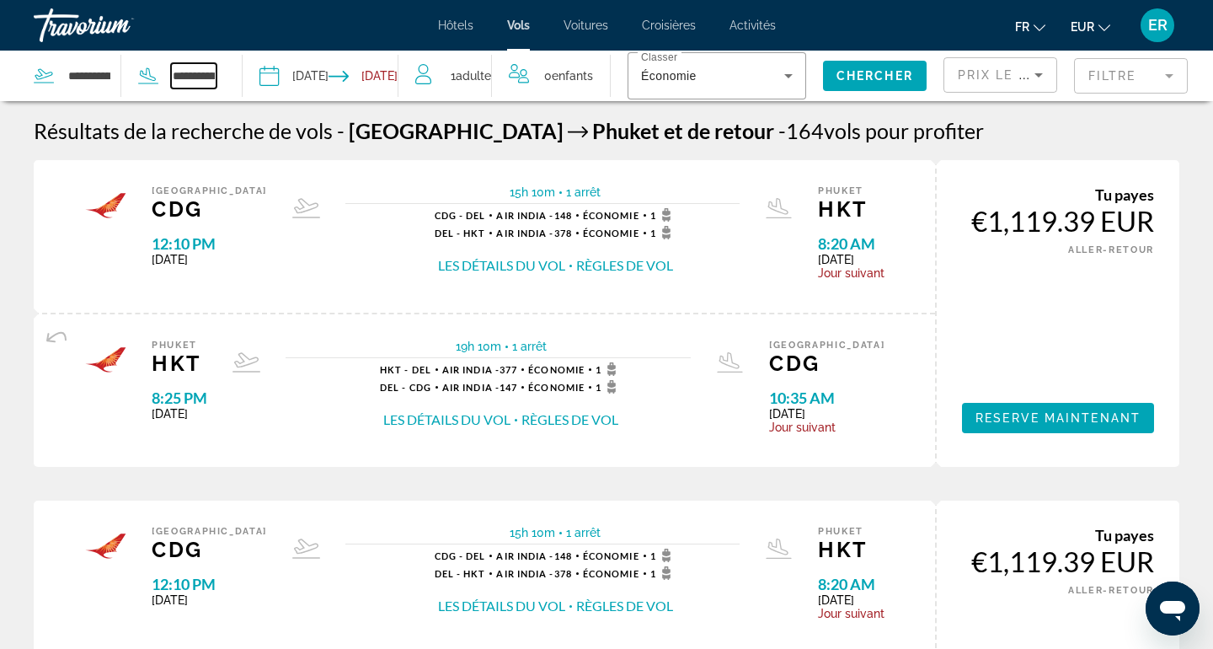
click at [171, 77] on input "**********" at bounding box center [193, 75] width 45 height 25
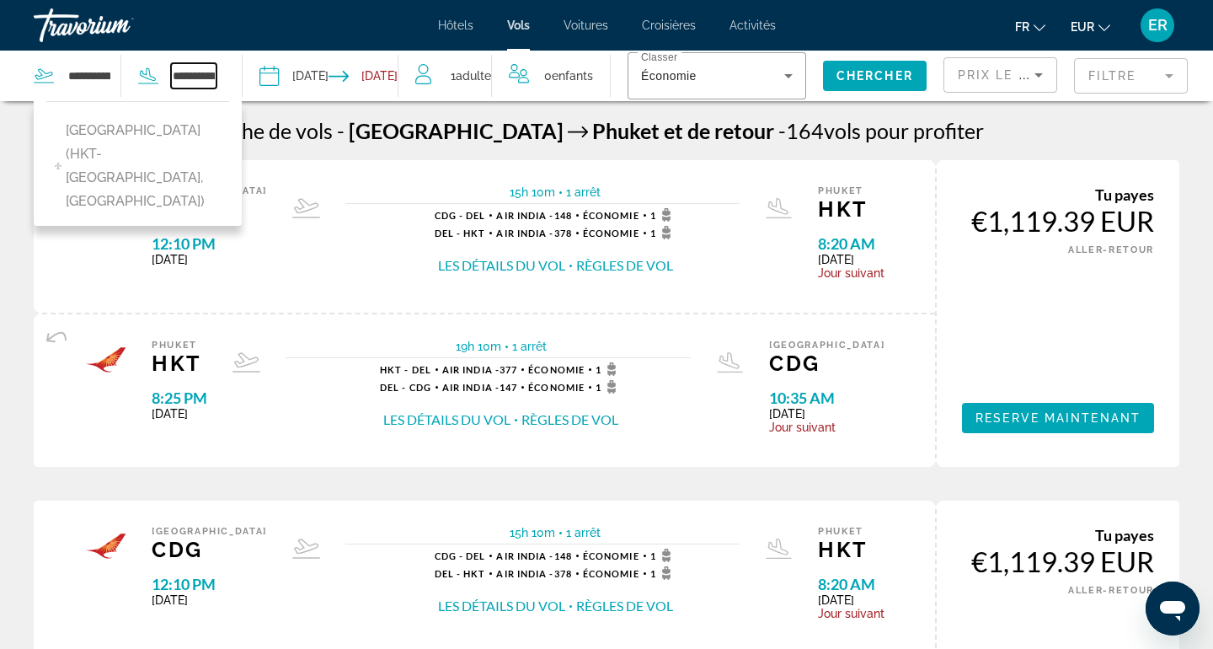
click at [198, 77] on input "**********" at bounding box center [193, 75] width 45 height 25
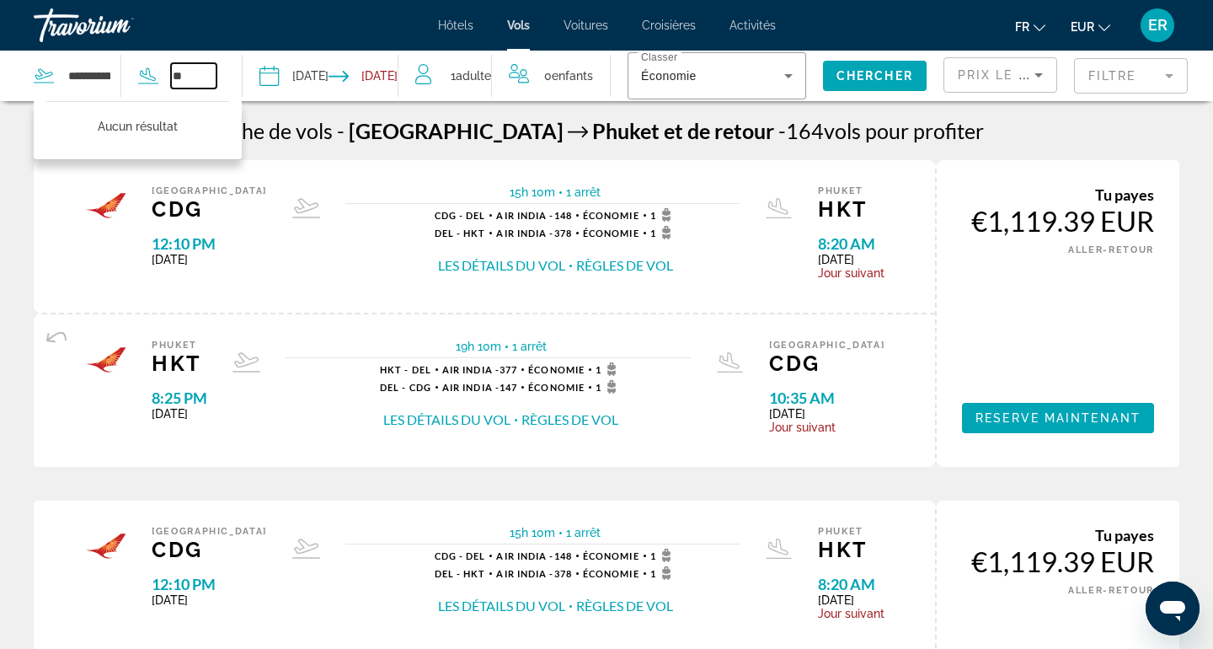
type input "*"
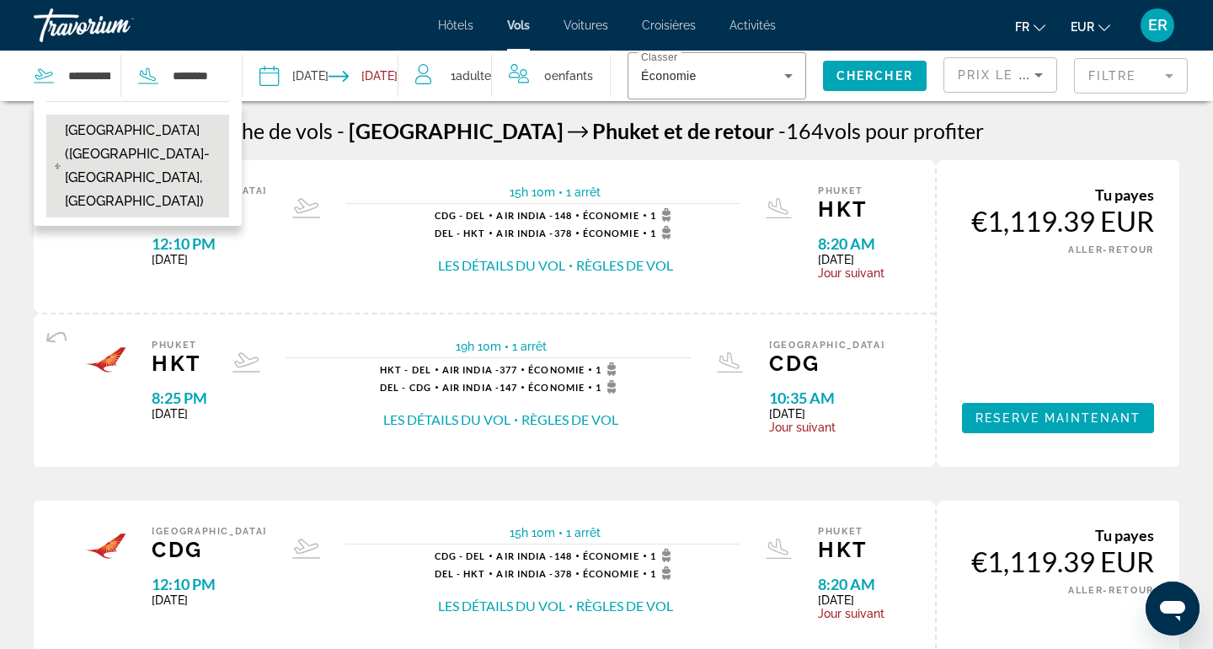
click at [176, 154] on span "Zanzibar Airport (ZNZ-Zanzibar, Tanzania)" at bounding box center [143, 166] width 156 height 94
type input "**********"
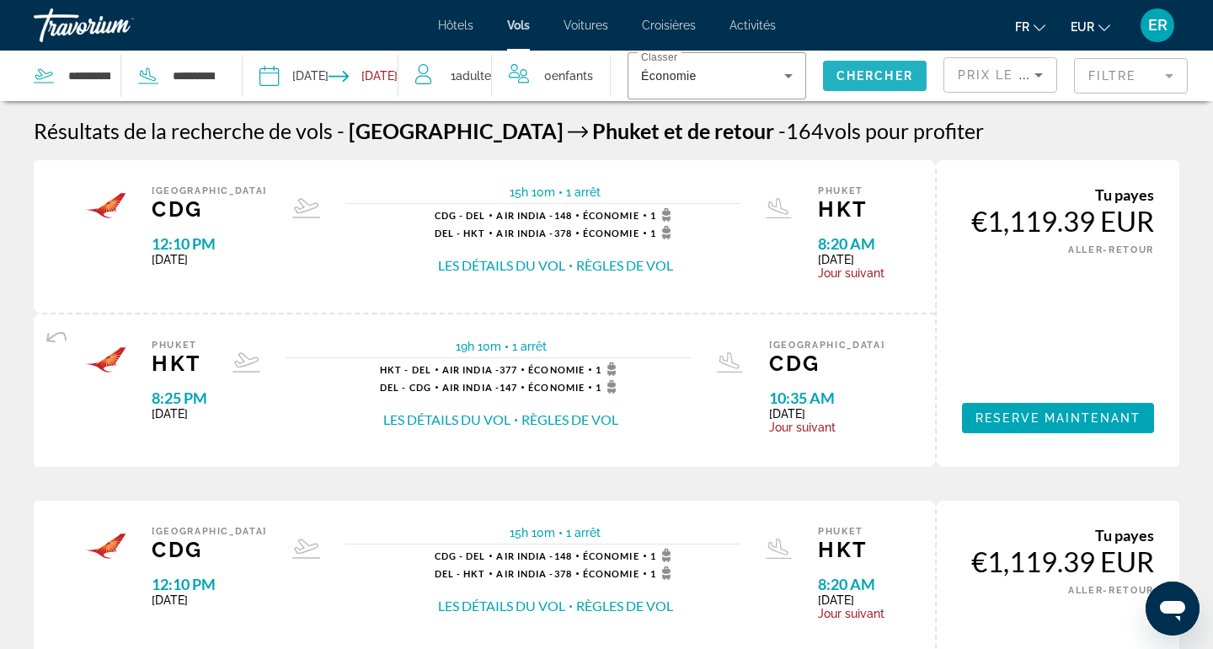
click at [883, 79] on span "Chercher" at bounding box center [874, 75] width 77 height 13
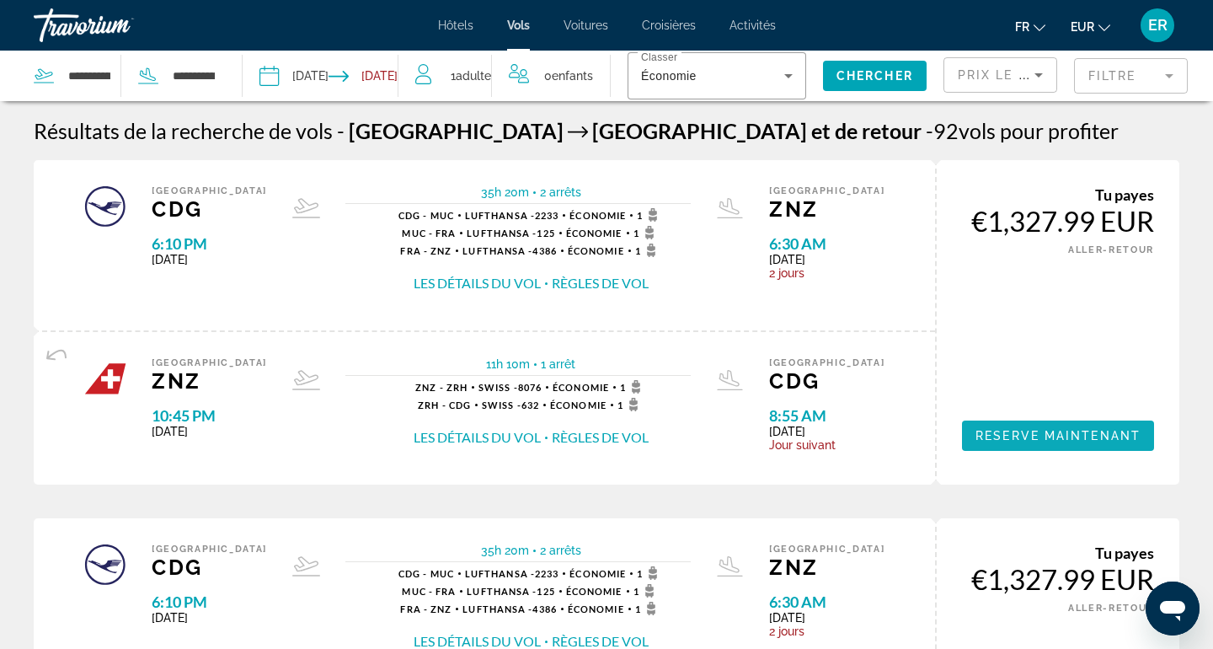
click at [1105, 442] on span "Reserve maintenant" at bounding box center [1057, 435] width 165 height 13
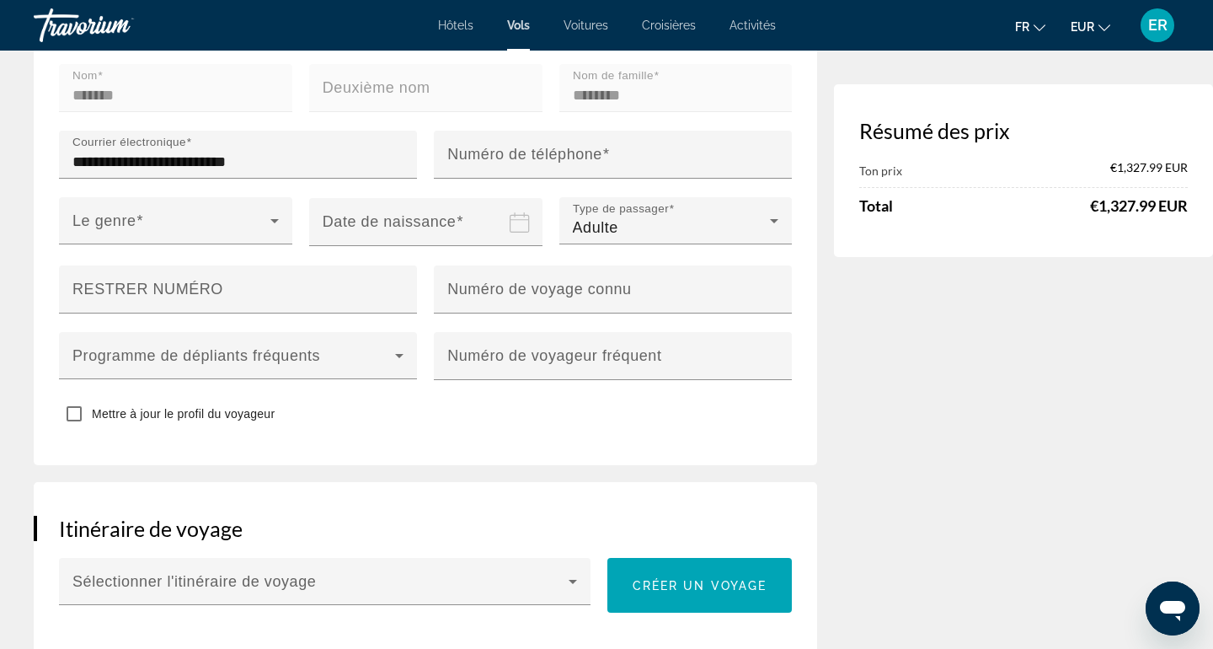
scroll to position [803, 0]
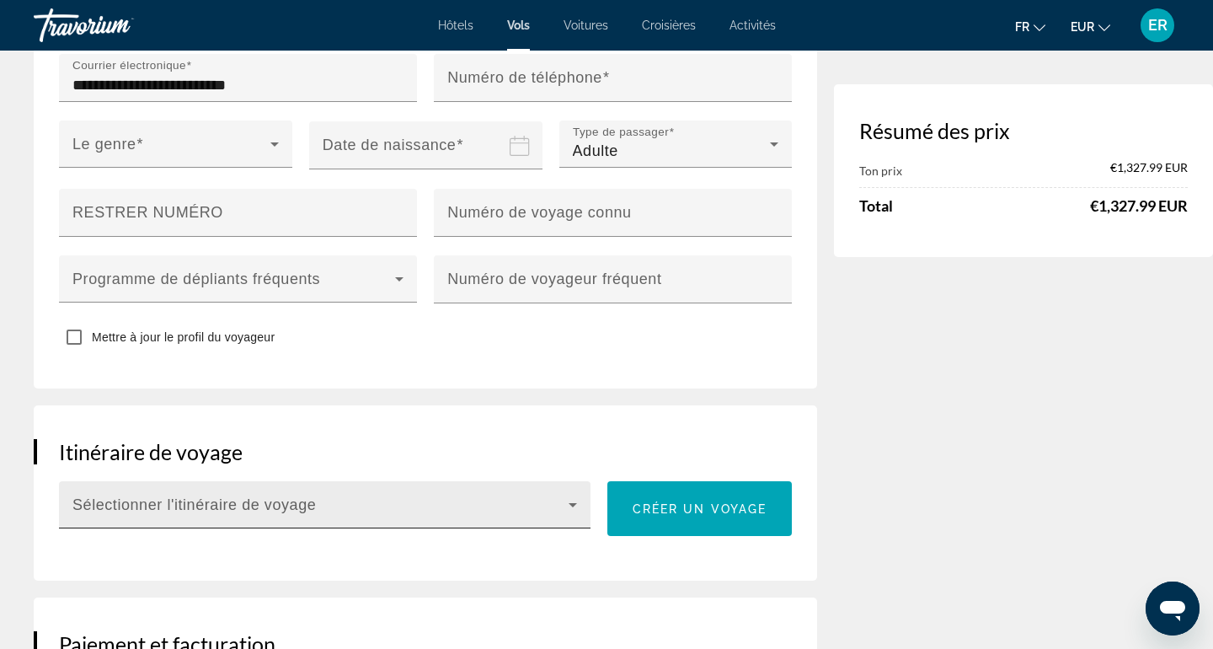
click at [441, 508] on div "Sélectionner l'itinéraire de voyage" at bounding box center [324, 504] width 505 height 47
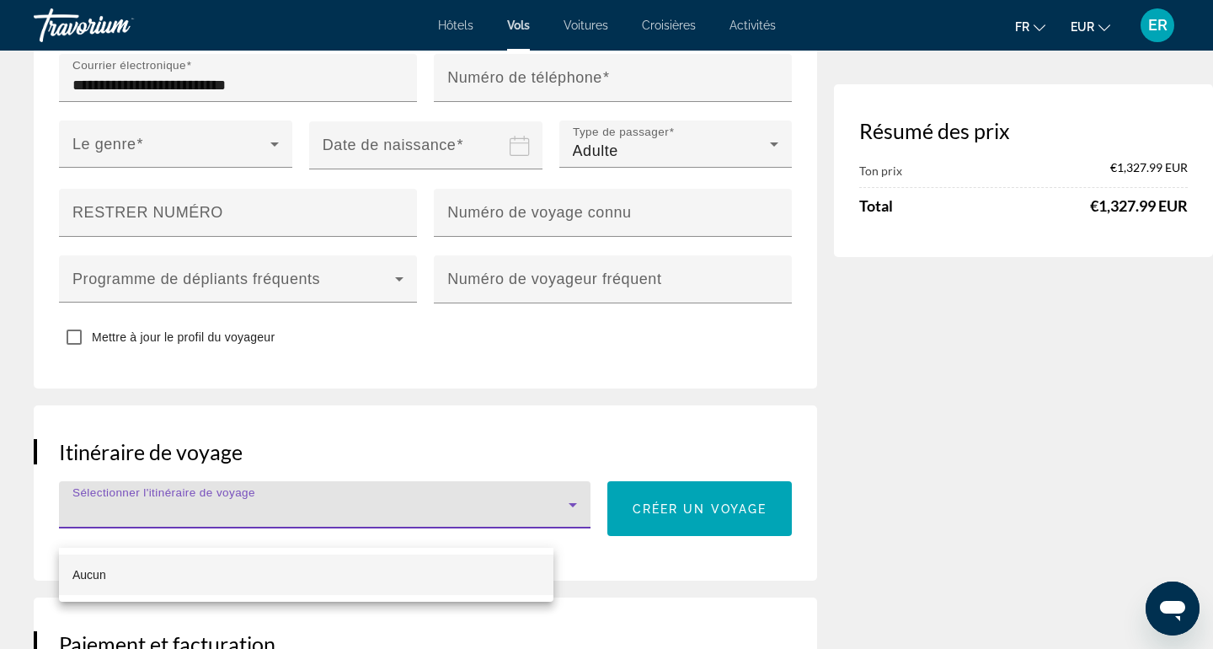
click at [535, 456] on div at bounding box center [606, 324] width 1213 height 649
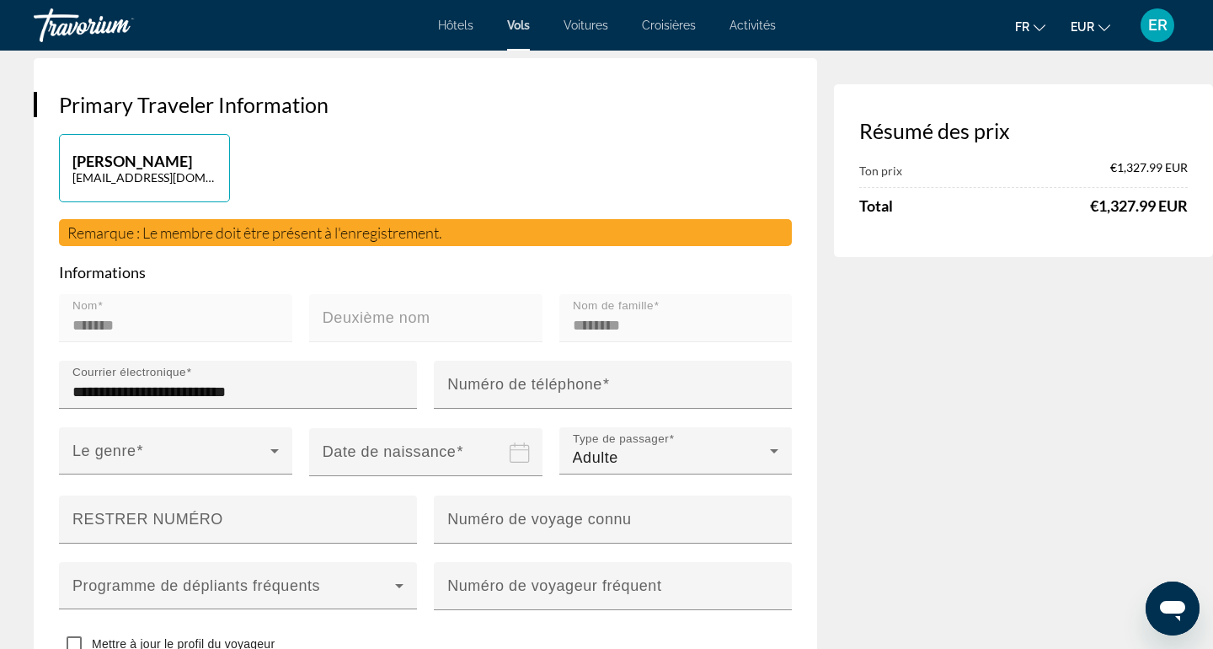
scroll to position [543, 0]
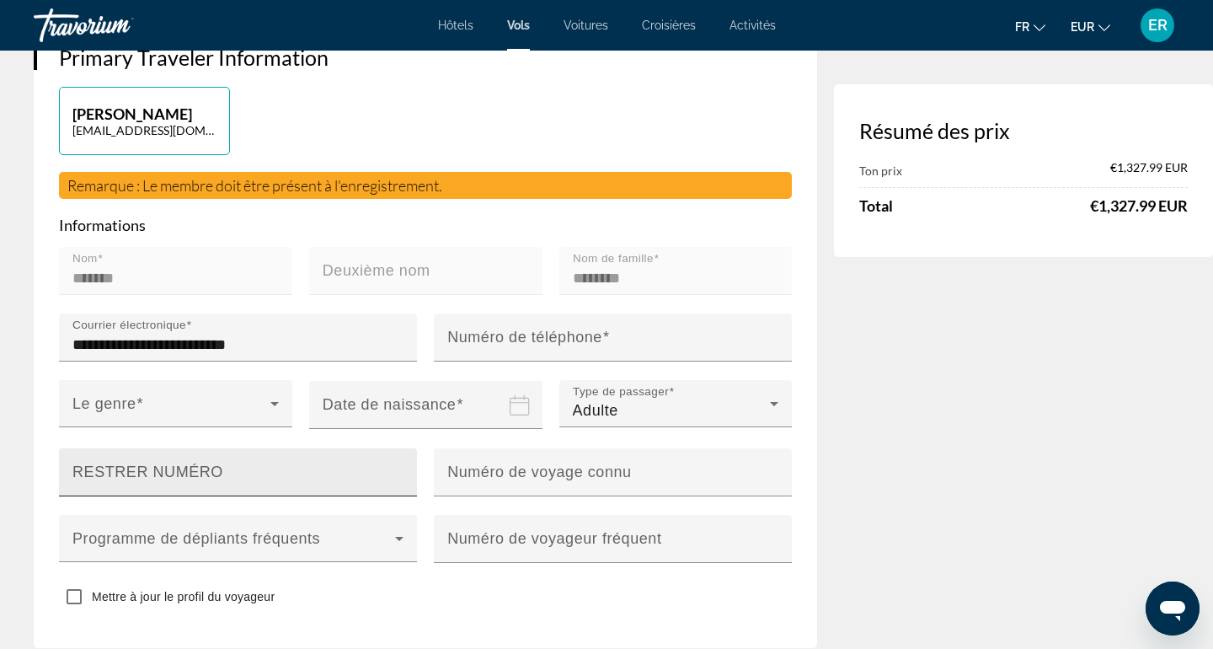
click at [314, 489] on input "RESTRER NUMÉRO" at bounding box center [242, 479] width 341 height 20
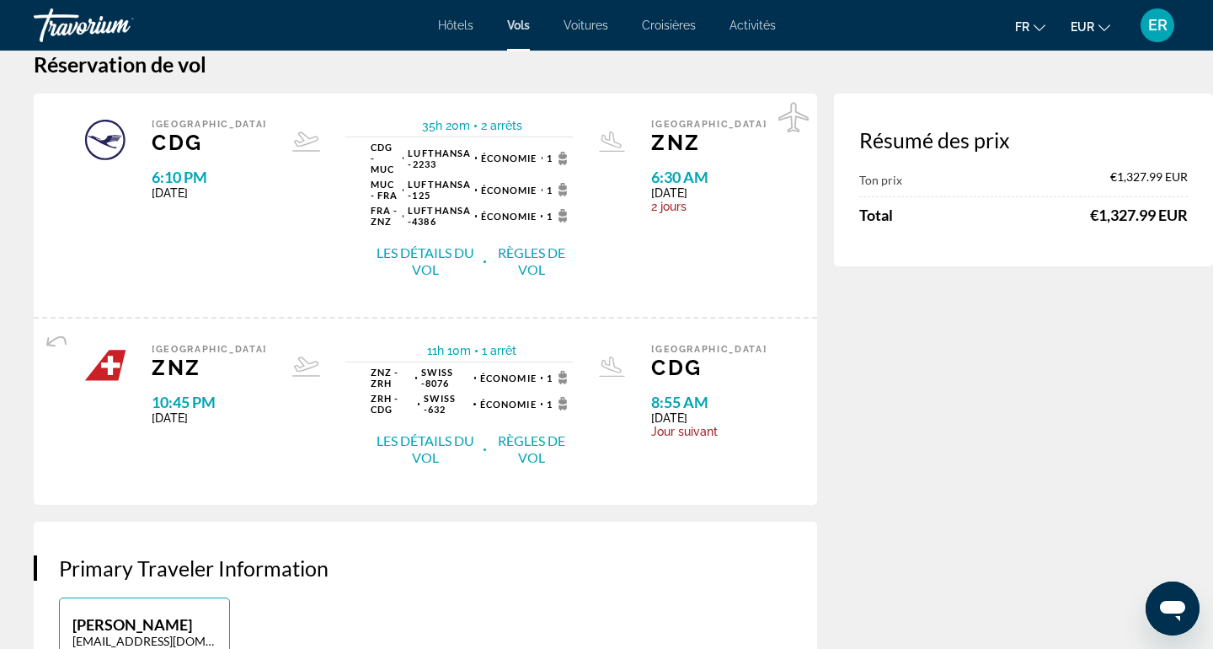
scroll to position [32, 0]
click at [414, 246] on button "Les détails du vol" at bounding box center [425, 261] width 109 height 35
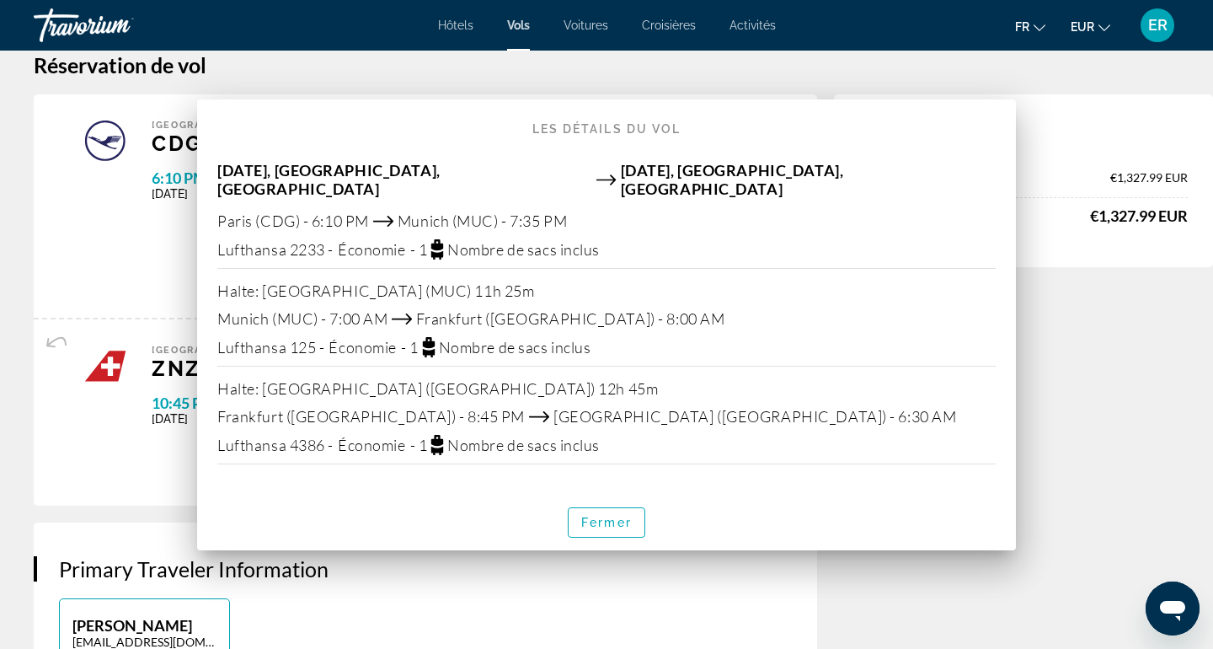
scroll to position [0, 0]
click at [603, 515] on span "Fermer" at bounding box center [606, 521] width 51 height 13
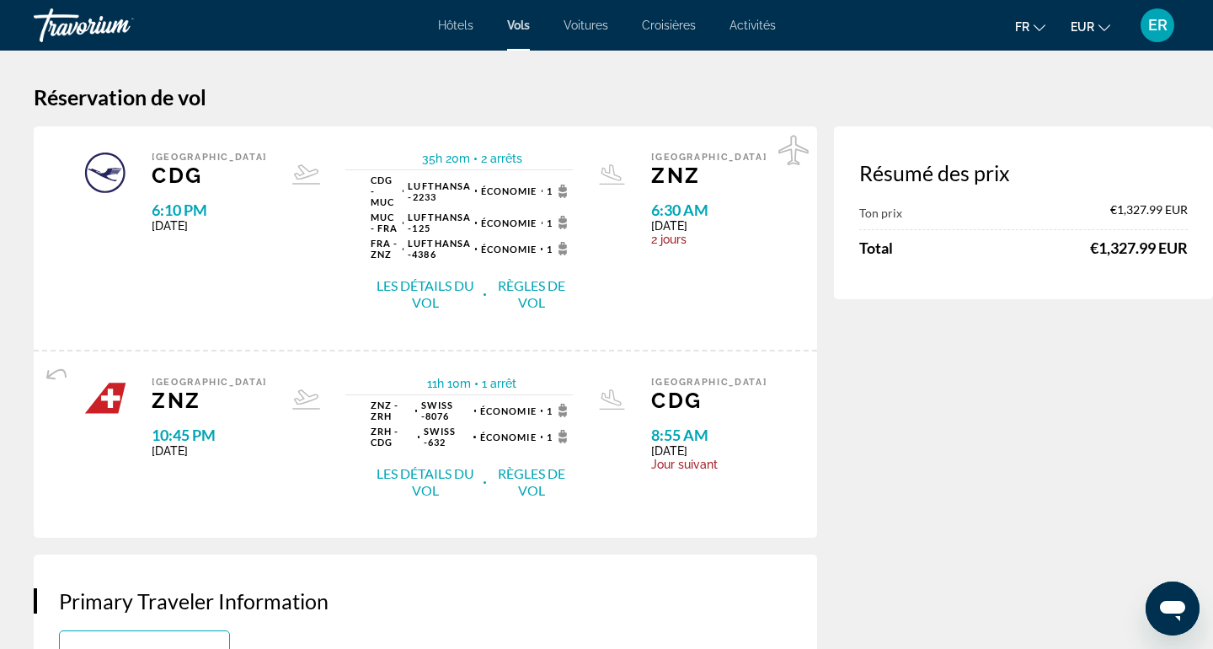
scroll to position [32, 0]
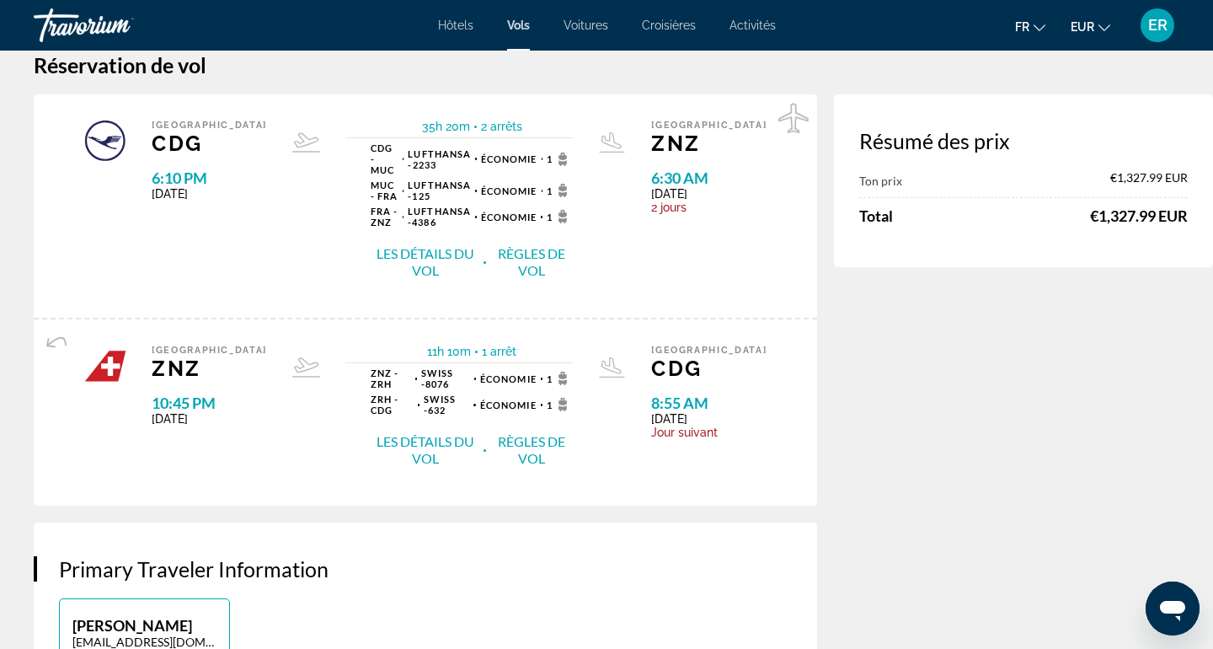
click at [417, 435] on button "Les détails du vol" at bounding box center [425, 449] width 109 height 35
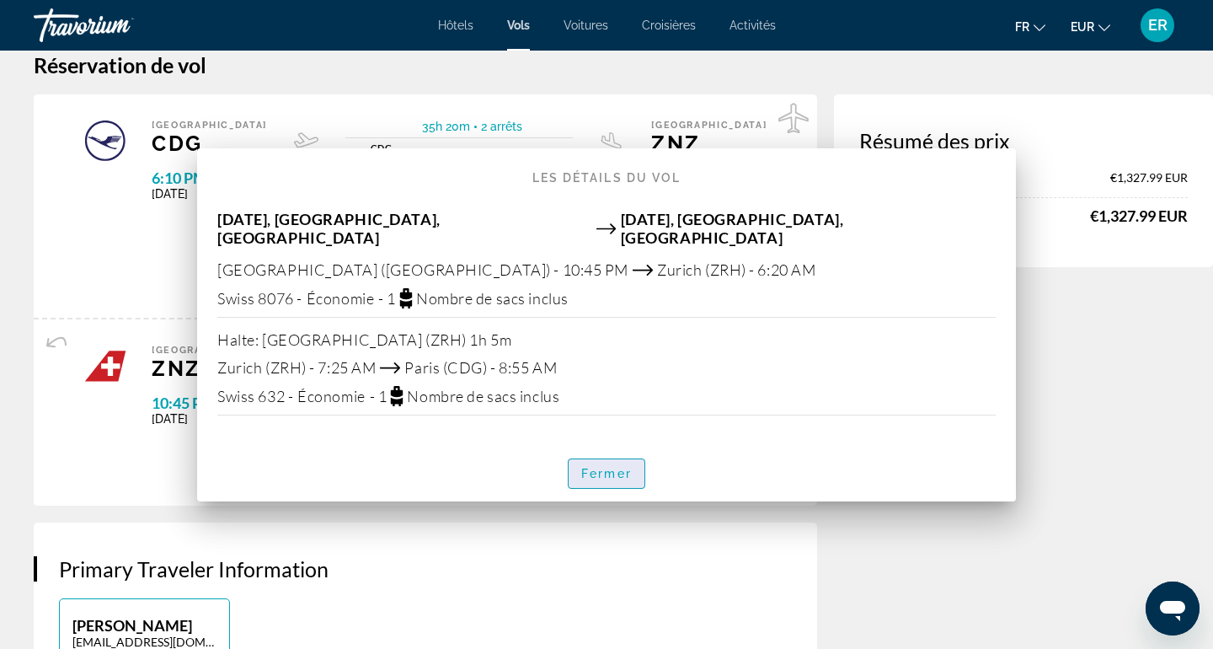
click at [600, 471] on span "Fermer" at bounding box center [606, 473] width 51 height 13
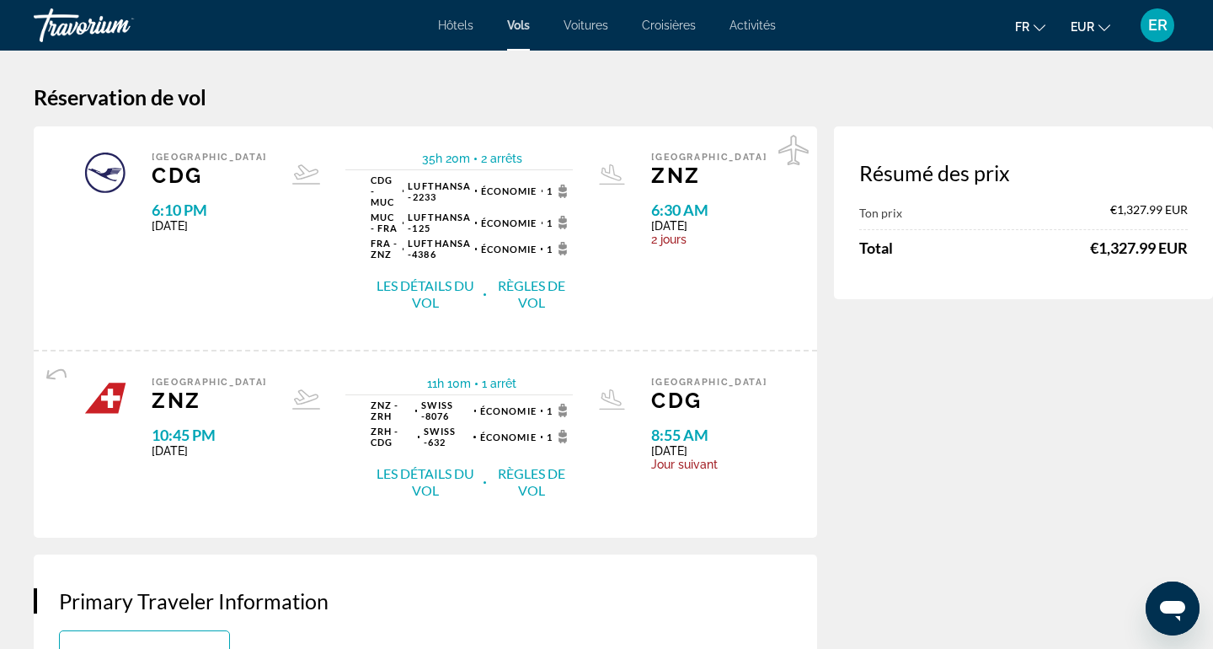
scroll to position [32, 0]
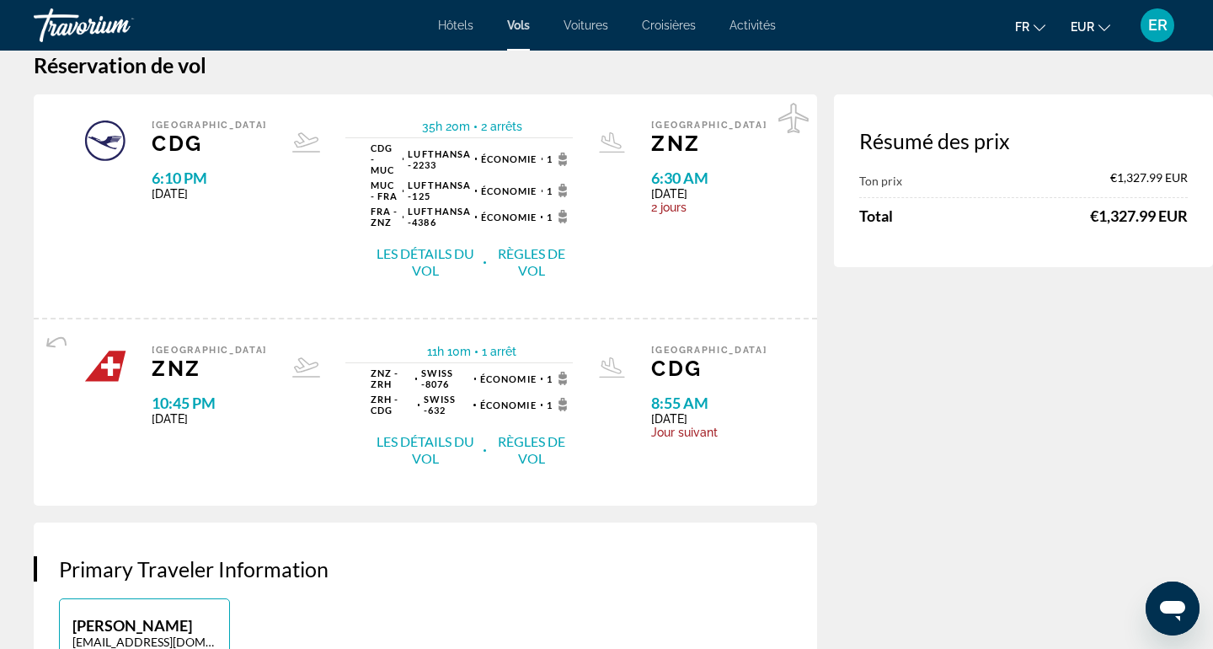
click at [512, 444] on button "Règles de vol" at bounding box center [531, 449] width 83 height 35
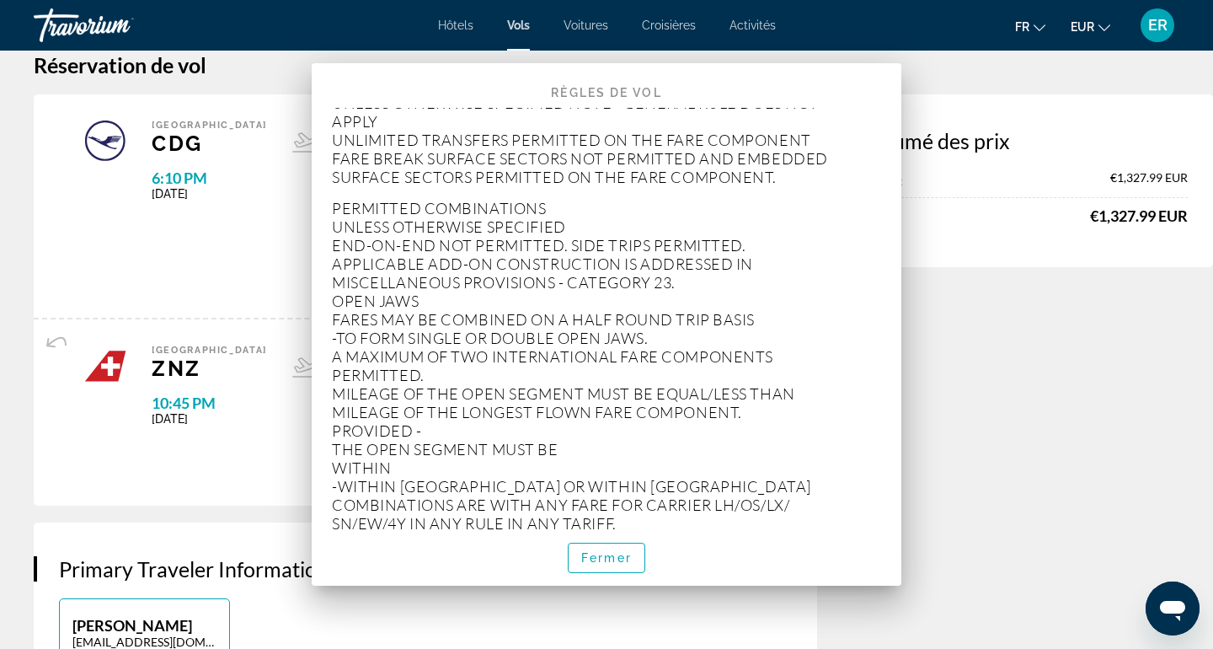
scroll to position [1567, 0]
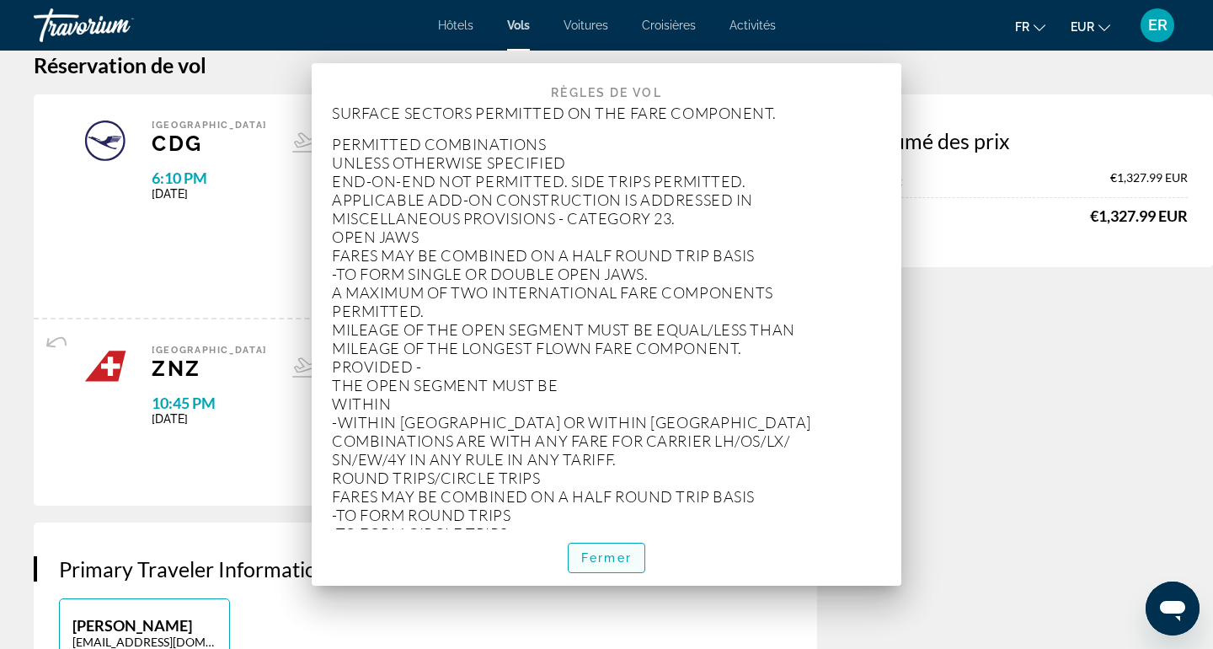
click at [596, 558] on span "Fermer" at bounding box center [606, 557] width 51 height 13
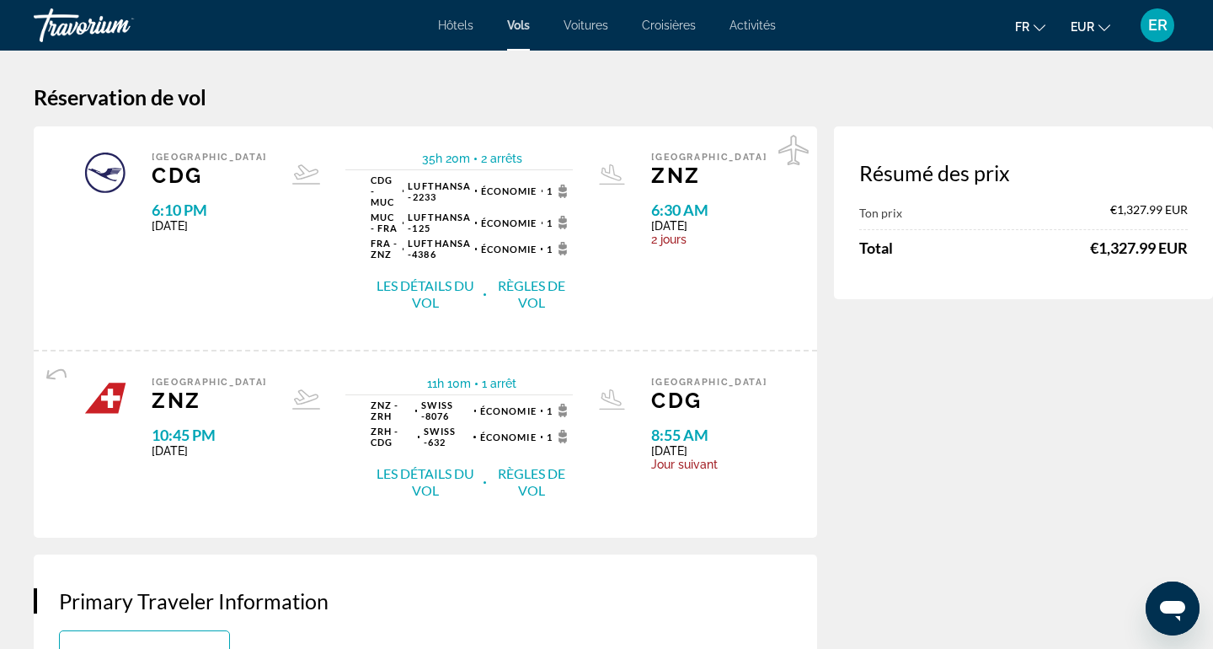
scroll to position [32, 0]
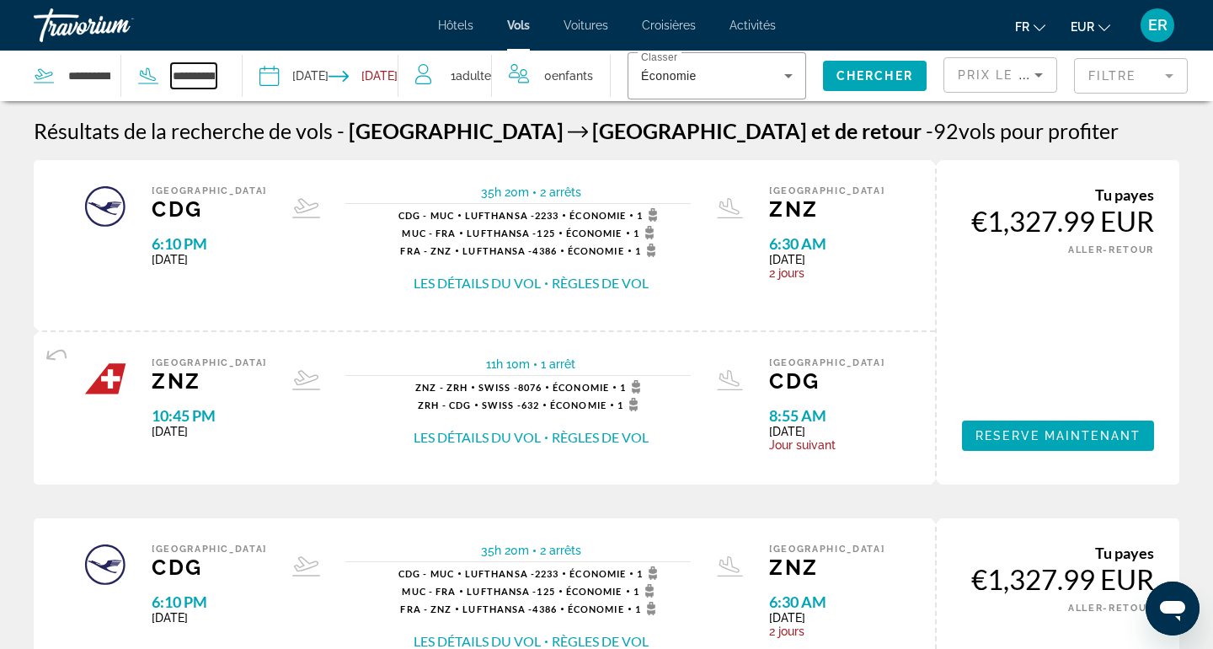
click at [185, 85] on input "**********" at bounding box center [193, 75] width 45 height 25
click at [192, 76] on input "**********" at bounding box center [193, 75] width 45 height 25
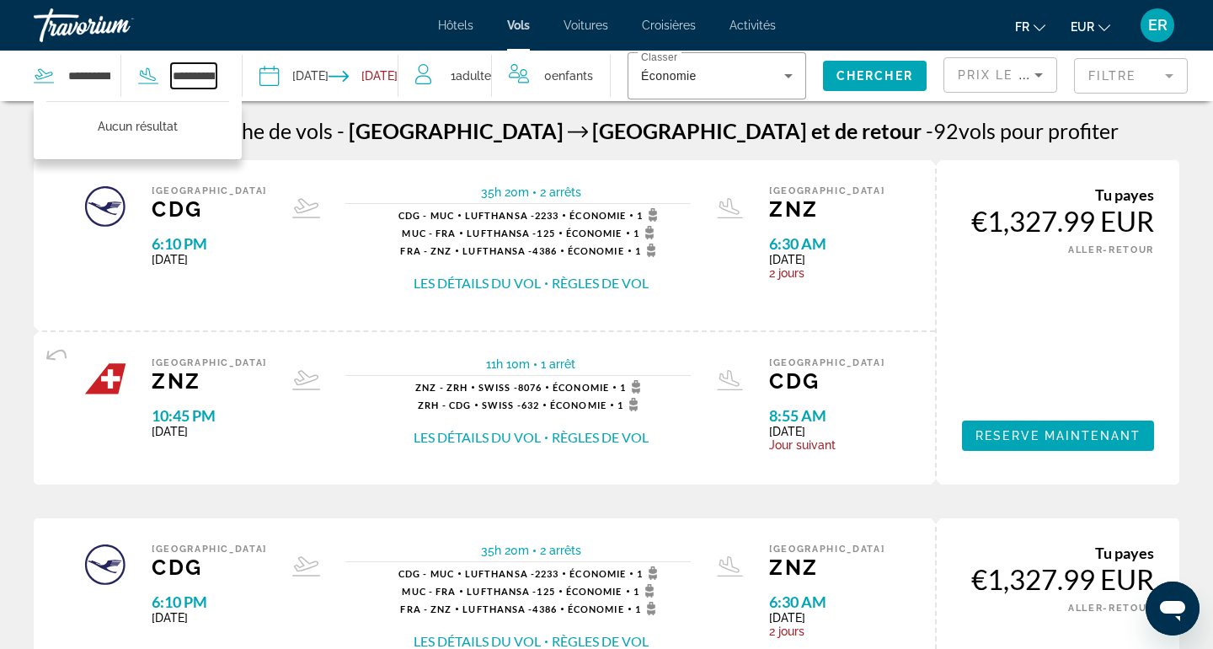
type input "**********"
drag, startPoint x: 211, startPoint y: 83, endPoint x: 211, endPoint y: 73, distance: 10.1
click at [211, 73] on input "**********" at bounding box center [193, 75] width 45 height 25
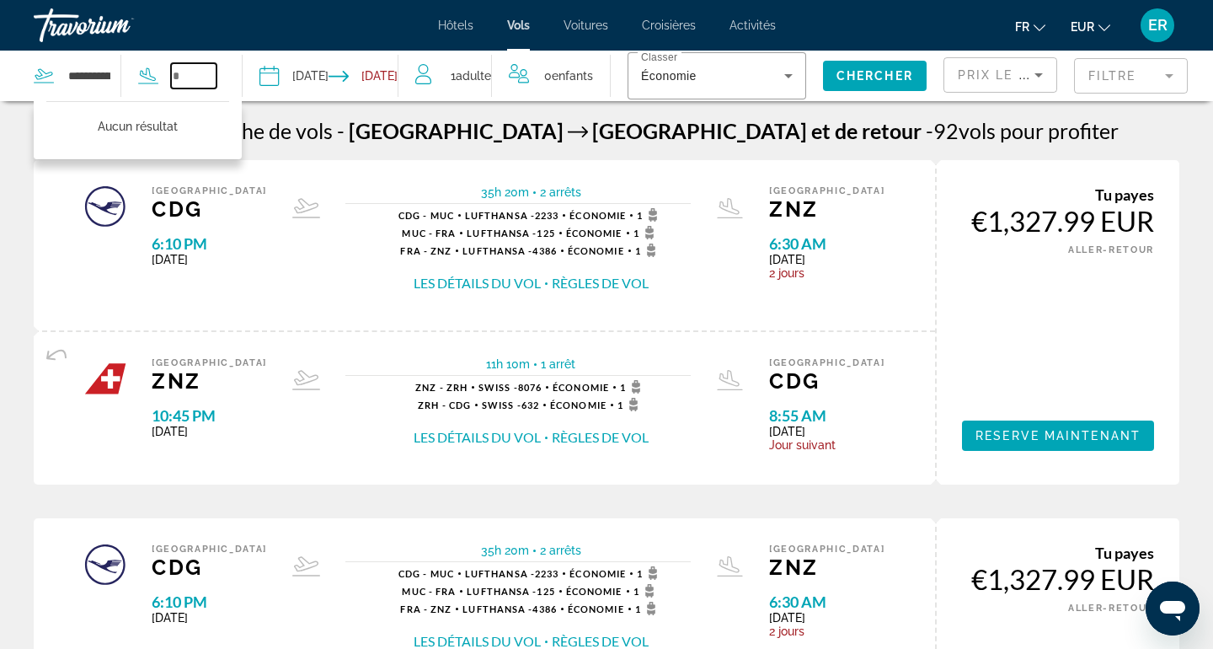
click at [192, 77] on input "Search widget" at bounding box center [193, 75] width 45 height 25
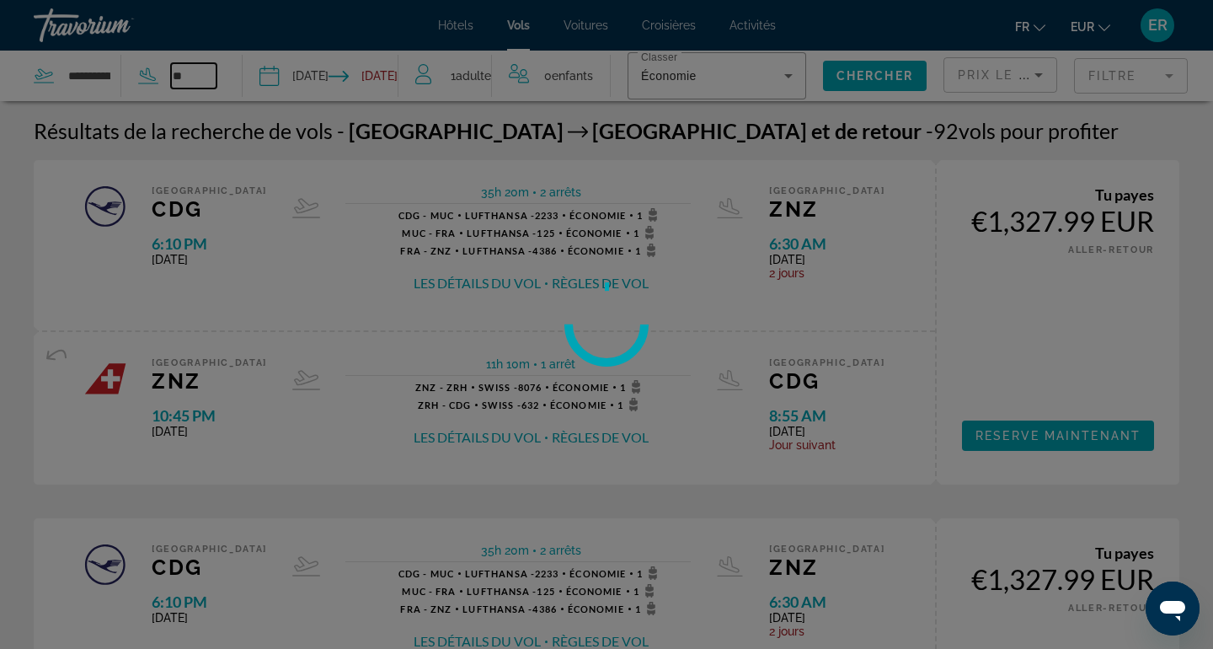
type input "*"
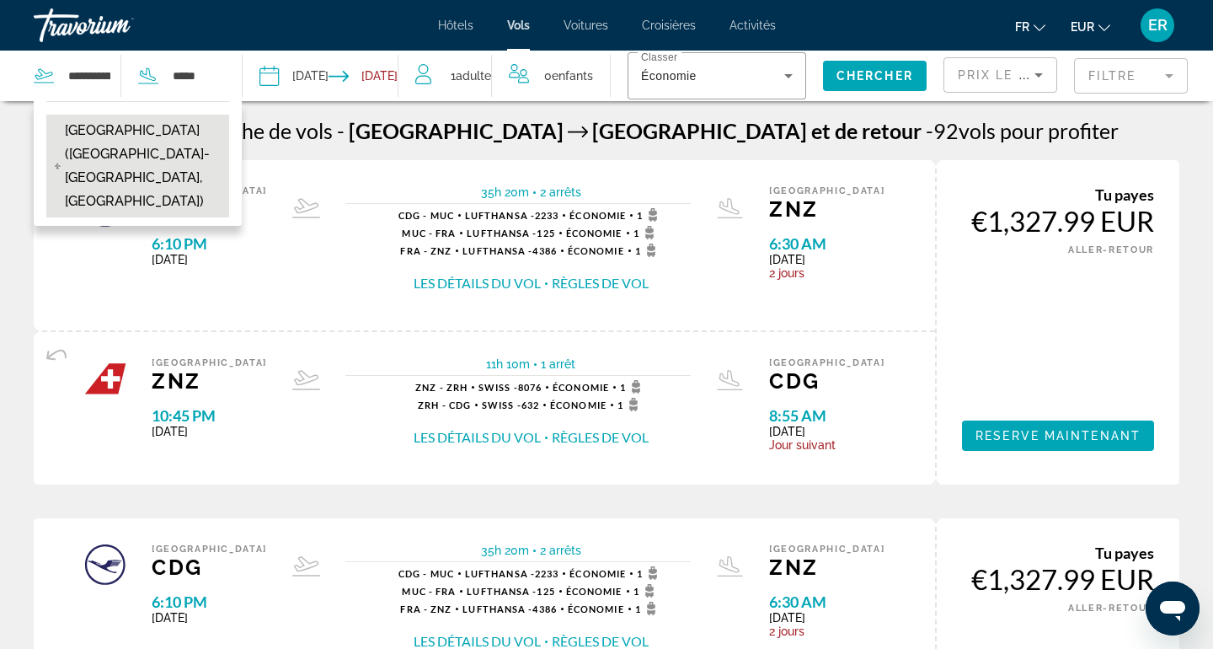
click at [200, 148] on span "Aeropuerto De Gran Canaria (LPA-Gran Canaria, Spain)" at bounding box center [143, 166] width 156 height 94
type input "**********"
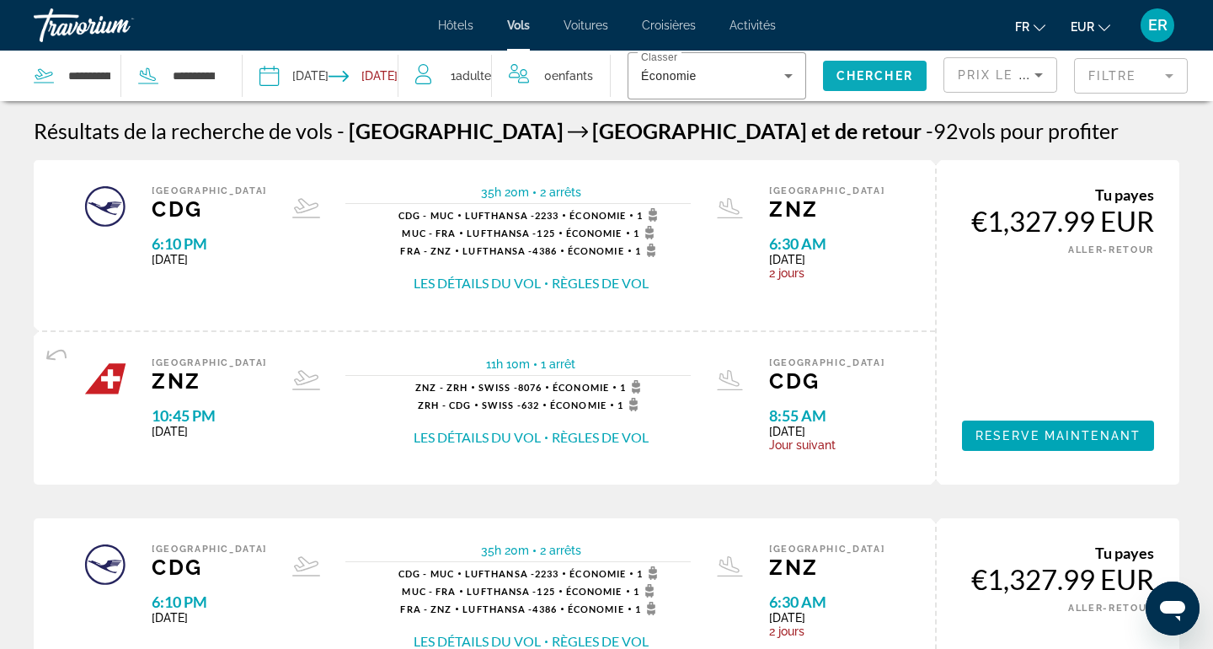
click at [856, 73] on span "Chercher" at bounding box center [874, 75] width 77 height 13
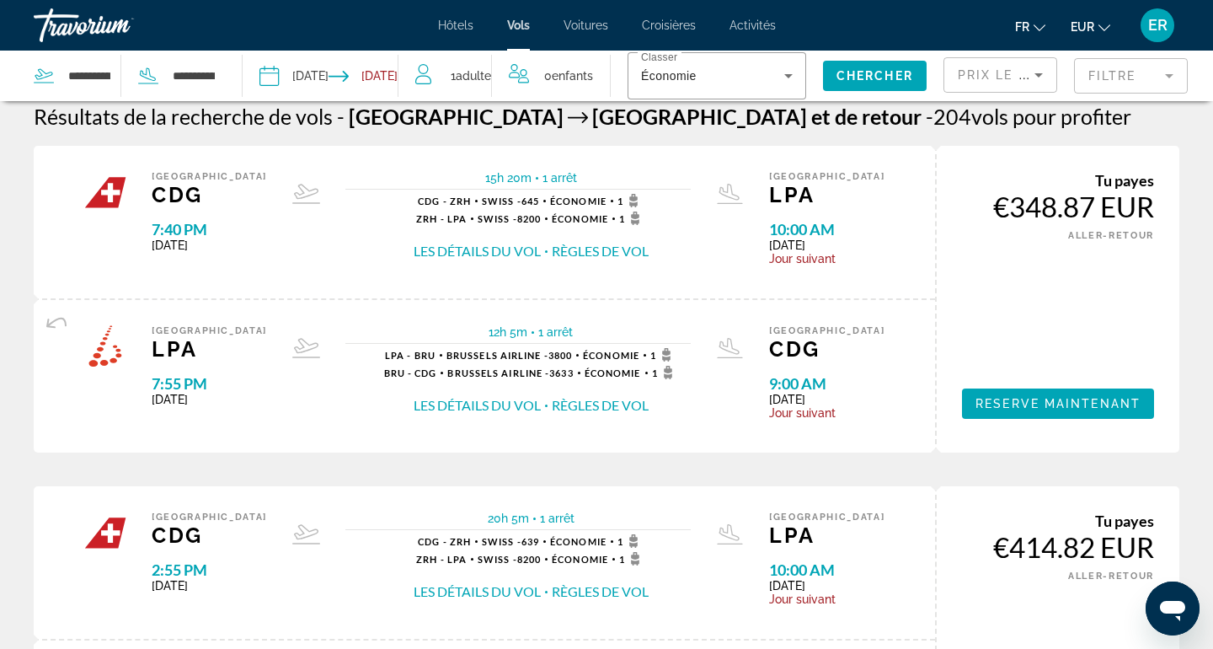
scroll to position [8, 0]
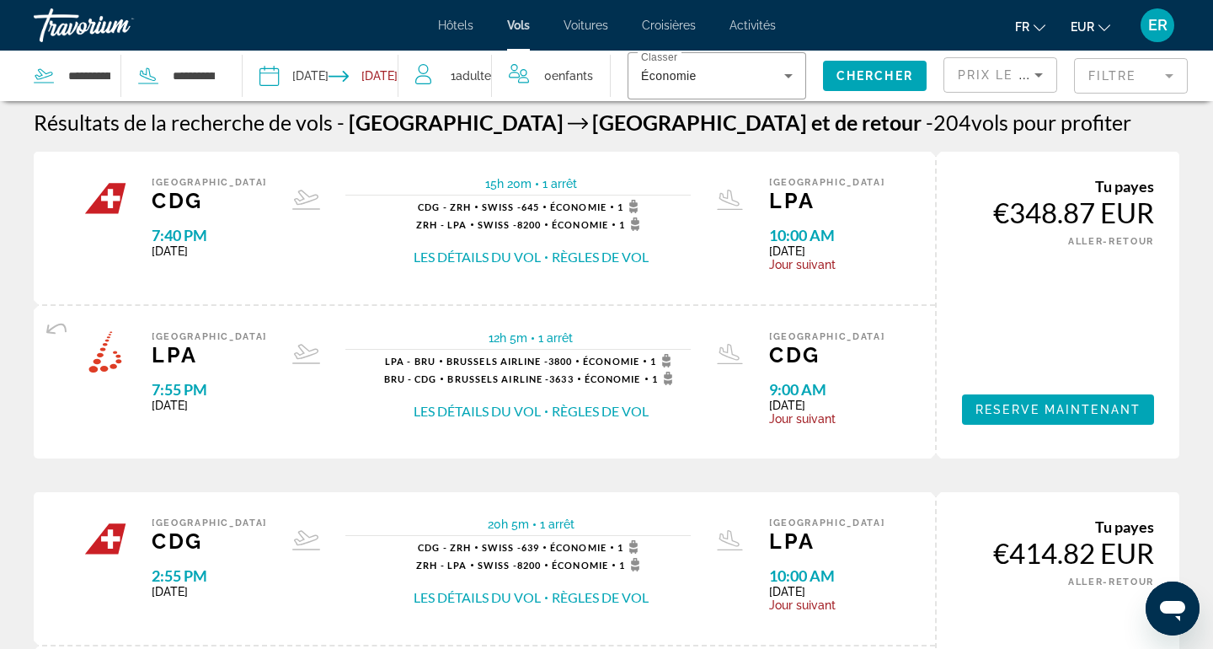
click at [461, 31] on span "Hôtels" at bounding box center [455, 25] width 35 height 13
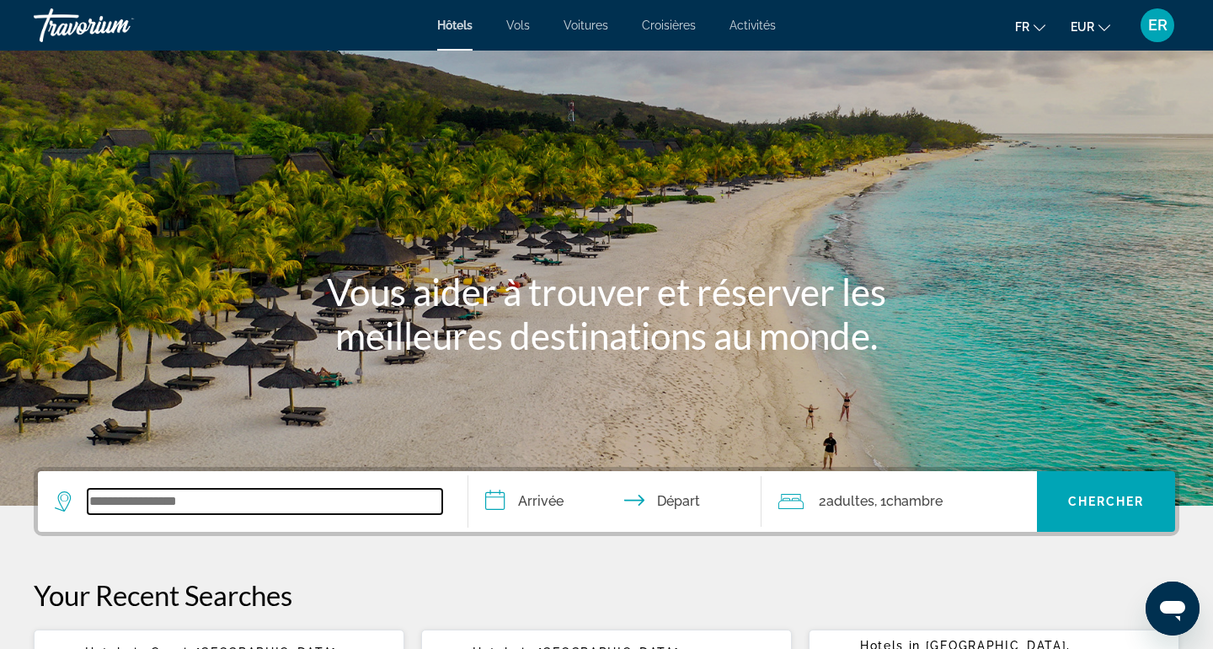
click at [390, 502] on input "Search widget" at bounding box center [265, 501] width 355 height 25
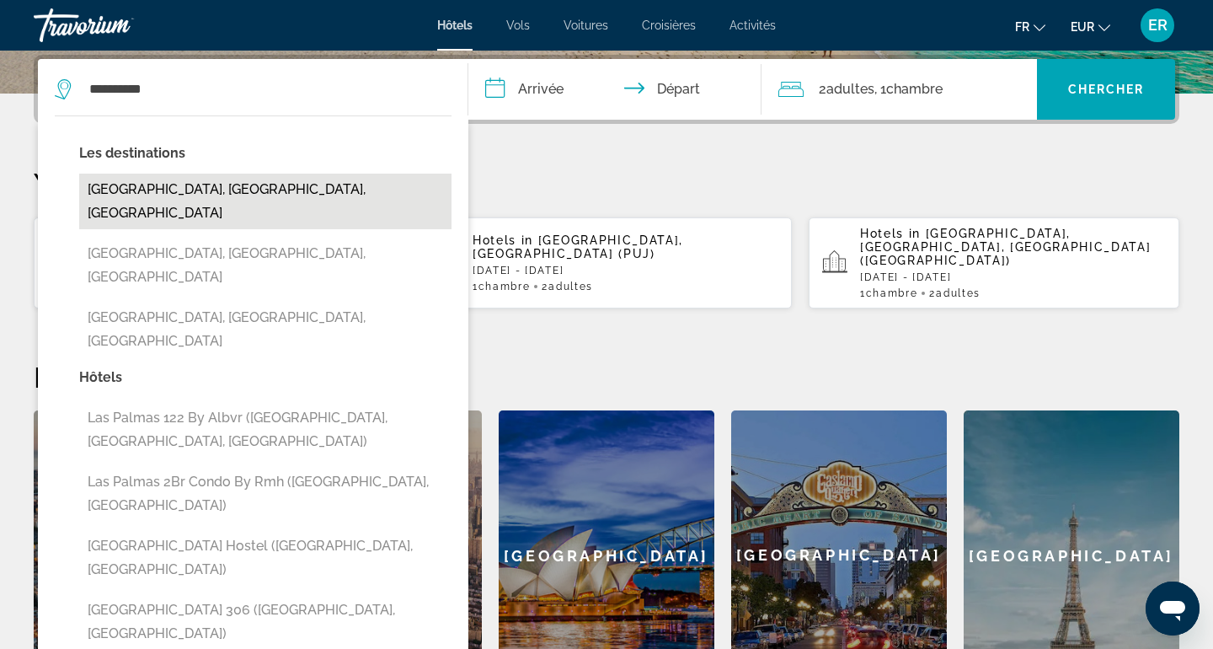
click at [257, 192] on button "Las Palmas De Gran Canaria, Gran Canaria, Spain" at bounding box center [265, 202] width 372 height 56
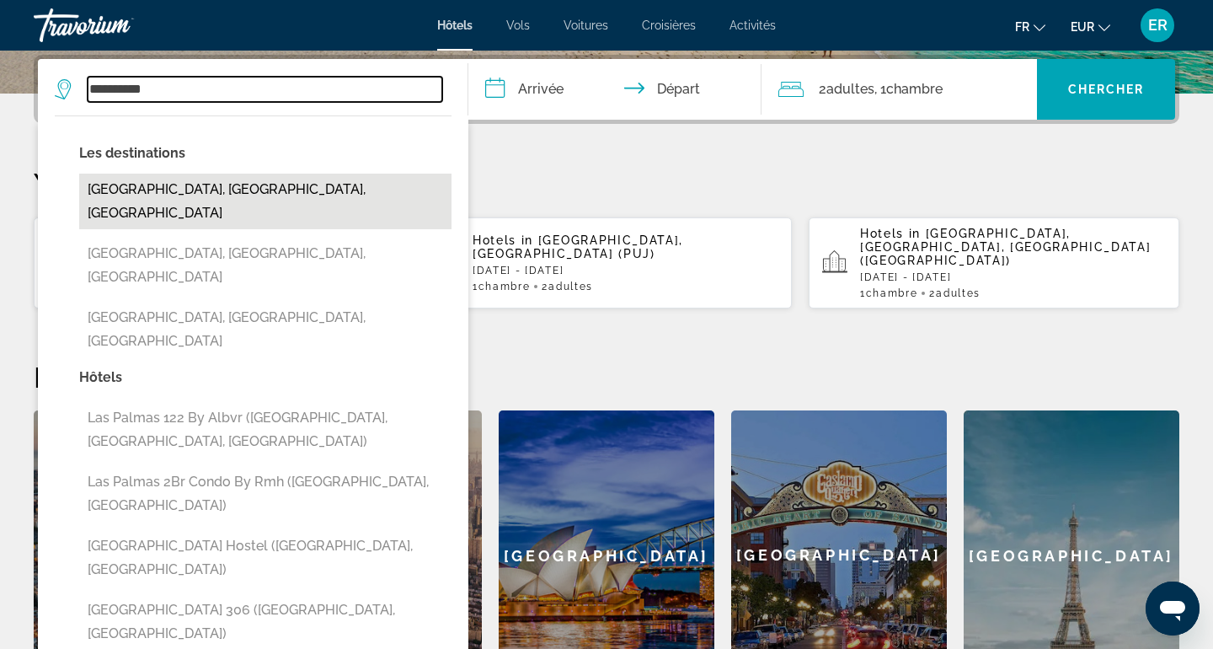
type input "**********"
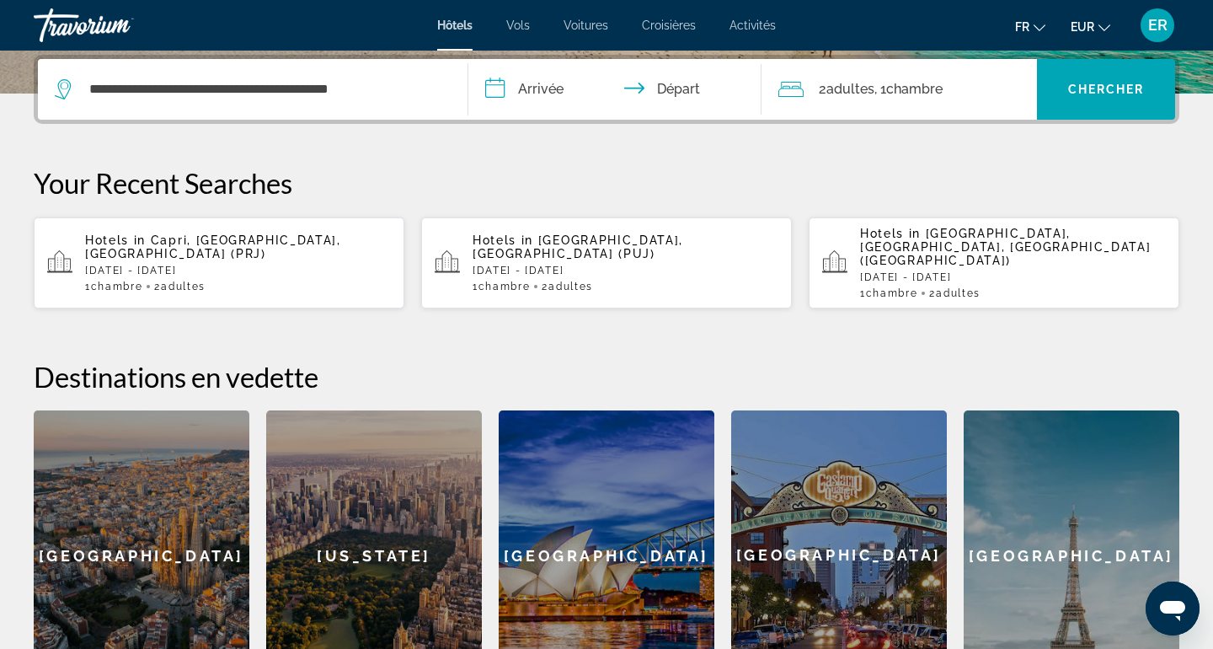
click at [569, 88] on input "**********" at bounding box center [618, 92] width 300 height 66
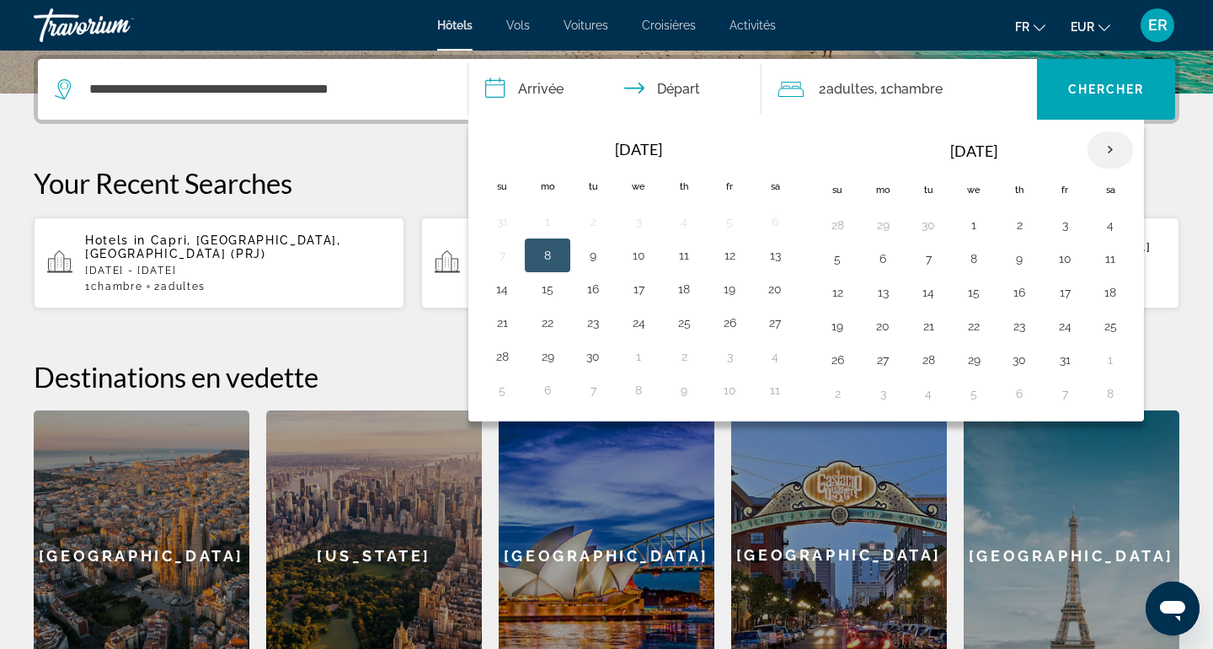
click at [1125, 155] on th "Next month" at bounding box center [1109, 149] width 45 height 37
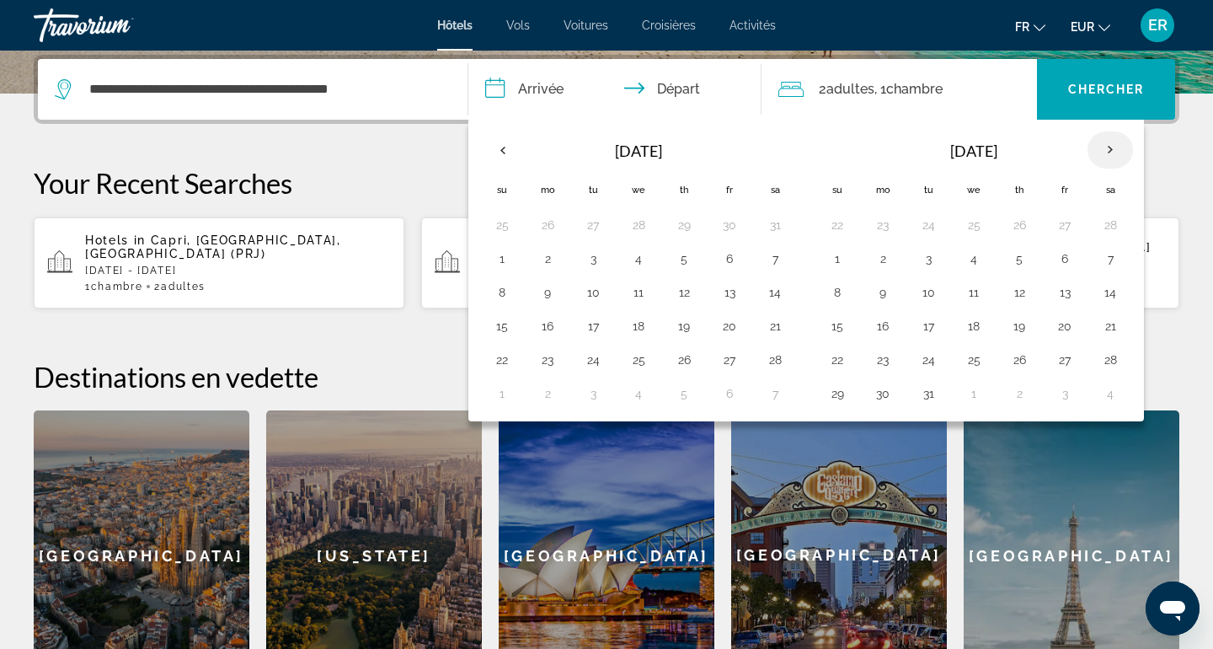
click at [1125, 155] on th "Next month" at bounding box center [1109, 149] width 45 height 37
click at [1116, 335] on button "25" at bounding box center [1110, 326] width 27 height 24
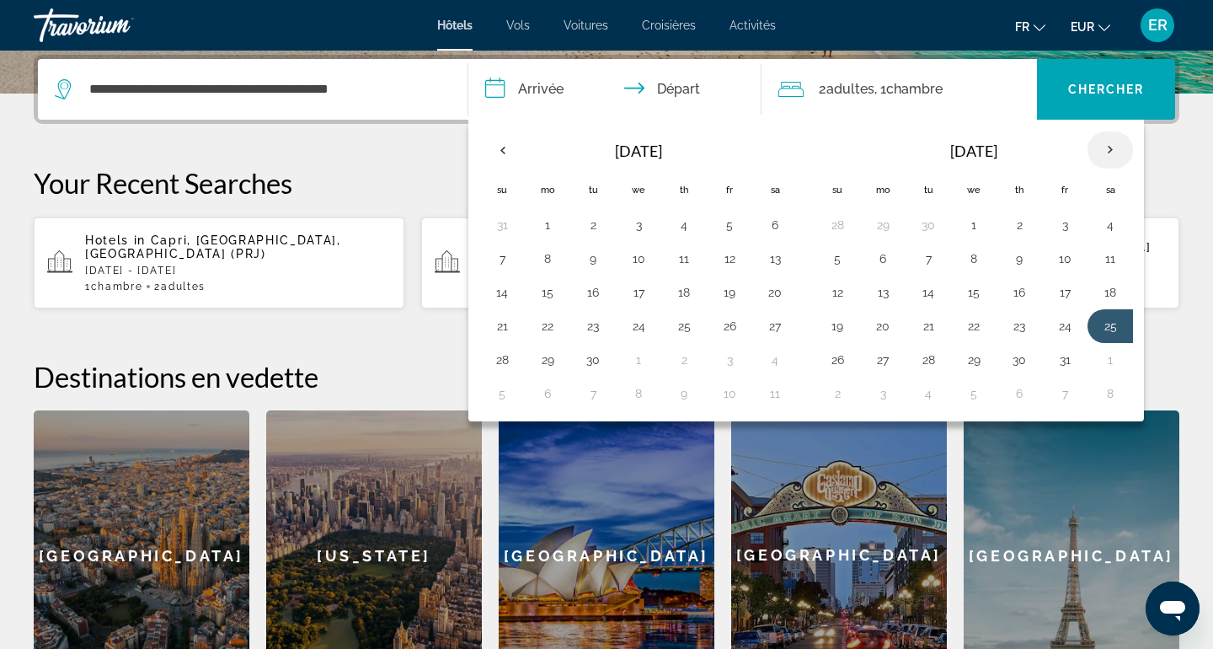
click at [1127, 140] on th "Next month" at bounding box center [1109, 149] width 45 height 37
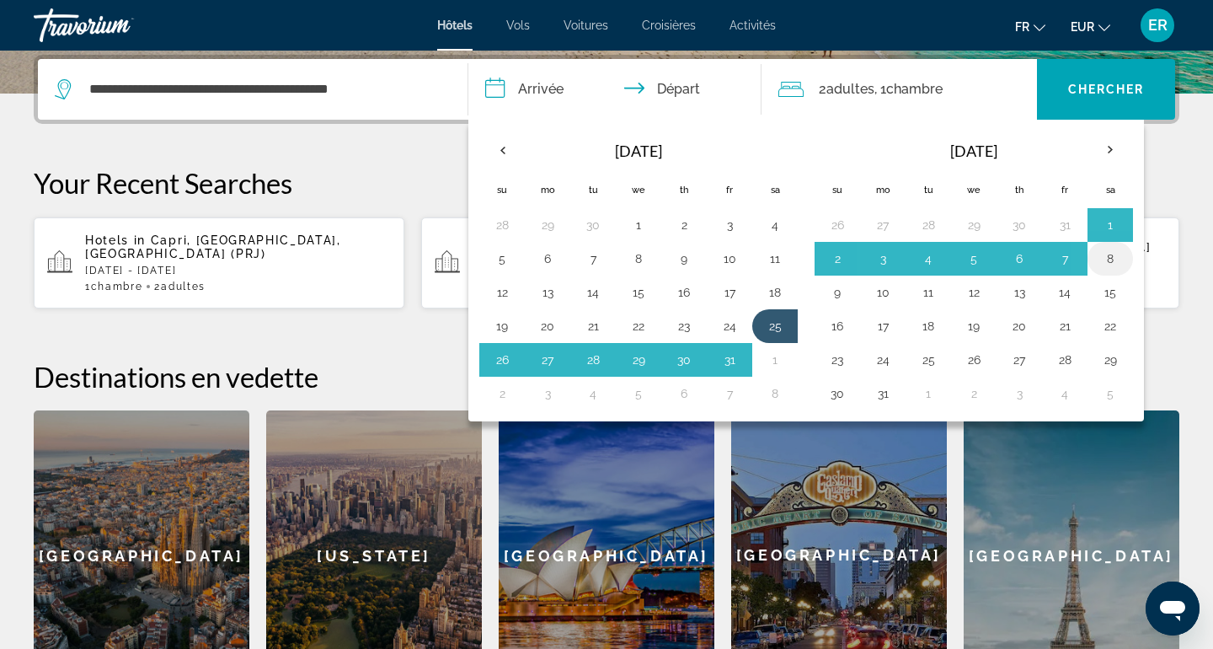
click at [1124, 265] on button "8" at bounding box center [1110, 259] width 27 height 24
type input "**********"
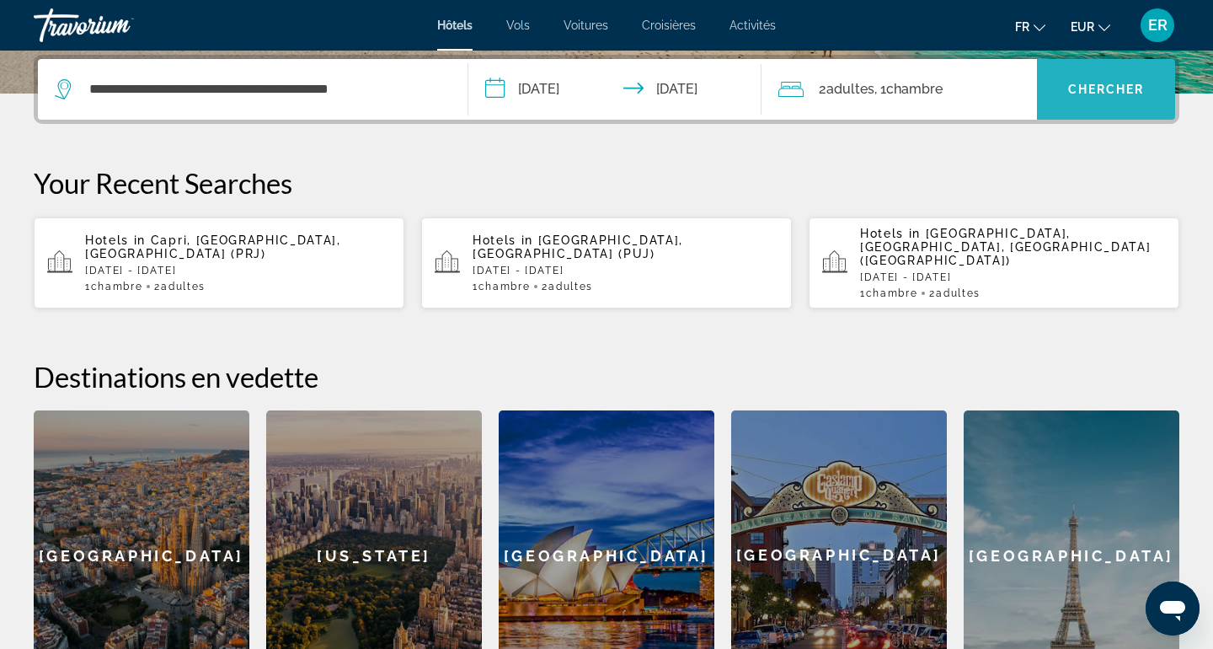
click at [1120, 105] on span "Search widget" at bounding box center [1106, 89] width 138 height 40
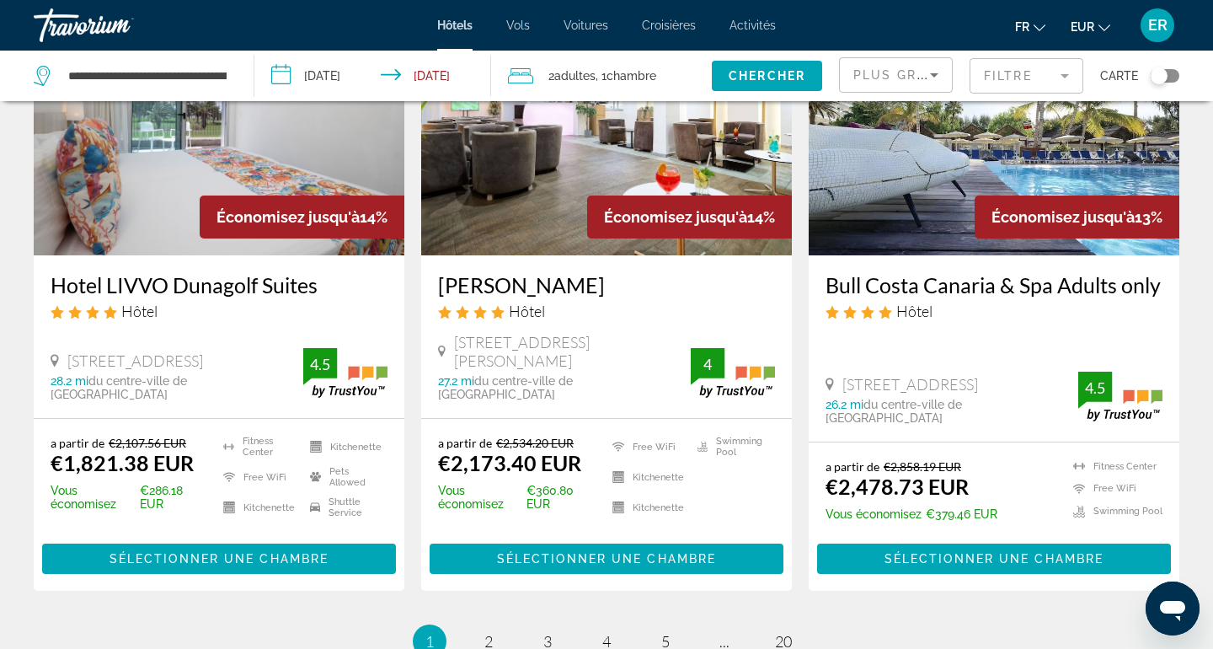
scroll to position [2124, 0]
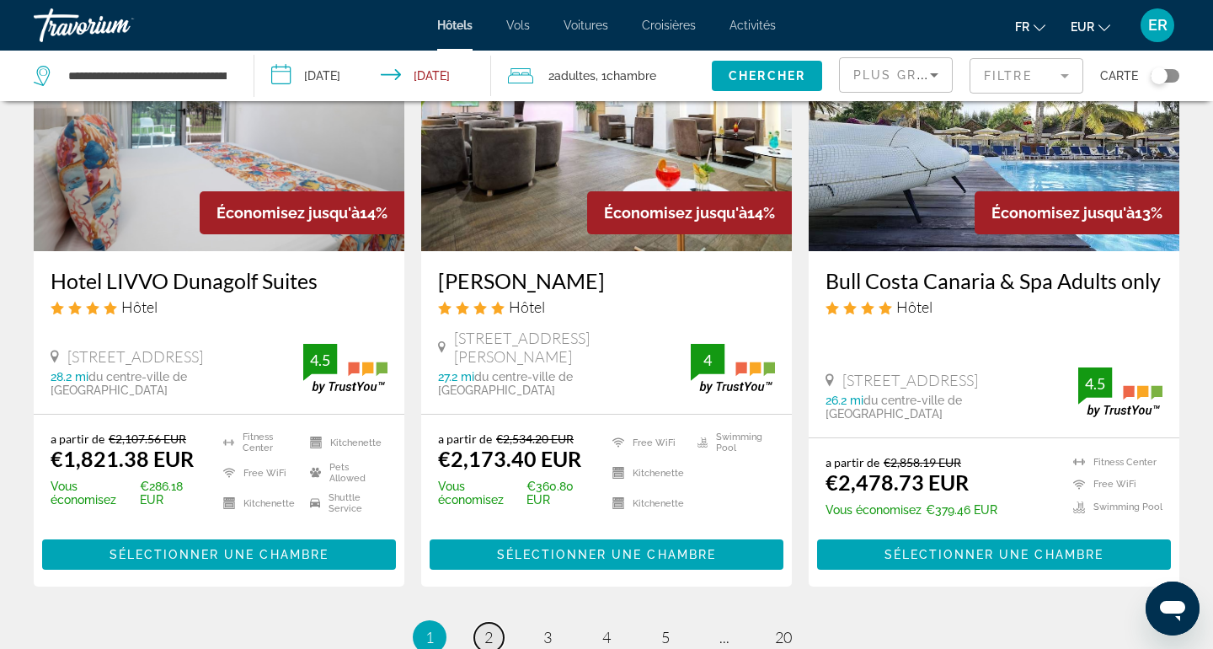
click at [487, 627] on span "2" at bounding box center [488, 637] width 8 height 19
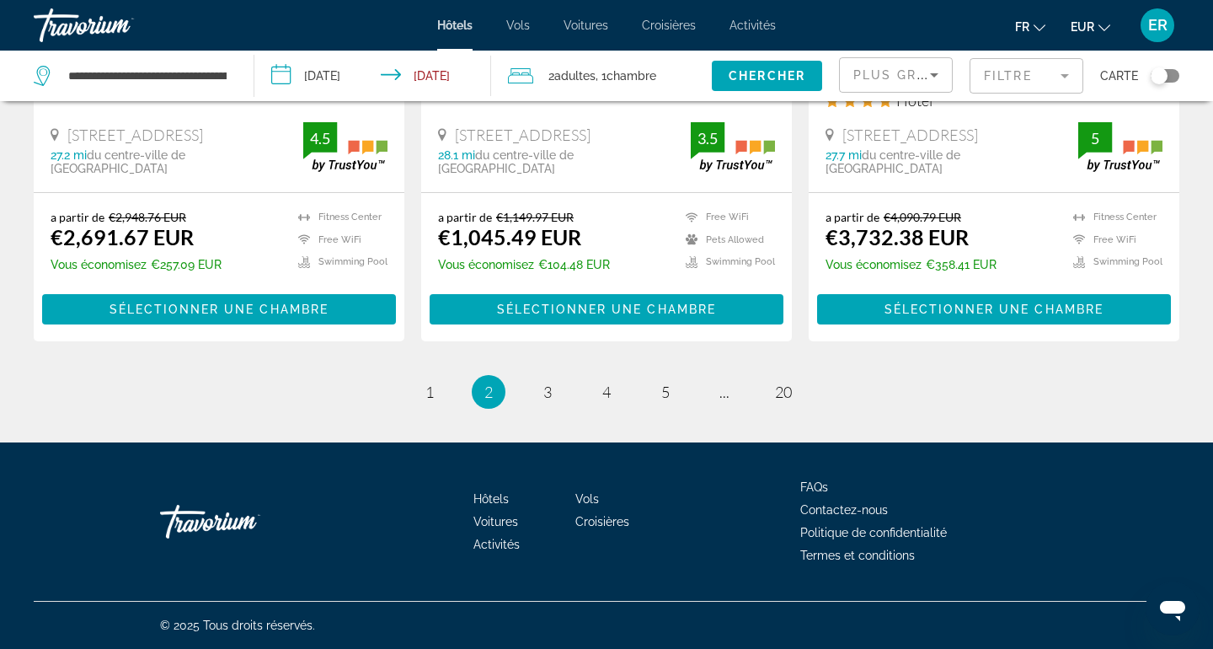
scroll to position [2387, 0]
click at [565, 391] on ul "2 / 20 page 1 You're on page 2 page 3 page 4 page 5 page ... page 20" at bounding box center [607, 392] width 1146 height 34
click at [548, 391] on span "3" at bounding box center [547, 391] width 8 height 19
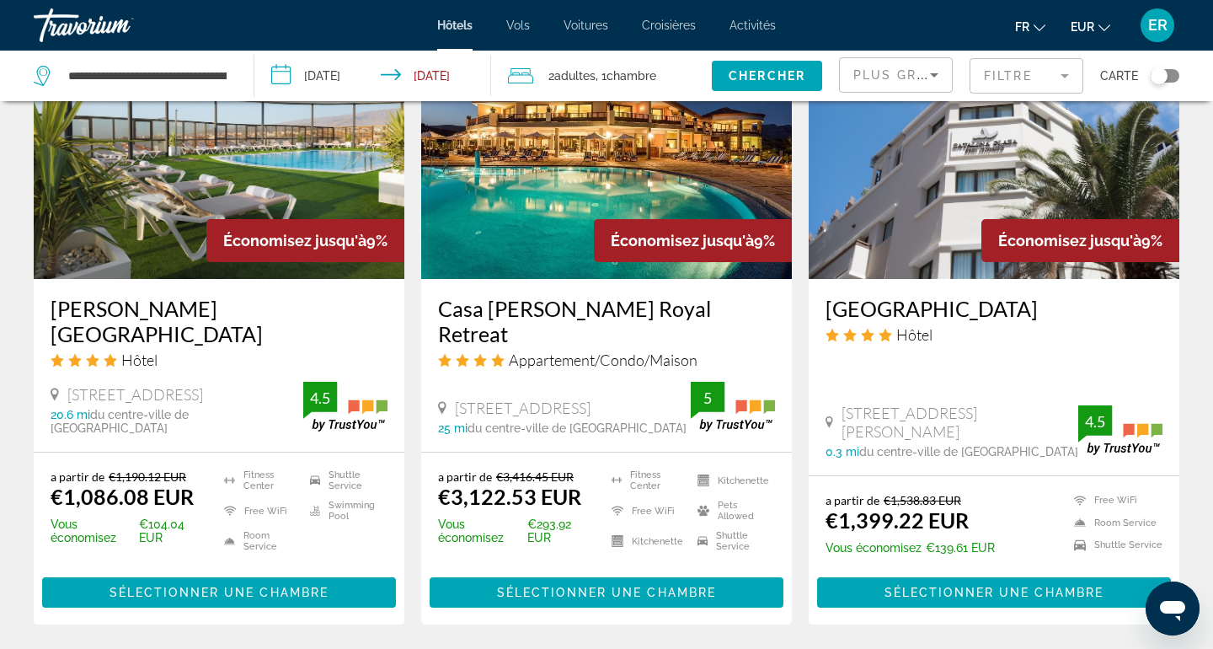
scroll to position [2043, 0]
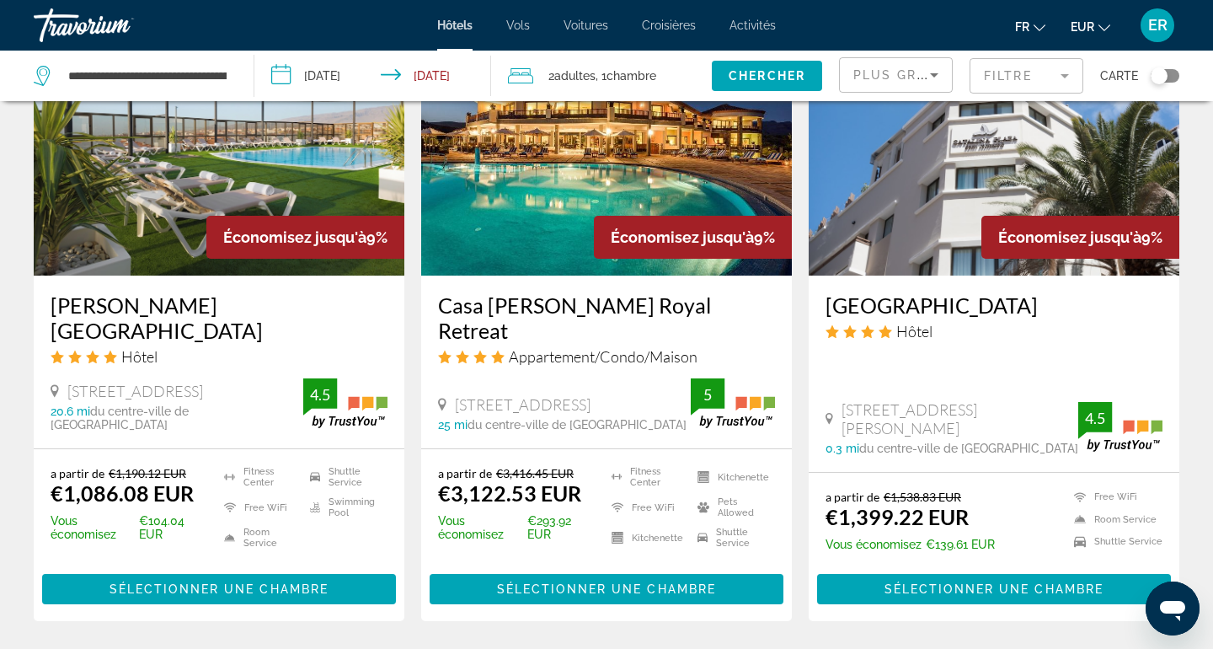
click at [190, 343] on h3 "Elba Vecindario Aeropuerto Business & Convention Hotel" at bounding box center [219, 317] width 337 height 51
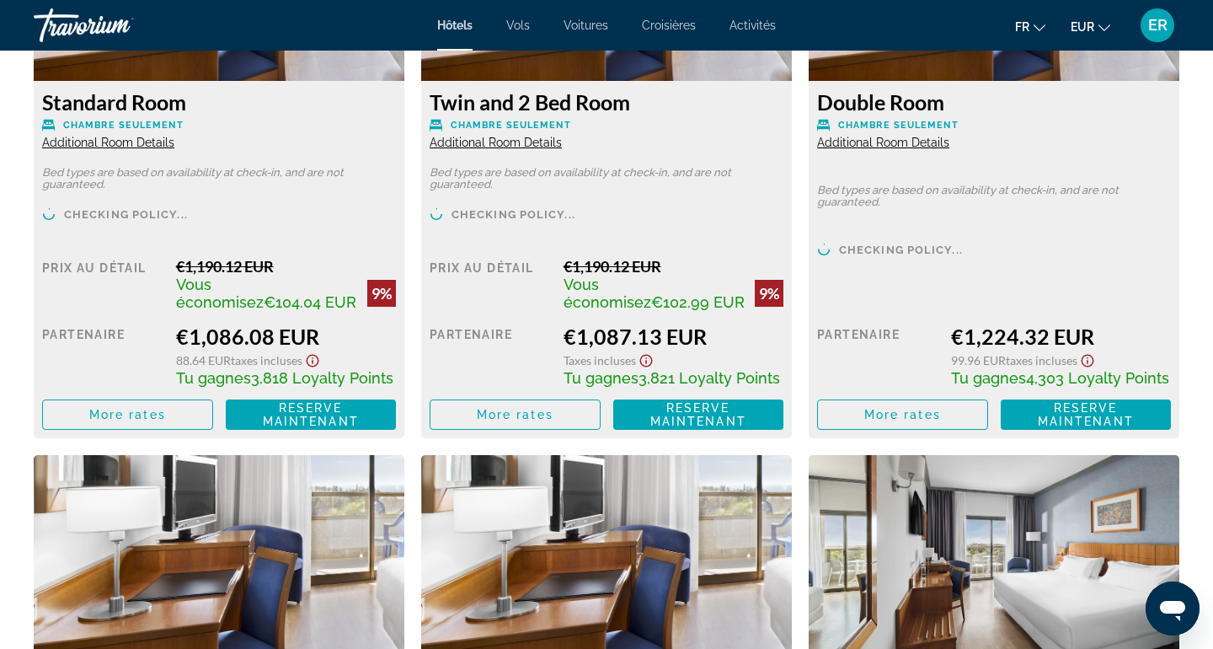
scroll to position [2522, 0]
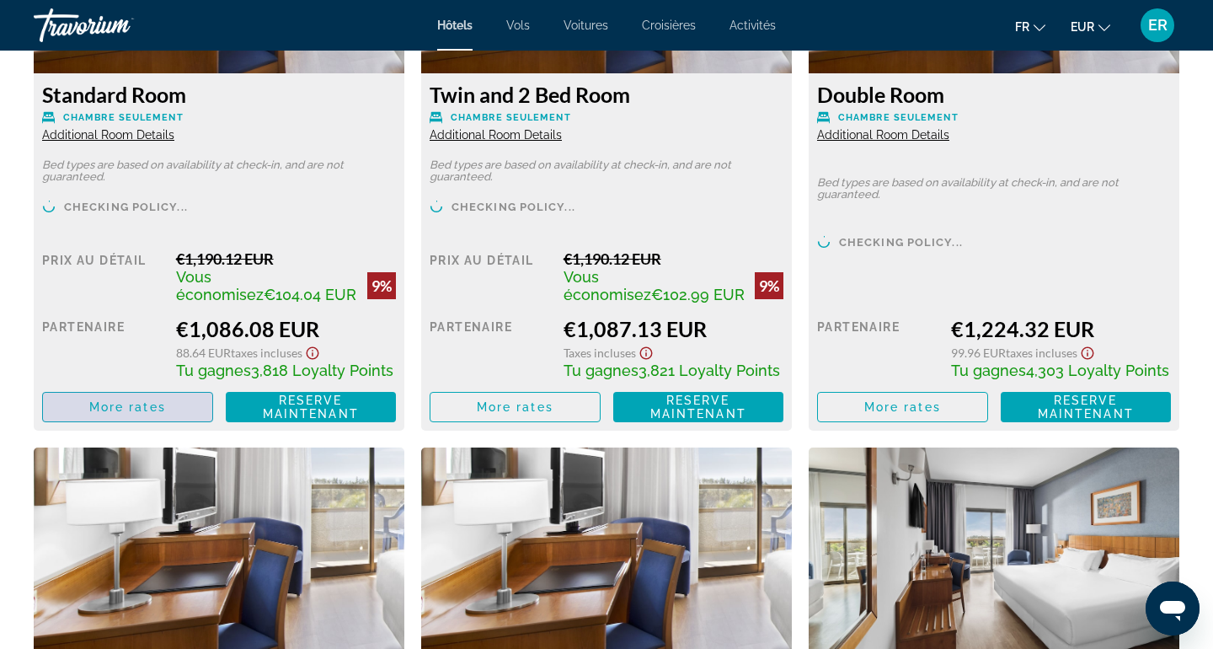
click at [197, 422] on span "Main content" at bounding box center [127, 407] width 169 height 40
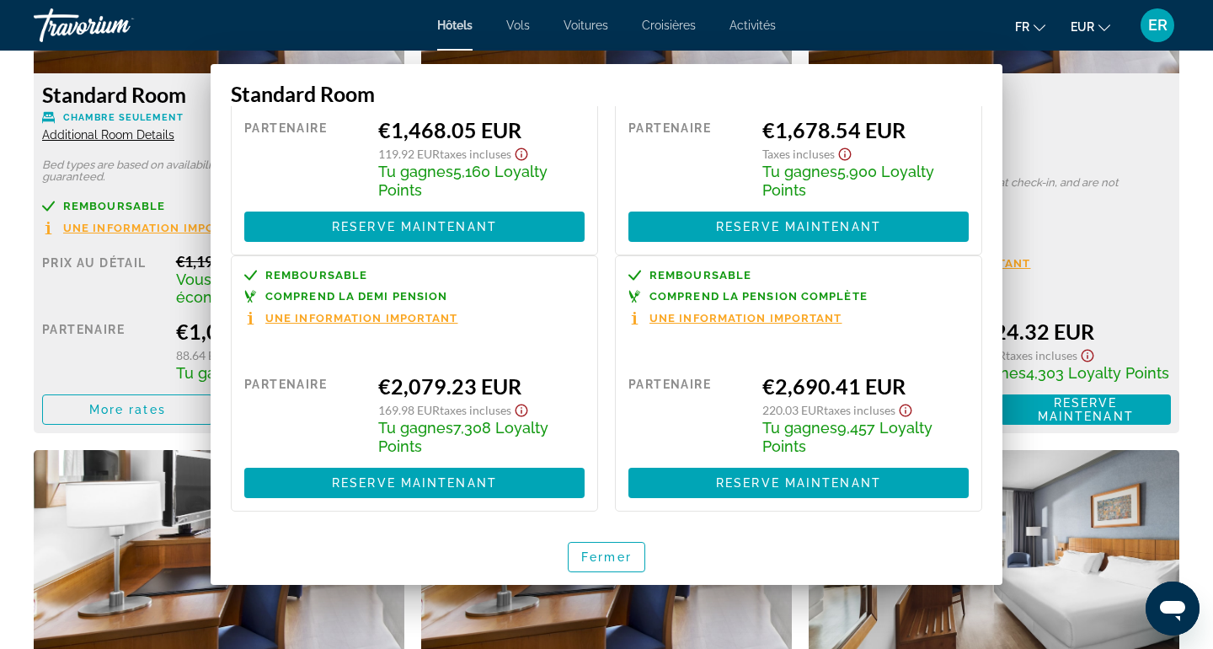
scroll to position [0, 0]
click at [602, 558] on span "Fermer" at bounding box center [606, 556] width 51 height 13
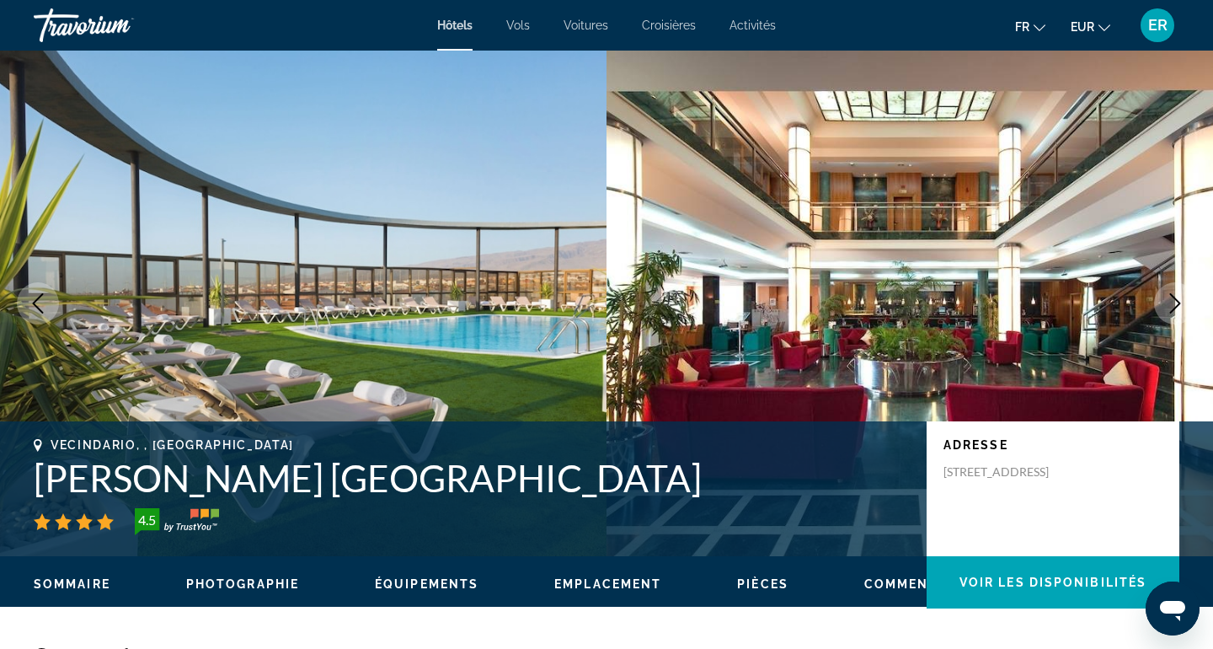
scroll to position [2522, 0]
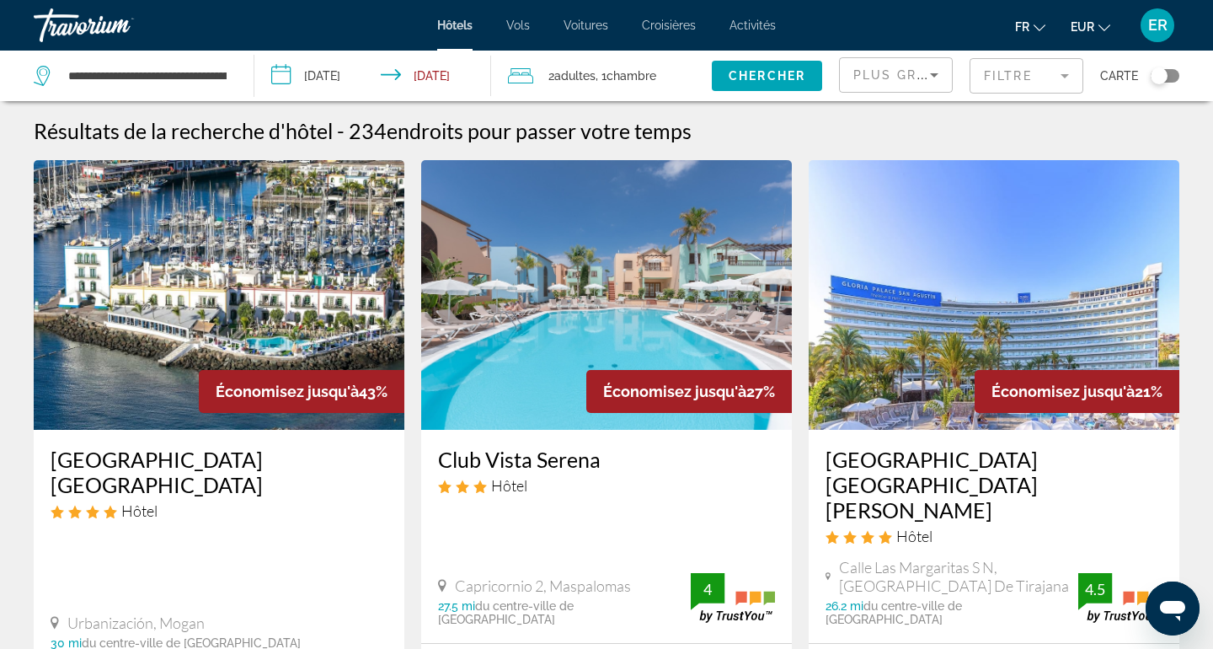
click at [73, 4] on div "Travorium" at bounding box center [118, 25] width 168 height 44
